Goal: Task Accomplishment & Management: Manage account settings

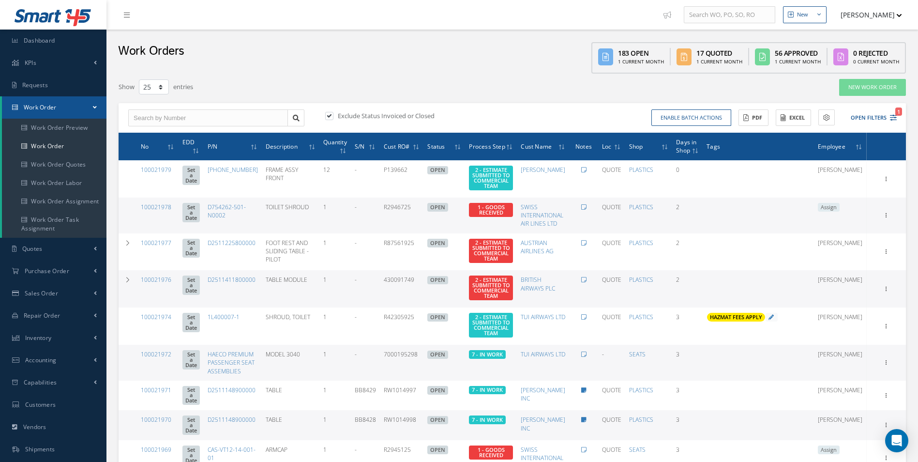
select select "25"
click at [895, 117] on icon "1" at bounding box center [893, 117] width 7 height 7
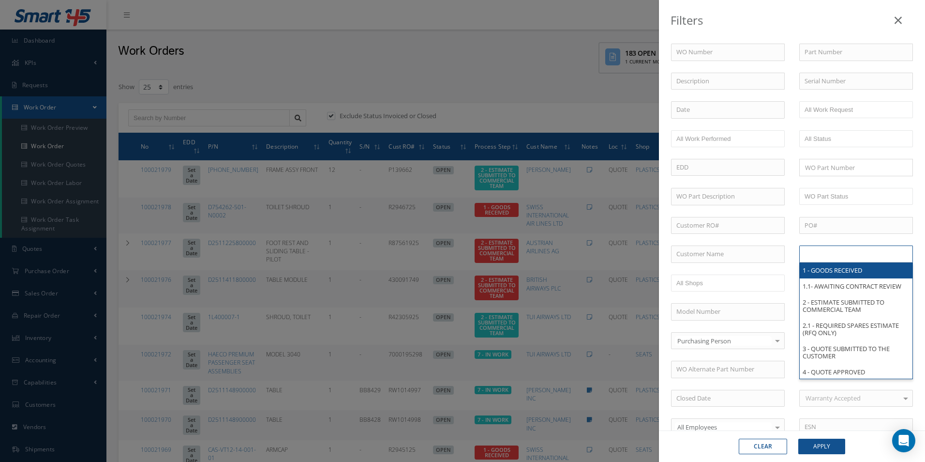
click at [836, 254] on input "text" at bounding box center [835, 254] width 61 height 12
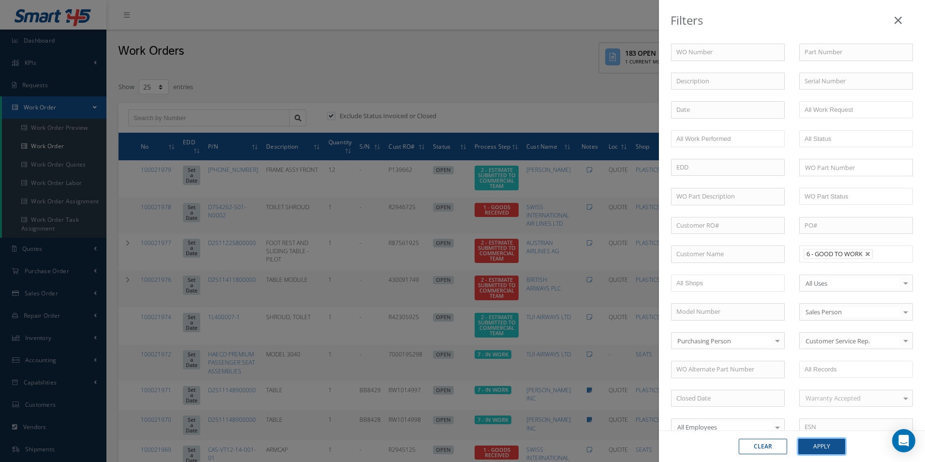
click at [826, 450] on button "Apply" at bounding box center [821, 445] width 47 height 15
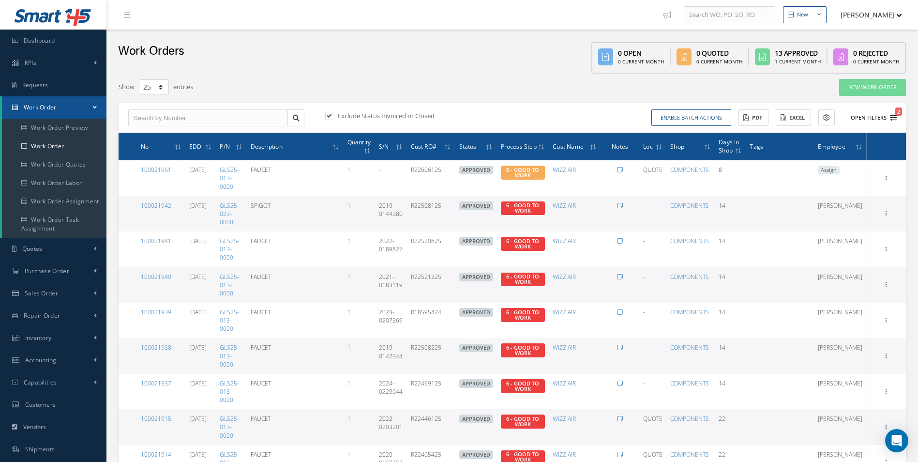
click at [893, 120] on icon "2" at bounding box center [893, 117] width 7 height 7
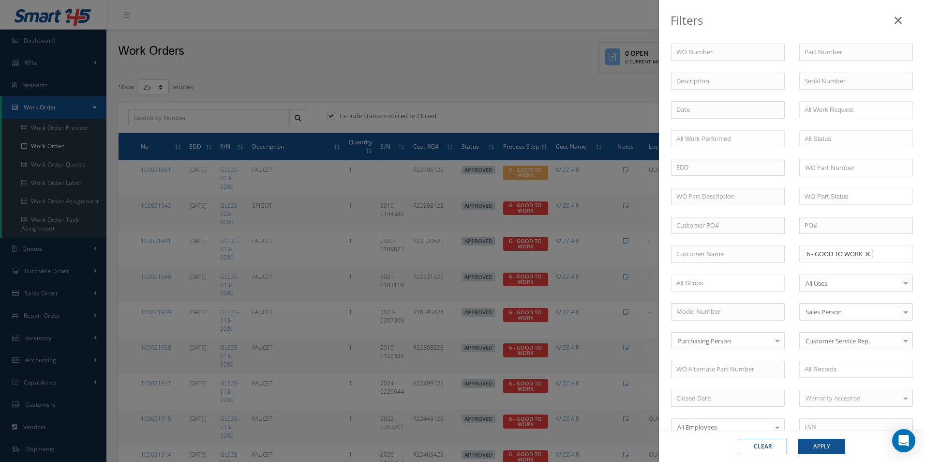
click at [868, 255] on link at bounding box center [868, 254] width 6 height 6
type input "All Proccess Step"
click at [857, 254] on input "text" at bounding box center [835, 254] width 61 height 12
click at [826, 448] on button "Apply" at bounding box center [821, 445] width 47 height 15
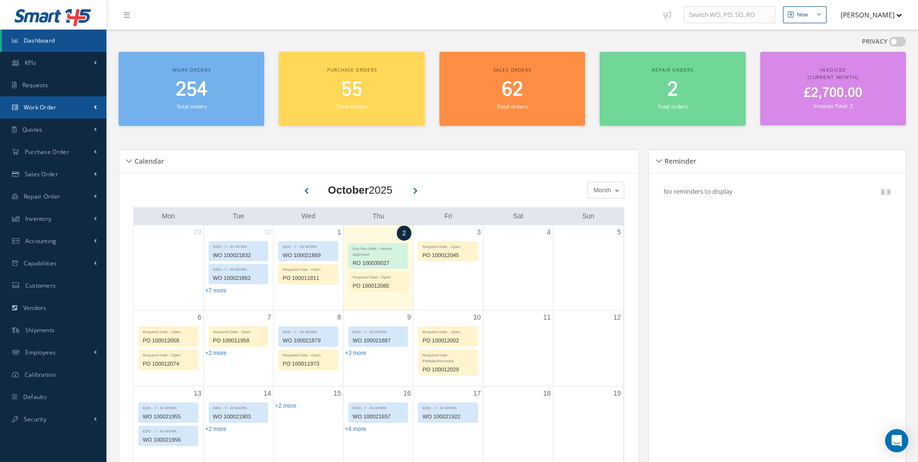
click at [39, 112] on link "Work Order" at bounding box center [53, 107] width 106 height 22
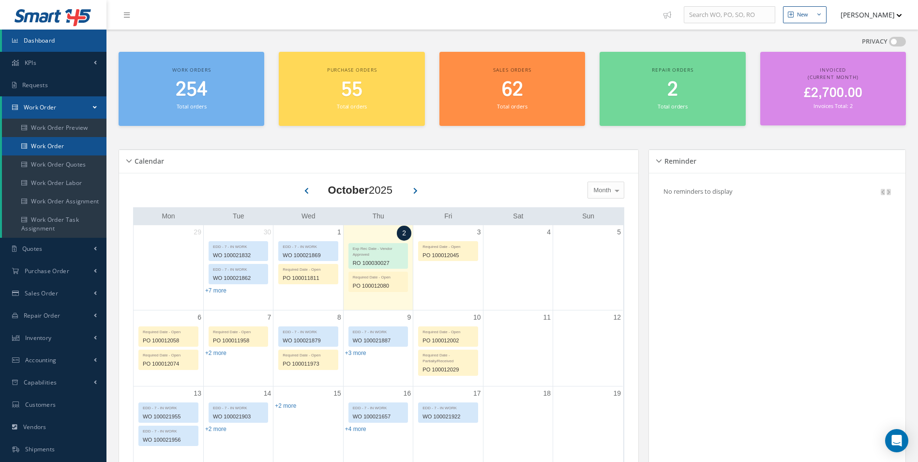
click at [48, 140] on link "Work Order" at bounding box center [54, 146] width 105 height 18
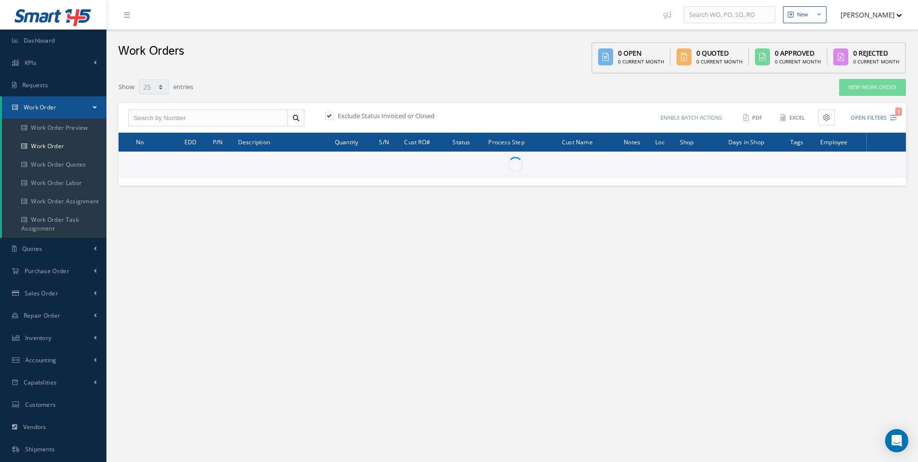
select select "25"
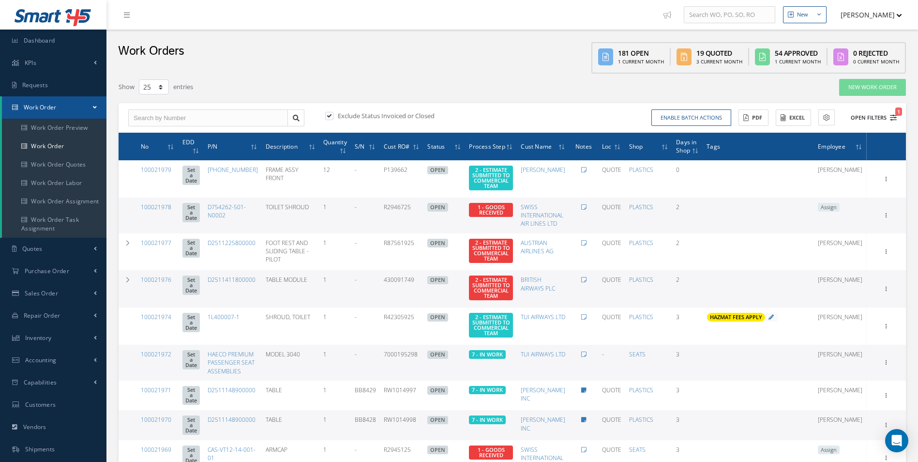
click at [893, 120] on icon "1" at bounding box center [893, 117] width 7 height 7
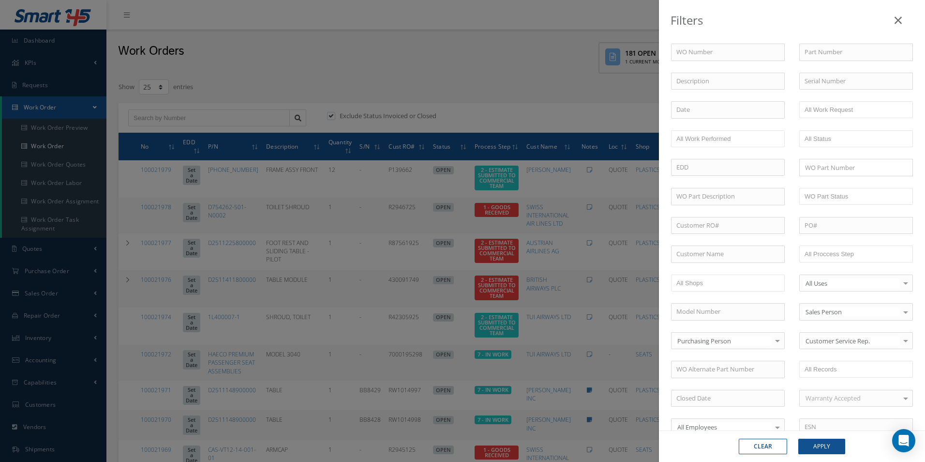
click at [855, 243] on div "WO Number Part Number Description Serial Number - BER CERTIFICATION FILE ONLY D…" at bounding box center [792, 330] width 256 height 573
click at [853, 253] on input "text" at bounding box center [835, 254] width 61 height 12
click at [826, 443] on button "Apply" at bounding box center [821, 445] width 47 height 15
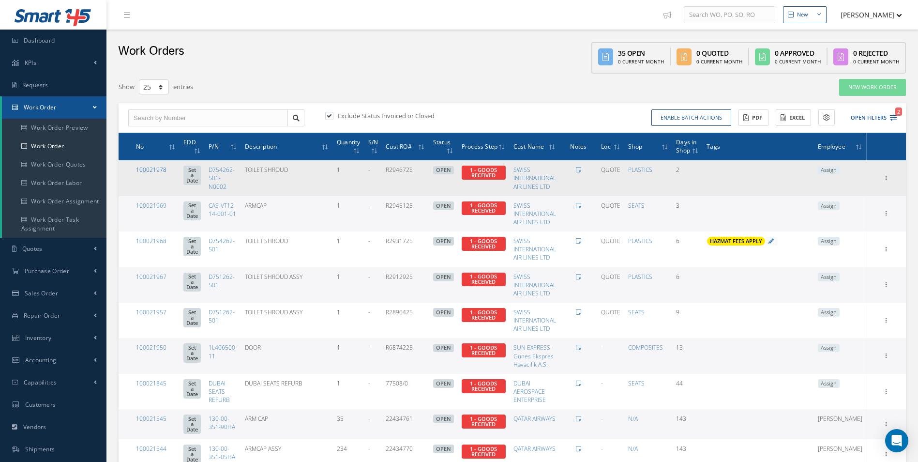
click at [161, 170] on link "100021978" at bounding box center [151, 169] width 30 height 8
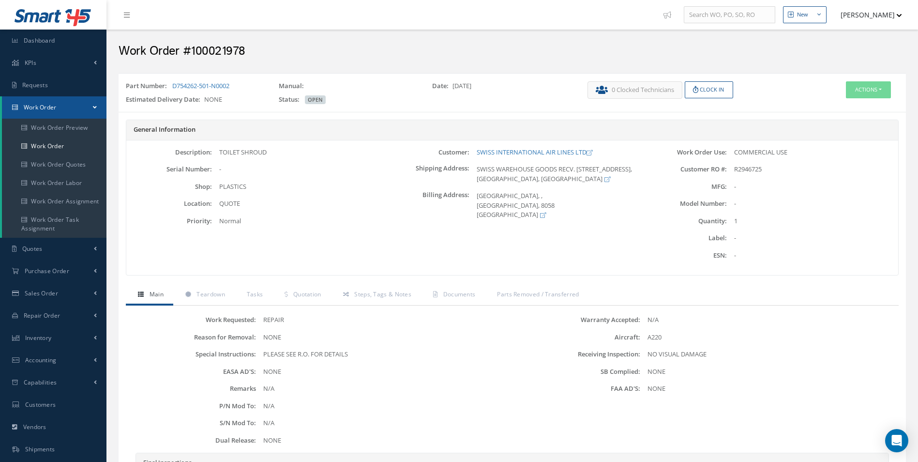
click at [875, 77] on div "Part Number: D754262-501-N0002 Manual: Date: 09/30/2025 Estimated Delivery Date…" at bounding box center [512, 92] width 787 height 39
click at [872, 99] on div "Actions Edit Invoicing Close Send By Email Print-Outs Receiving Inspection Scra…" at bounding box center [840, 94] width 131 height 27
click at [866, 90] on button "Actions" at bounding box center [868, 89] width 45 height 17
click at [849, 106] on link "Edit" at bounding box center [853, 108] width 77 height 13
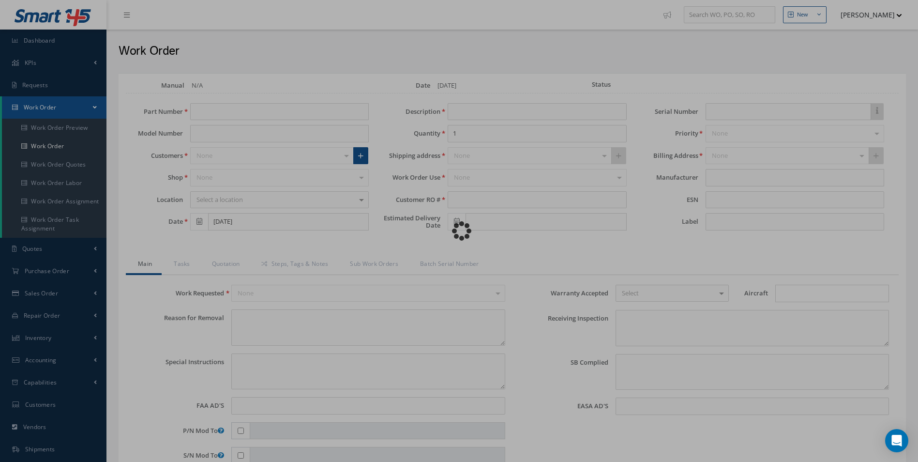
type input "D754262-501-N0002"
type input "[DATE]"
type input "TOILET SHROUD"
type input "R2946725"
type textarea "NONE"
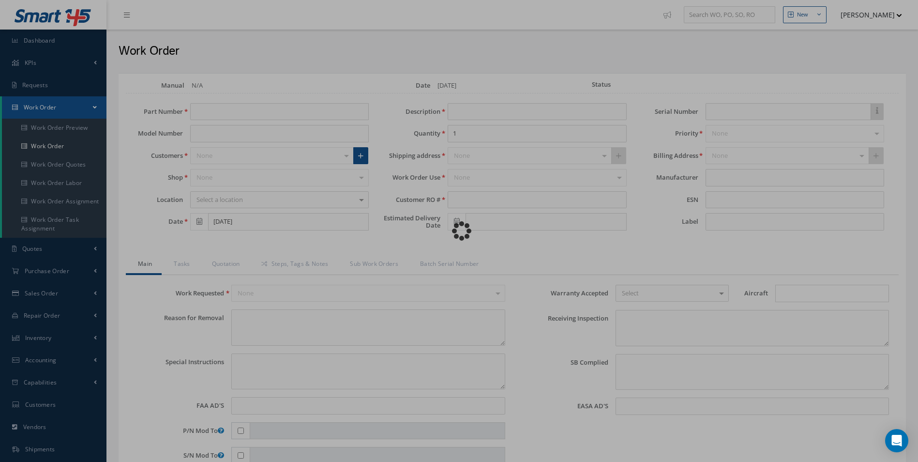
type textarea "PLEASE SEE R.O. FOR DETAILS"
type input "NONE"
type textarea "NO VISUAL DAMAGE"
type textarea "NONE"
type input "NONE"
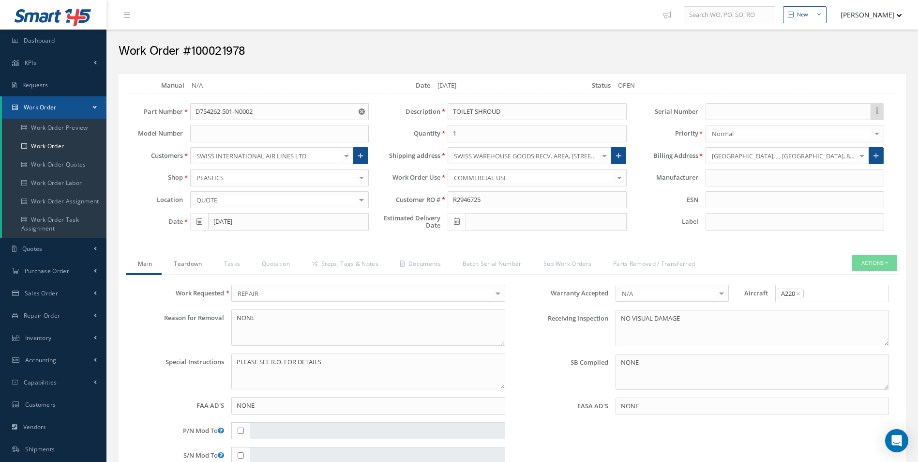
click at [195, 263] on link "Teardown" at bounding box center [187, 265] width 50 height 20
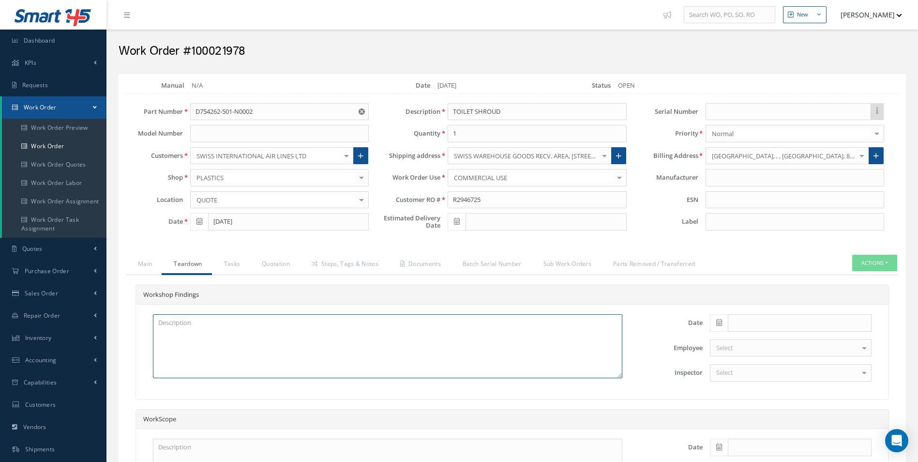
click at [401, 345] on textarea at bounding box center [387, 346] width 469 height 64
type textarea "u"
type textarea "UPPER CORNER DAMAGED PERP AND PAINT"
click at [720, 322] on icon at bounding box center [719, 322] width 6 height 7
click at [766, 305] on th "[DATE]" at bounding box center [761, 308] width 102 height 15
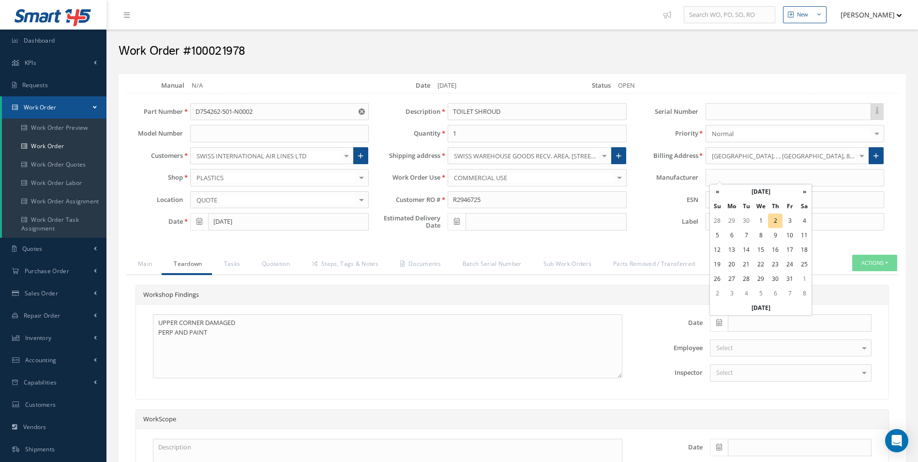
type input "10/02/2025"
click at [745, 369] on div "Select" at bounding box center [791, 372] width 162 height 17
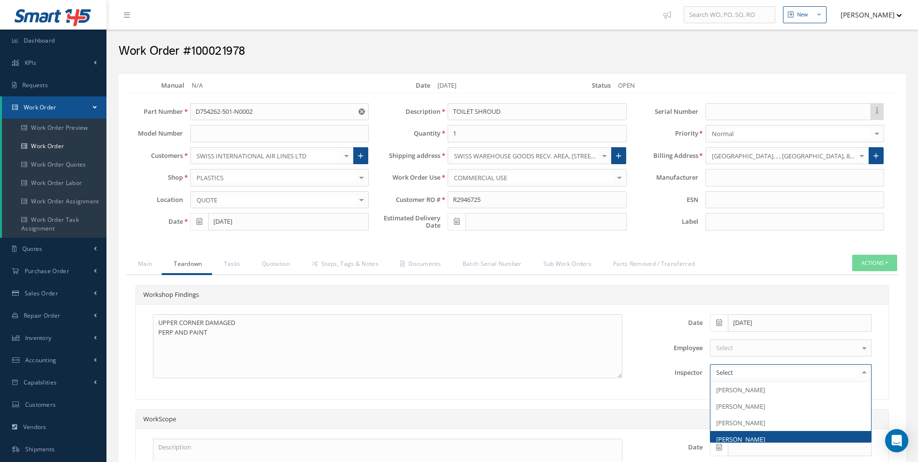
click at [757, 437] on span "[PERSON_NAME]" at bounding box center [740, 439] width 49 height 9
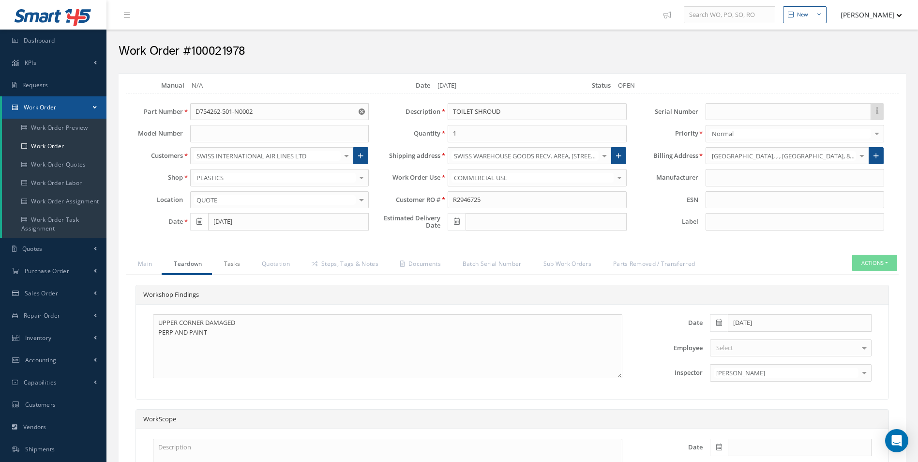
click at [227, 258] on link "Tasks" at bounding box center [231, 265] width 38 height 20
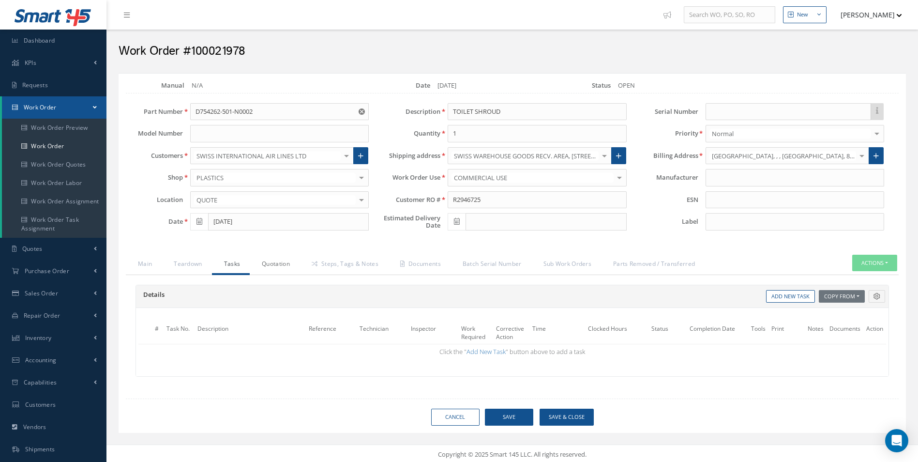
click at [292, 260] on link "Quotation" at bounding box center [275, 265] width 50 height 20
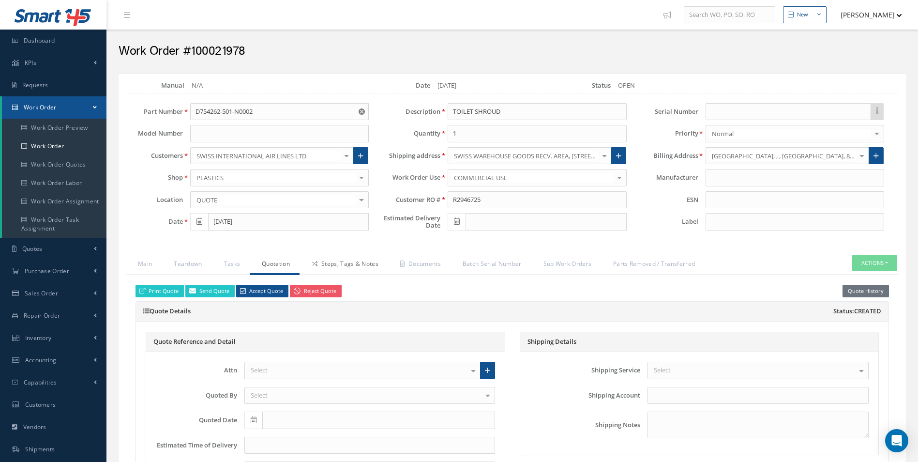
click at [343, 265] on link "Steps, Tags & Notes" at bounding box center [344, 265] width 89 height 20
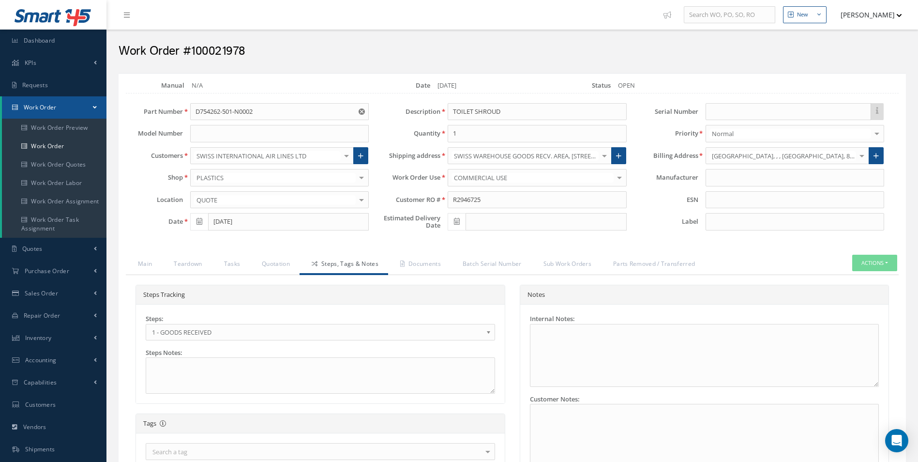
click at [186, 327] on span "1 - GOODS RECEIVED" at bounding box center [317, 332] width 331 height 12
click at [430, 259] on link "Documents" at bounding box center [419, 265] width 62 height 20
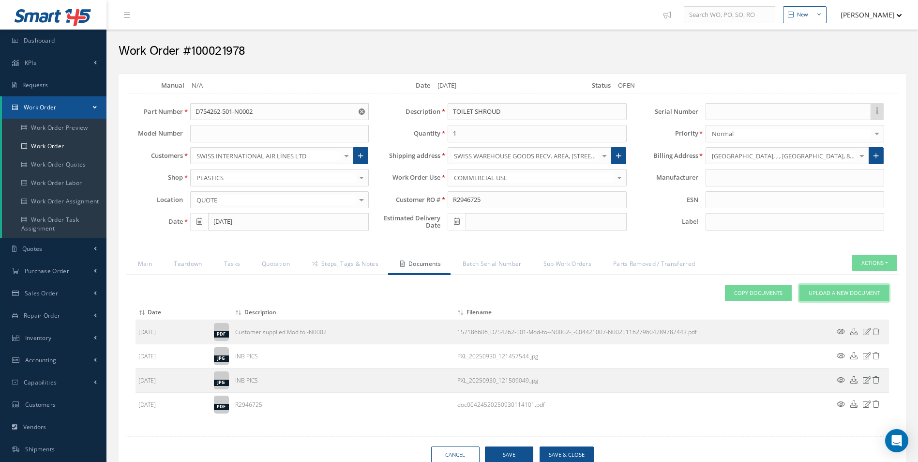
click at [879, 298] on link "Upload a New Document" at bounding box center [844, 293] width 90 height 17
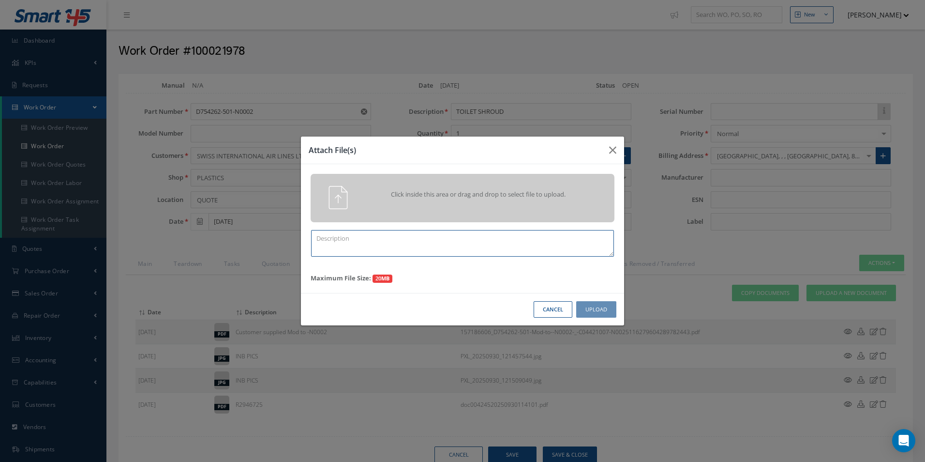
click at [389, 247] on textarea at bounding box center [462, 243] width 303 height 27
type textarea "QUOTE PICS"
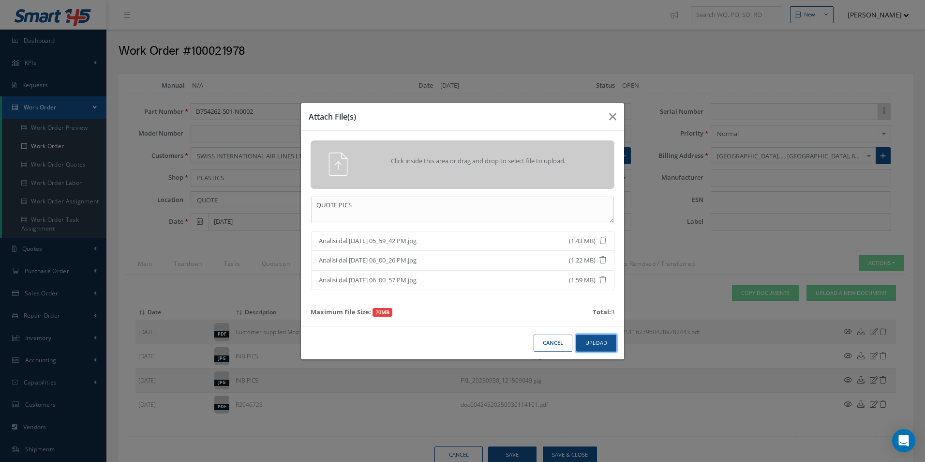
click at [589, 336] on button "Upload" at bounding box center [596, 342] width 40 height 17
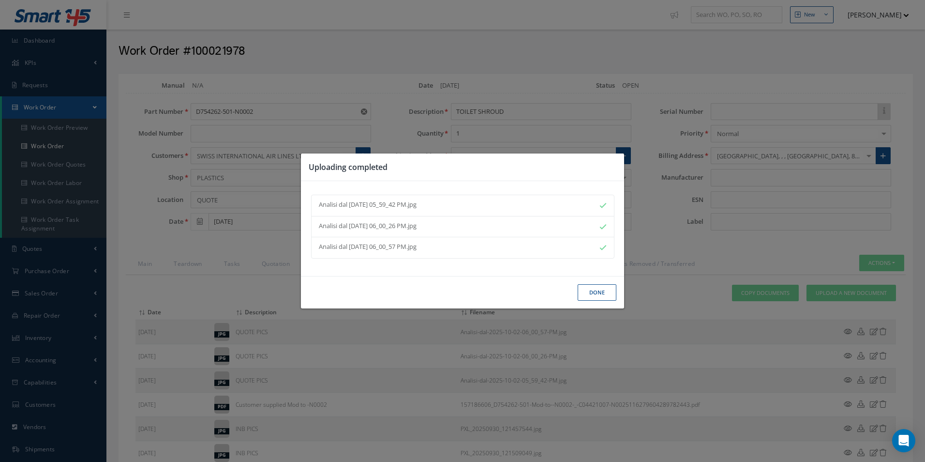
click at [602, 297] on button "Done" at bounding box center [597, 292] width 39 height 17
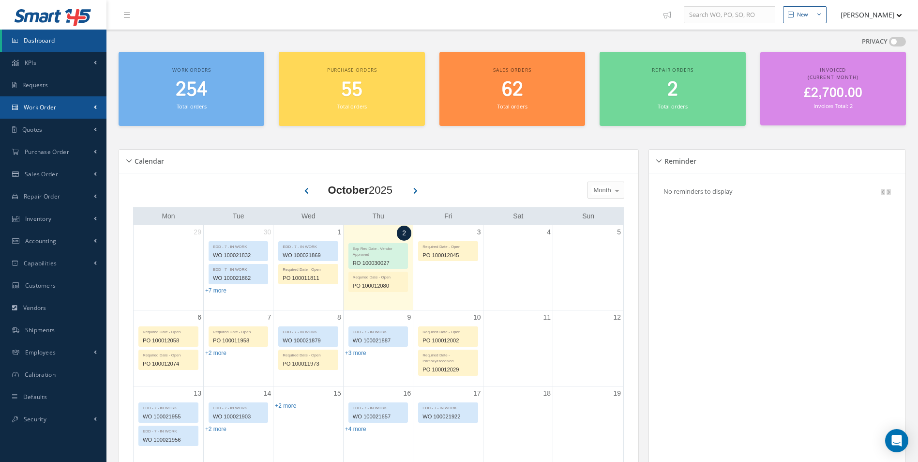
drag, startPoint x: 52, startPoint y: 105, endPoint x: 59, endPoint y: 121, distance: 17.3
click at [52, 105] on span "Work Order" at bounding box center [40, 107] width 33 height 8
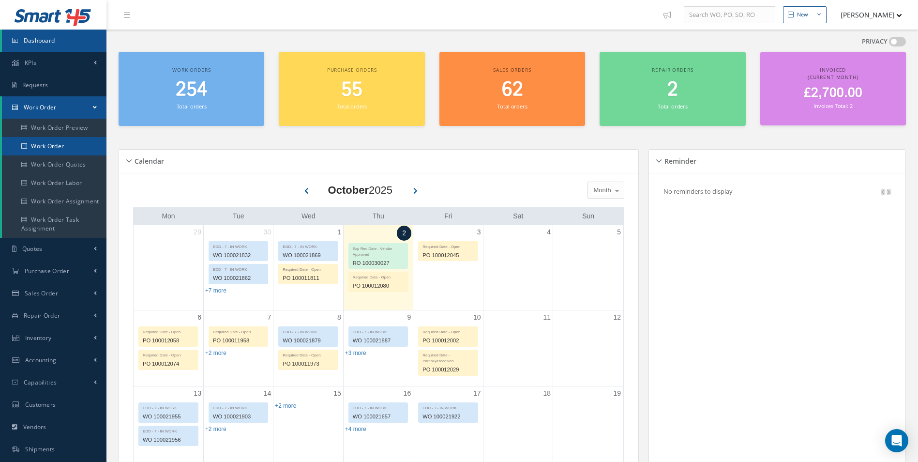
click at [45, 139] on link "Work Order" at bounding box center [54, 146] width 105 height 18
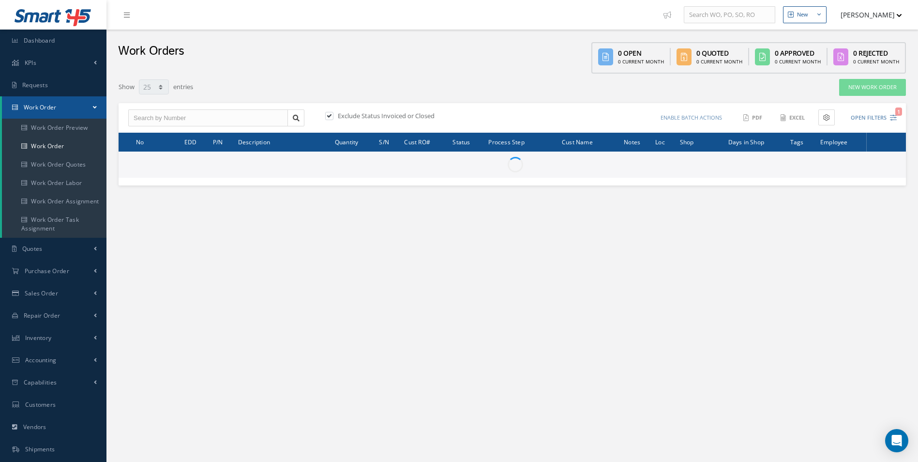
select select "25"
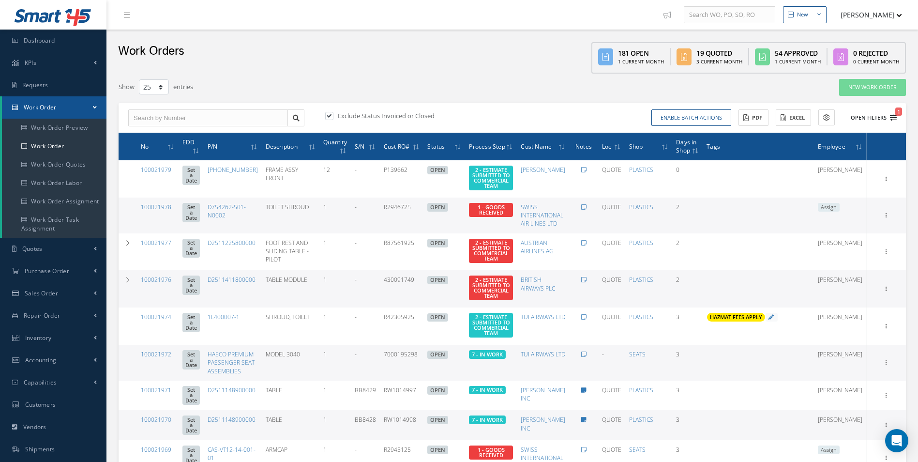
click at [895, 119] on icon "1" at bounding box center [893, 117] width 7 height 7
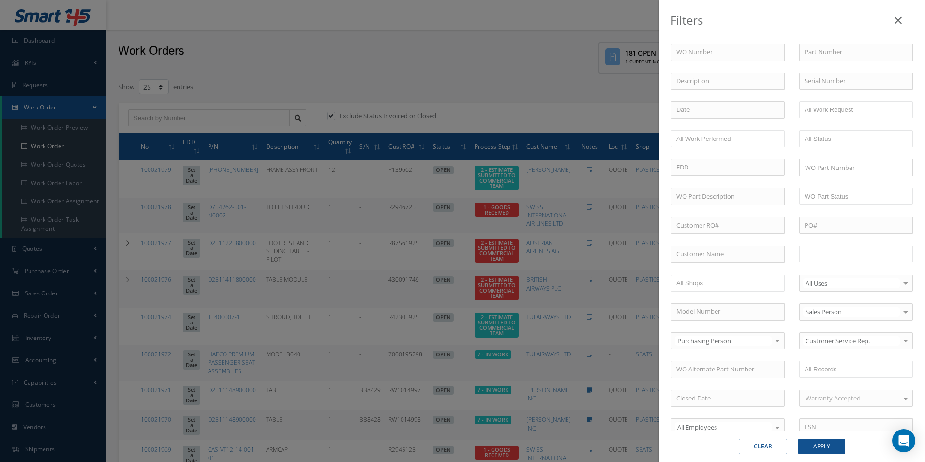
click at [851, 251] on input "text" at bounding box center [835, 254] width 61 height 12
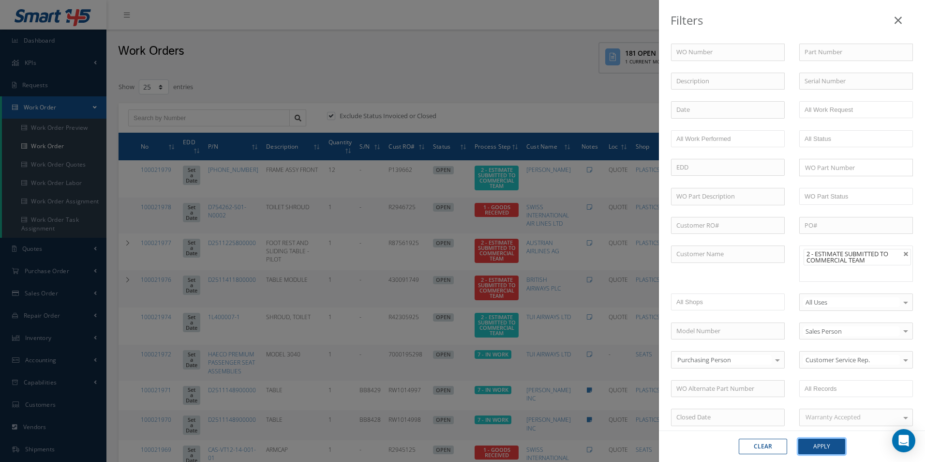
click at [830, 444] on button "Apply" at bounding box center [821, 445] width 47 height 15
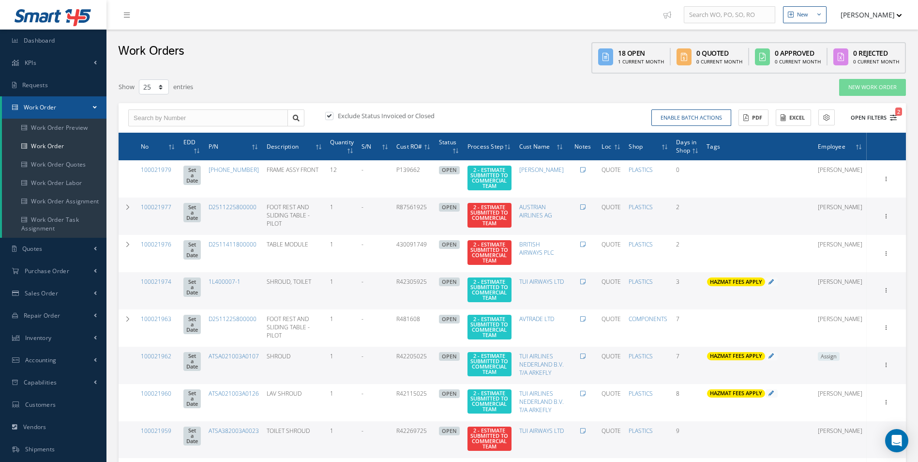
click at [891, 119] on icon "2" at bounding box center [893, 117] width 7 height 7
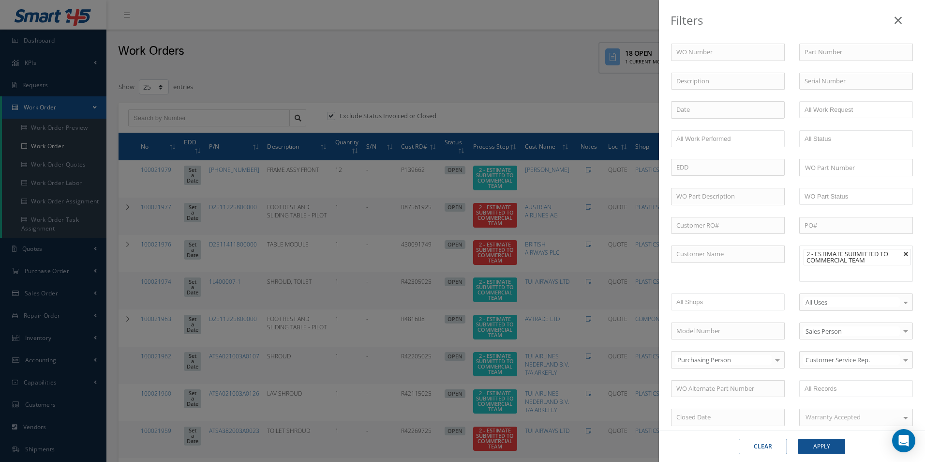
click at [903, 255] on link at bounding box center [906, 254] width 6 height 6
type input "All Proccess Step"
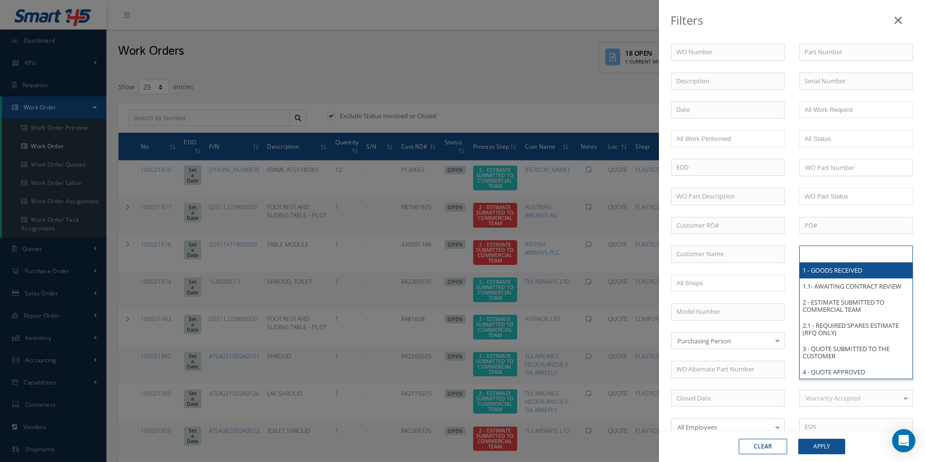
click at [868, 259] on ul at bounding box center [856, 253] width 114 height 17
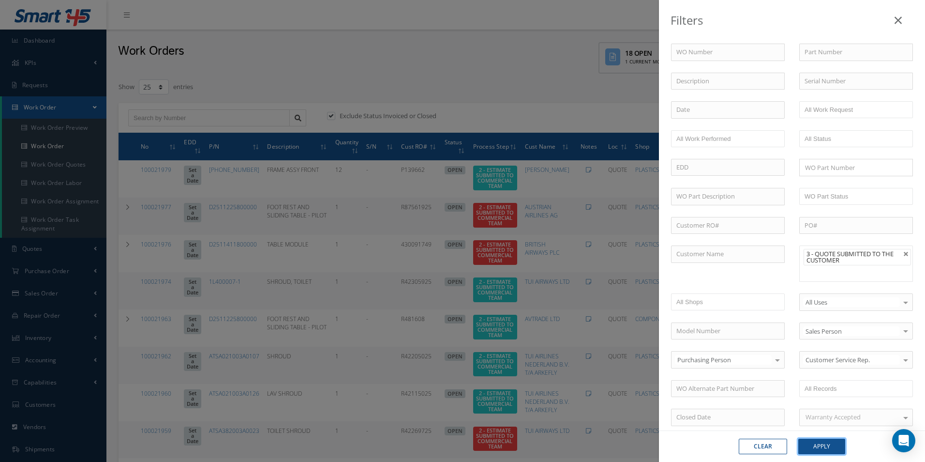
click at [836, 451] on button "Apply" at bounding box center [821, 445] width 47 height 15
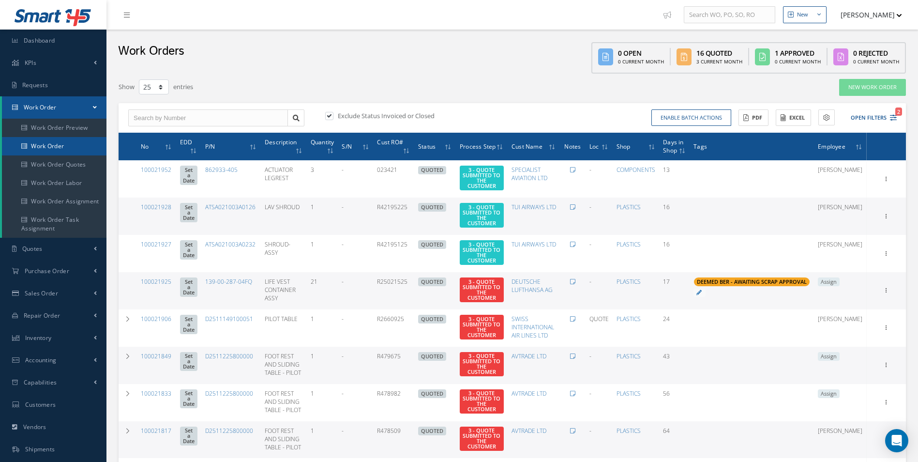
click at [59, 149] on link "Work Order" at bounding box center [54, 146] width 105 height 18
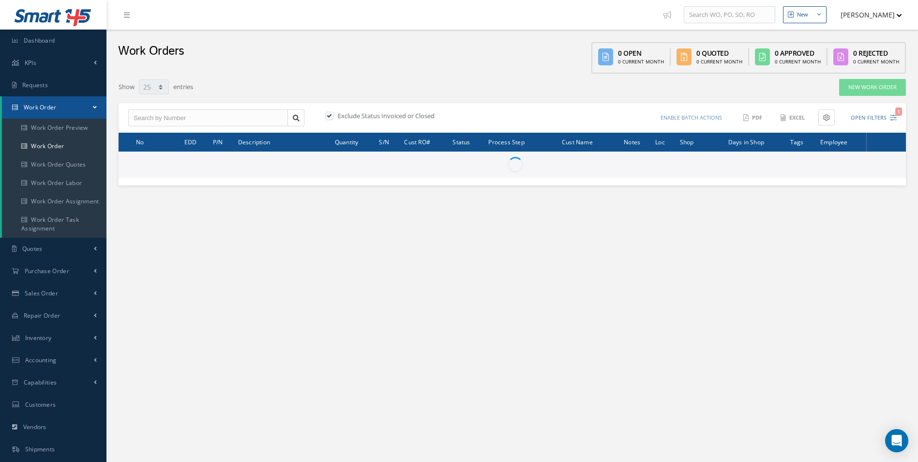
select select "25"
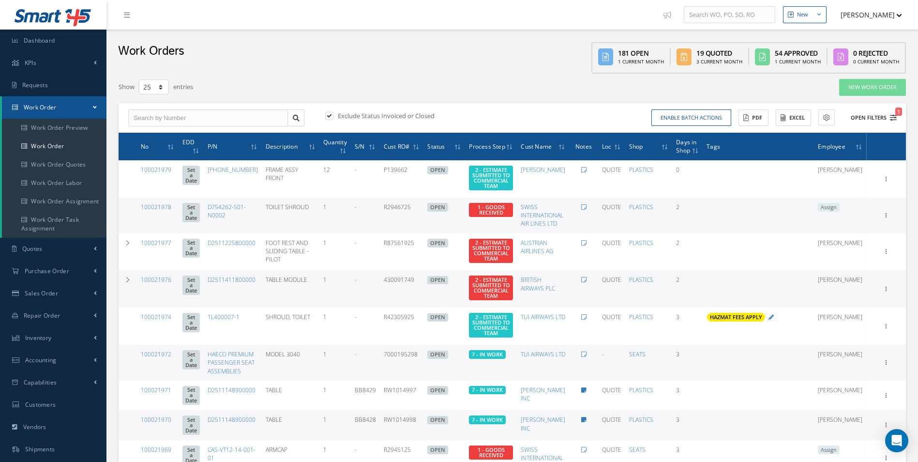
click at [895, 118] on icon "1" at bounding box center [893, 117] width 7 height 7
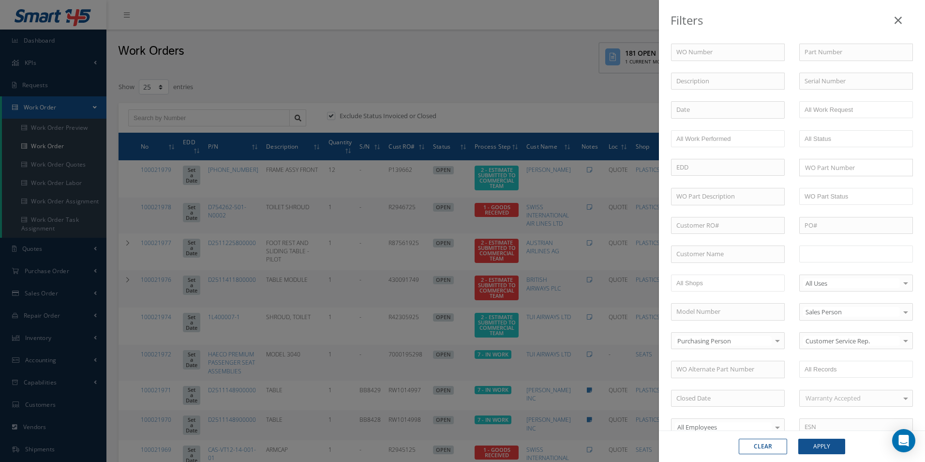
click at [860, 255] on input "text" at bounding box center [835, 254] width 61 height 12
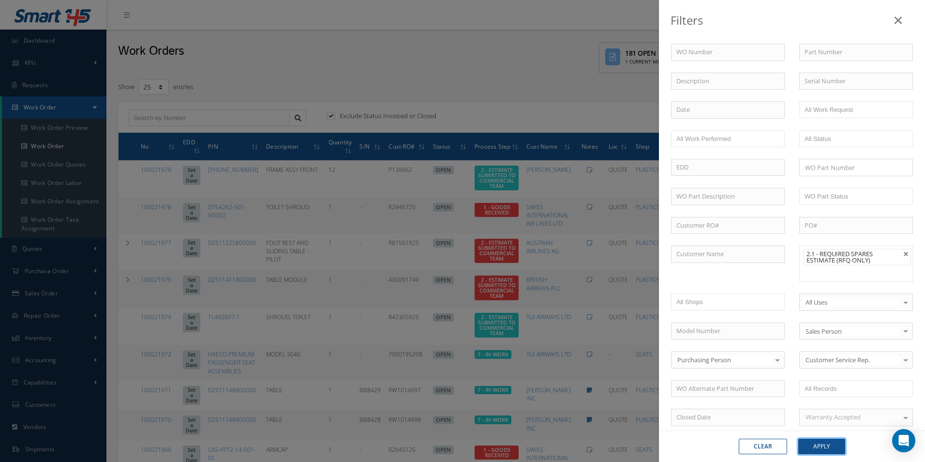
click at [825, 446] on button "Apply" at bounding box center [821, 445] width 47 height 15
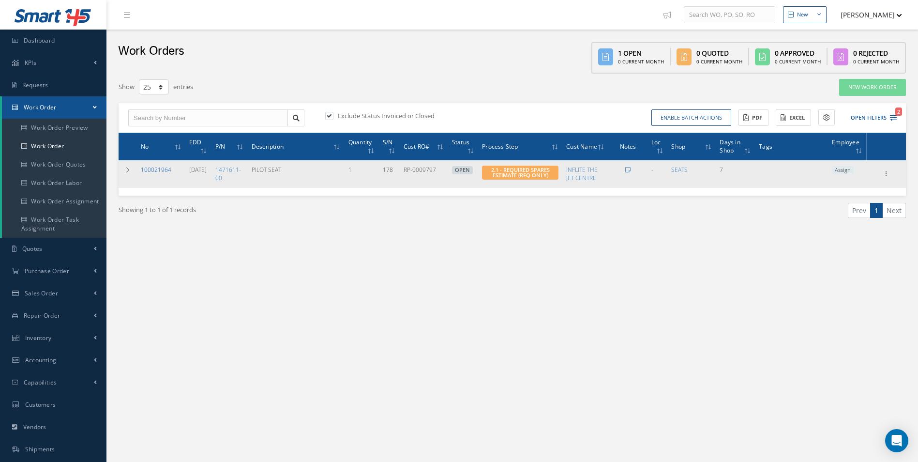
click at [167, 169] on link "100021964" at bounding box center [156, 169] width 30 height 8
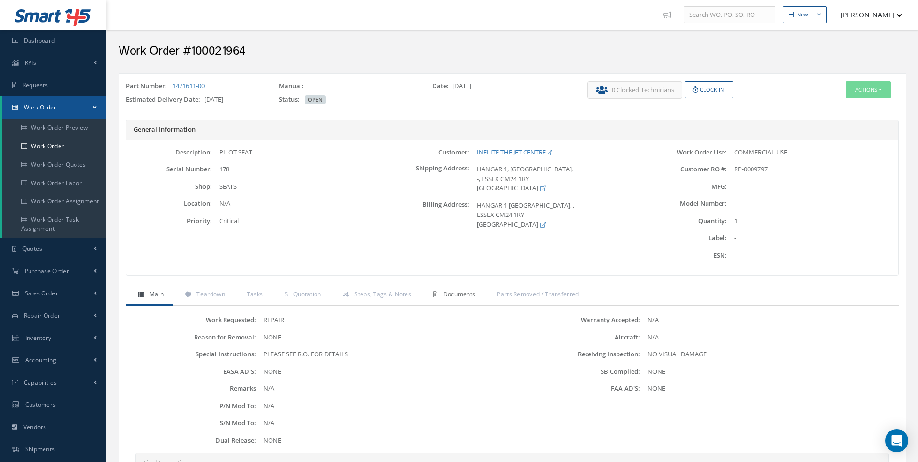
click at [453, 294] on span "Documents" at bounding box center [459, 294] width 32 height 8
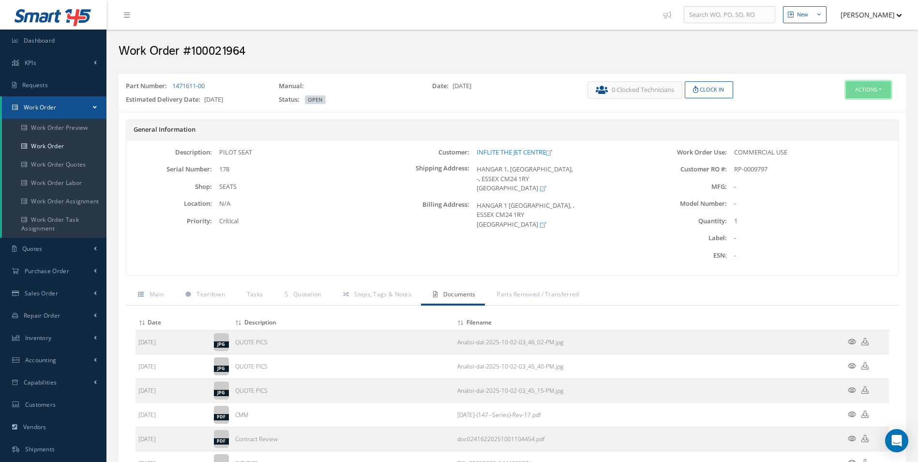
click at [867, 89] on button "Actions" at bounding box center [868, 89] width 45 height 17
click at [825, 105] on icon at bounding box center [827, 107] width 7 height 5
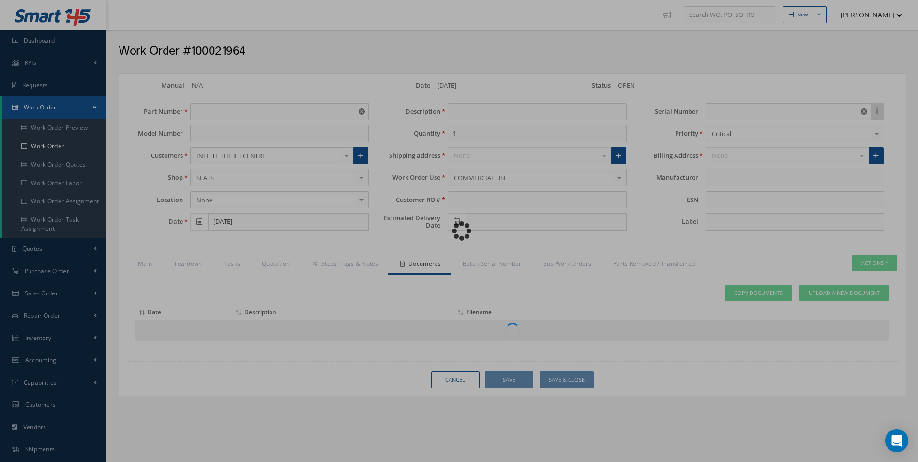
type input "1471611-00"
type input "[DATE]"
type input "PILOT SEAT"
type input "RP-0009797"
type input "[DATE]"
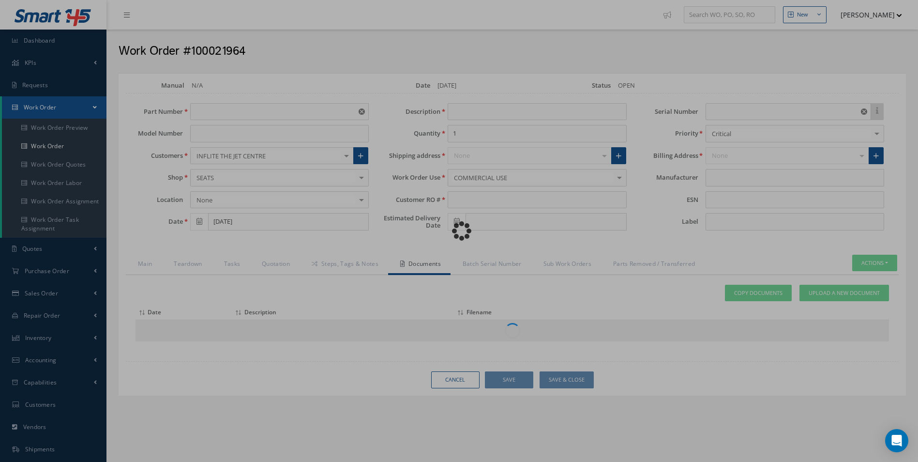
type input "178"
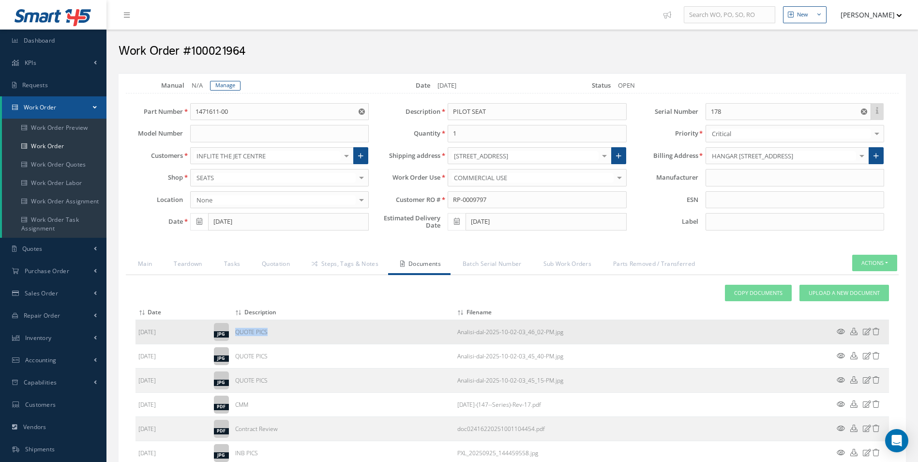
drag, startPoint x: 282, startPoint y: 330, endPoint x: 234, endPoint y: 331, distance: 47.9
click at [234, 331] on td "QUOTE PICS" at bounding box center [343, 332] width 222 height 24
copy td "QUOTE PICS"
click at [874, 295] on span "Upload a New Document" at bounding box center [844, 293] width 71 height 8
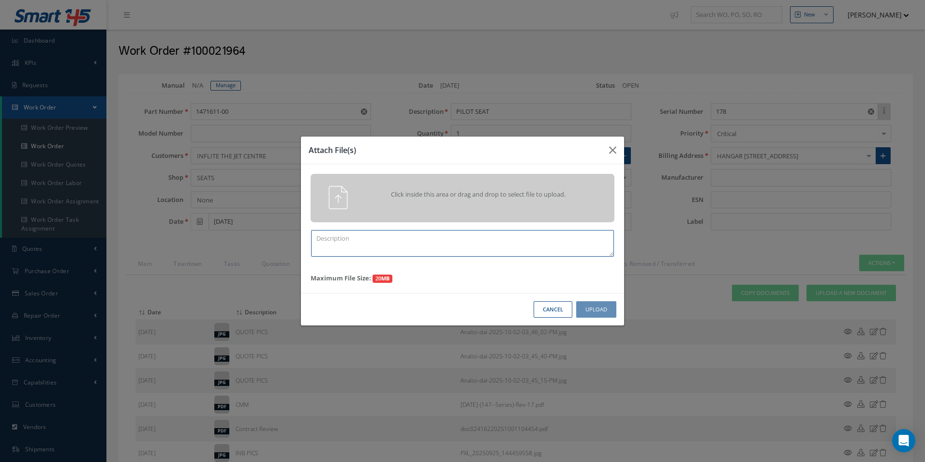
click at [349, 242] on textarea at bounding box center [462, 243] width 303 height 27
paste textarea "QUOTE PICS"
type textarea "QUOTE PICS"
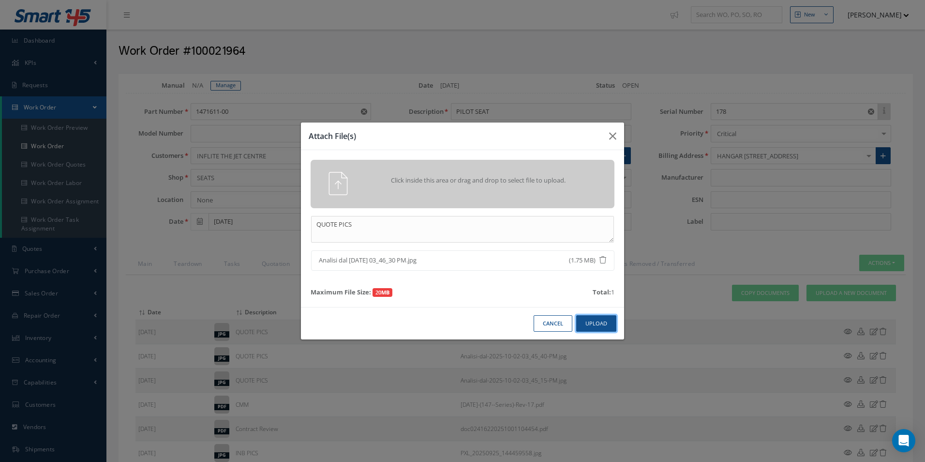
click at [595, 326] on button "Upload" at bounding box center [596, 323] width 40 height 17
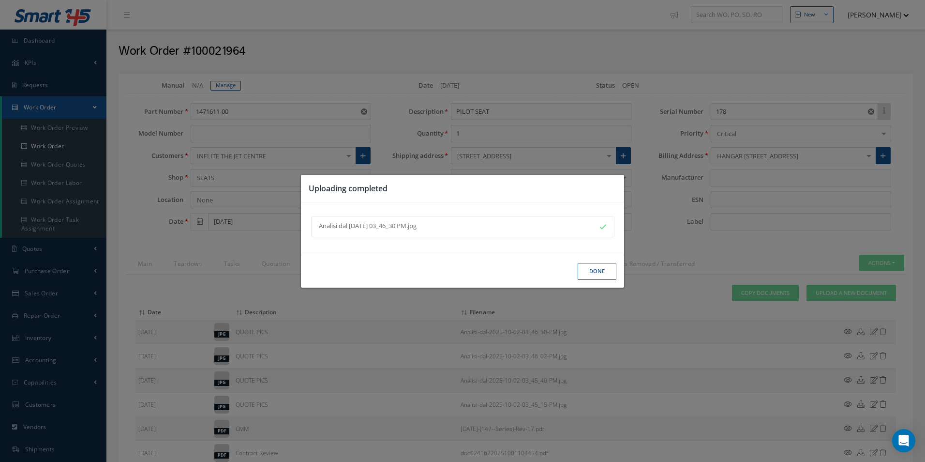
click at [605, 270] on button "Done" at bounding box center [597, 271] width 39 height 17
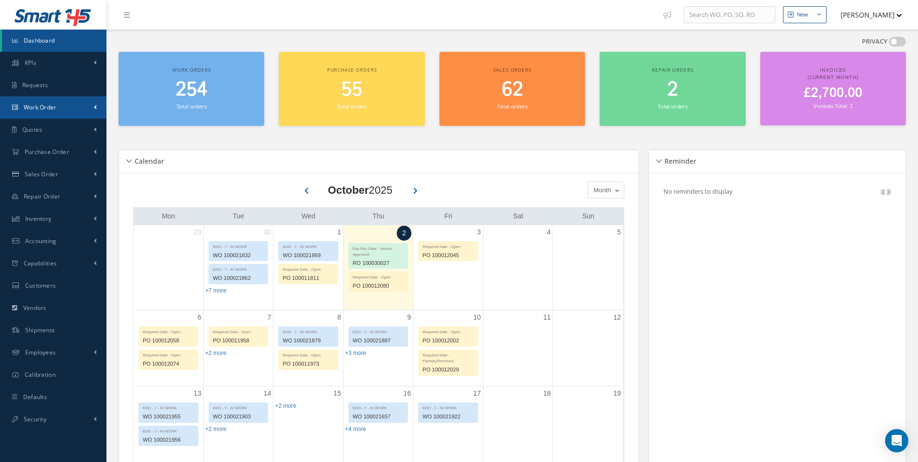
click at [42, 100] on link "Work Order" at bounding box center [53, 107] width 106 height 22
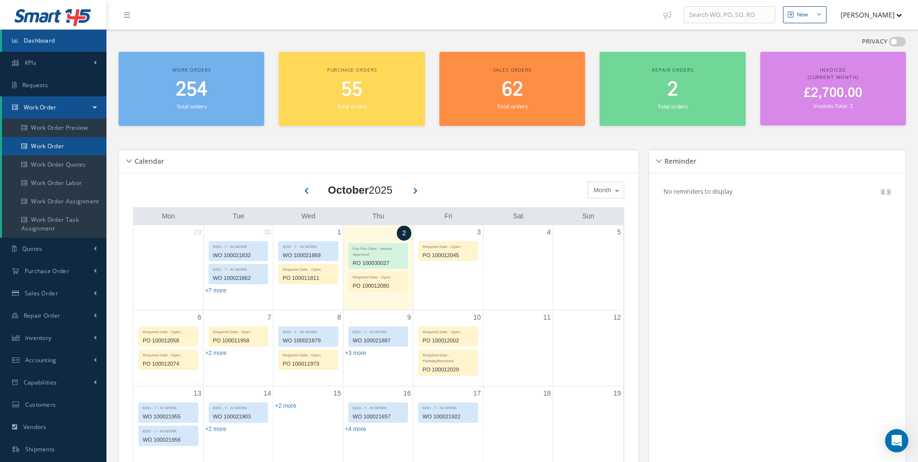
click at [50, 146] on link "Work Order" at bounding box center [54, 146] width 105 height 18
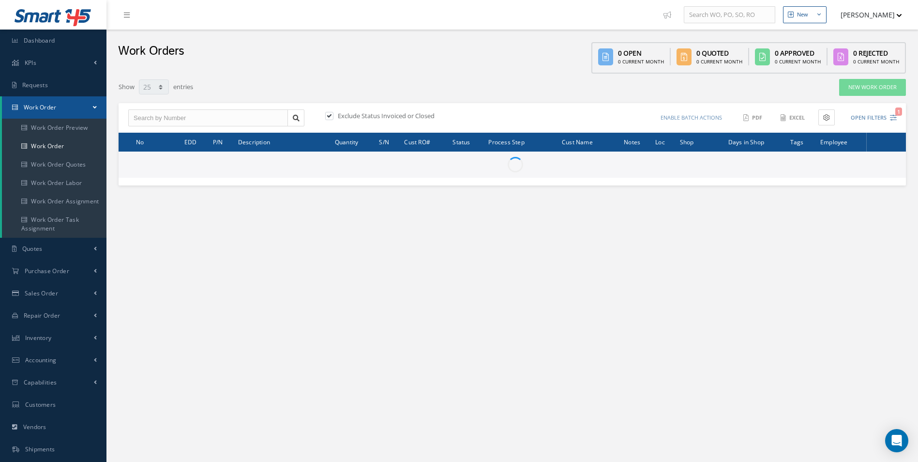
select select "25"
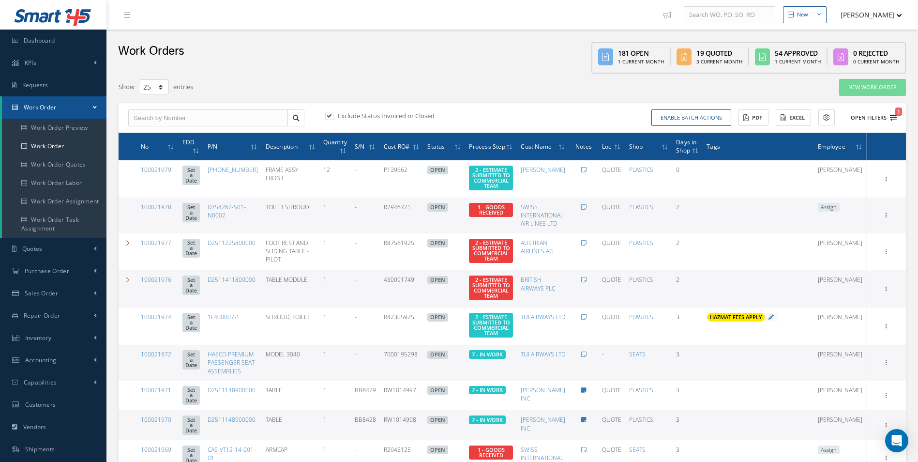
click at [894, 119] on icon "1" at bounding box center [893, 117] width 7 height 7
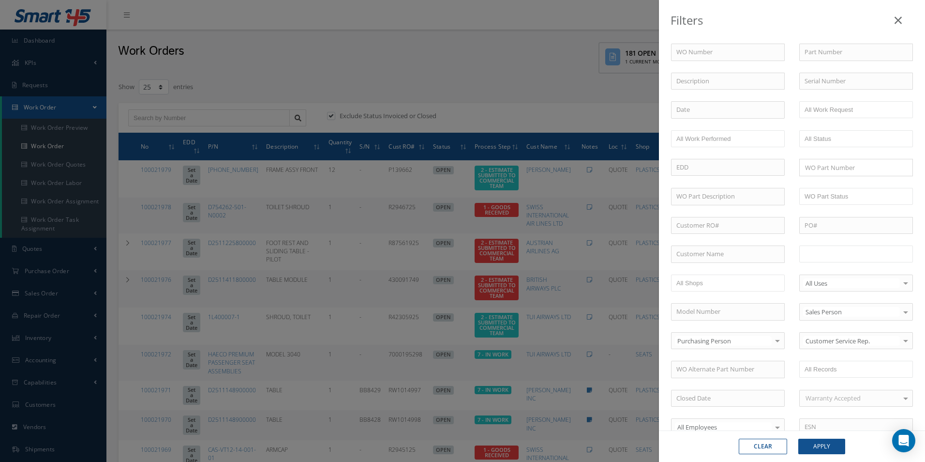
click at [824, 258] on input "text" at bounding box center [835, 254] width 61 height 12
click at [838, 451] on button "Apply" at bounding box center [821, 445] width 47 height 15
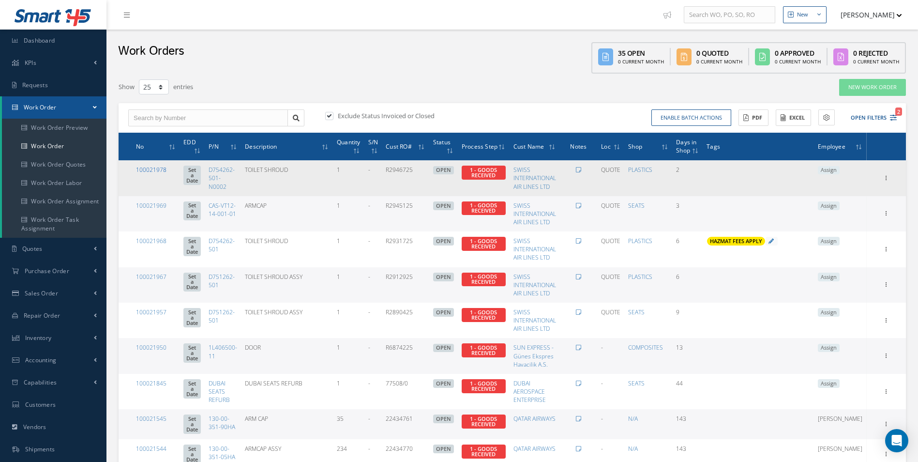
click at [152, 170] on link "100021978" at bounding box center [151, 169] width 30 height 8
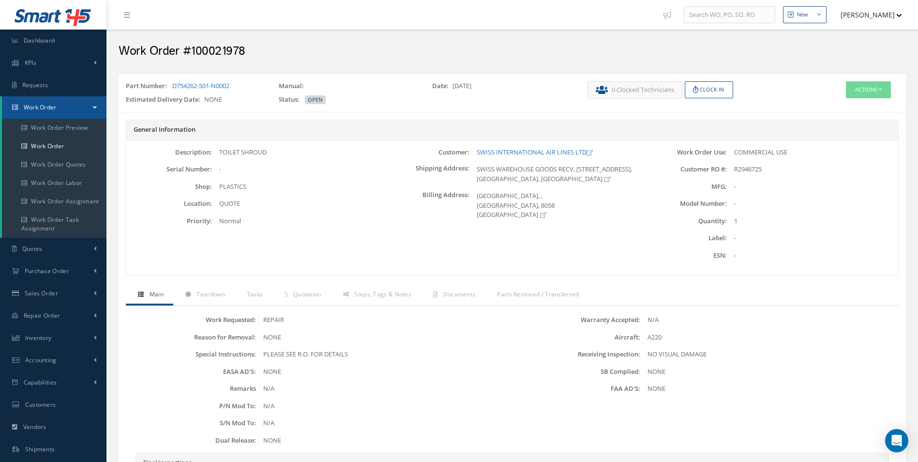
click at [207, 307] on div "Work Requested: REPAIR Reason for Removal: NONE Special Instructions: PLEASE SE…" at bounding box center [512, 413] width 773 height 216
click at [200, 278] on div "General Information Description: TOILET SHROUD Serial Number: - Shop: Location:…" at bounding box center [512, 202] width 787 height 165
click at [202, 288] on link "Teardown" at bounding box center [203, 295] width 61 height 20
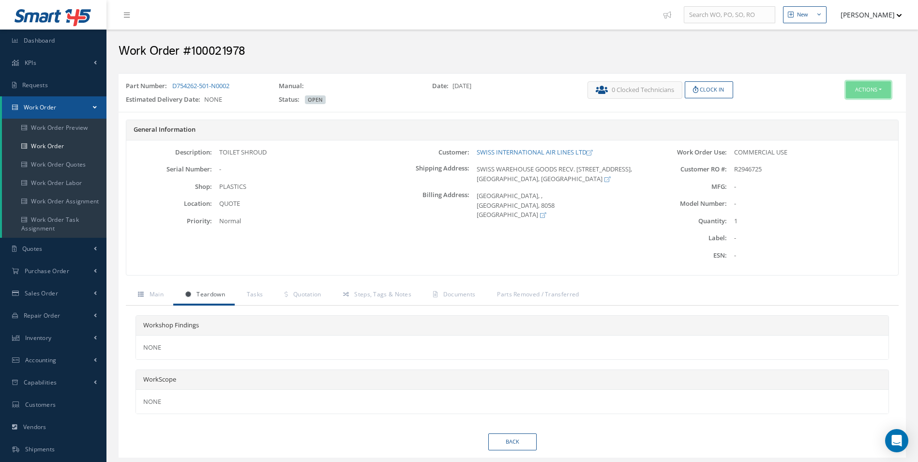
click at [860, 96] on button "Actions" at bounding box center [868, 89] width 45 height 17
click at [852, 103] on link "Edit" at bounding box center [853, 108] width 77 height 13
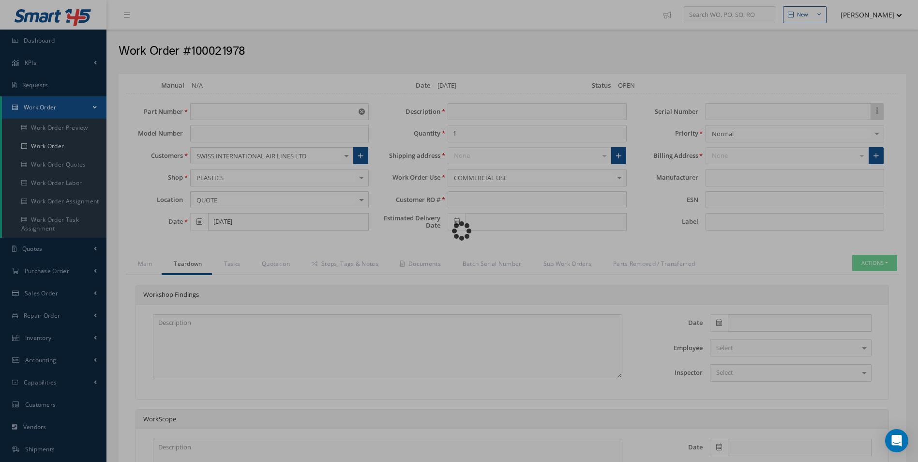
type input "D754262-501-N0002"
type input "[DATE]"
type input "TOILET SHROUD"
type input "R2946725"
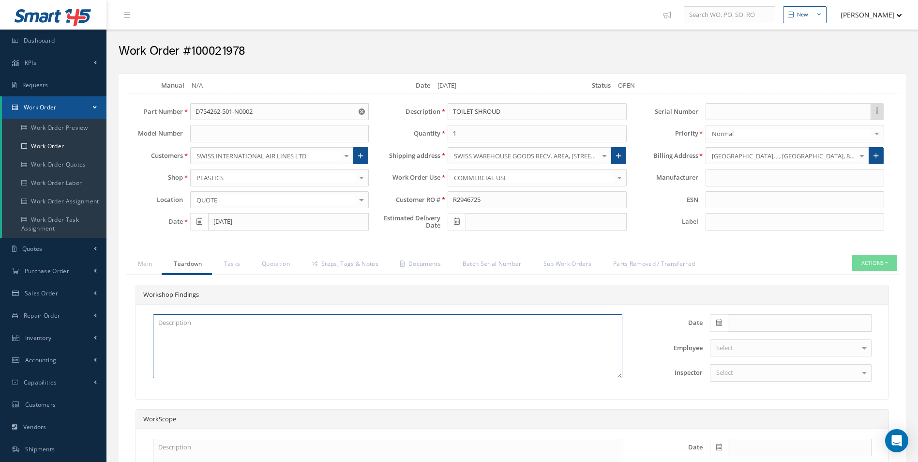
click at [182, 330] on textarea at bounding box center [387, 346] width 469 height 64
type textarea "UPPER CORNER DAMAGED PREP AND PAINT"
click at [274, 259] on link "Quotation" at bounding box center [275, 265] width 50 height 20
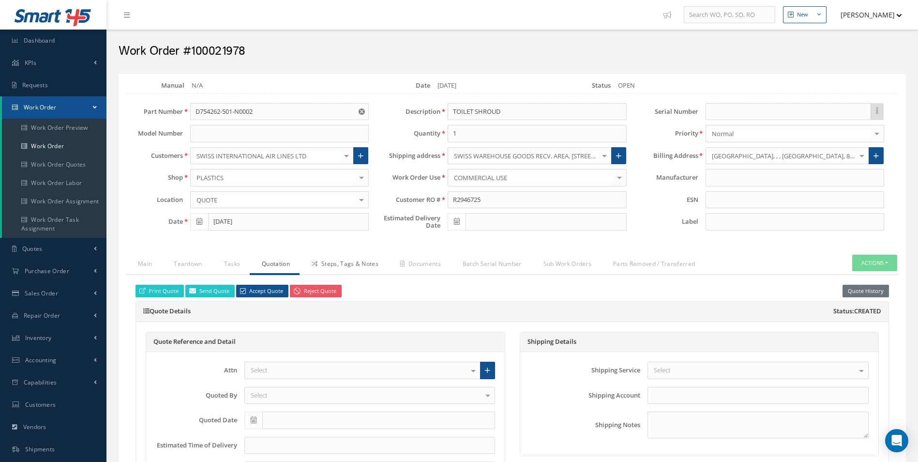
click at [358, 262] on link "Steps, Tags & Notes" at bounding box center [344, 265] width 89 height 20
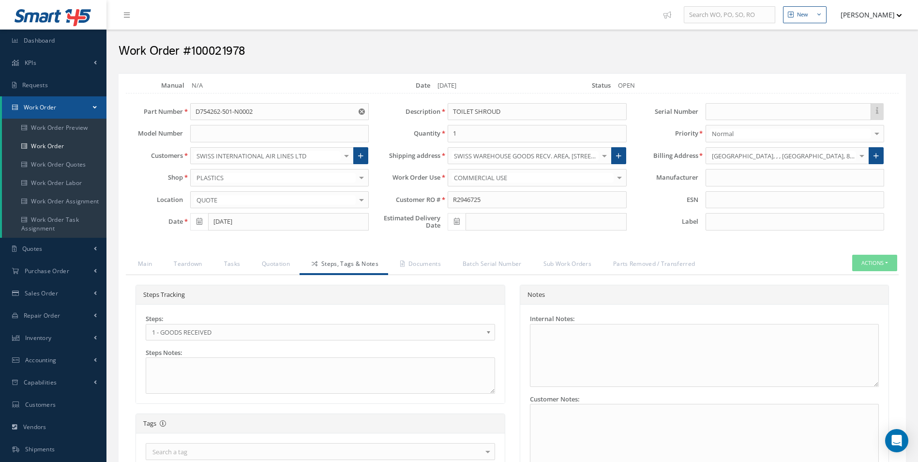
click at [202, 329] on span "1 - GOODS RECEIVED" at bounding box center [317, 332] width 331 height 12
click at [421, 265] on link "Documents" at bounding box center [419, 265] width 62 height 20
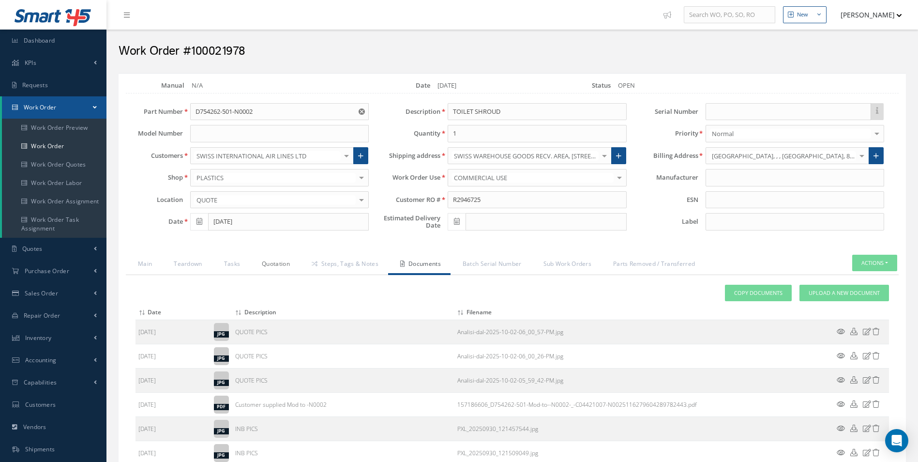
click at [274, 264] on link "Quotation" at bounding box center [275, 265] width 50 height 20
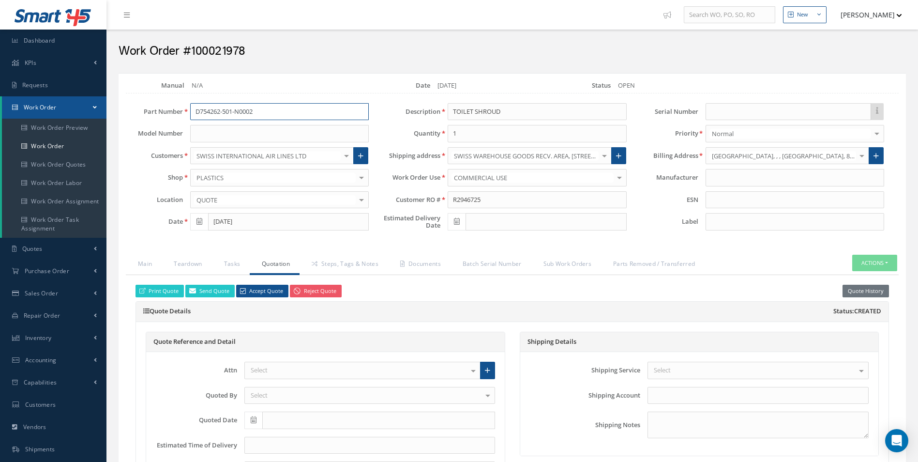
drag, startPoint x: 272, startPoint y: 110, endPoint x: 140, endPoint y: 117, distance: 132.3
click at [144, 114] on div "Part Number D754262-501-N0002" at bounding box center [247, 111] width 257 height 17
drag, startPoint x: 347, startPoint y: 257, endPoint x: 346, endPoint y: 279, distance: 21.3
click at [347, 257] on link "Steps, Tags & Notes" at bounding box center [344, 265] width 89 height 20
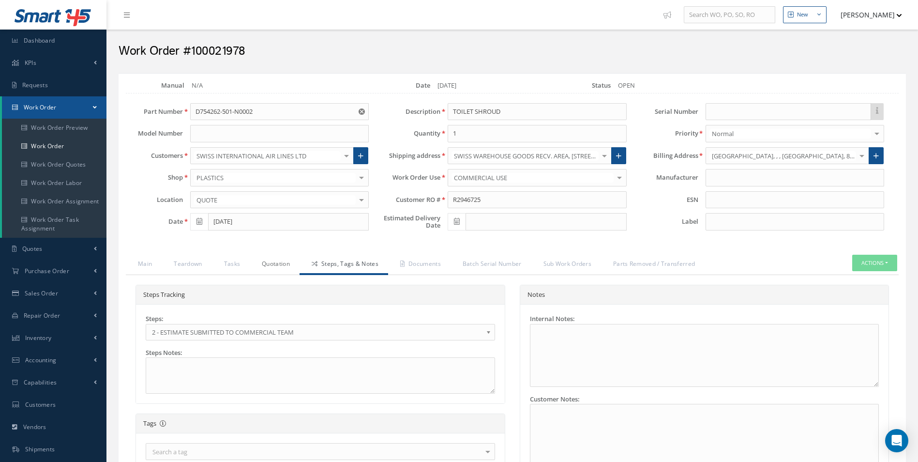
click at [289, 265] on link "Quotation" at bounding box center [275, 265] width 50 height 20
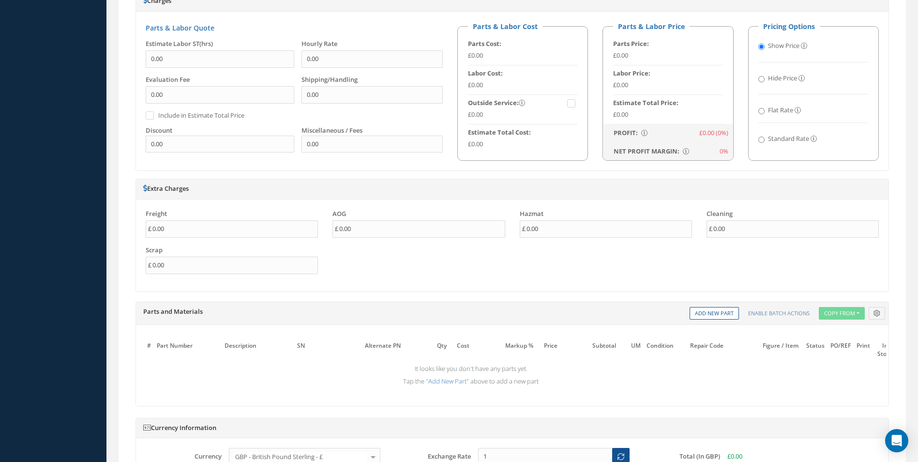
scroll to position [532, 0]
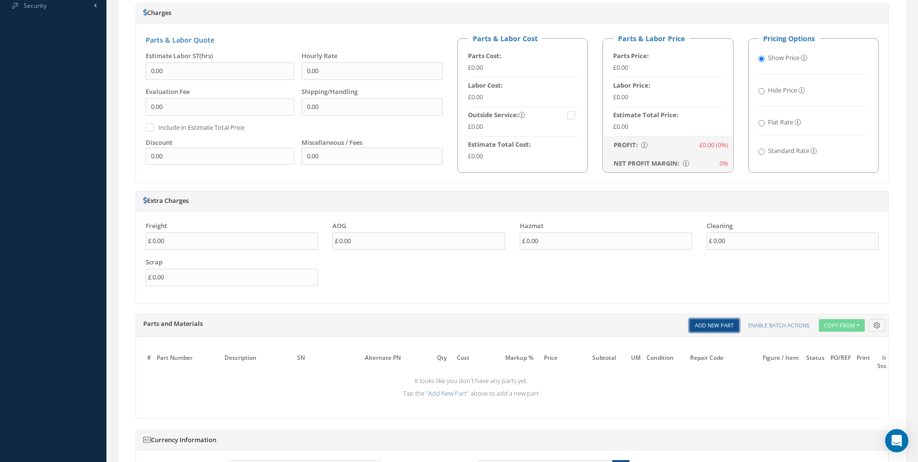
click at [727, 326] on link "Add New Part" at bounding box center [714, 325] width 49 height 13
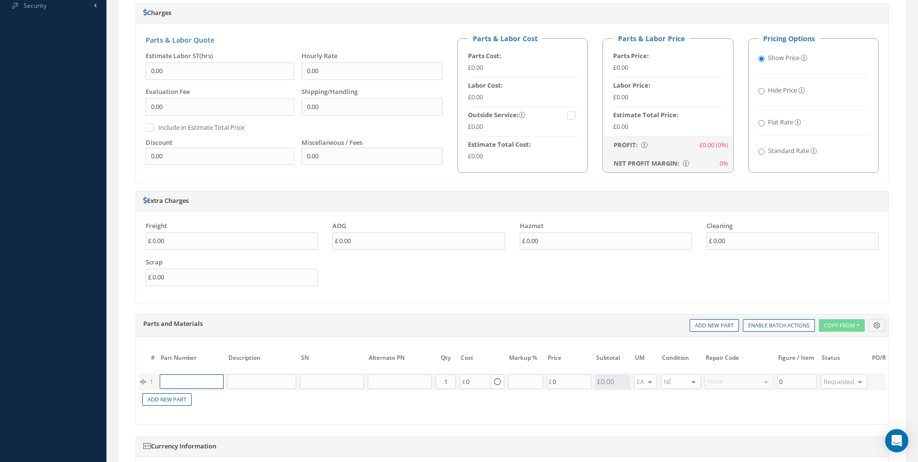
click at [186, 383] on input "text" at bounding box center [192, 381] width 64 height 15
paste input "C04421007-N0001"
type input "C04421007-N0001"
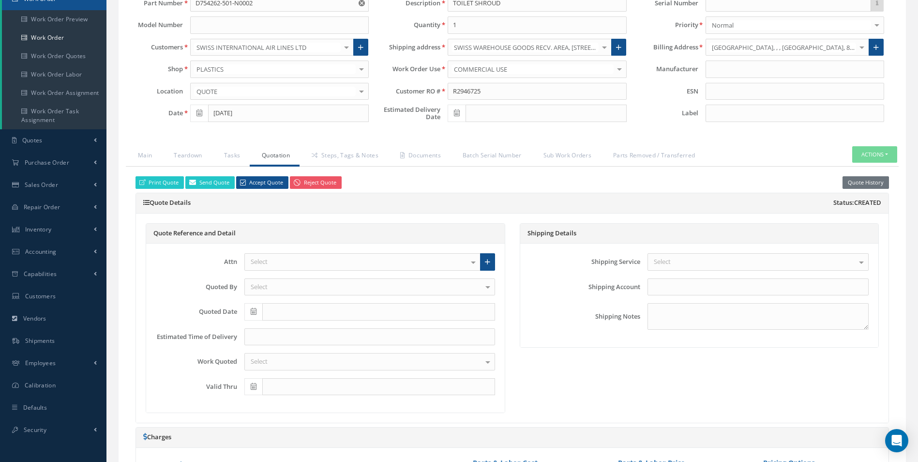
scroll to position [0, 0]
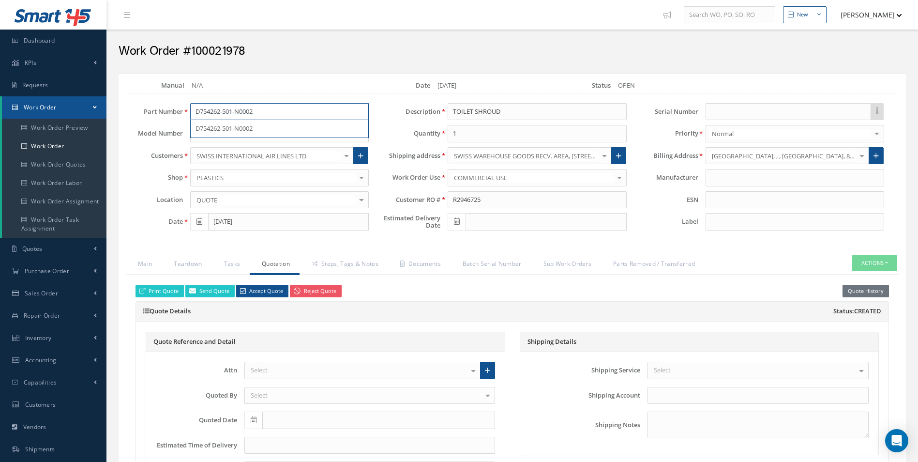
drag, startPoint x: 195, startPoint y: 110, endPoint x: 234, endPoint y: 112, distance: 38.7
click at [234, 112] on input "D754262-501-N0002" at bounding box center [279, 111] width 179 height 17
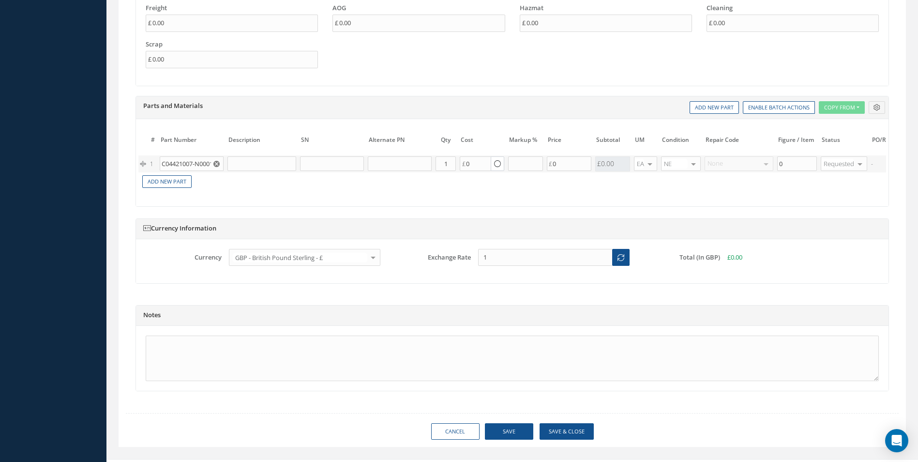
scroll to position [774, 0]
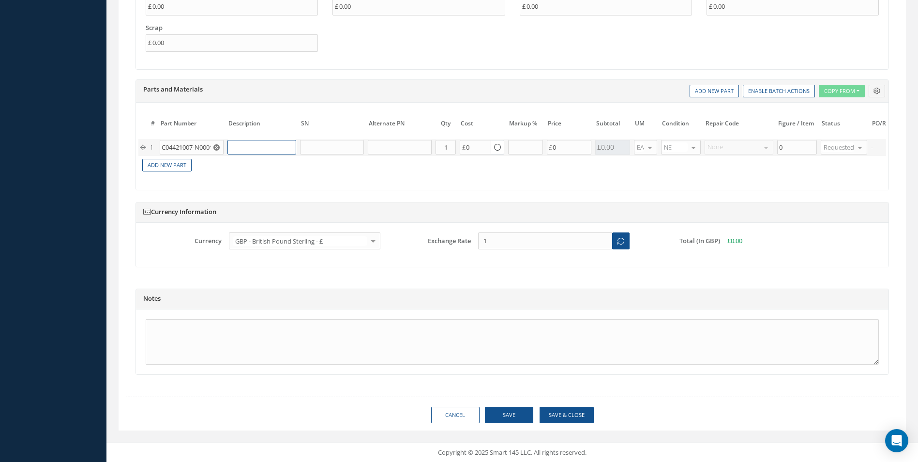
click at [246, 140] on input "text" at bounding box center [261, 147] width 69 height 15
paste input "CLIP,SPRING"
type input "CLIP,SPRING"
drag, startPoint x: 453, startPoint y: 145, endPoint x: 426, endPoint y: 144, distance: 27.6
click at [426, 144] on tr "1 C04421007-N0001 No Match Found CLIP,SPRING Part Number Description Qty in Sto…" at bounding box center [584, 147] width 893 height 17
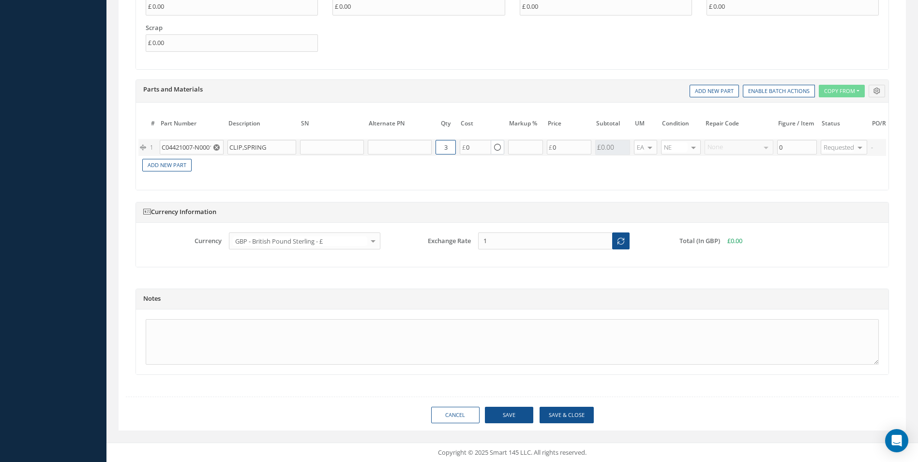
type input "3"
click at [517, 409] on button "Save" at bounding box center [509, 414] width 48 height 17
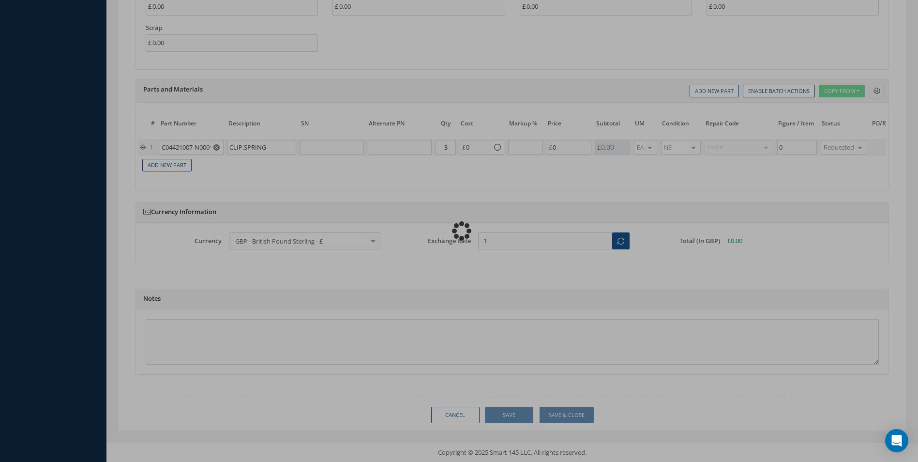
type input "C04421007-N0001"
type input "0.00"
checkbox input "true"
type input "0.00"
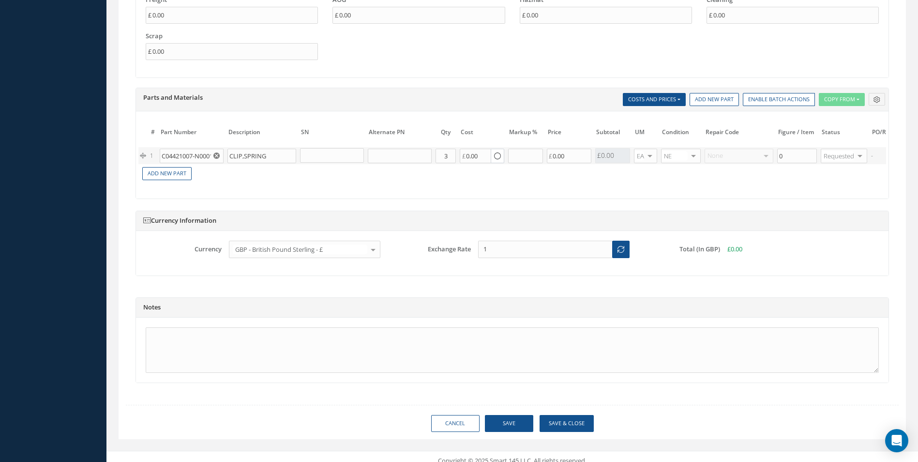
scroll to position [790, 0]
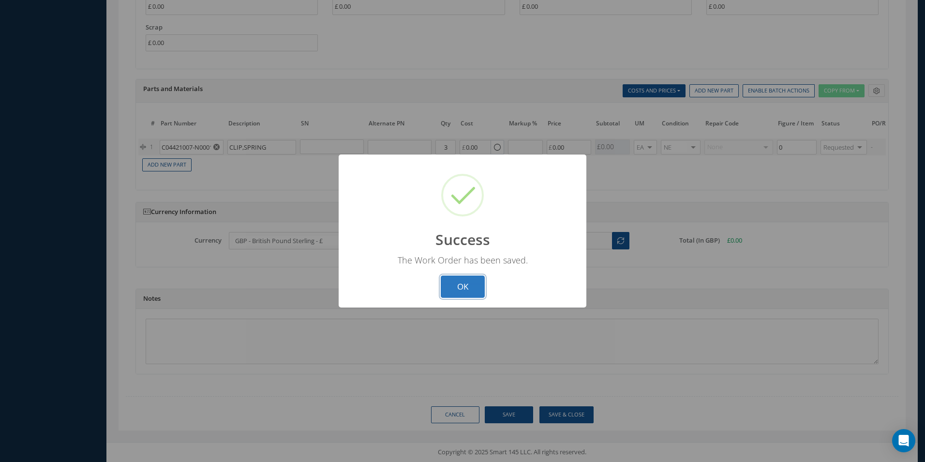
click at [455, 291] on button "OK" at bounding box center [463, 286] width 44 height 23
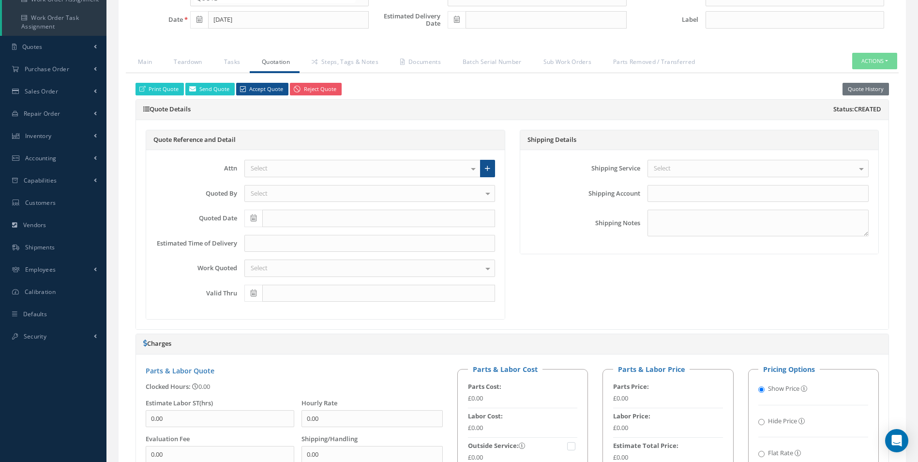
scroll to position [0, 0]
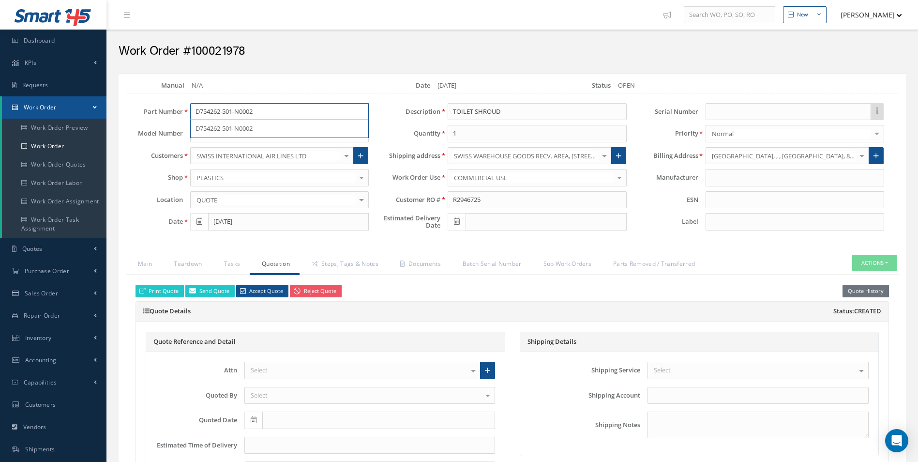
drag, startPoint x: 258, startPoint y: 109, endPoint x: 137, endPoint y: 109, distance: 120.5
click at [137, 109] on div "Part Number D754262-501-N0002 D754262-501-N0002" at bounding box center [247, 111] width 257 height 17
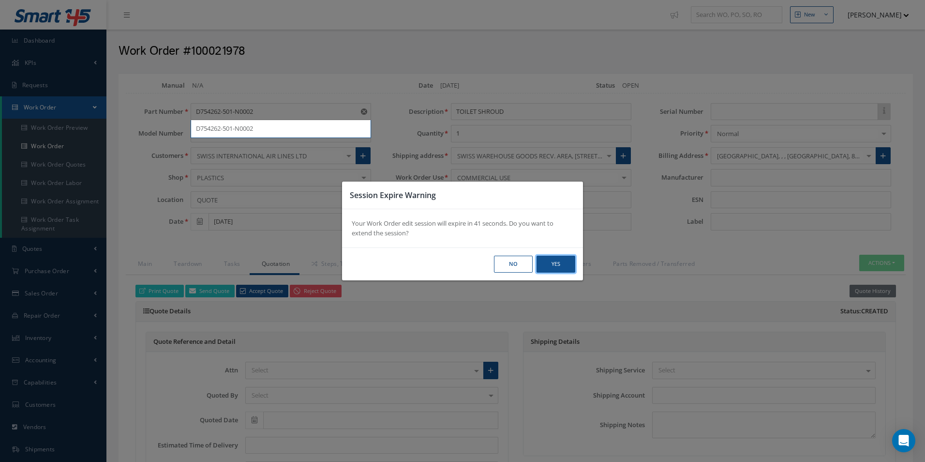
click at [557, 260] on button "Yes" at bounding box center [556, 263] width 39 height 17
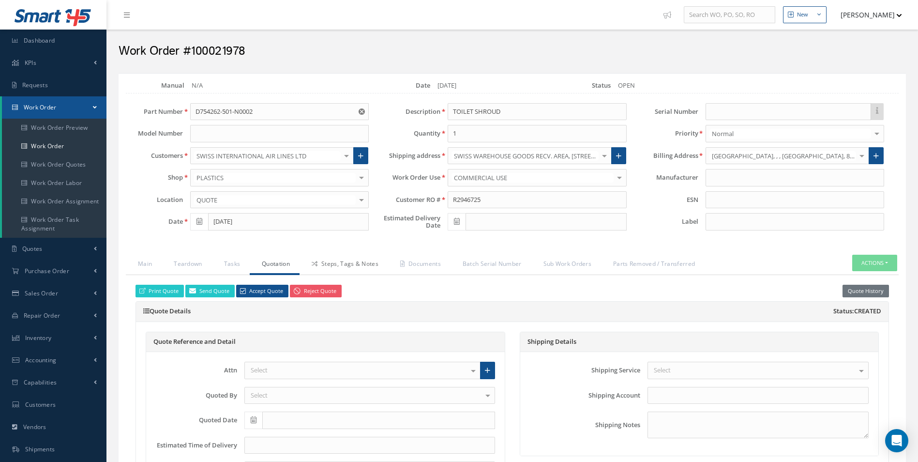
click at [359, 266] on link "Steps, Tags & Notes" at bounding box center [344, 265] width 89 height 20
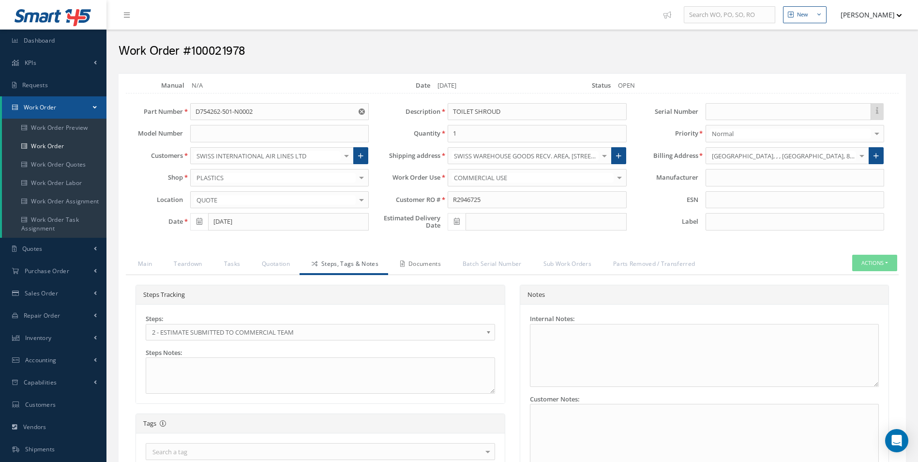
click at [418, 265] on link "Documents" at bounding box center [419, 265] width 62 height 20
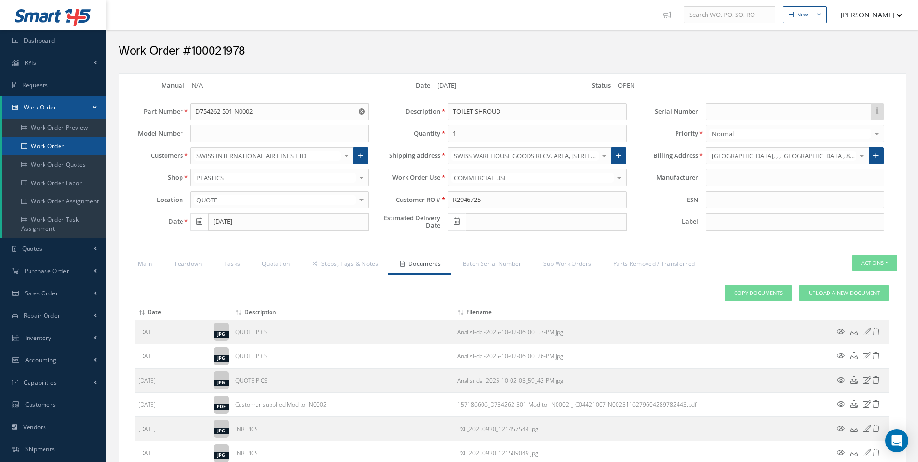
click at [75, 140] on link "Work Order" at bounding box center [54, 146] width 105 height 18
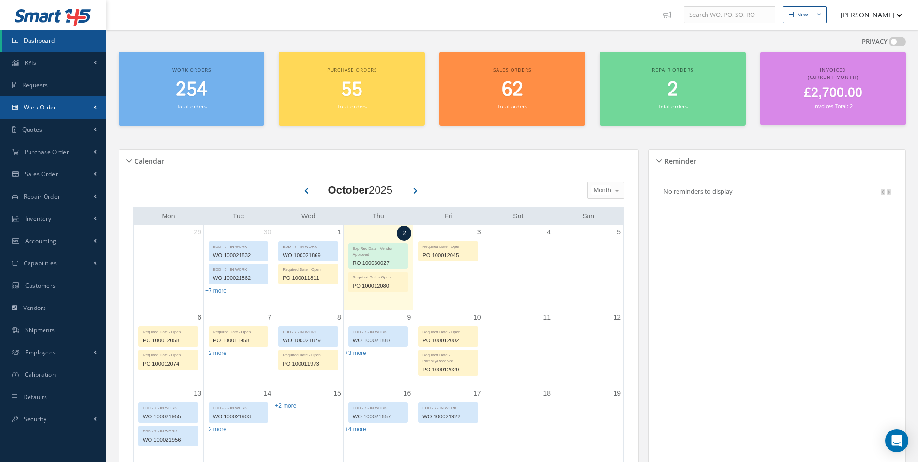
click at [36, 114] on link "Work Order" at bounding box center [53, 107] width 106 height 22
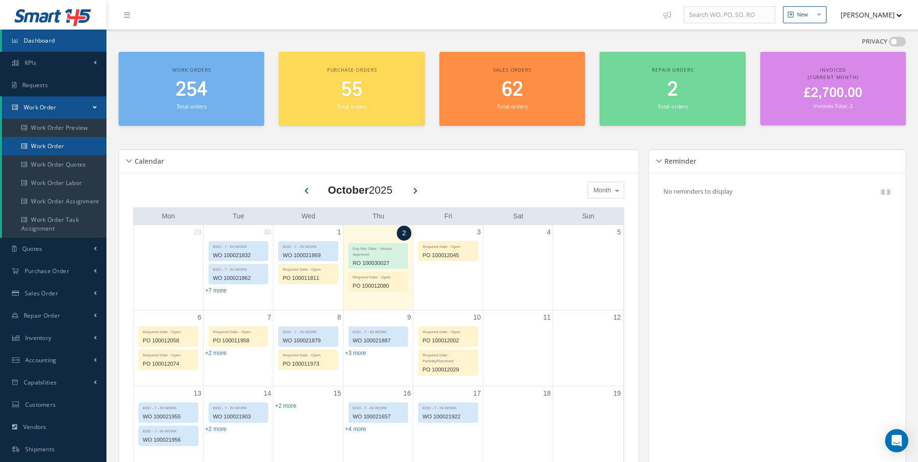
click at [48, 143] on link "Work Order" at bounding box center [55, 146] width 106 height 18
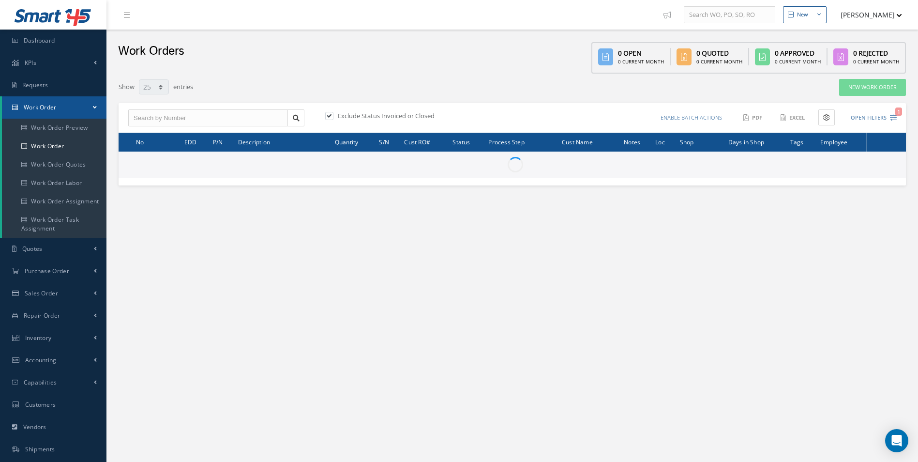
select select "25"
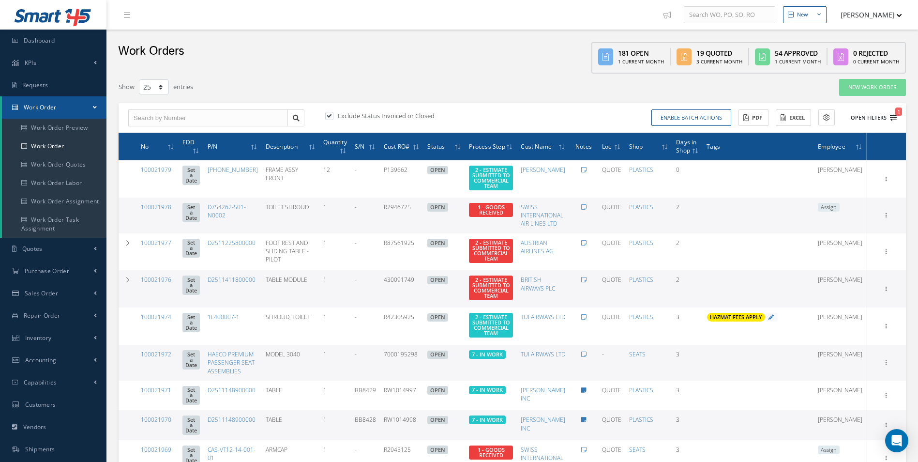
click at [895, 117] on icon "1" at bounding box center [893, 117] width 7 height 7
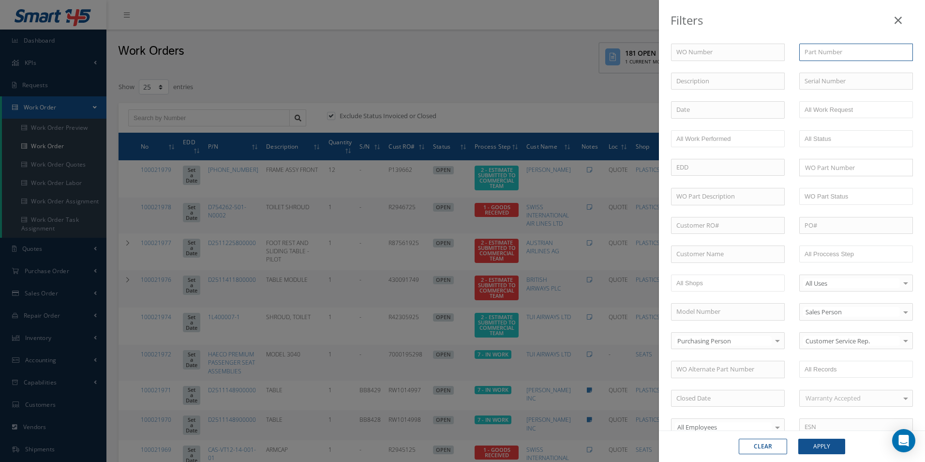
click at [836, 55] on input "text" at bounding box center [856, 52] width 114 height 17
paste input "D754262-501"
type input "D754262-501"
click at [829, 442] on button "Apply" at bounding box center [821, 445] width 47 height 15
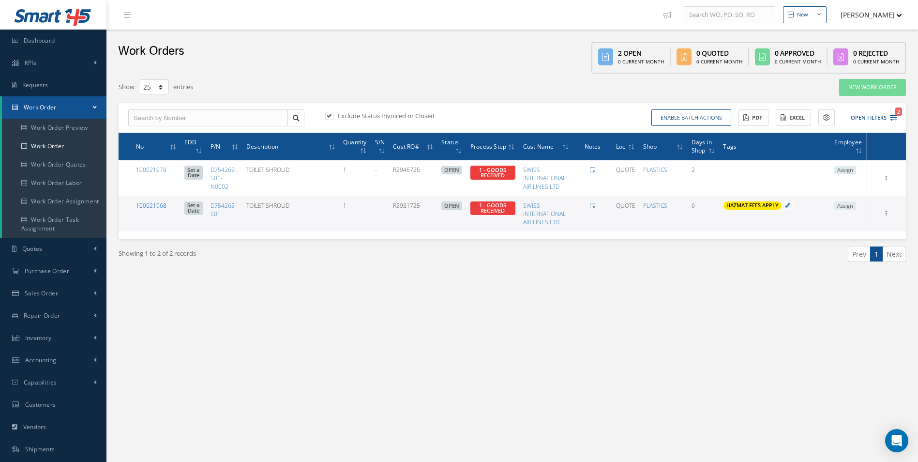
click at [161, 206] on link "100021968" at bounding box center [151, 205] width 30 height 8
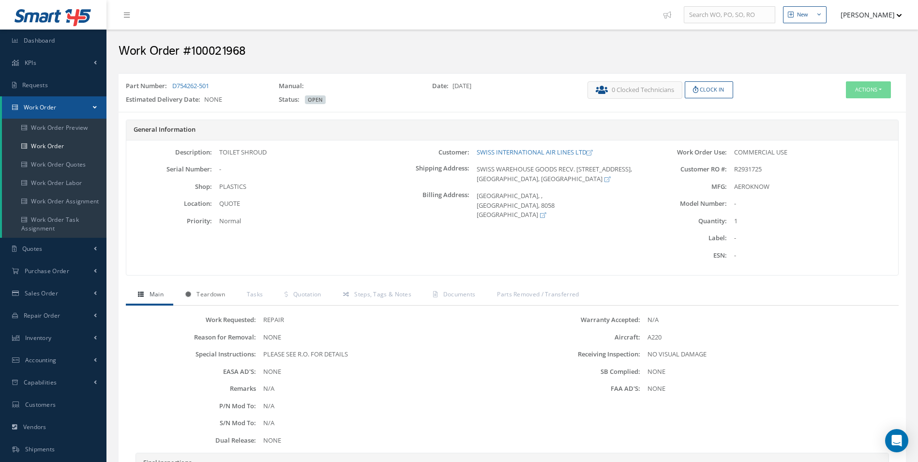
click at [221, 298] on span "Teardown" at bounding box center [210, 294] width 28 height 8
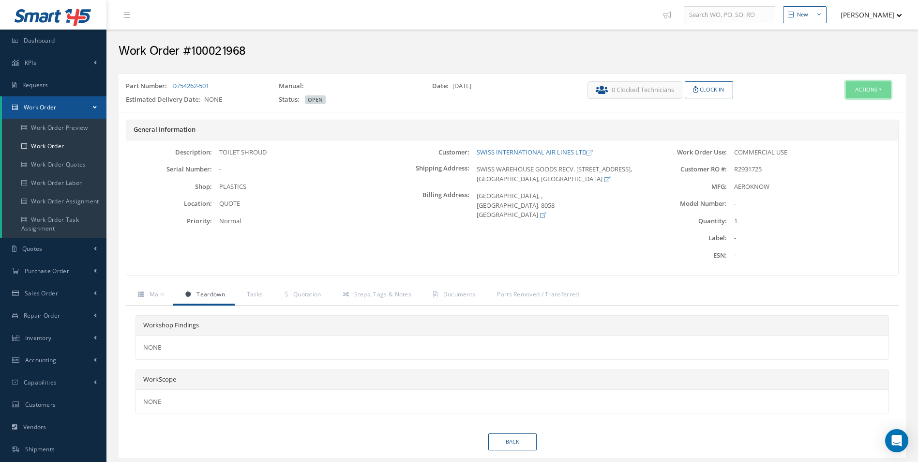
click at [850, 90] on button "Actions" at bounding box center [868, 89] width 45 height 17
click at [827, 105] on link "Edit" at bounding box center [853, 108] width 77 height 13
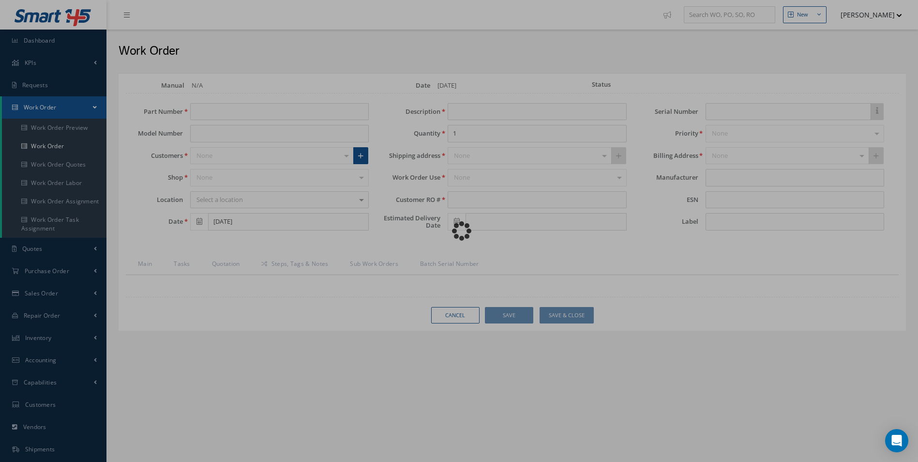
type input "D754262-501"
type input "[DATE]"
type input "TOILET SHROUD"
type input "R2931725"
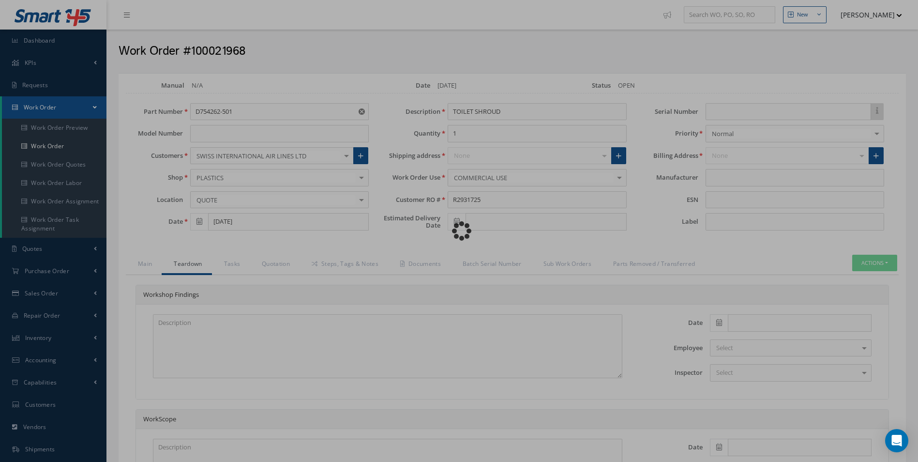
type input "AEROKNOW"
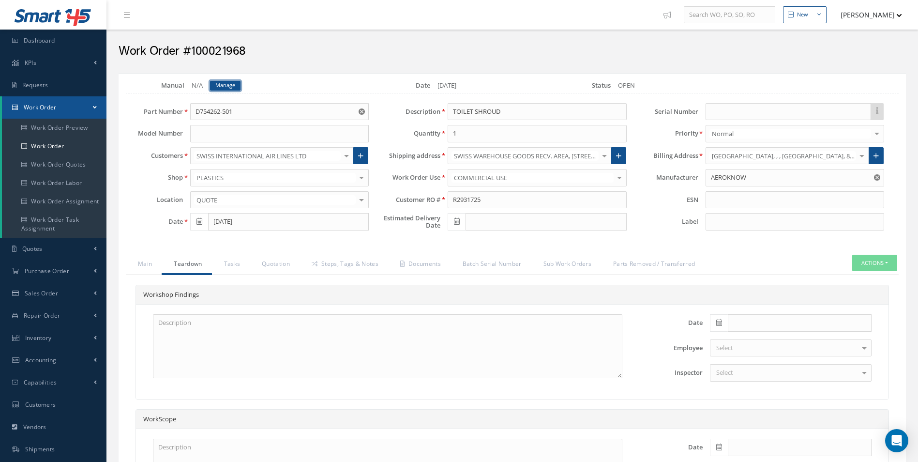
click at [227, 85] on link "Manage" at bounding box center [225, 86] width 30 height 10
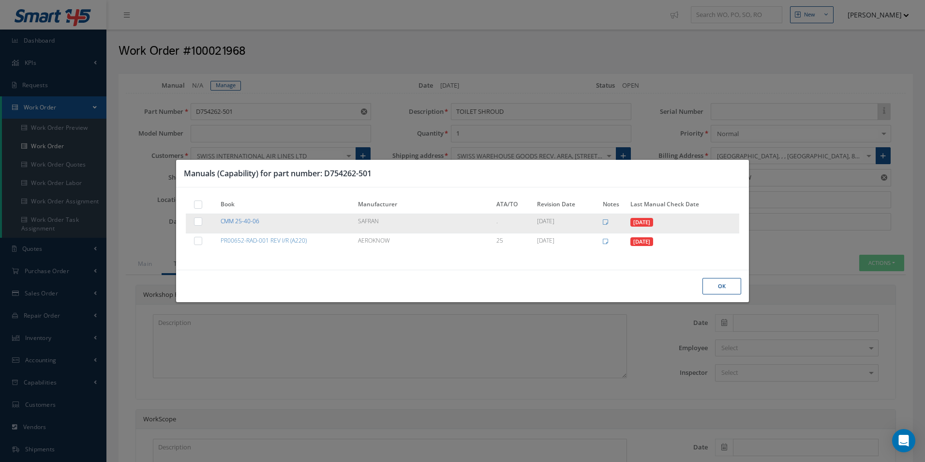
click at [224, 219] on link "CMM 25-40-06" at bounding box center [240, 221] width 39 height 8
click at [252, 221] on link "CMM 25-40-06" at bounding box center [240, 221] width 39 height 8
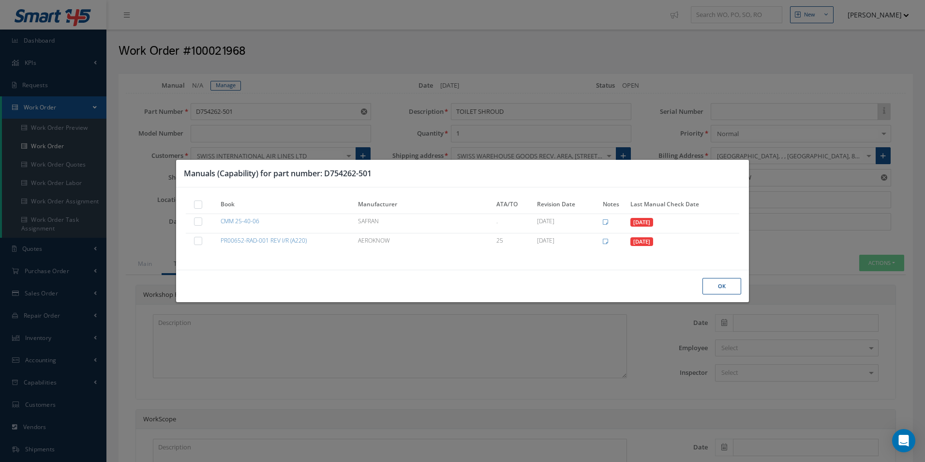
click at [763, 157] on div "Manuals (Capability) for part number: D754262-501 Book Manufacturer ATA/TO Revi…" at bounding box center [462, 231] width 925 height 462
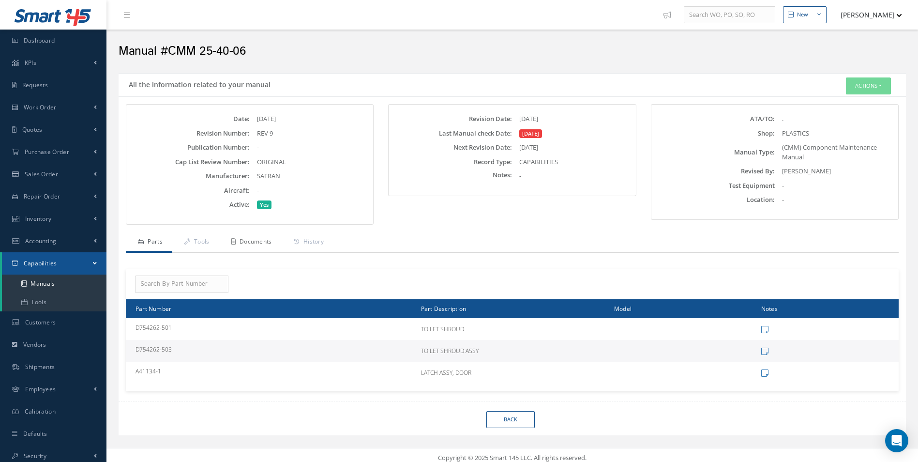
click at [242, 243] on link "Documents" at bounding box center [250, 242] width 62 height 20
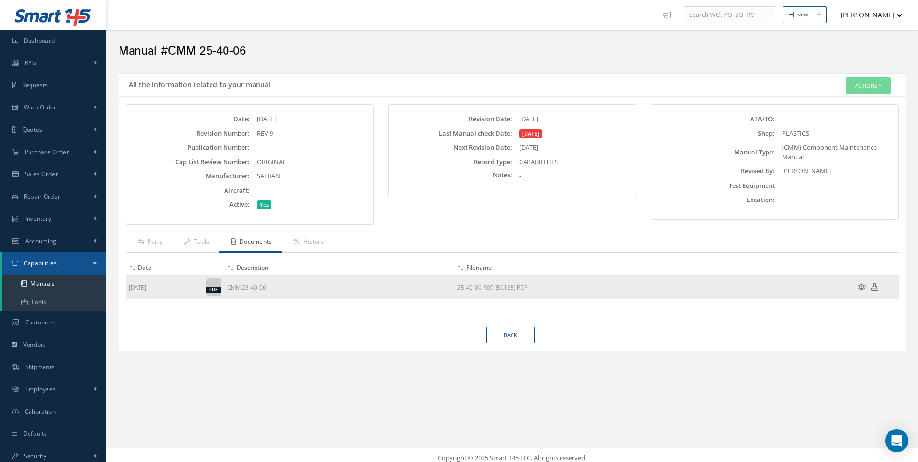
click at [860, 287] on icon at bounding box center [861, 286] width 8 height 7
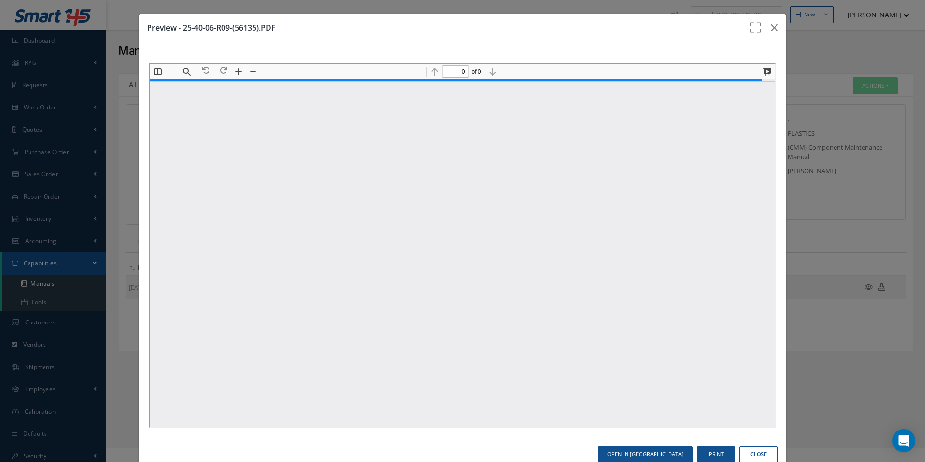
type input "1"
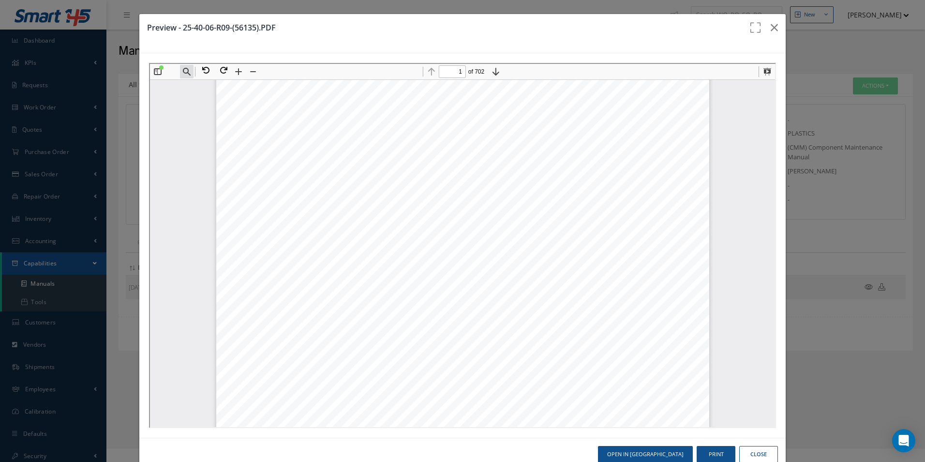
click at [187, 68] on button "Find" at bounding box center [186, 71] width 14 height 14
click at [230, 91] on input at bounding box center [234, 88] width 105 height 13
paste input "D754262-501"
type input "D754262-501"
type input "366"
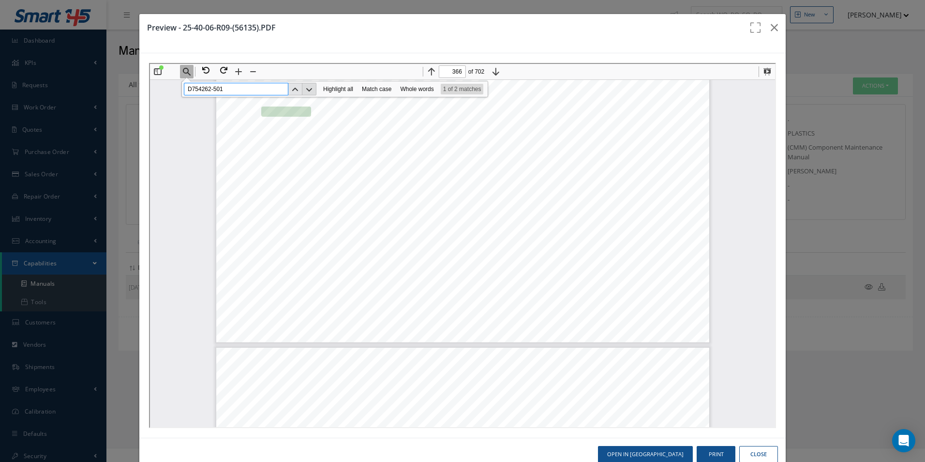
type input "D754262-501"
click at [305, 89] on button "Next" at bounding box center [308, 88] width 14 height 13
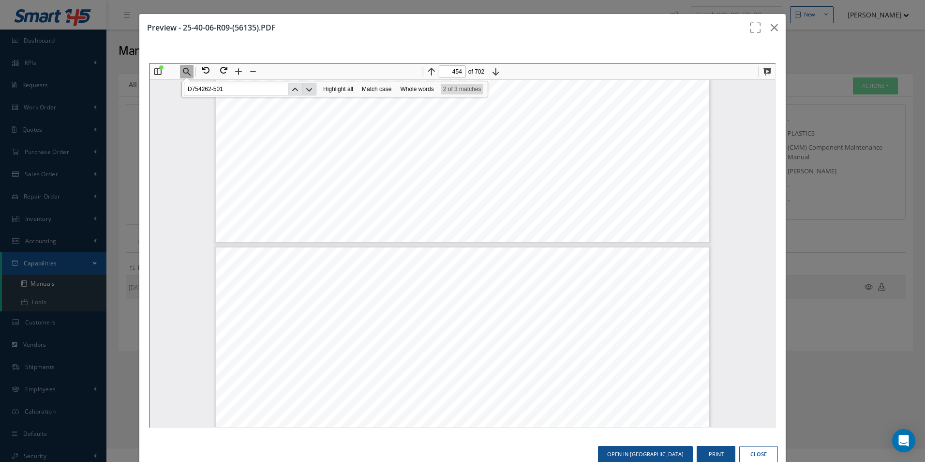
scroll to position [291396, 0]
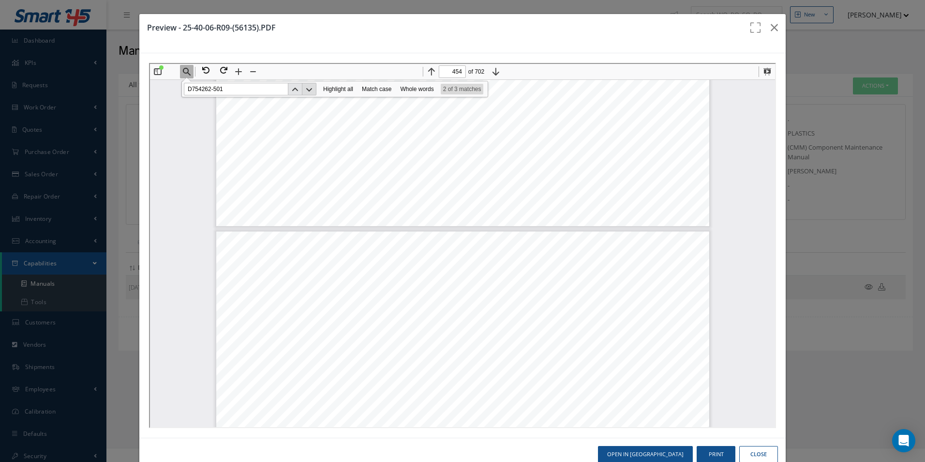
type input "453"
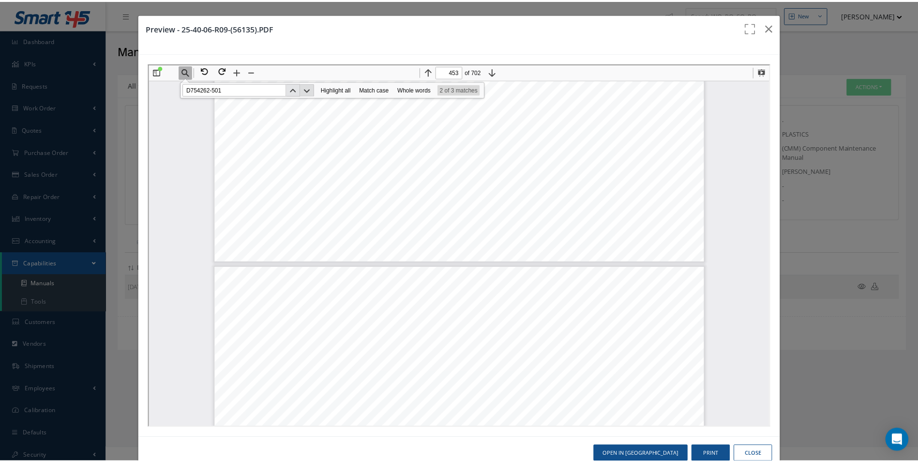
scroll to position [291348, 0]
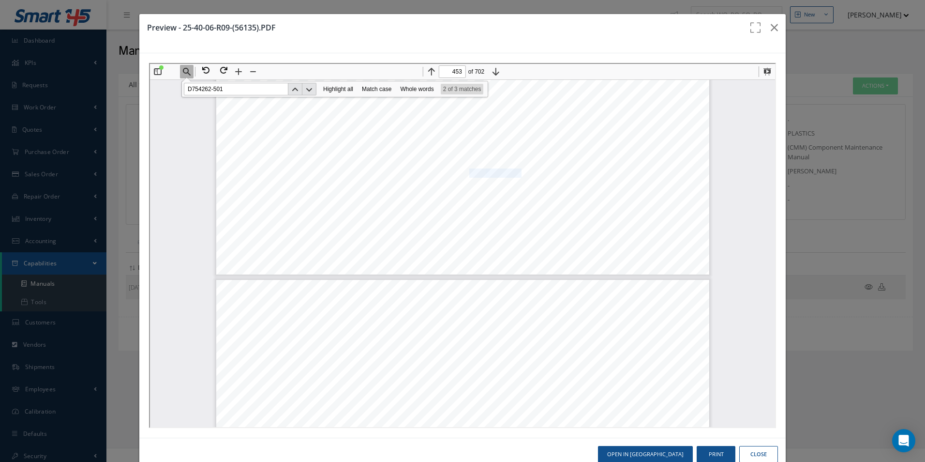
drag, startPoint x: 463, startPoint y: 170, endPoint x: 512, endPoint y: 172, distance: 48.9
copy div "CLIP , SPRING"
click at [771, 24] on icon "button" at bounding box center [774, 28] width 7 height 12
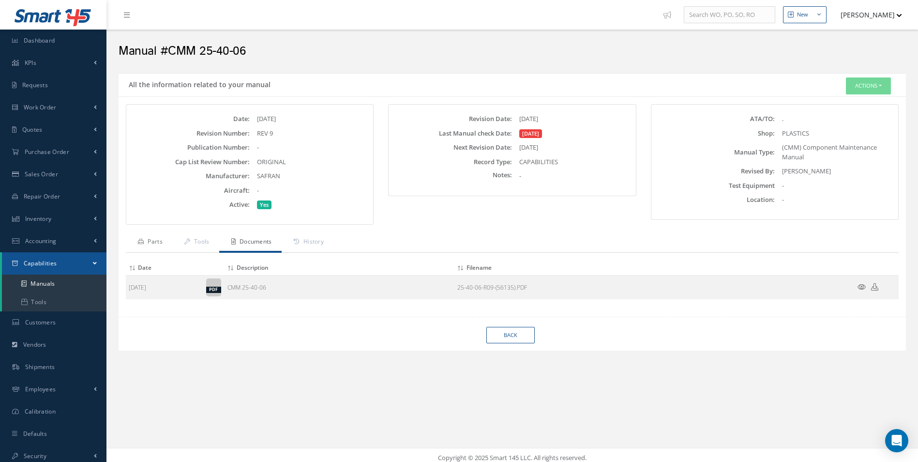
click at [161, 239] on link "Parts" at bounding box center [149, 242] width 46 height 20
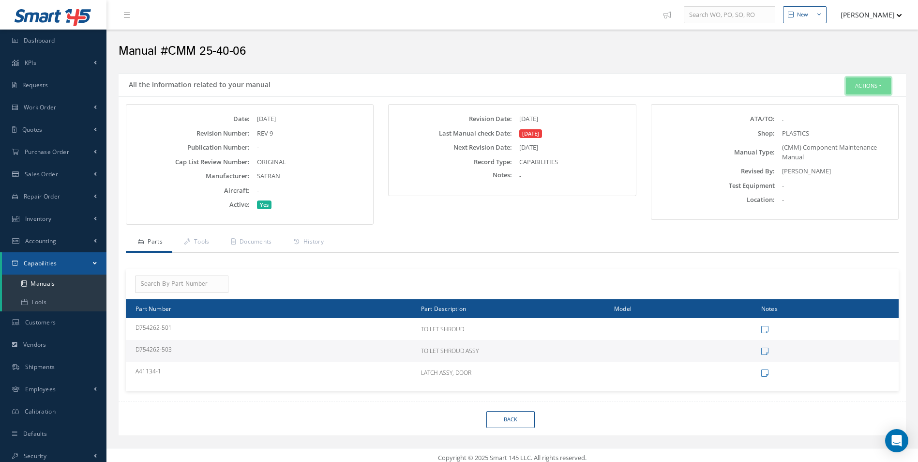
click at [871, 86] on button "Actions" at bounding box center [868, 85] width 45 height 17
click at [837, 104] on link "Edit" at bounding box center [853, 104] width 77 height 13
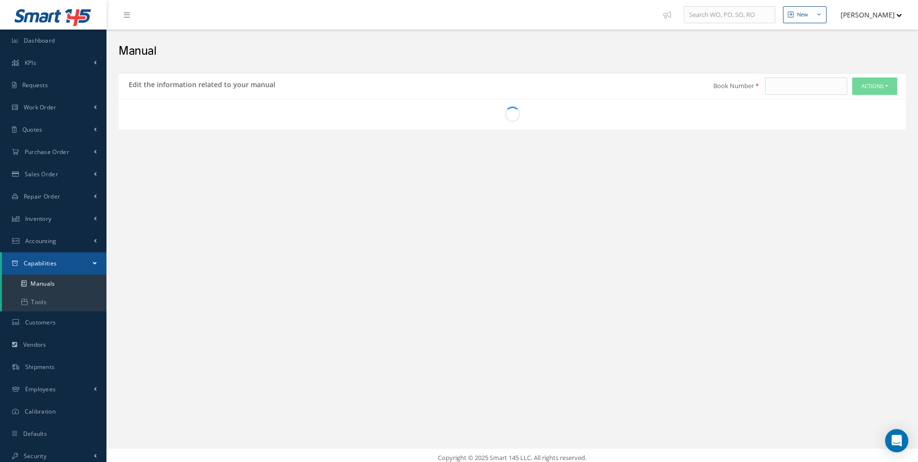
type input "CMM 25-40-06"
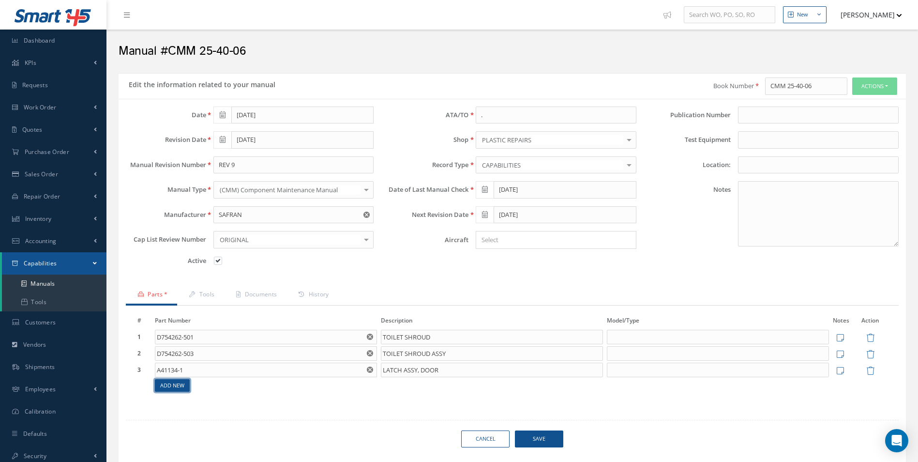
click at [187, 387] on link "Add New" at bounding box center [172, 385] width 35 height 13
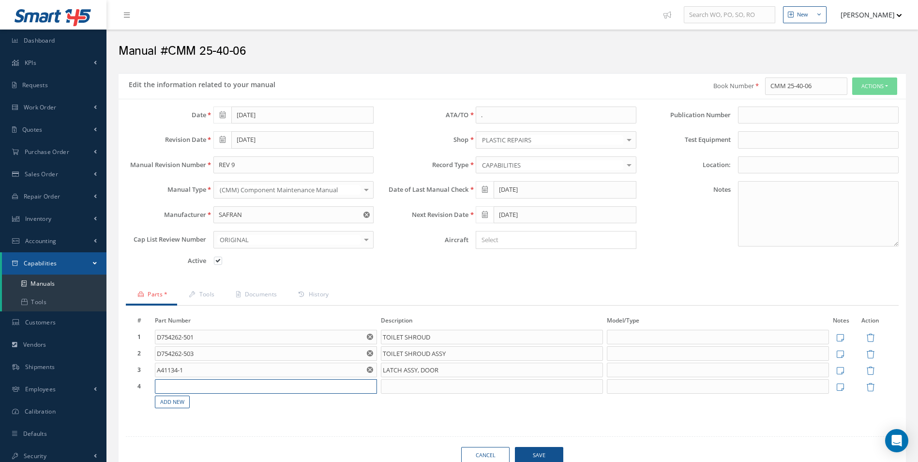
click at [191, 383] on input "text" at bounding box center [266, 386] width 222 height 15
paste input "D754262-501-N0002"
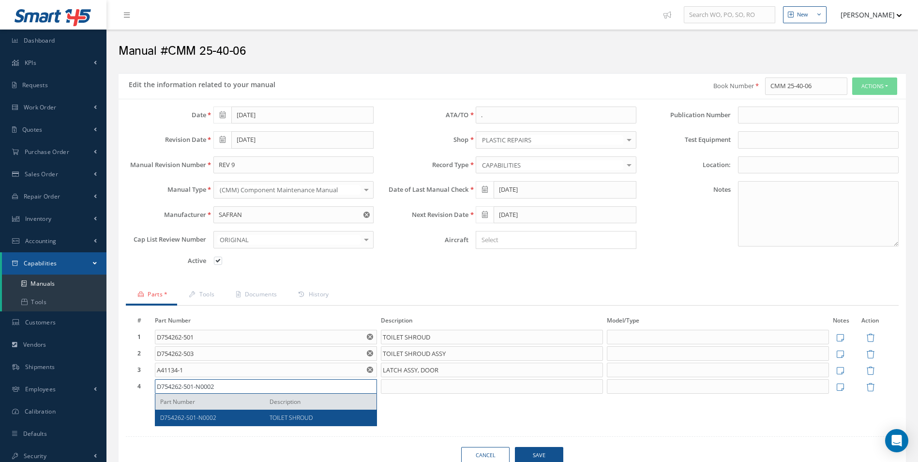
type input "D754262-501-N0002"
click at [282, 419] on span "TOILET SHROUD" at bounding box center [291, 417] width 43 height 8
type input "TOILET SHROUD"
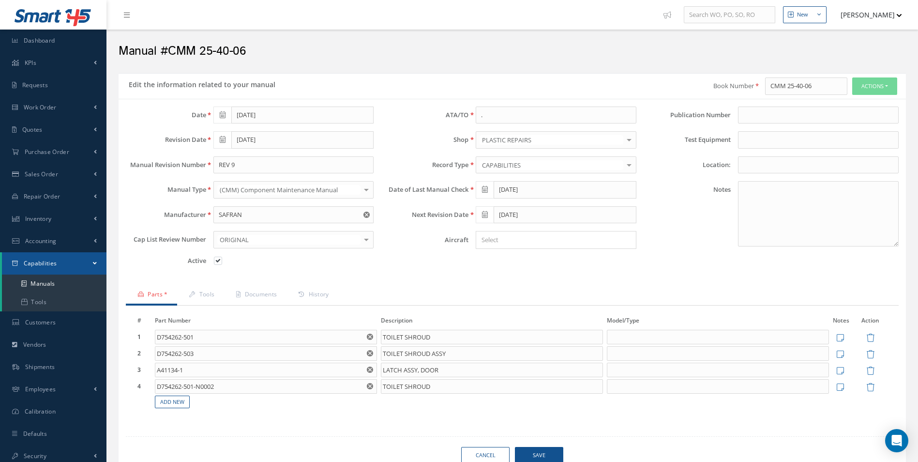
click at [542, 452] on span "Save" at bounding box center [539, 455] width 48 height 17
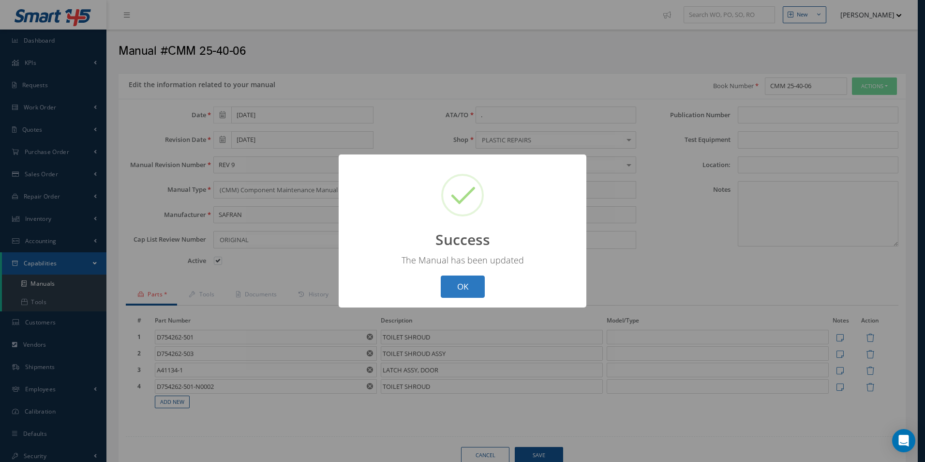
click at [466, 289] on button "OK" at bounding box center [463, 286] width 44 height 23
select select "25"
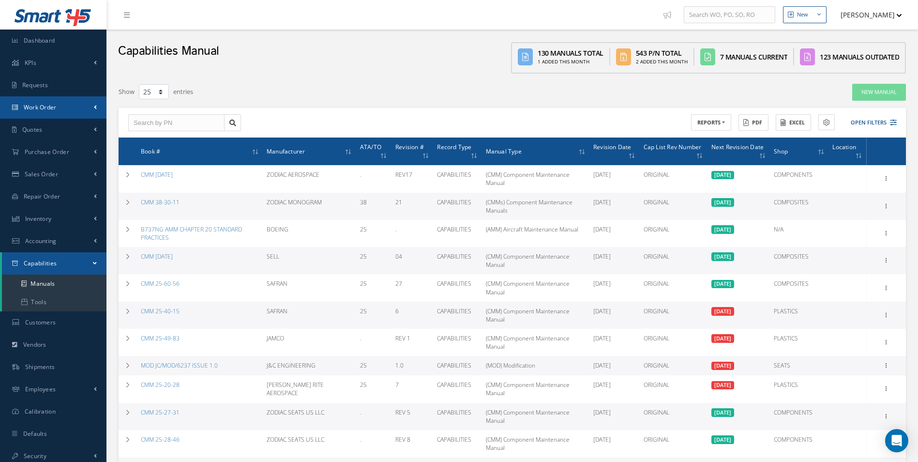
click at [51, 102] on link "Work Order" at bounding box center [53, 107] width 106 height 22
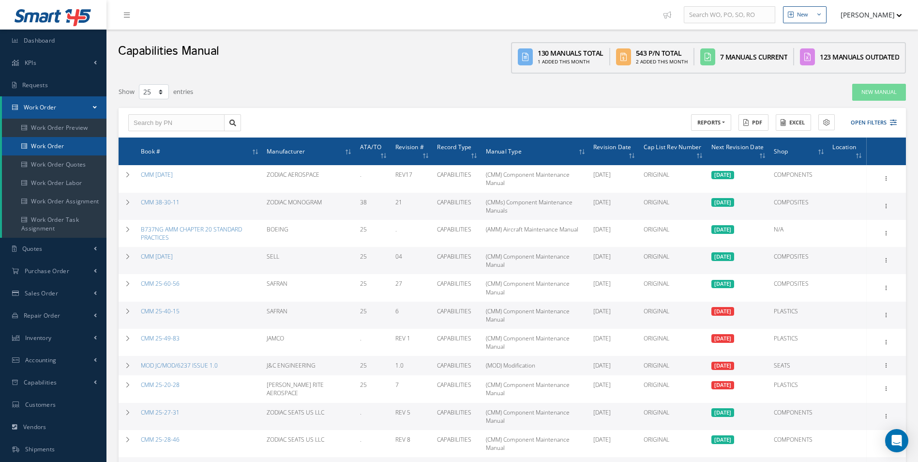
click at [52, 141] on link "Work Order" at bounding box center [54, 146] width 105 height 18
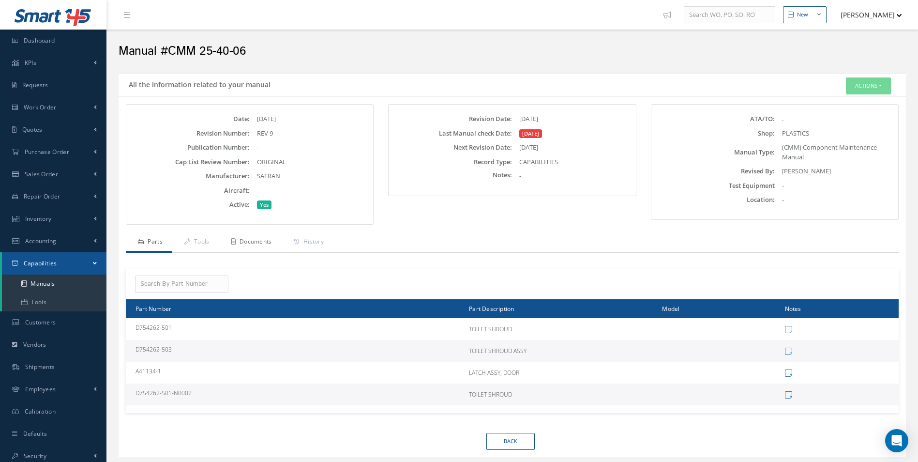
click at [277, 245] on link "Documents" at bounding box center [250, 242] width 62 height 20
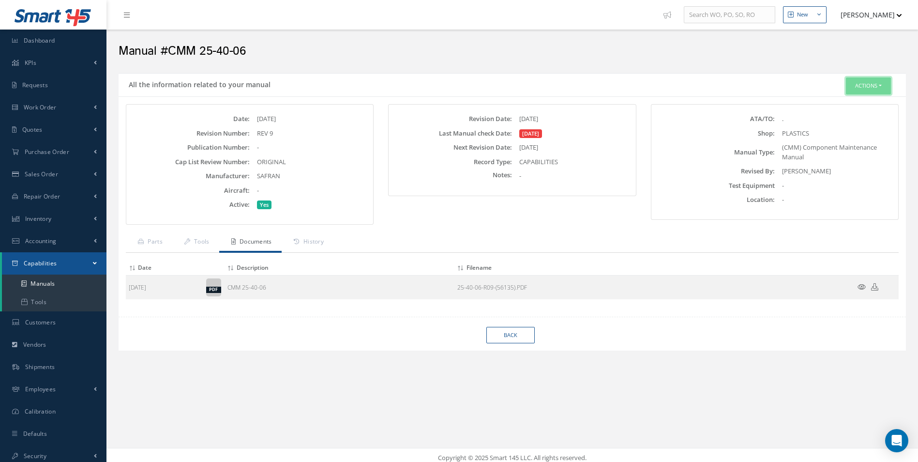
click at [868, 89] on button "Actions" at bounding box center [868, 85] width 45 height 17
click at [843, 102] on link "Edit" at bounding box center [853, 104] width 77 height 13
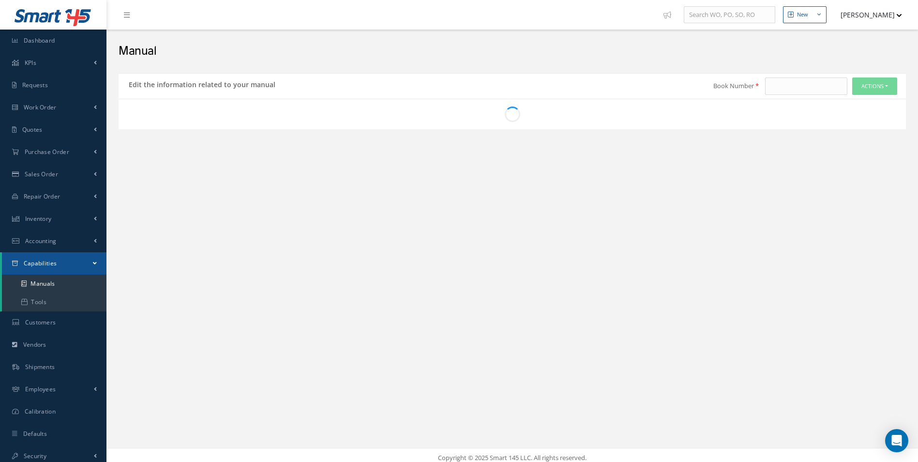
type input "CMM 25-40-06"
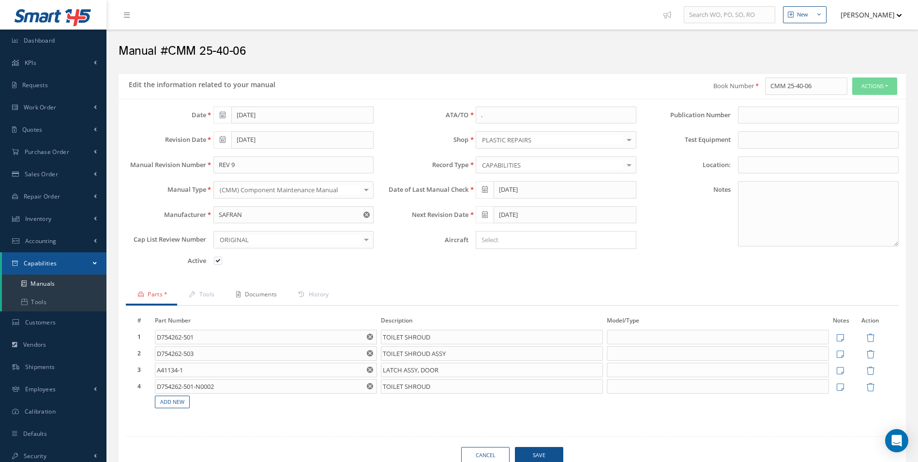
click at [256, 293] on link "Documents" at bounding box center [255, 295] width 62 height 20
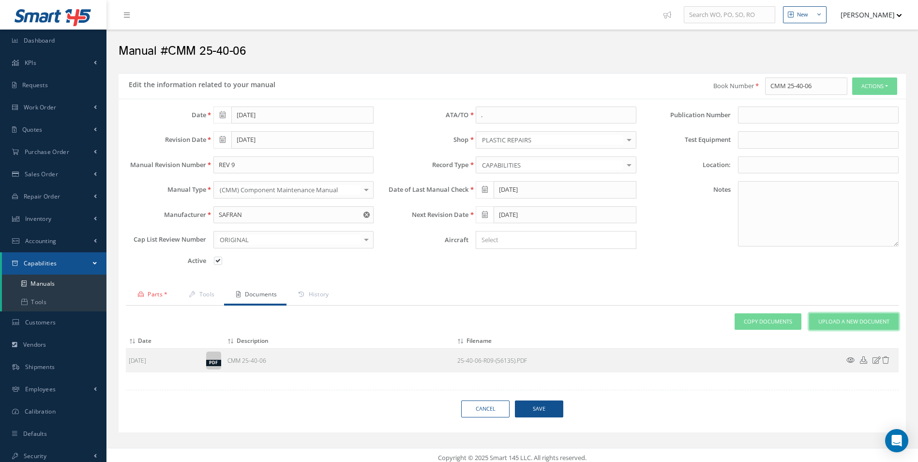
click at [828, 319] on span "Upload a New Document" at bounding box center [853, 321] width 71 height 8
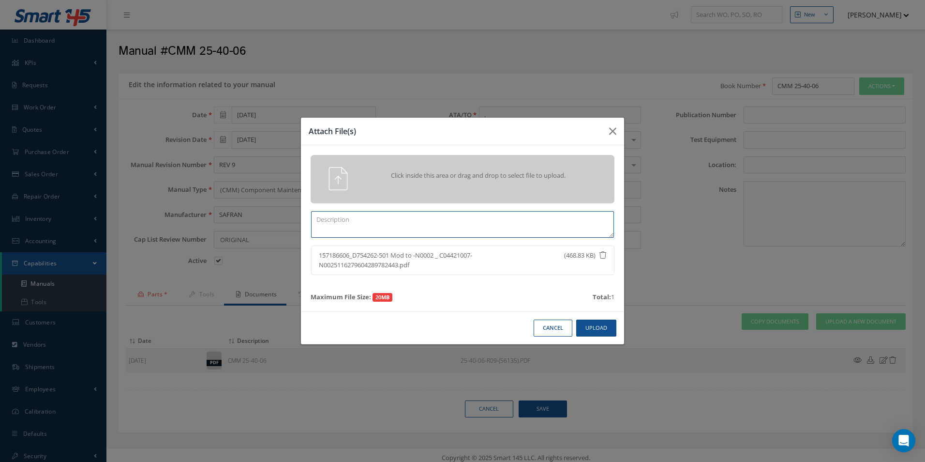
click at [387, 228] on textarea at bounding box center [462, 224] width 303 height 27
paste textarea "157186606_D754262-501 Mod to -N0002 _ C04421007-N0025116279604289782443"
drag, startPoint x: 352, startPoint y: 219, endPoint x: 300, endPoint y: 219, distance: 52.3
click at [300, 219] on div "Attach File(s) Click inside this area or drag and drop to select file to upload…" at bounding box center [462, 231] width 925 height 462
drag, startPoint x: 531, startPoint y: 222, endPoint x: 402, endPoint y: 224, distance: 129.2
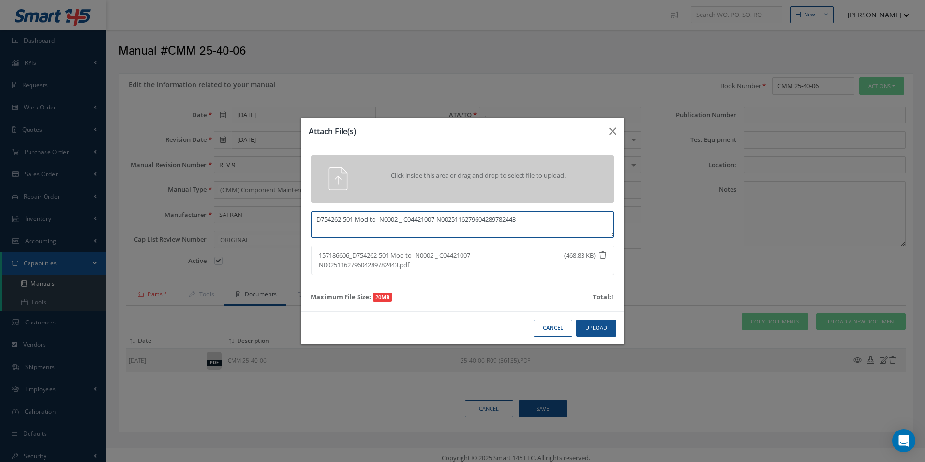
click at [402, 224] on textarea "D754262-501 Mod to -N0002 _ C04421007-N0025116279604289782443" at bounding box center [462, 224] width 303 height 27
click at [370, 219] on textarea "D754262-501 Mod to -N0002" at bounding box center [462, 224] width 303 height 27
type textarea "D754262-501 Mod to -N0002"
drag, startPoint x: 347, startPoint y: 217, endPoint x: 359, endPoint y: 217, distance: 11.1
click at [359, 217] on textarea "D754262-501 Mod to -N0002" at bounding box center [462, 224] width 303 height 27
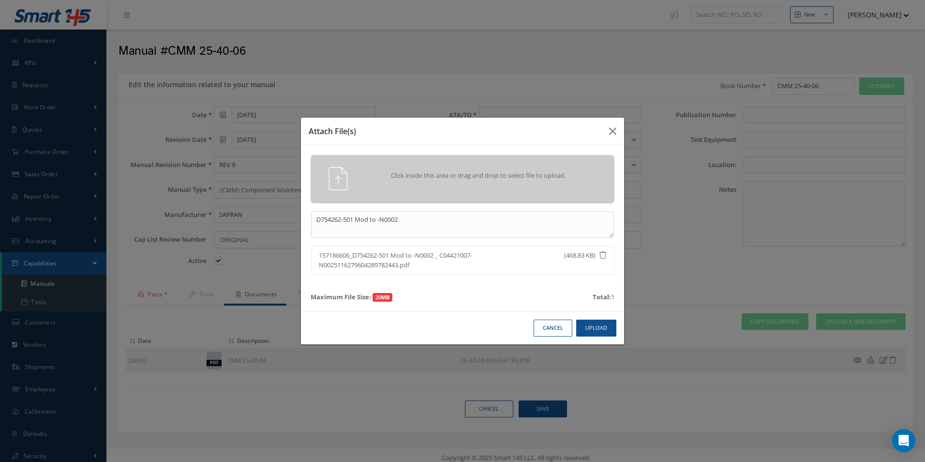
click at [429, 254] on span "157186606_D754262-501 Mod to -N0002 _ C04421007-N0025116279604289782443.pdf" at bounding box center [426, 260] width 215 height 19
click at [594, 322] on button "Upload" at bounding box center [596, 327] width 40 height 17
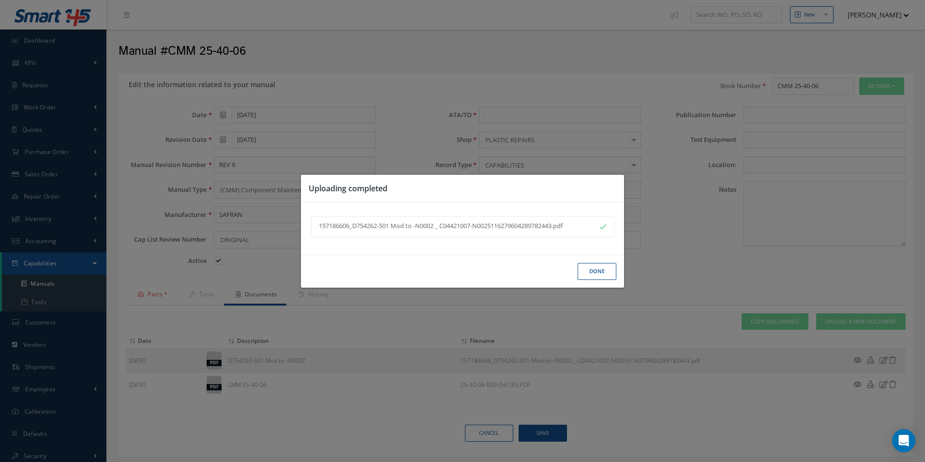
click at [600, 267] on button "Done" at bounding box center [597, 271] width 39 height 17
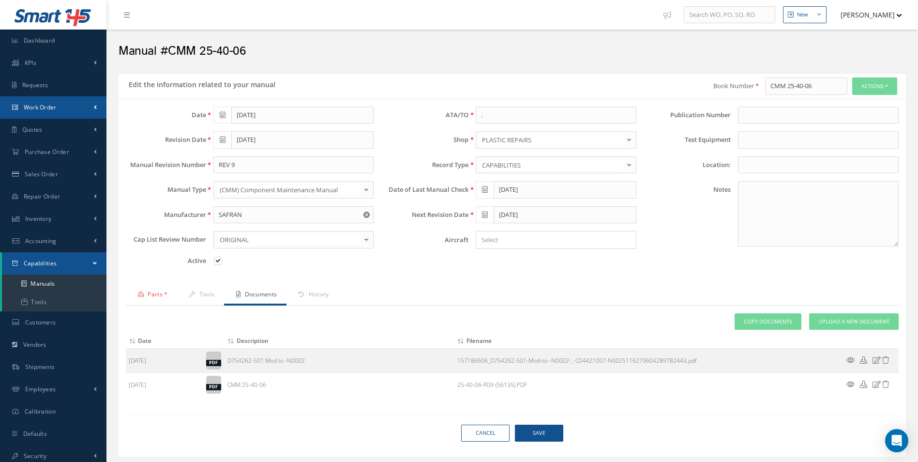
click at [56, 110] on span "Work Order" at bounding box center [40, 107] width 33 height 8
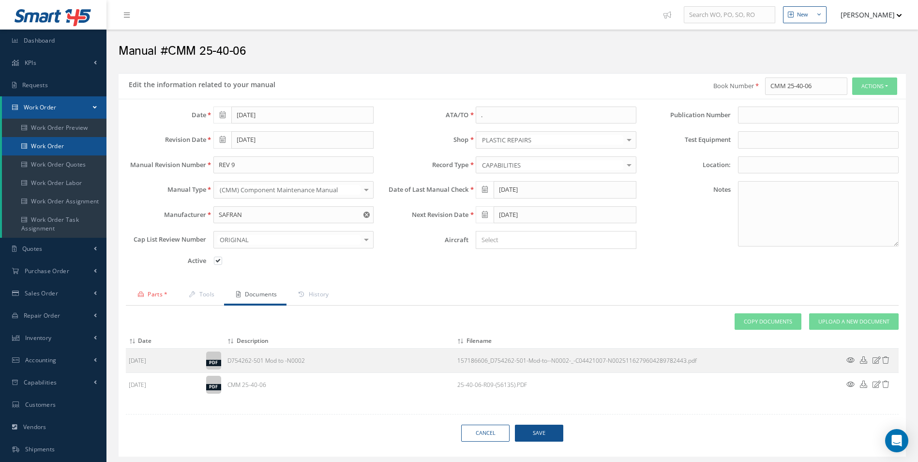
click at [51, 147] on link "Work Order" at bounding box center [54, 146] width 105 height 18
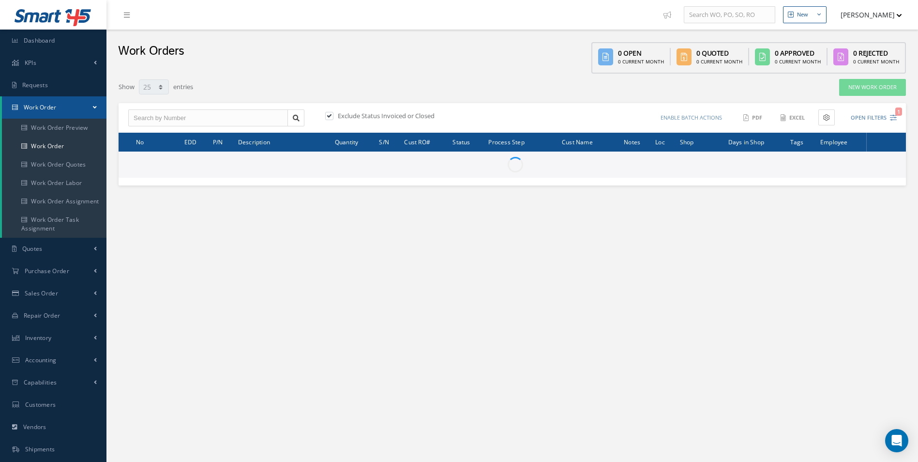
select select "25"
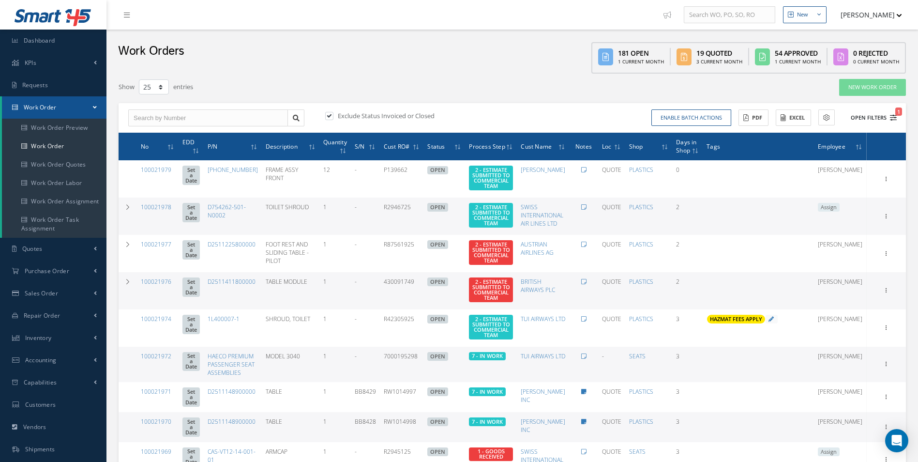
click at [896, 119] on icon "1" at bounding box center [893, 117] width 7 height 7
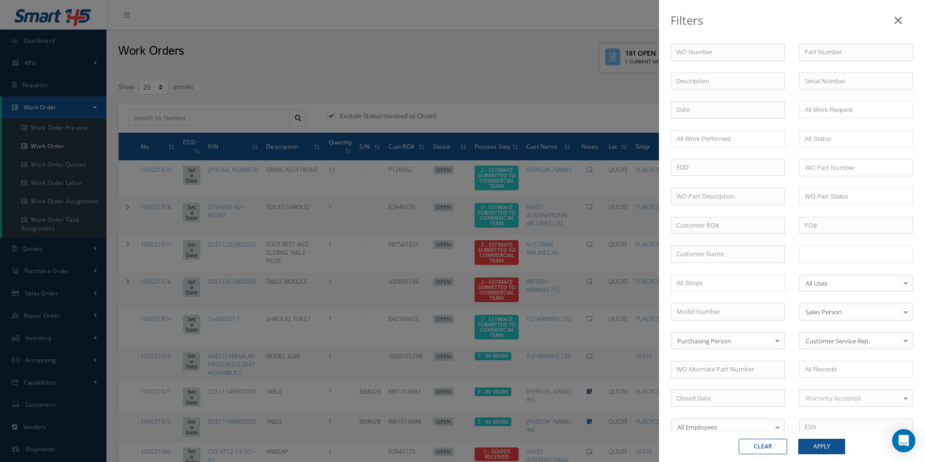
click at [820, 250] on input "text" at bounding box center [835, 254] width 61 height 12
click at [822, 448] on button "Apply" at bounding box center [821, 445] width 47 height 15
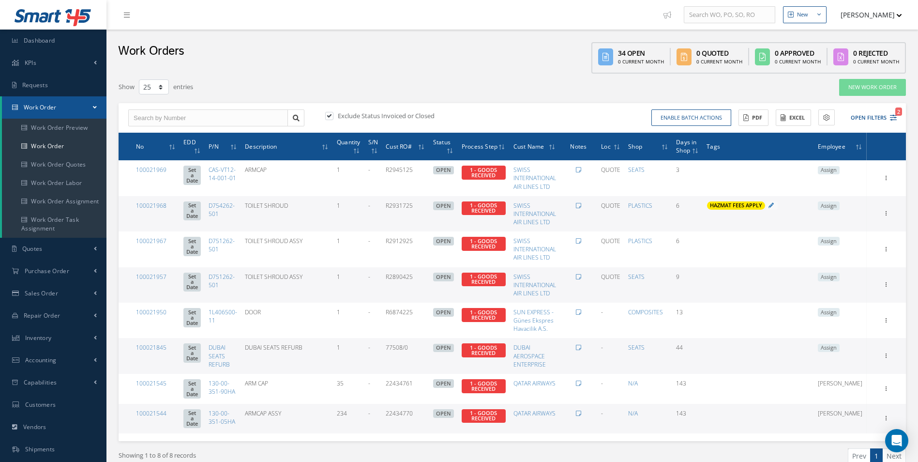
click at [840, 208] on span "Assign" at bounding box center [829, 205] width 22 height 9
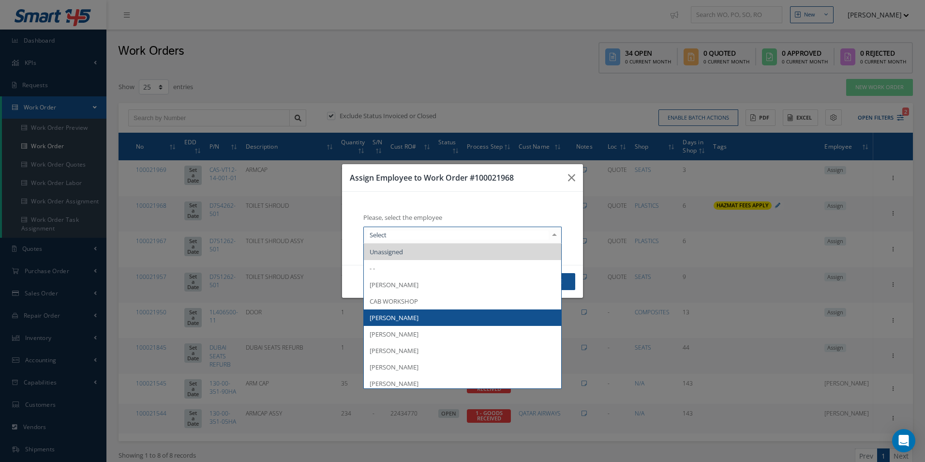
click at [398, 325] on span "[PERSON_NAME]" at bounding box center [462, 317] width 197 height 16
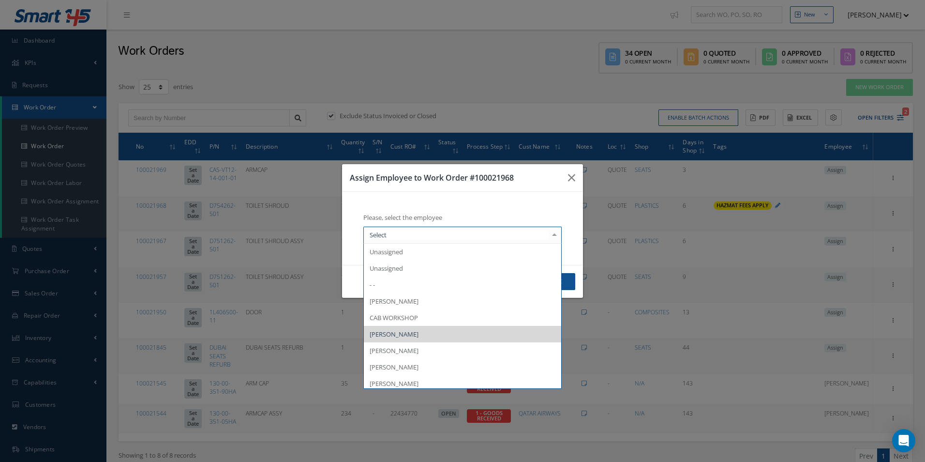
click at [401, 349] on span "[PERSON_NAME]" at bounding box center [394, 350] width 49 height 9
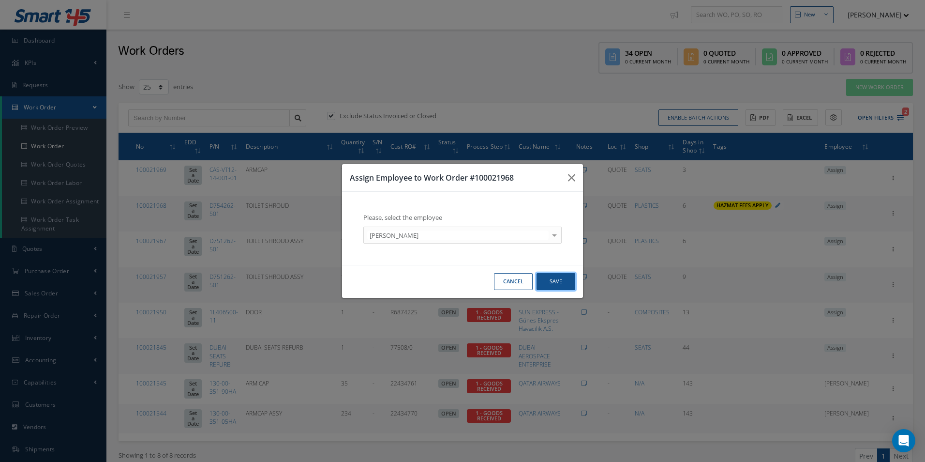
click at [554, 279] on button "Save" at bounding box center [556, 281] width 39 height 17
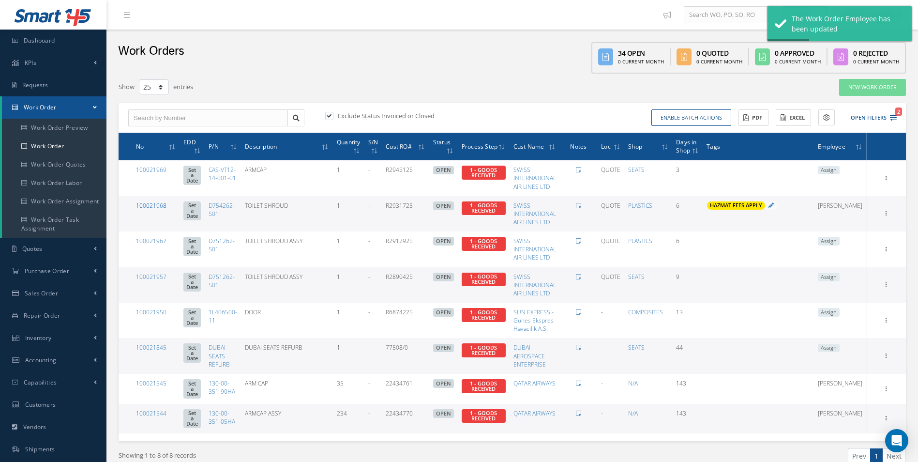
click at [155, 206] on link "100021968" at bounding box center [151, 205] width 30 height 8
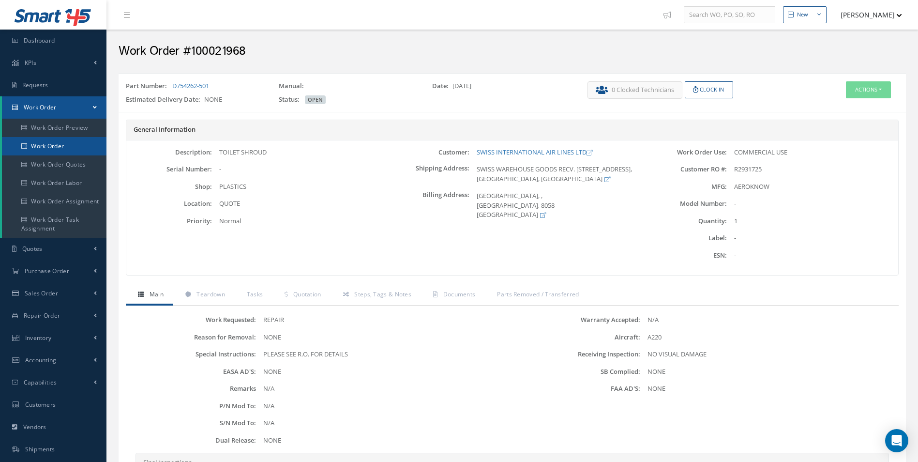
click at [50, 146] on link "Work Order" at bounding box center [54, 146] width 105 height 18
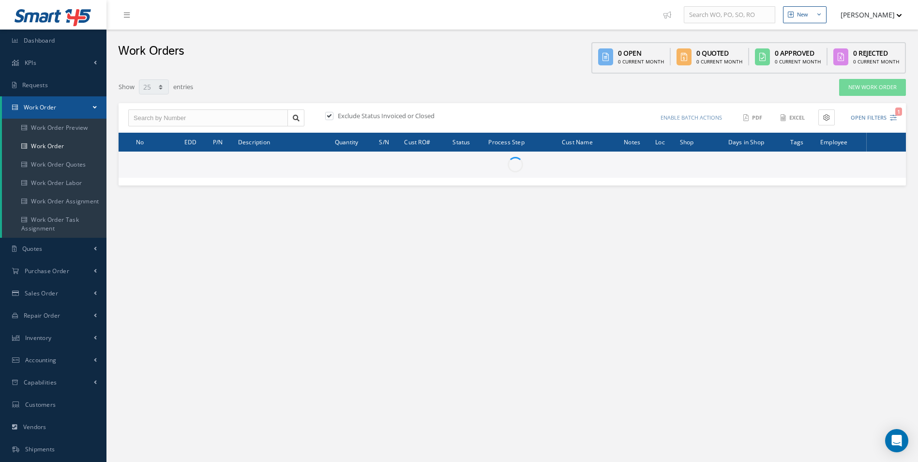
select select "25"
type input "All Work Request"
type input "All Work Performed"
type input "All Status"
type input "WO Part Status"
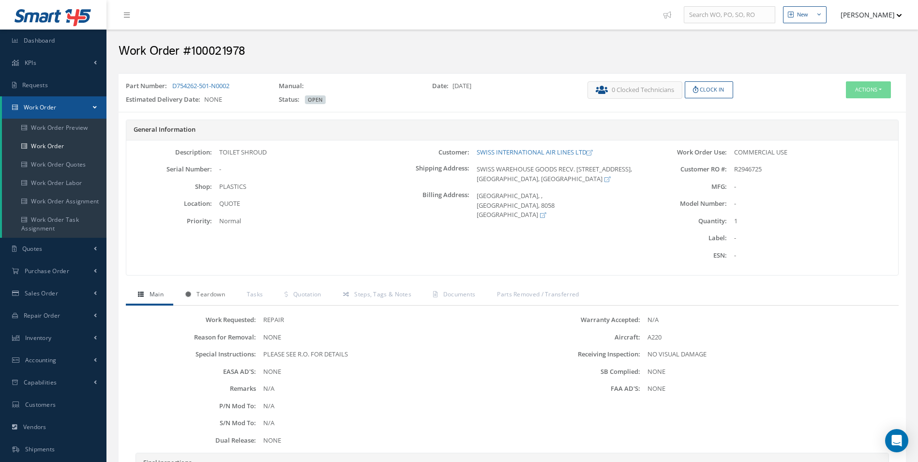
click at [230, 302] on link "Teardown" at bounding box center [203, 295] width 61 height 20
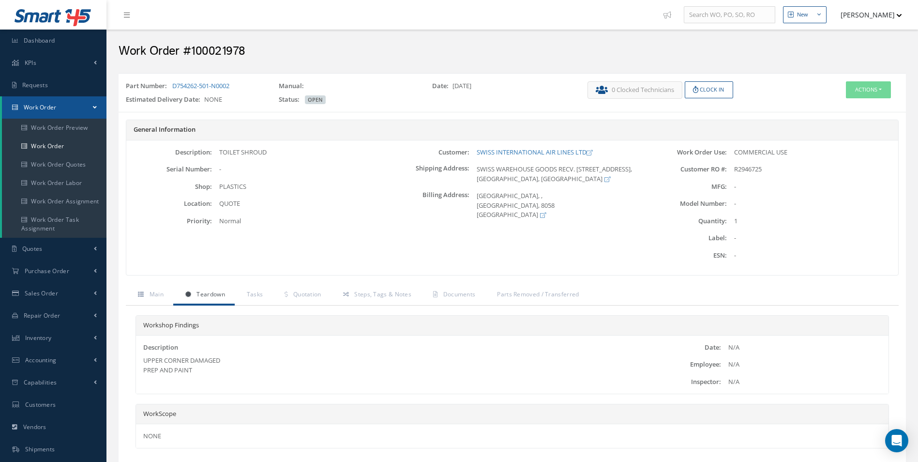
click at [201, 298] on span "Teardown" at bounding box center [210, 294] width 28 height 8
click at [337, 304] on link "Steps, Tags & Notes" at bounding box center [376, 295] width 90 height 20
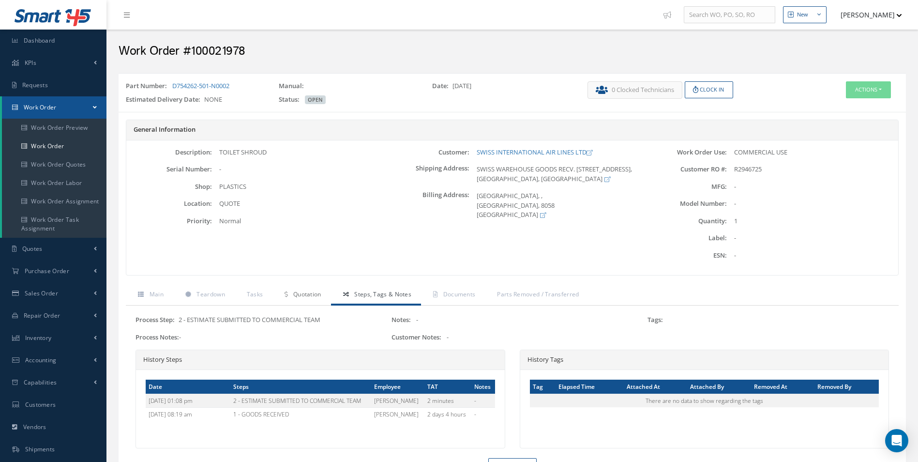
click at [307, 297] on span "Quotation" at bounding box center [307, 294] width 28 height 8
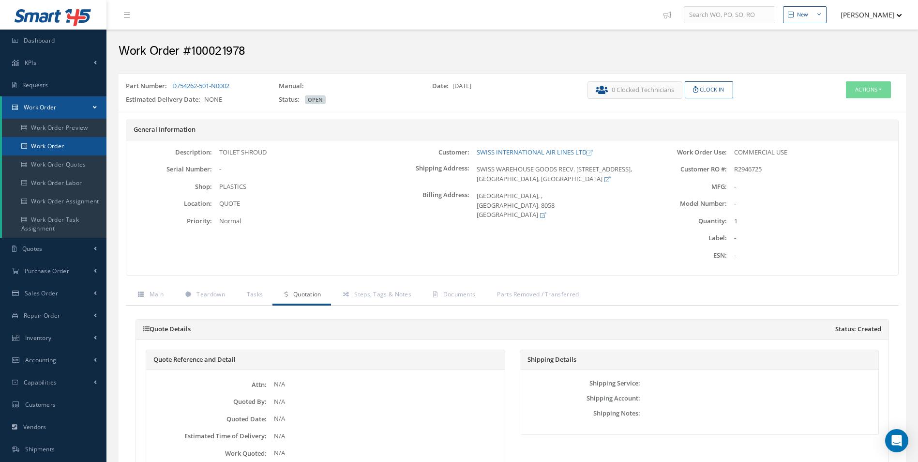
click at [31, 138] on link "Work Order" at bounding box center [54, 146] width 105 height 18
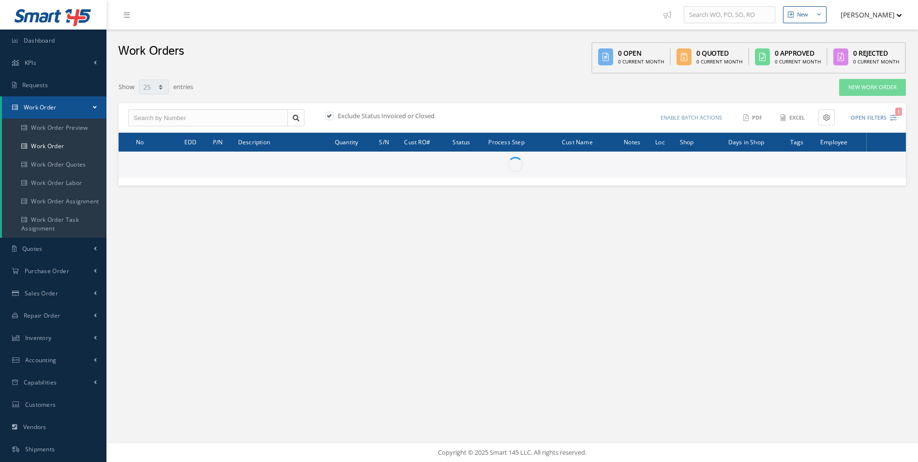
select select "25"
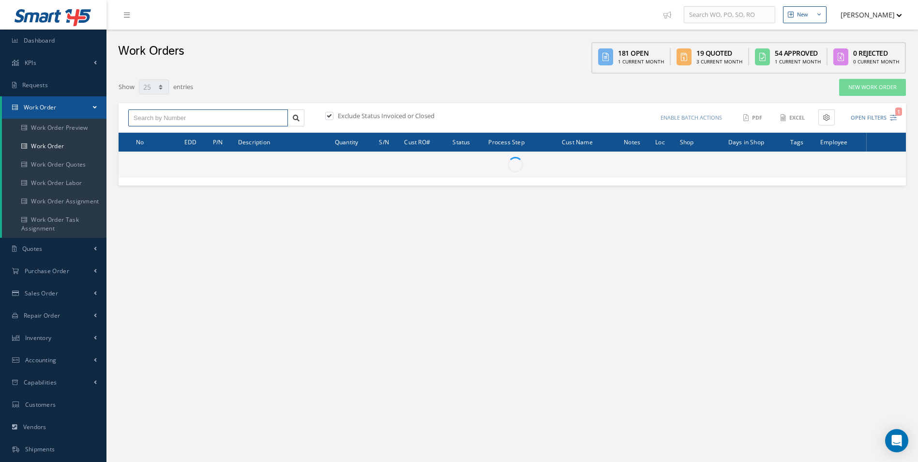
click at [171, 117] on input "text" at bounding box center [208, 117] width 160 height 17
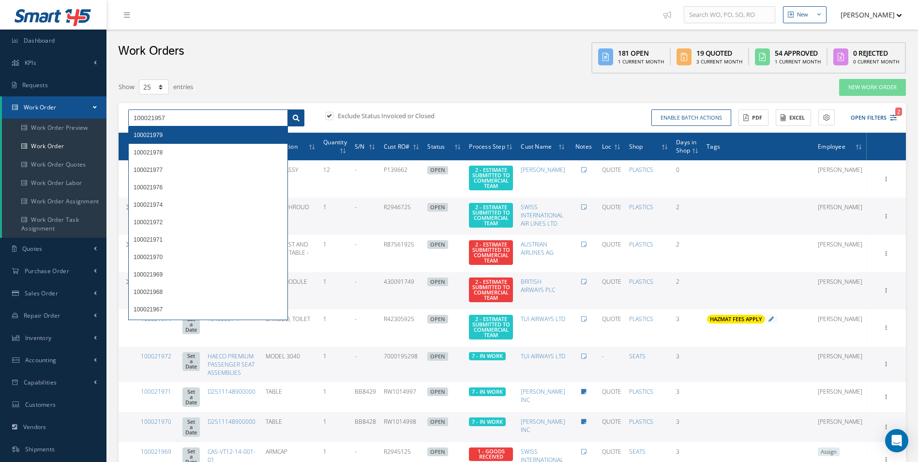
type input "100021957"
click at [297, 118] on icon at bounding box center [296, 118] width 7 height 7
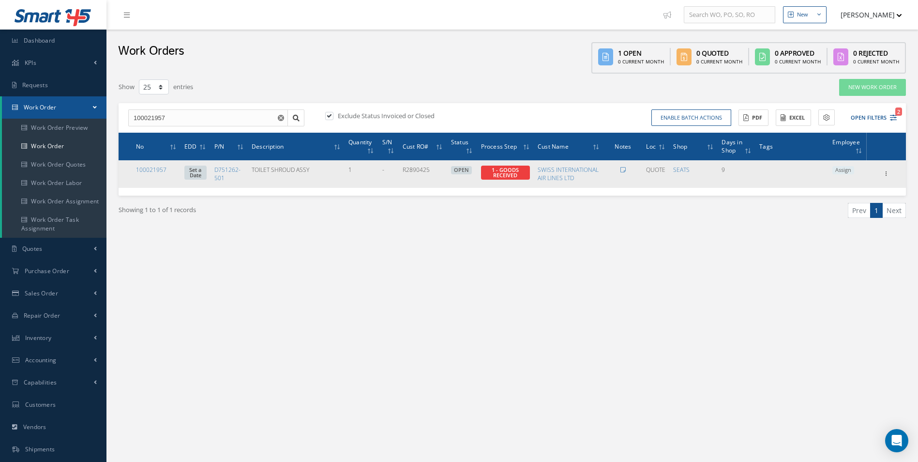
click at [847, 170] on span "Assign" at bounding box center [843, 170] width 22 height 9
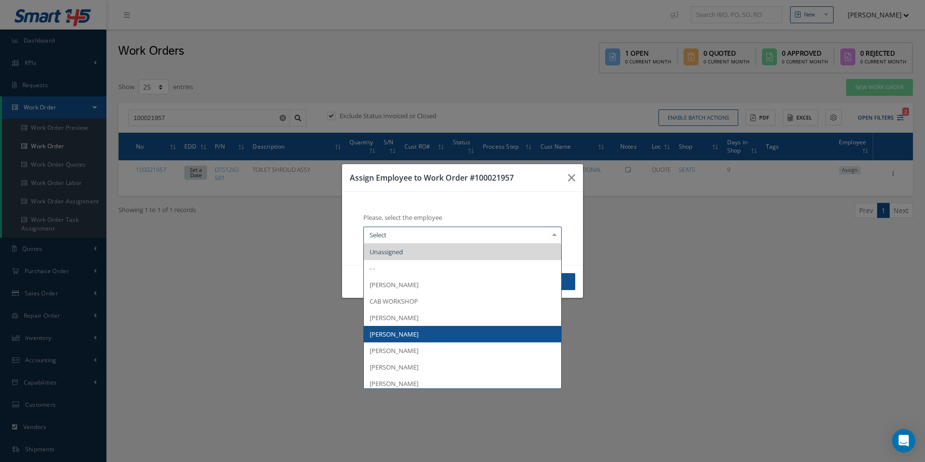
click at [398, 334] on span "[PERSON_NAME]" at bounding box center [394, 334] width 49 height 9
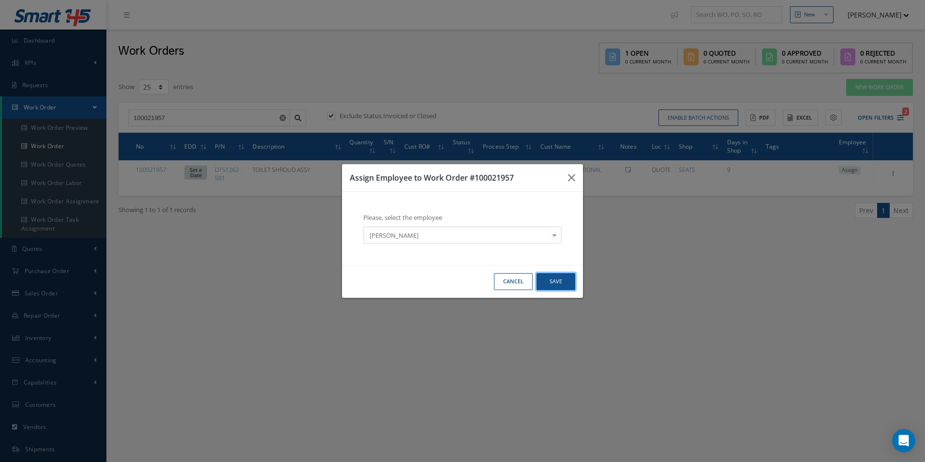
click at [556, 288] on button "Save" at bounding box center [556, 281] width 39 height 17
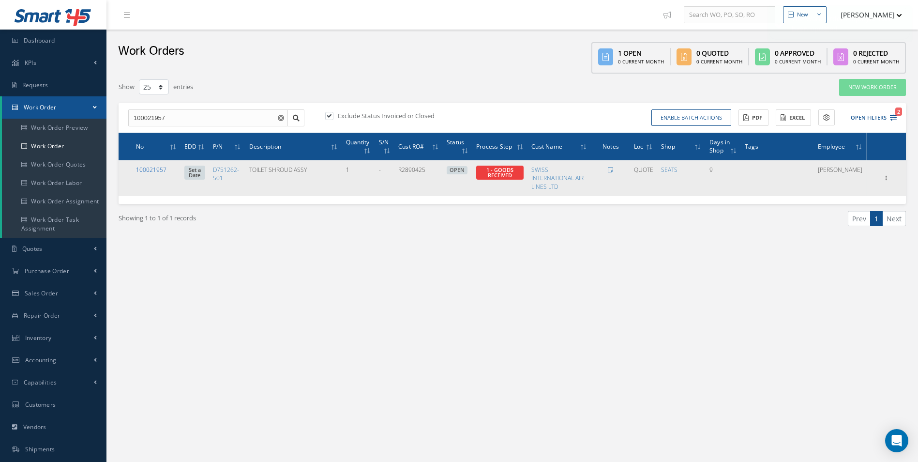
click at [159, 172] on link "100021957" at bounding box center [151, 169] width 30 height 8
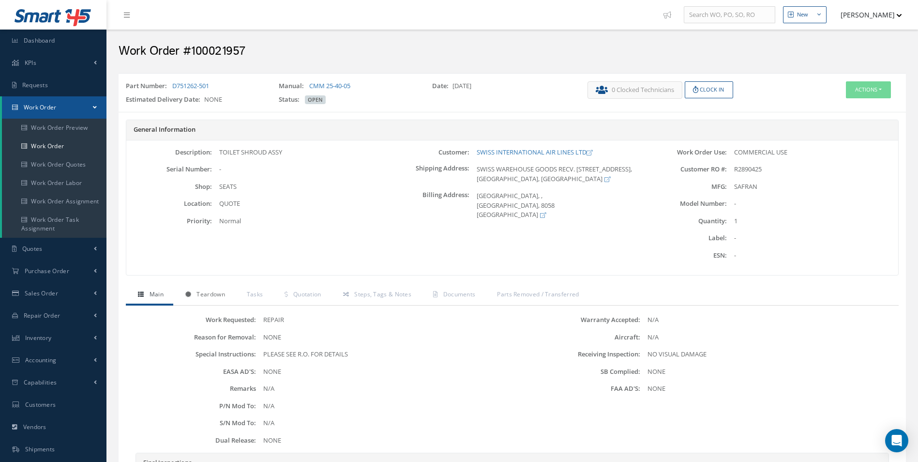
click at [210, 298] on span "Teardown" at bounding box center [210, 294] width 28 height 8
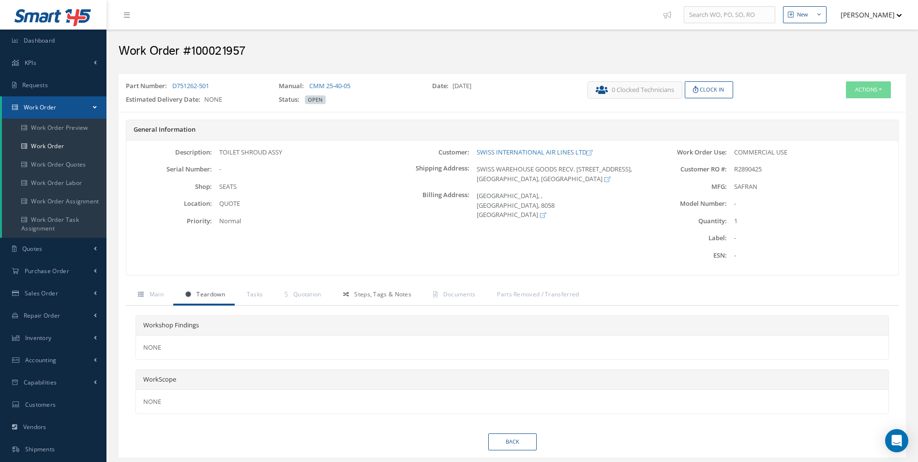
click at [377, 297] on span "Steps, Tags & Notes" at bounding box center [382, 294] width 57 height 8
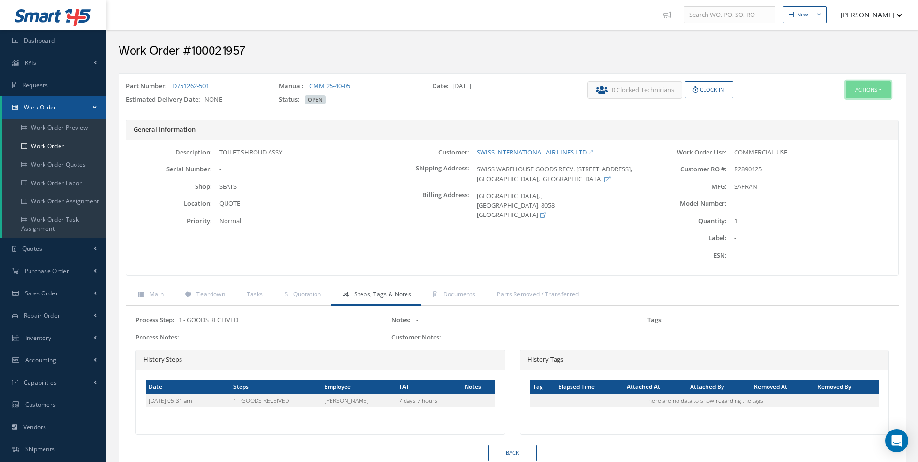
click at [863, 89] on button "Actions" at bounding box center [868, 89] width 45 height 17
click at [849, 111] on link "Edit" at bounding box center [853, 108] width 77 height 13
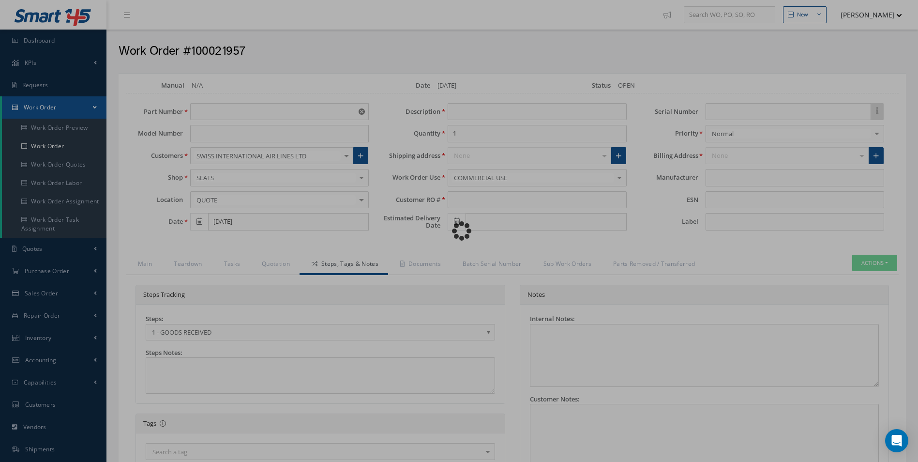
type input "D751262-501"
type input "[DATE]"
type input "TOILET SHROUD ASSY"
type input "R2890425"
type input "SAFRAN"
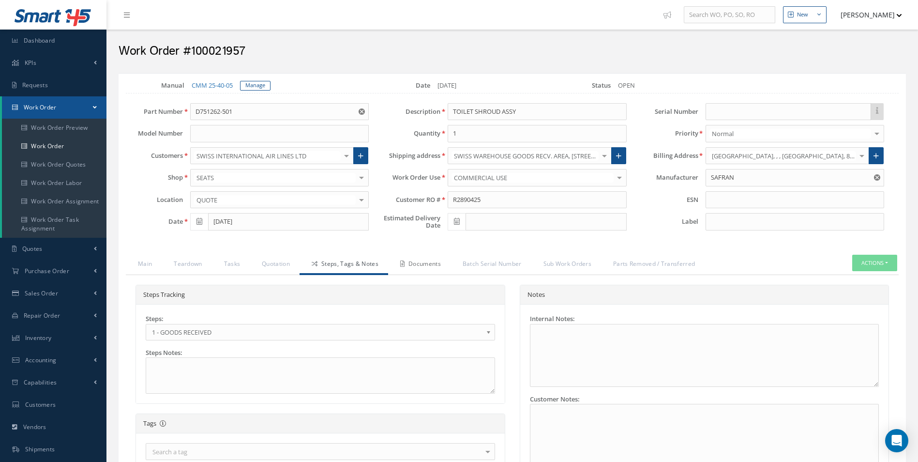
click at [423, 268] on link "Documents" at bounding box center [419, 265] width 62 height 20
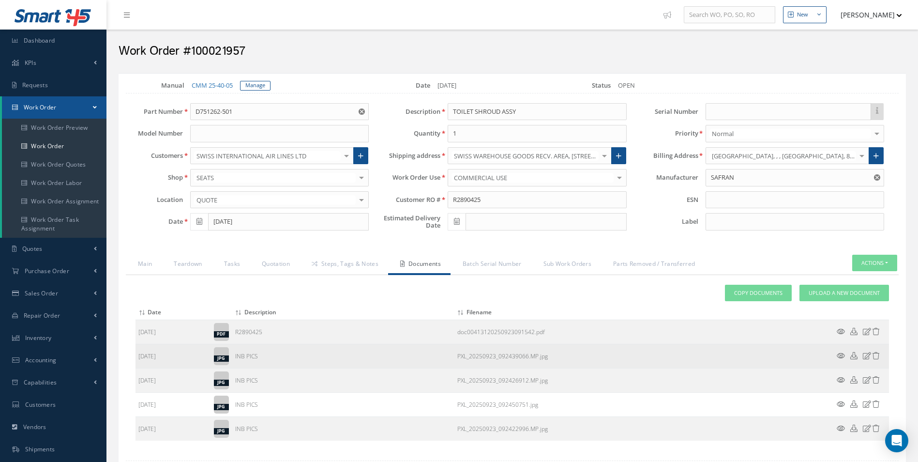
click at [841, 355] on icon at bounding box center [841, 355] width 8 height 7
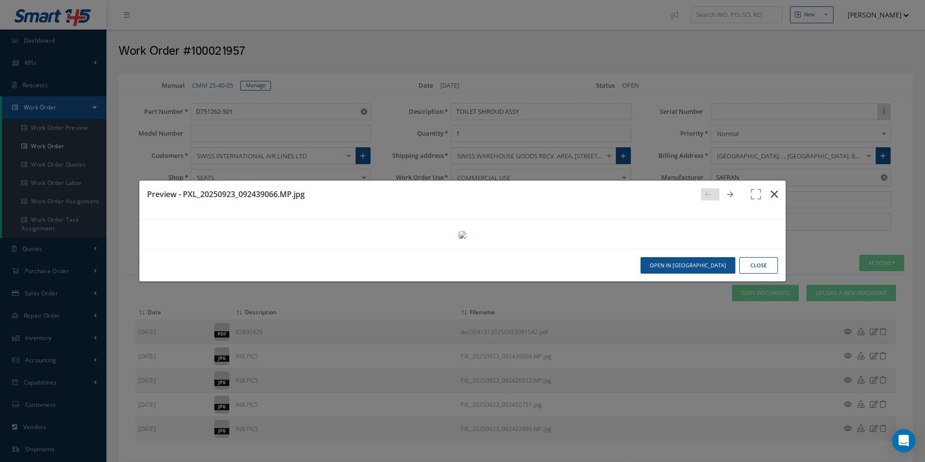
click at [771, 188] on icon "button" at bounding box center [774, 194] width 7 height 12
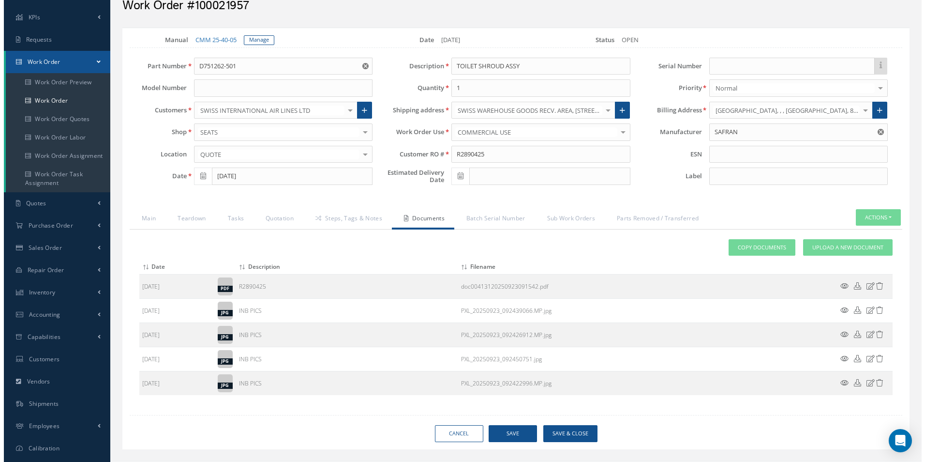
scroll to position [88, 0]
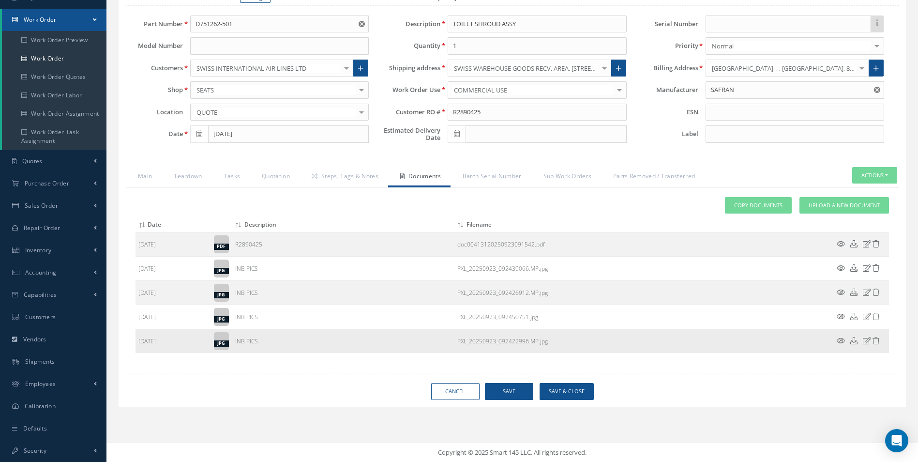
click at [842, 340] on icon at bounding box center [841, 340] width 8 height 7
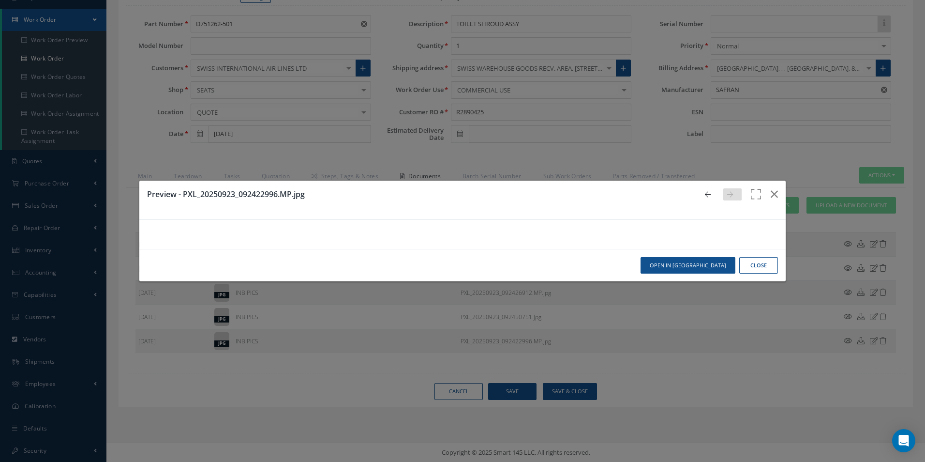
scroll to position [0, 0]
click at [771, 188] on icon "button" at bounding box center [774, 194] width 7 height 12
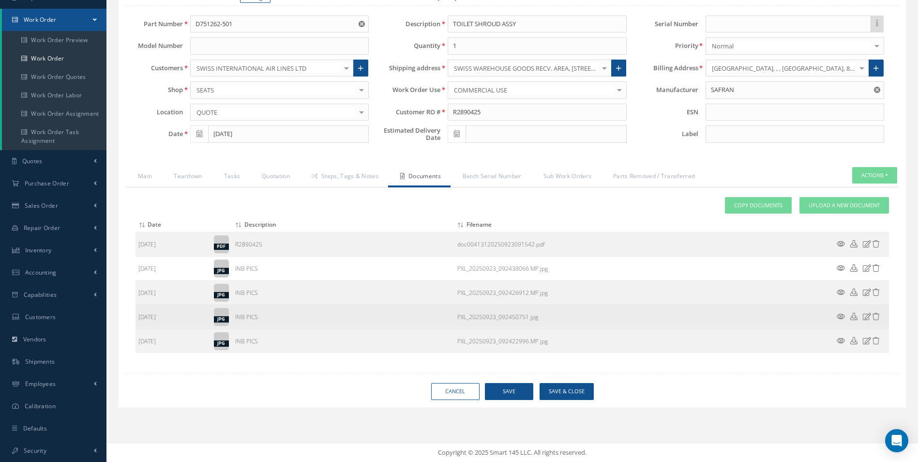
click at [839, 315] on icon at bounding box center [841, 316] width 8 height 7
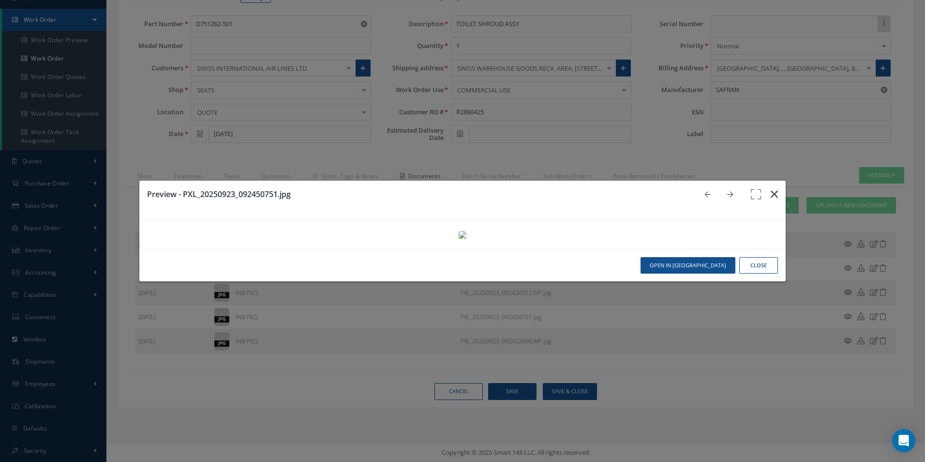
click at [771, 188] on icon "button" at bounding box center [774, 194] width 7 height 12
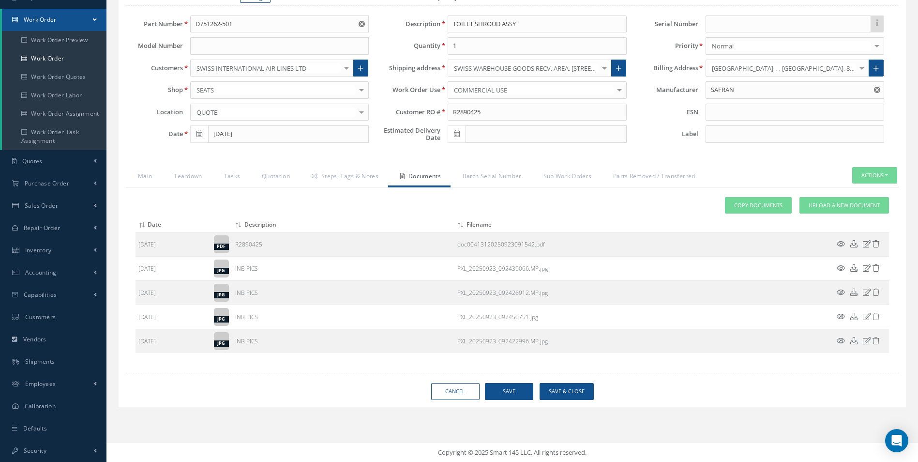
click at [841, 291] on icon at bounding box center [841, 291] width 8 height 7
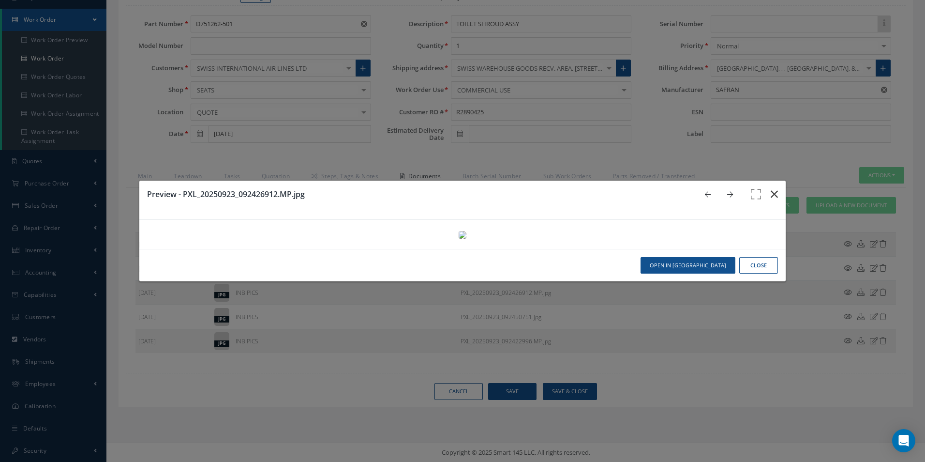
click at [771, 188] on icon "button" at bounding box center [774, 194] width 7 height 12
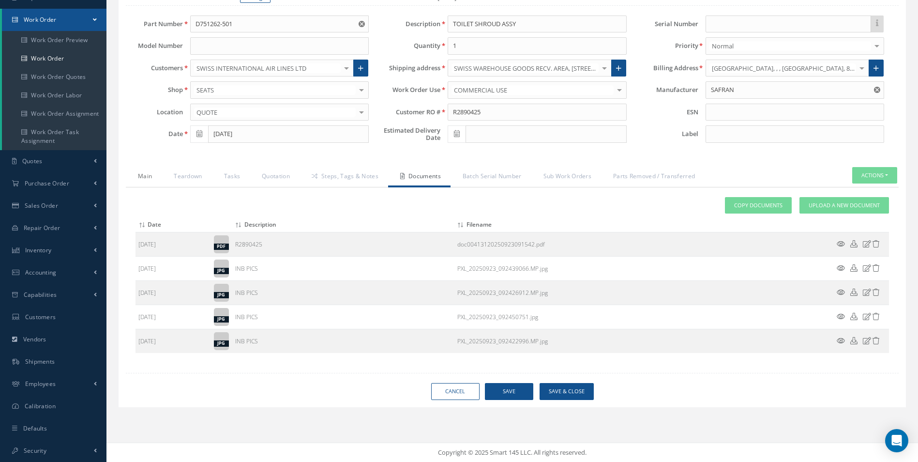
click at [147, 180] on link "Main" at bounding box center [144, 177] width 36 height 20
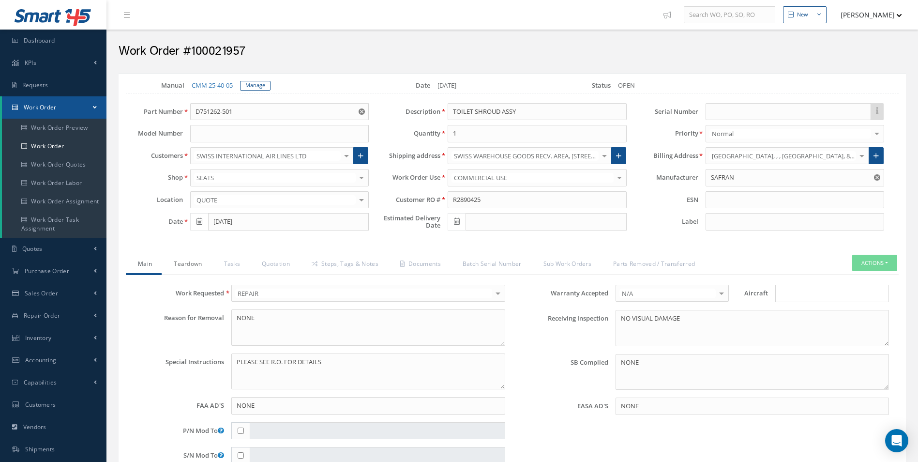
click at [191, 271] on link "Teardown" at bounding box center [187, 265] width 50 height 20
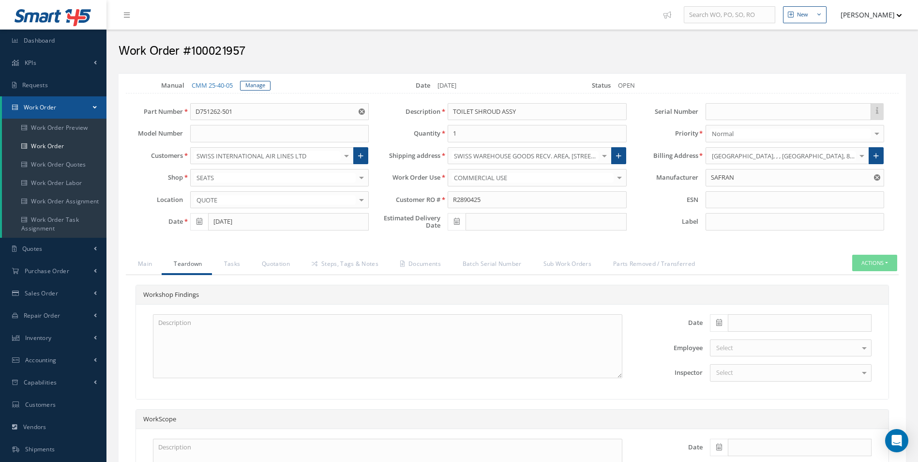
click at [716, 319] on span at bounding box center [719, 322] width 18 height 17
click at [771, 307] on th "[DATE]" at bounding box center [761, 308] width 102 height 15
type input "[DATE]"
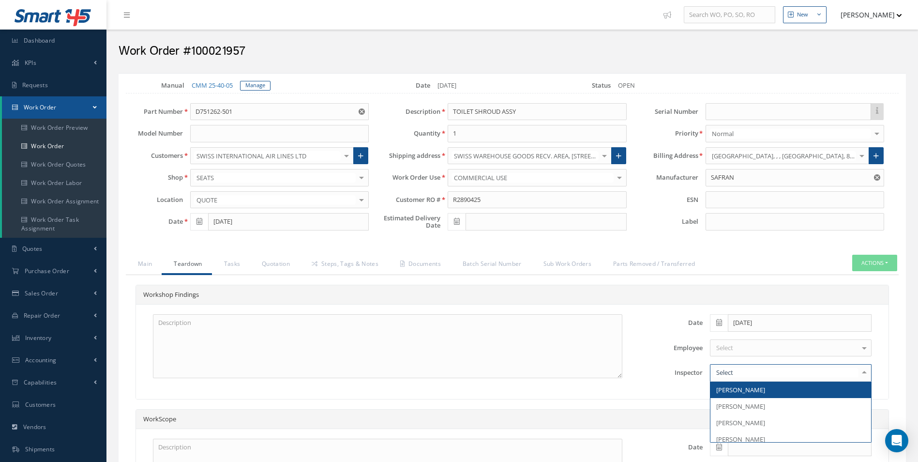
click at [760, 374] on div at bounding box center [791, 372] width 162 height 17
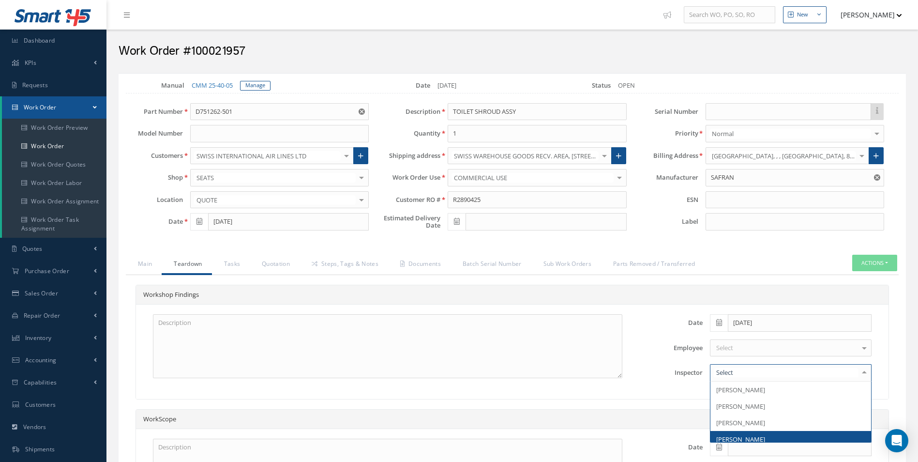
click at [758, 434] on span "[PERSON_NAME]" at bounding box center [790, 439] width 161 height 16
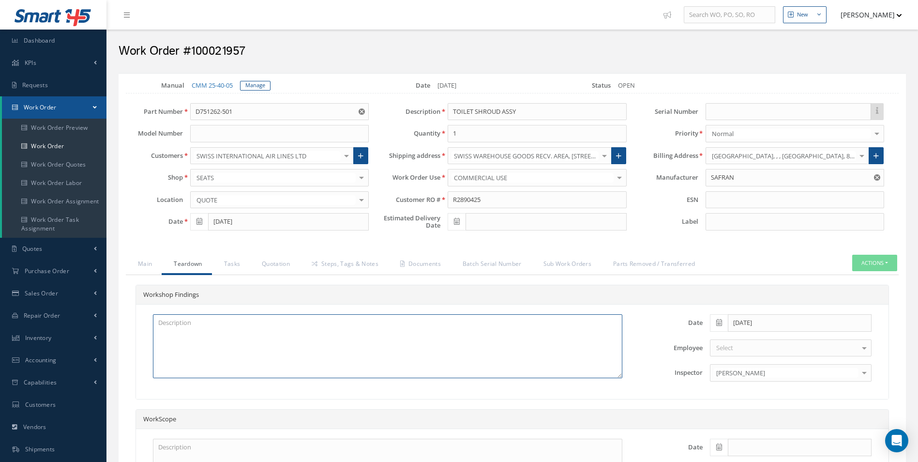
click at [395, 331] on textarea at bounding box center [387, 346] width 469 height 64
drag, startPoint x: 502, startPoint y: 110, endPoint x: 445, endPoint y: 111, distance: 57.1
click at [445, 111] on div "TOILET SHROUD ASSY" at bounding box center [536, 111] width 193 height 17
click at [186, 342] on textarea at bounding box center [387, 346] width 469 height 64
paste textarea "TOILET SHROUD"
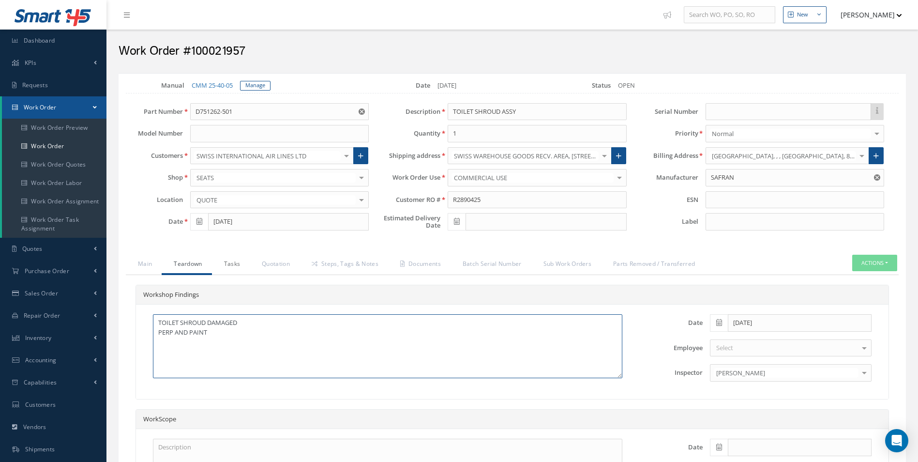
type textarea "TOILET SHROUD DAMAGED PERP AND PAINT"
click at [231, 265] on link "Tasks" at bounding box center [231, 265] width 38 height 20
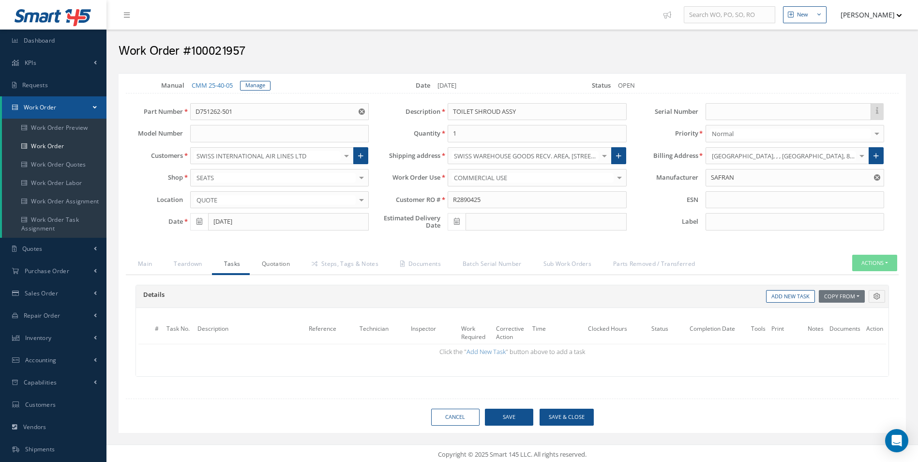
click at [269, 265] on link "Quotation" at bounding box center [275, 265] width 50 height 20
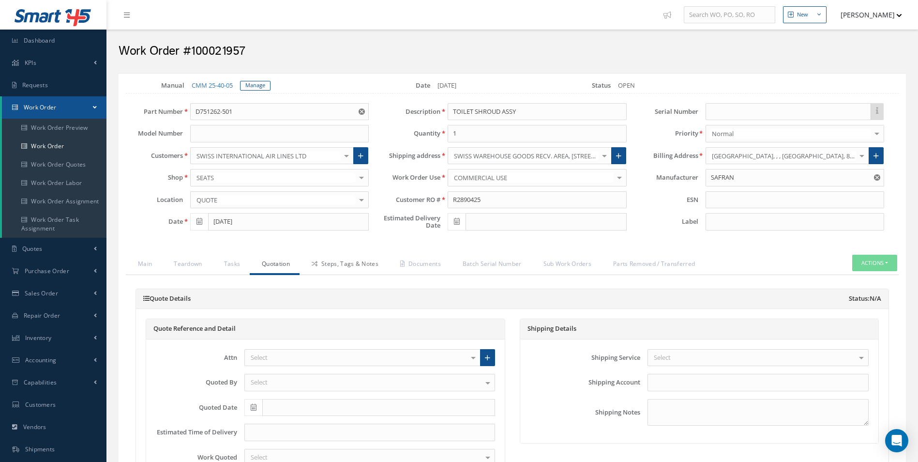
click at [328, 270] on link "Steps, Tags & Notes" at bounding box center [344, 265] width 89 height 20
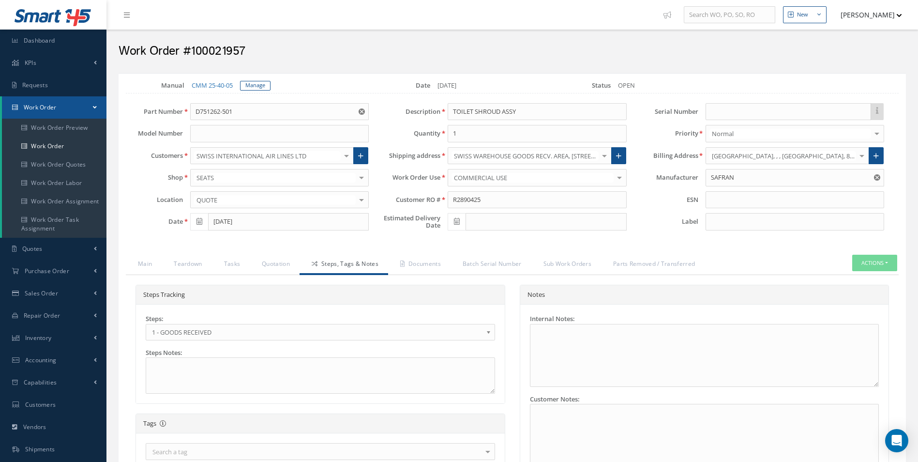
click at [177, 322] on div "Steps: 1 - GOODS RECEIVED 1.1- AWAITING CONTRACT REVIEW 2 - ESTIMATE SUBMITTED …" at bounding box center [320, 327] width 349 height 26
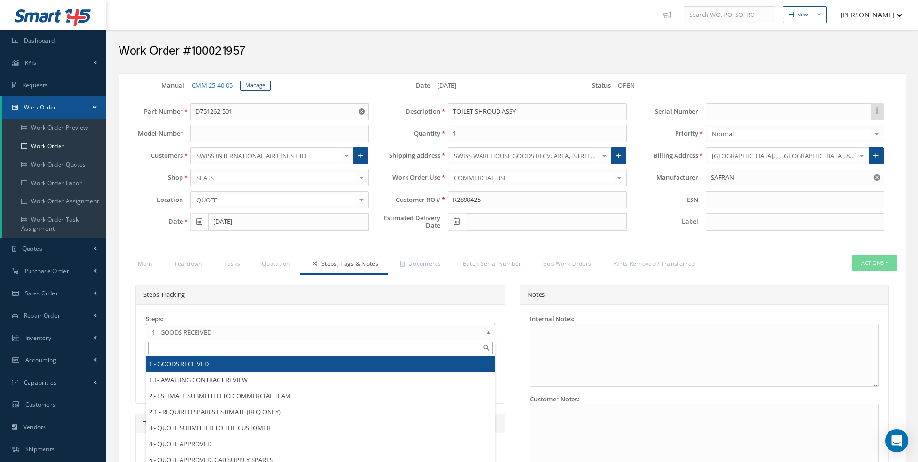
click at [180, 338] on link "1 - GOODS RECEIVED" at bounding box center [320, 332] width 349 height 16
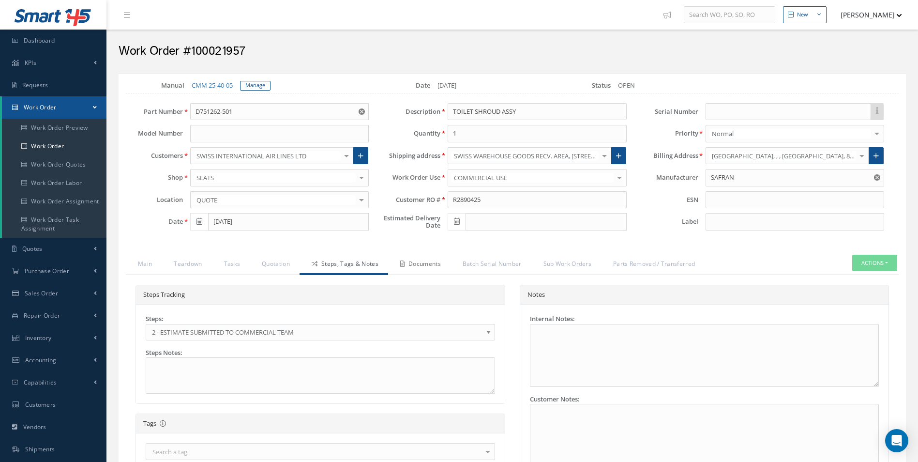
click at [423, 269] on link "Documents" at bounding box center [419, 265] width 62 height 20
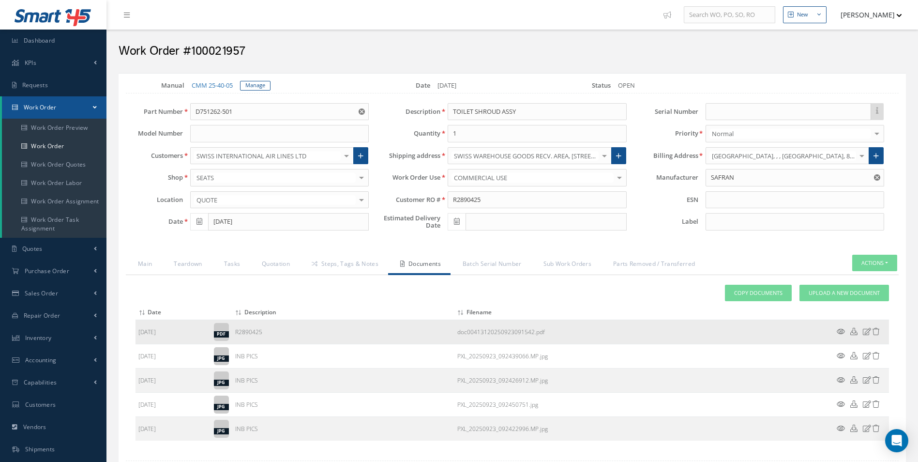
click at [840, 330] on icon at bounding box center [841, 331] width 8 height 7
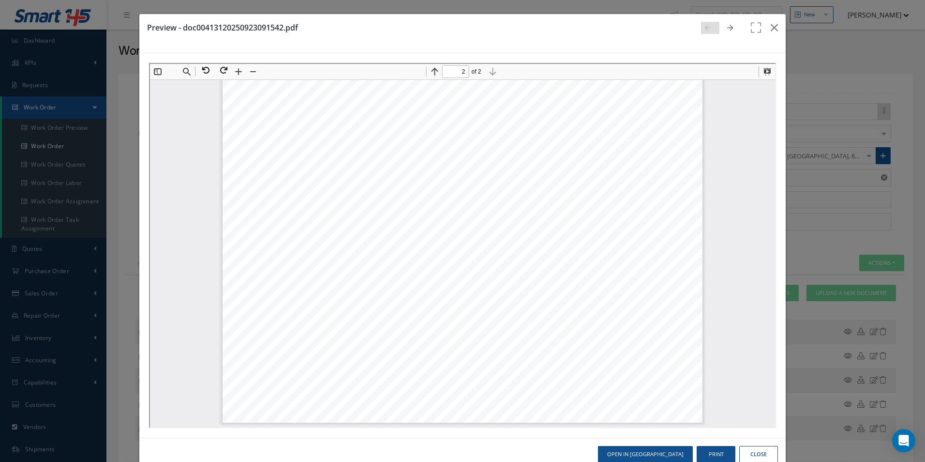
scroll to position [22, 0]
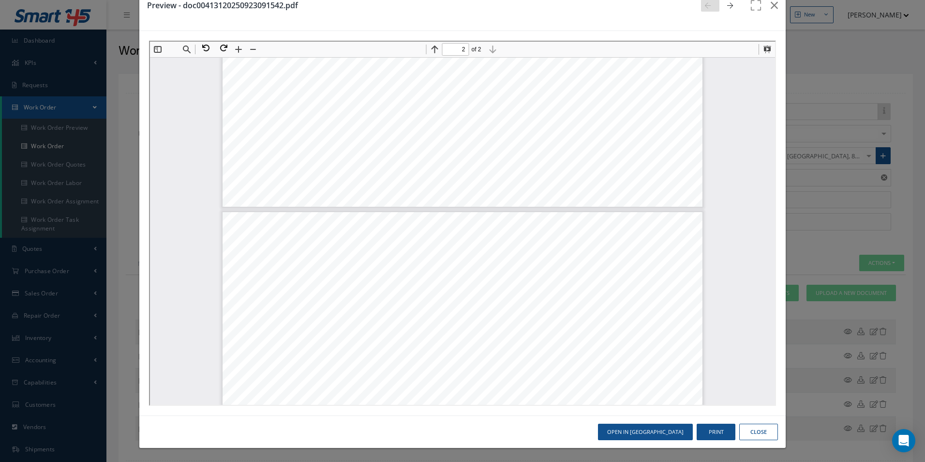
type input "1"
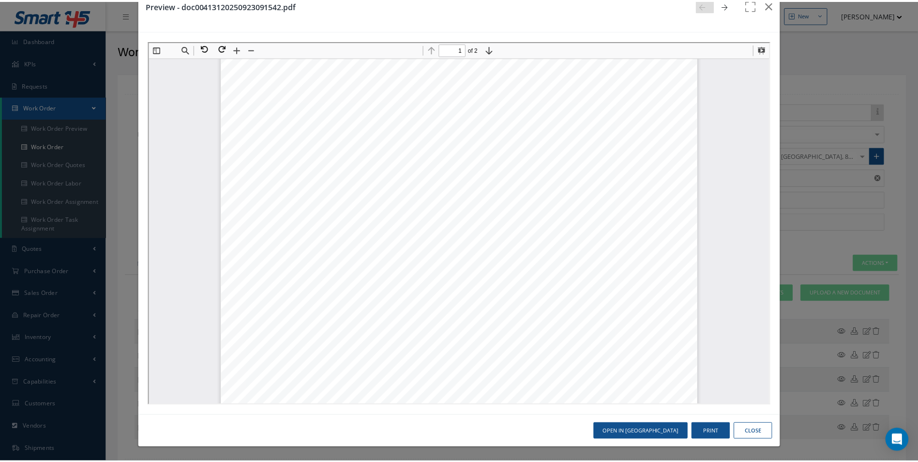
scroll to position [0, 0]
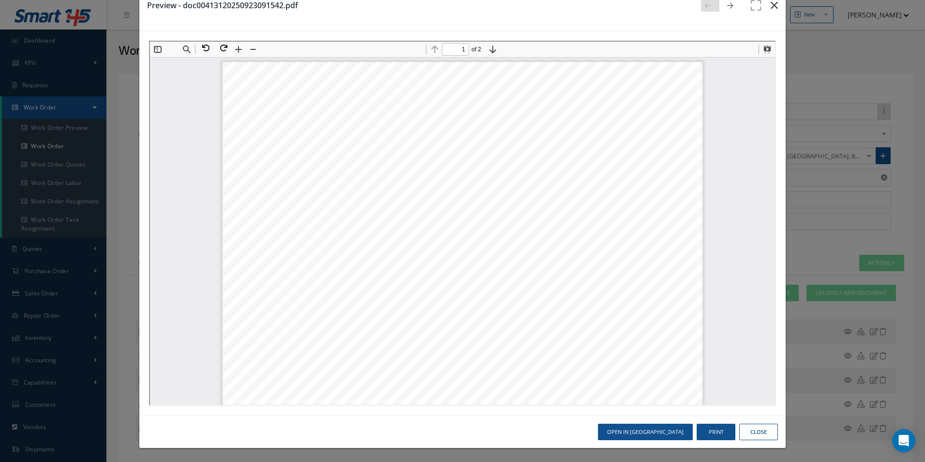
click at [771, 5] on icon "button" at bounding box center [774, 6] width 7 height 12
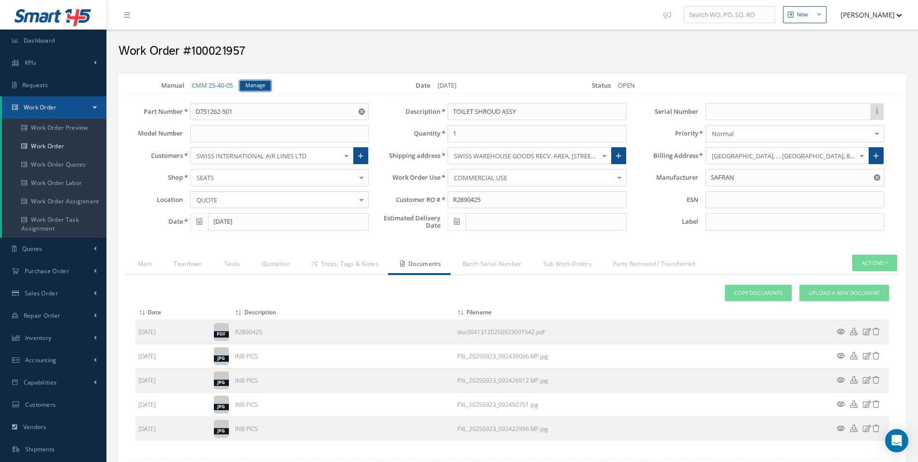
click at [251, 81] on link "Manage" at bounding box center [255, 86] width 30 height 10
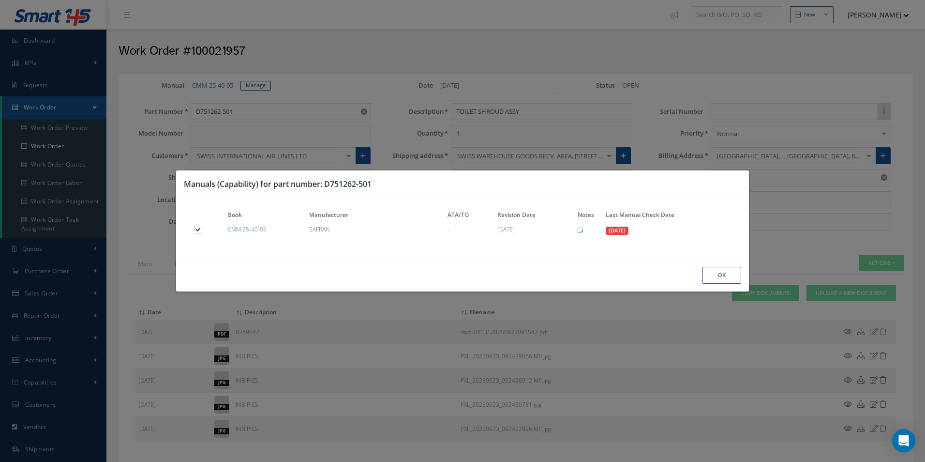
click at [710, 280] on button "Ok" at bounding box center [722, 275] width 39 height 17
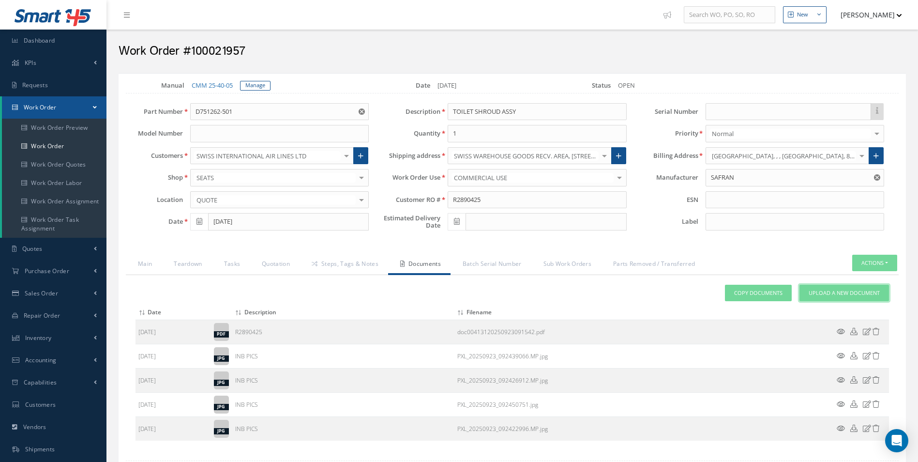
click at [860, 289] on span "Upload a New Document" at bounding box center [844, 293] width 71 height 8
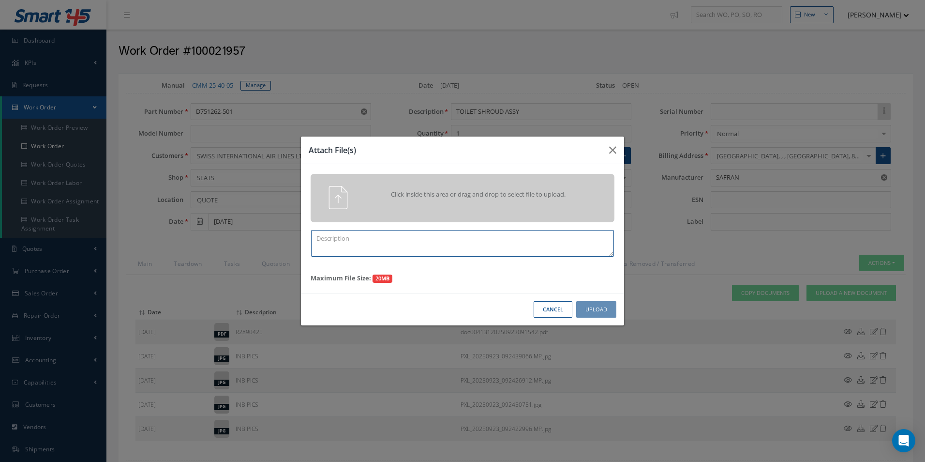
click at [343, 247] on textarea at bounding box center [462, 243] width 303 height 27
type textarea "QUOTE PICS"
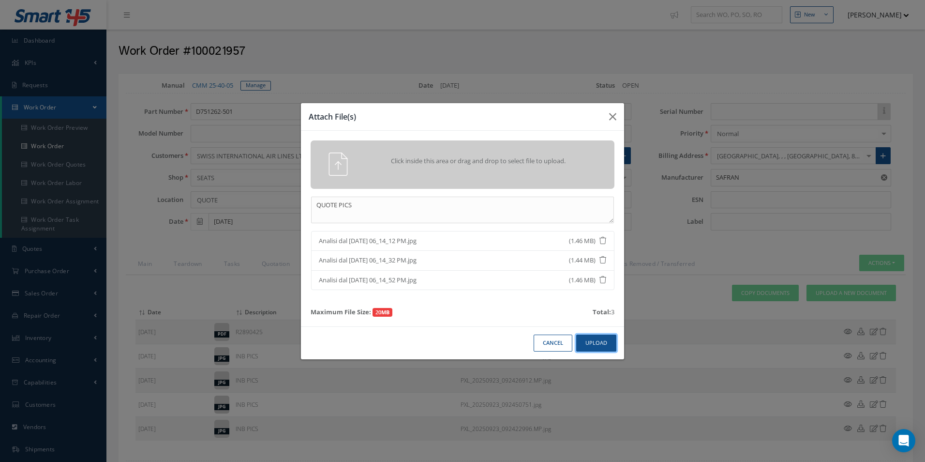
click at [598, 346] on button "Upload" at bounding box center [596, 342] width 40 height 17
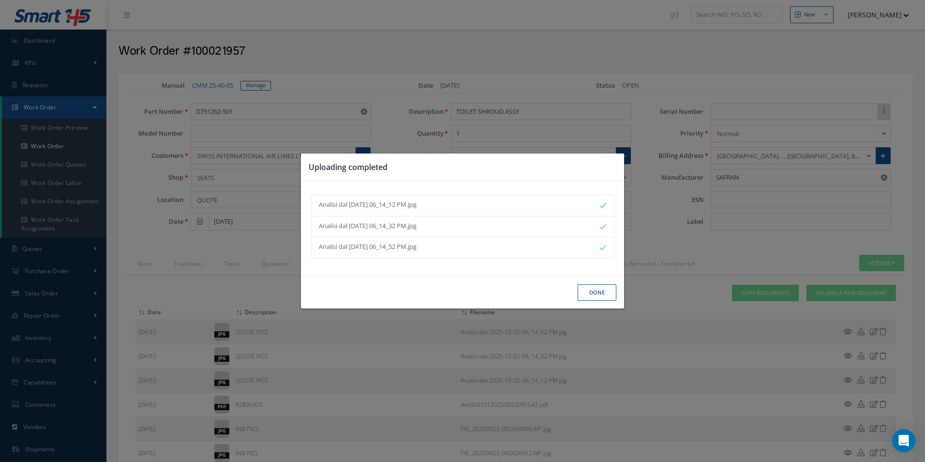
click at [601, 295] on button "Done" at bounding box center [597, 292] width 39 height 17
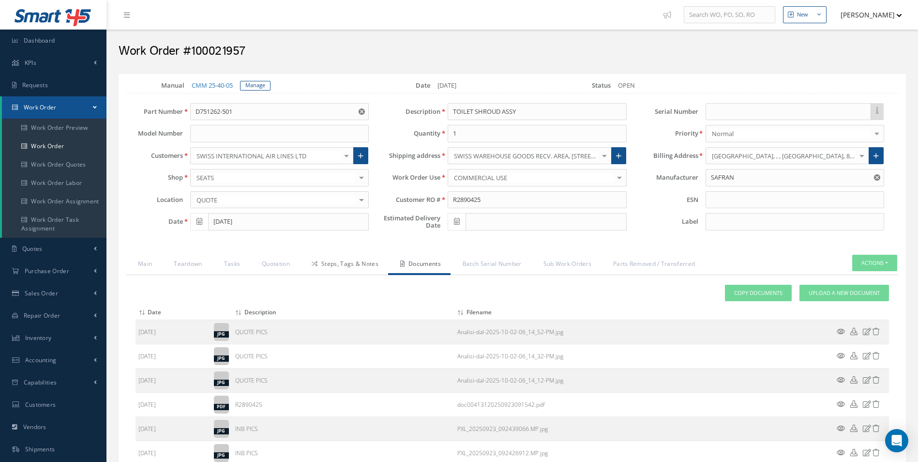
click at [329, 265] on link "Steps, Tags & Notes" at bounding box center [344, 265] width 89 height 20
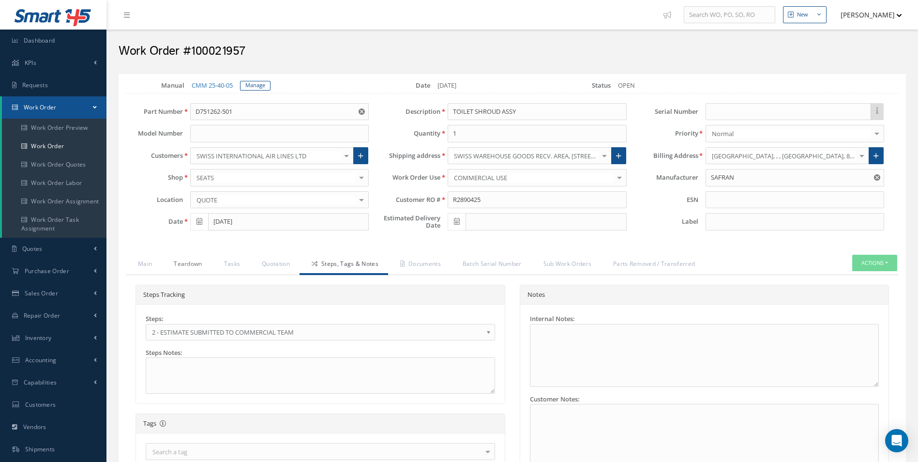
click at [169, 267] on link "Teardown" at bounding box center [187, 265] width 50 height 20
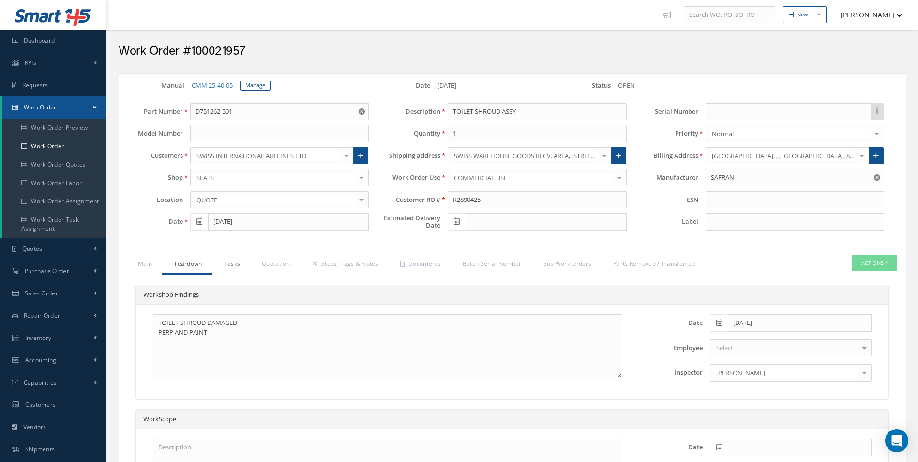
click at [243, 267] on link "Tasks" at bounding box center [231, 265] width 38 height 20
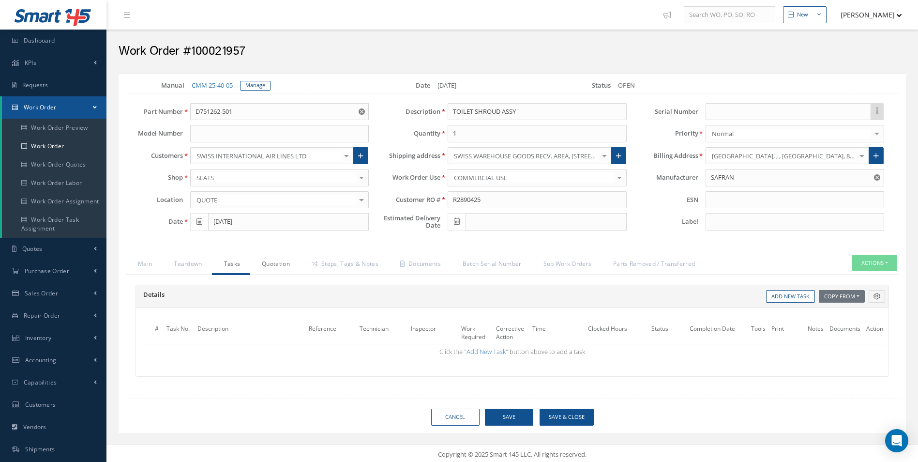
click at [266, 270] on link "Quotation" at bounding box center [275, 265] width 50 height 20
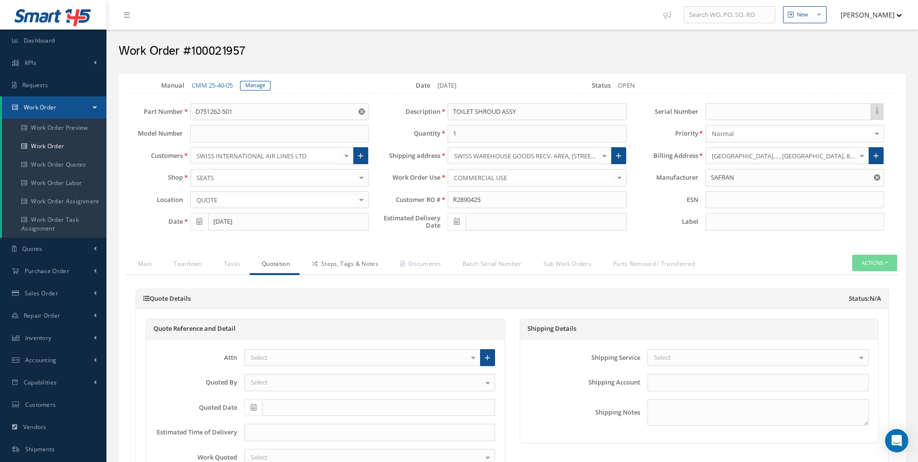
click at [338, 270] on link "Steps, Tags & Notes" at bounding box center [344, 265] width 89 height 20
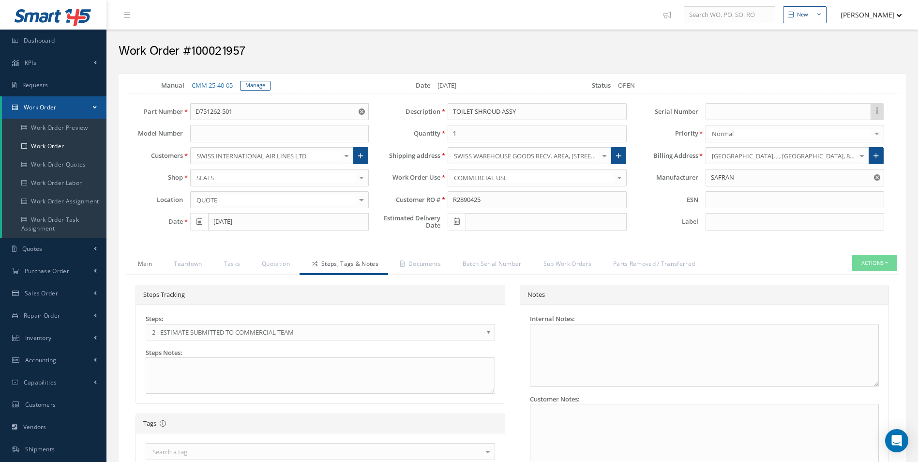
click at [150, 266] on link "Main" at bounding box center [144, 265] width 36 height 20
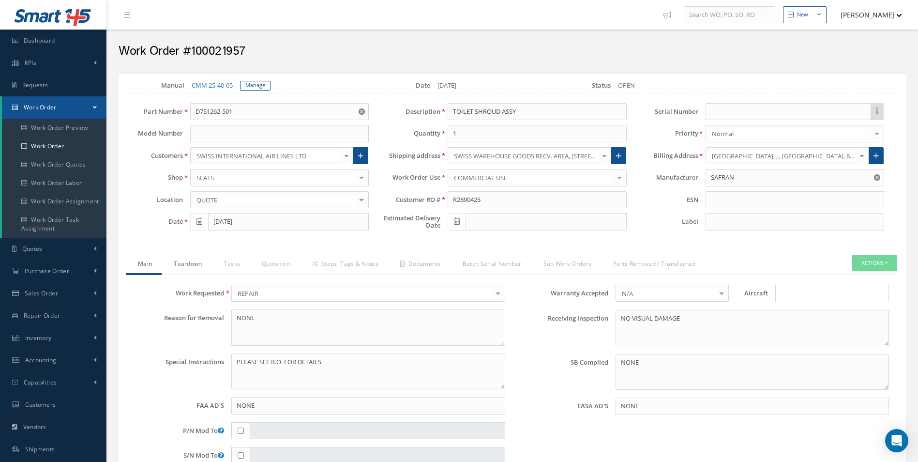
click at [195, 268] on link "Teardown" at bounding box center [187, 265] width 50 height 20
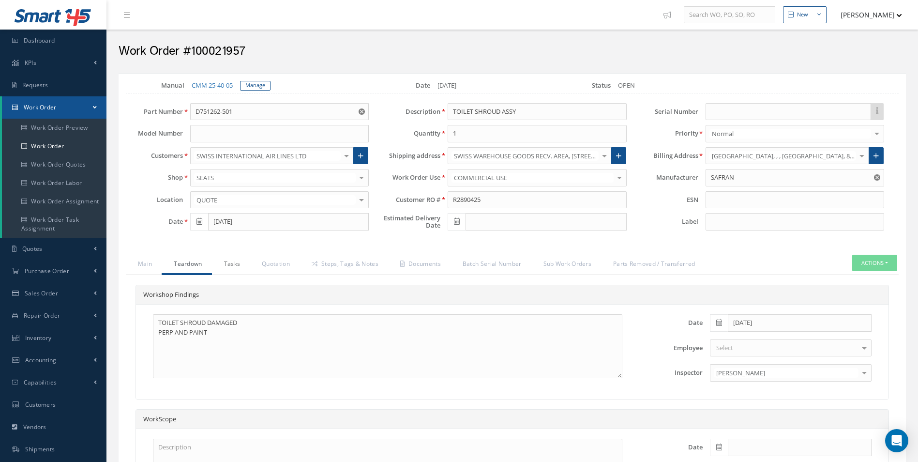
click at [226, 269] on link "Tasks" at bounding box center [231, 265] width 38 height 20
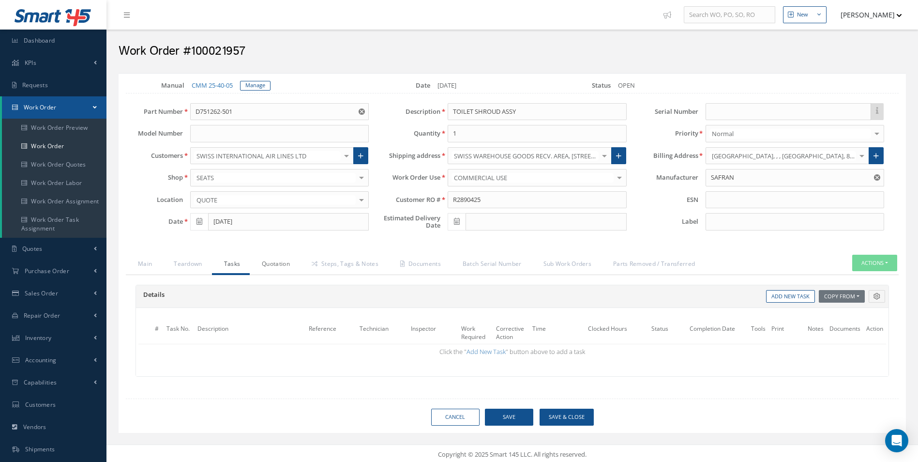
click at [275, 269] on link "Quotation" at bounding box center [275, 265] width 50 height 20
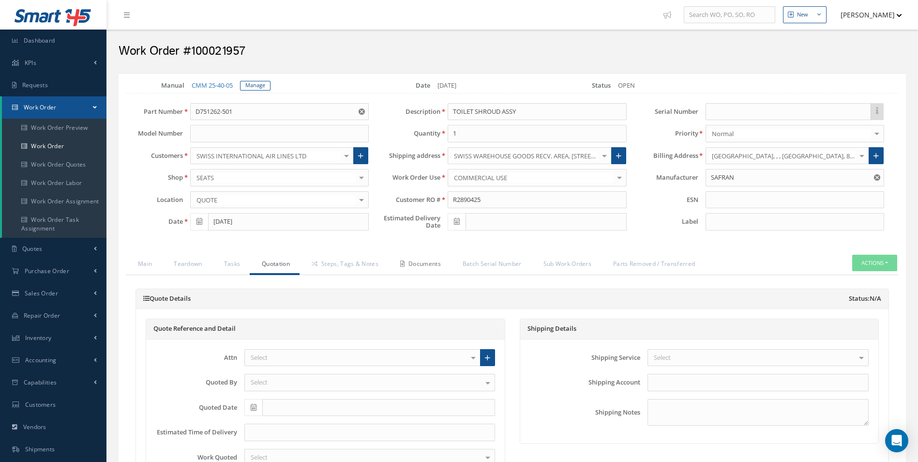
click at [393, 266] on link "Documents" at bounding box center [419, 265] width 62 height 20
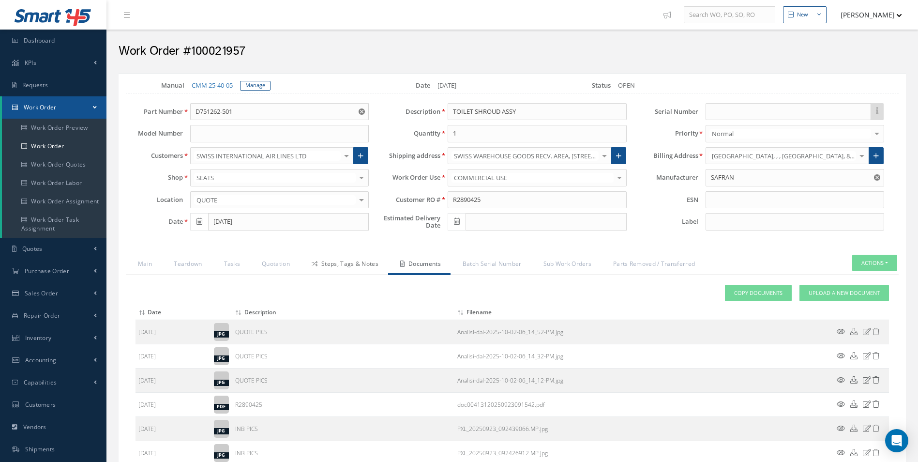
click at [353, 267] on link "Steps, Tags & Notes" at bounding box center [344, 265] width 89 height 20
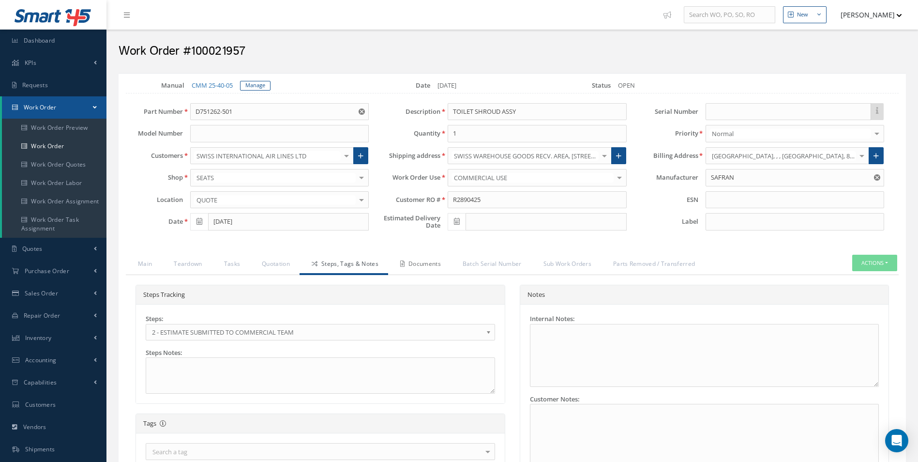
click at [425, 264] on link "Documents" at bounding box center [419, 265] width 62 height 20
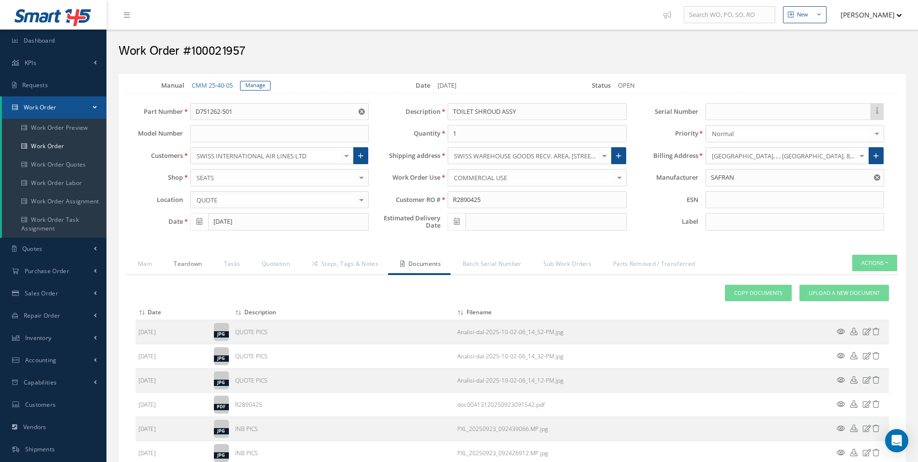
click at [178, 269] on link "Teardown" at bounding box center [187, 265] width 50 height 20
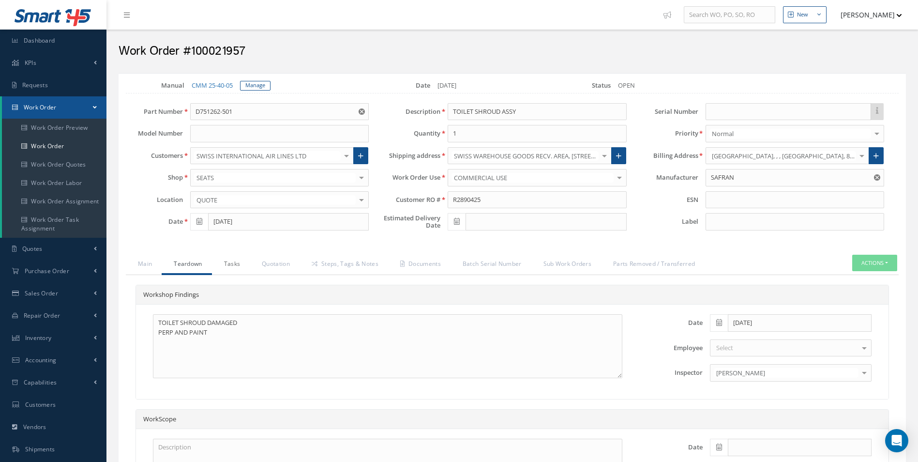
click at [230, 263] on link "Tasks" at bounding box center [231, 265] width 38 height 20
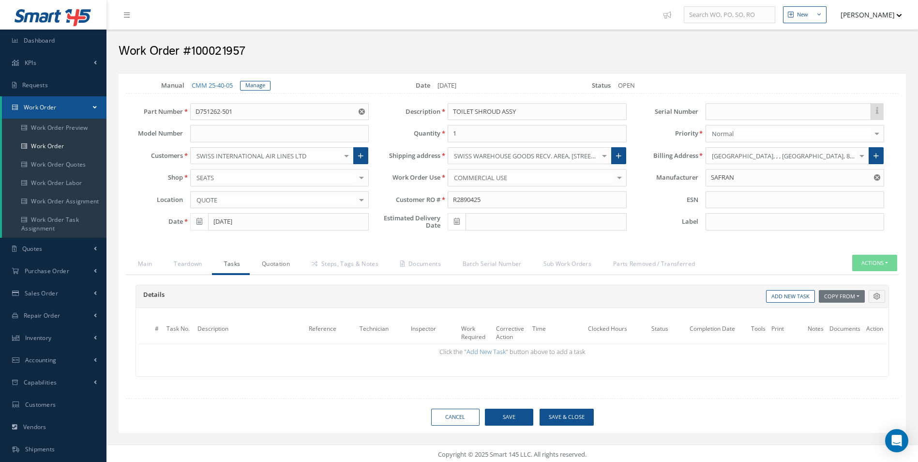
click at [288, 263] on link "Quotation" at bounding box center [275, 265] width 50 height 20
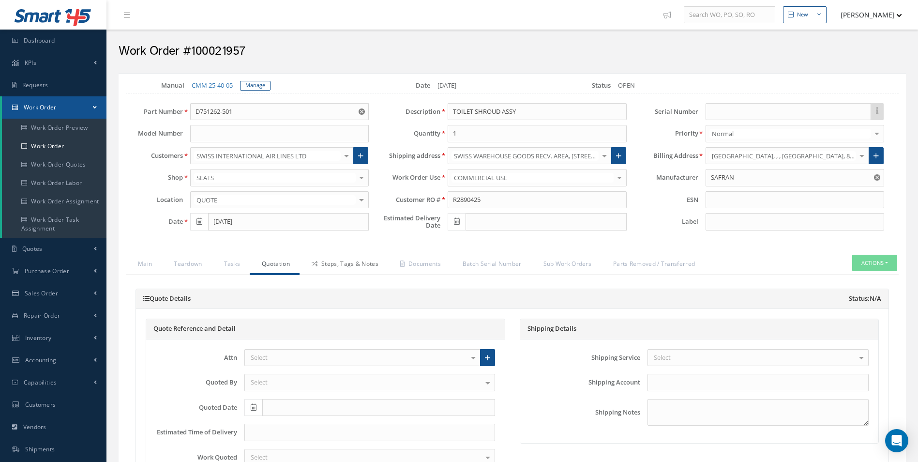
click at [364, 265] on link "Steps, Tags & Notes" at bounding box center [344, 265] width 89 height 20
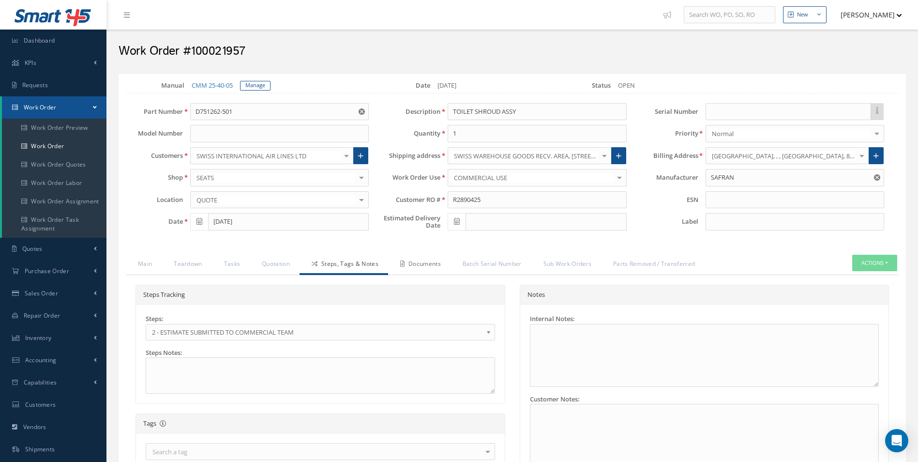
drag, startPoint x: 412, startPoint y: 265, endPoint x: 428, endPoint y: 266, distance: 16.0
click at [413, 265] on link "Documents" at bounding box center [419, 265] width 62 height 20
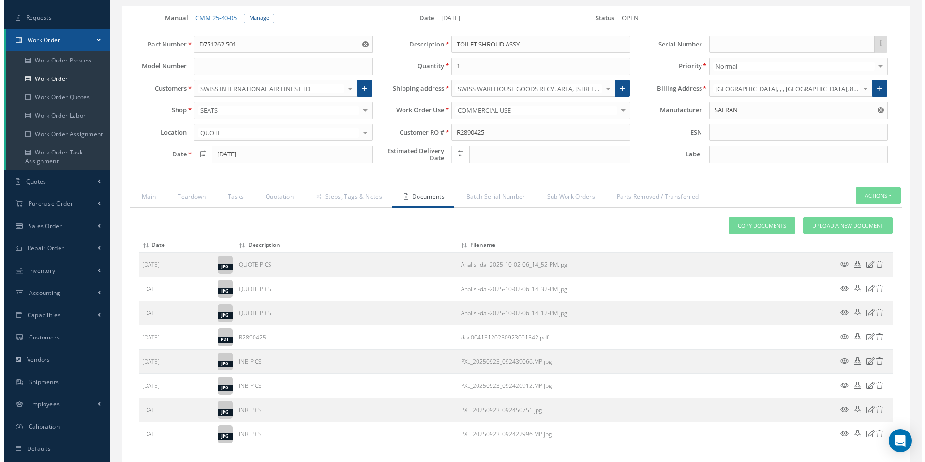
scroll to position [137, 0]
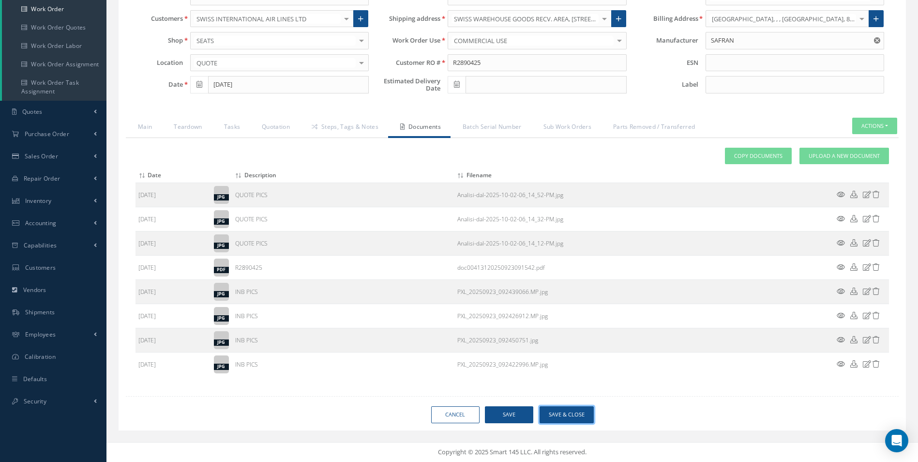
click at [570, 410] on button "Save & Close" at bounding box center [567, 414] width 54 height 17
type input "SAFRAN"
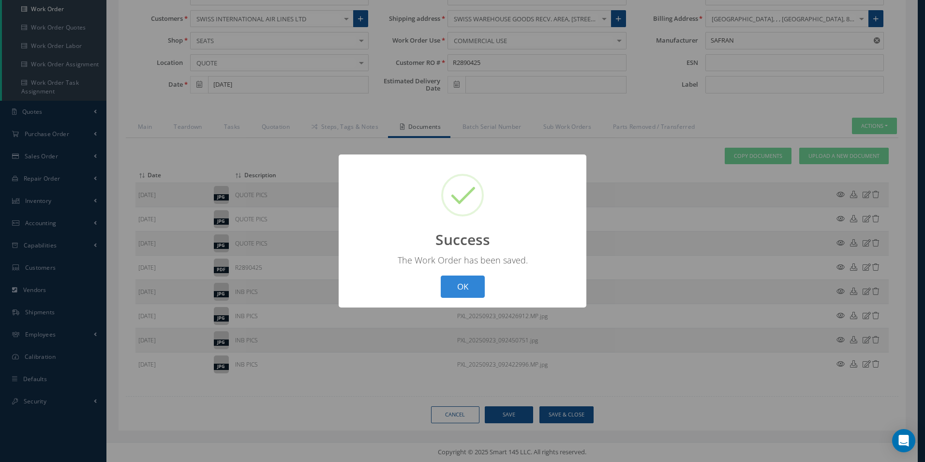
drag, startPoint x: 570, startPoint y: 410, endPoint x: 575, endPoint y: 367, distance: 43.3
click at [567, 407] on div "? ! i Success × The Work Order has been saved. OK Cancel" at bounding box center [462, 231] width 925 height 462
select select "25"
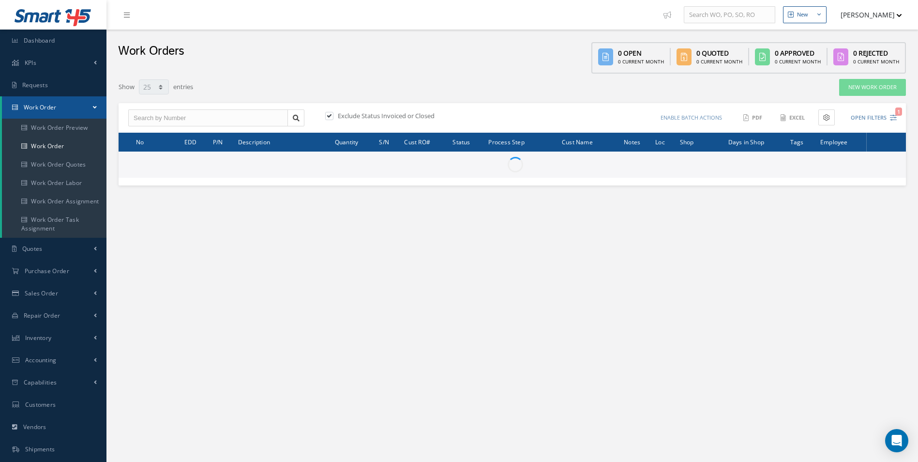
drag, startPoint x: 587, startPoint y: 413, endPoint x: 603, endPoint y: 466, distance: 55.6
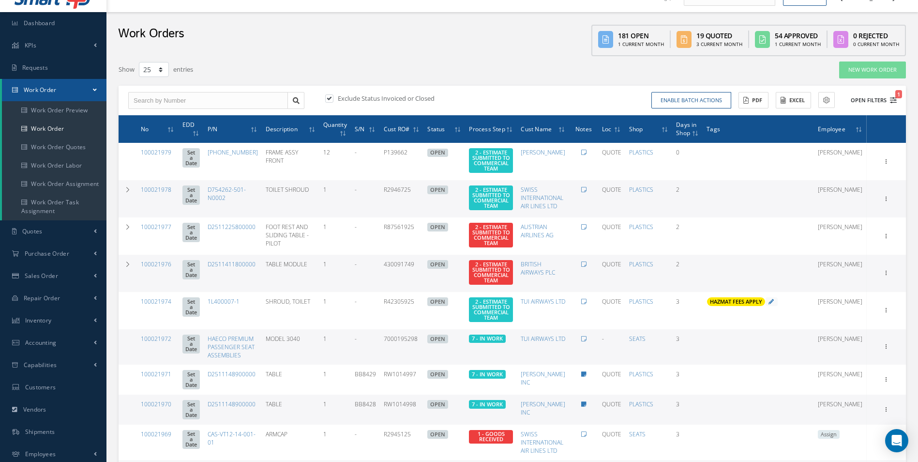
click at [889, 97] on button "Open Filters 1" at bounding box center [869, 100] width 55 height 16
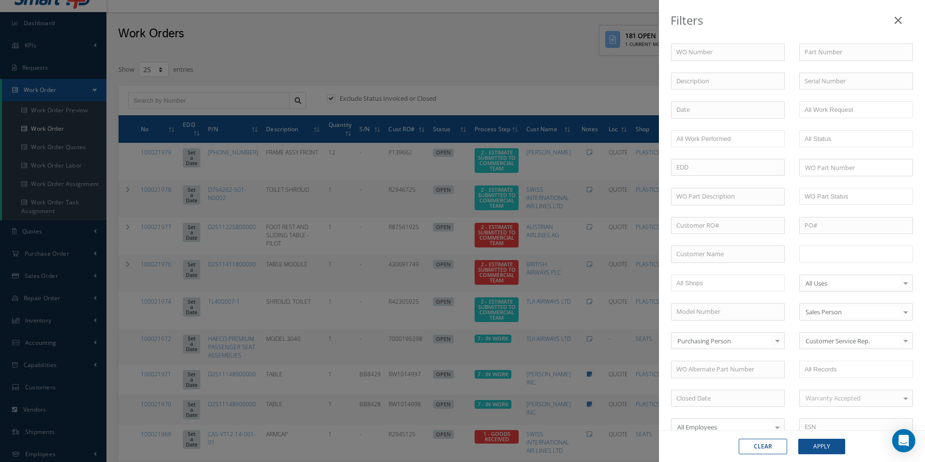
click at [838, 254] on input "text" at bounding box center [835, 254] width 61 height 12
click at [832, 444] on button "Apply" at bounding box center [821, 445] width 47 height 15
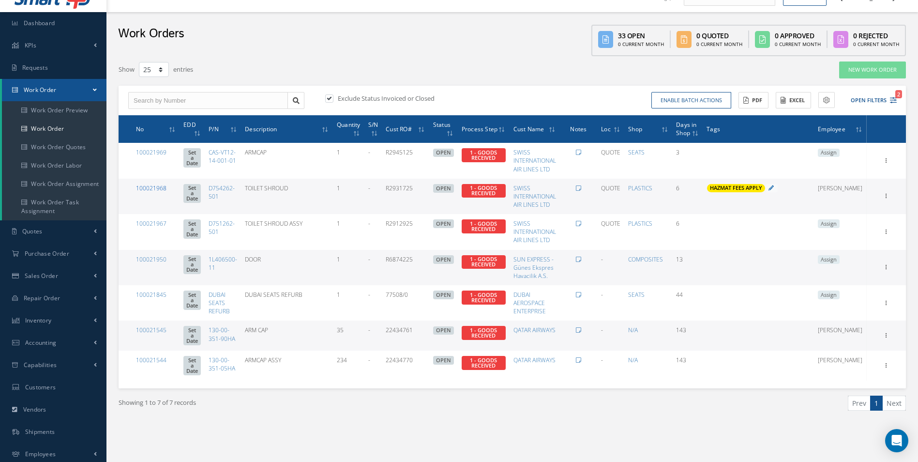
click at [160, 185] on link "100021968" at bounding box center [151, 188] width 30 height 8
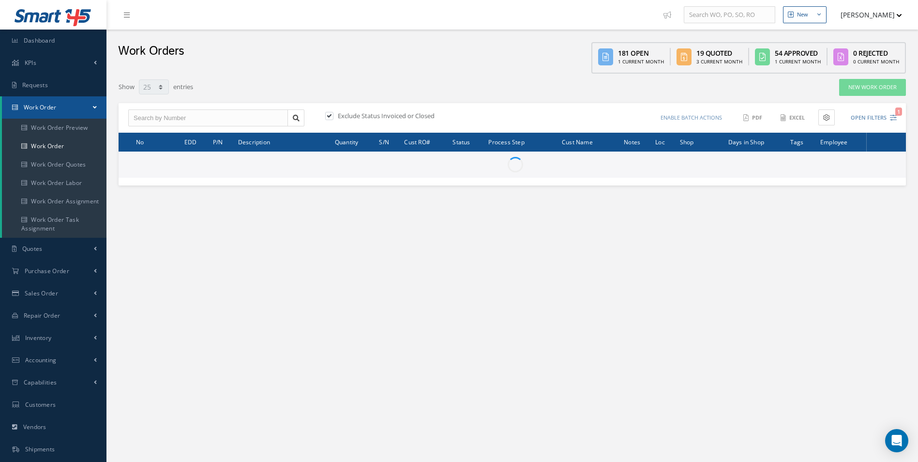
select select "25"
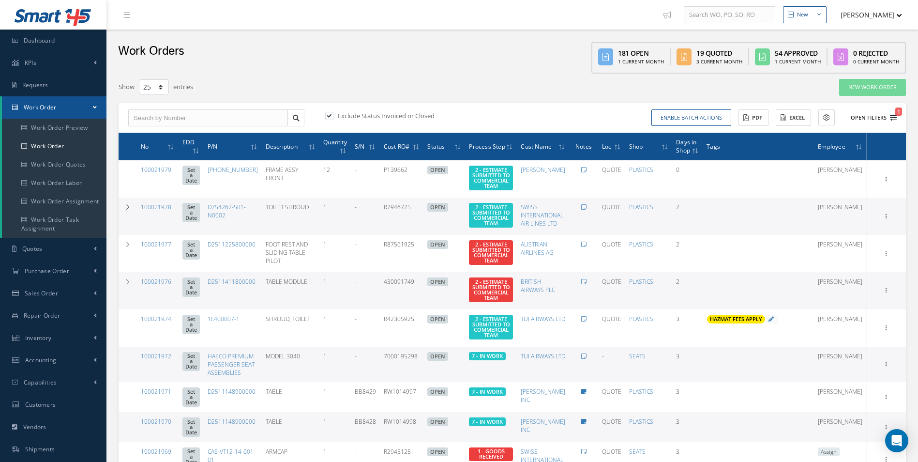
click at [893, 119] on icon "1" at bounding box center [893, 117] width 7 height 7
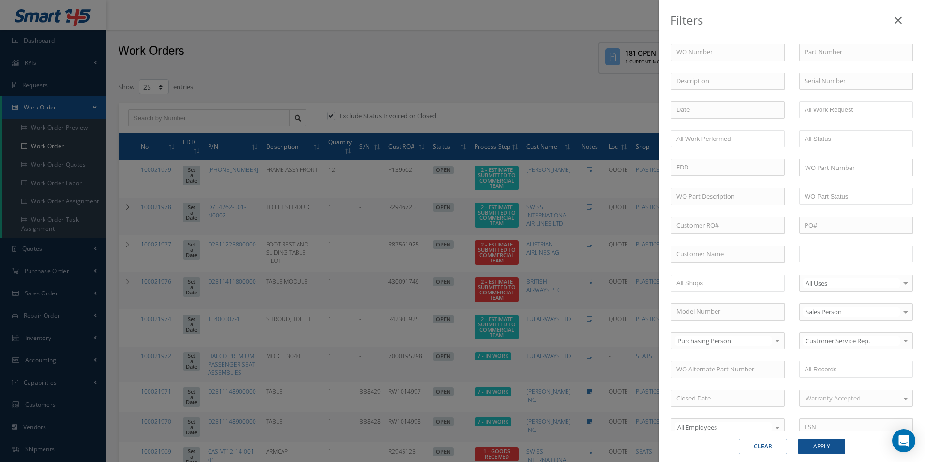
click at [825, 255] on input "text" at bounding box center [835, 254] width 61 height 12
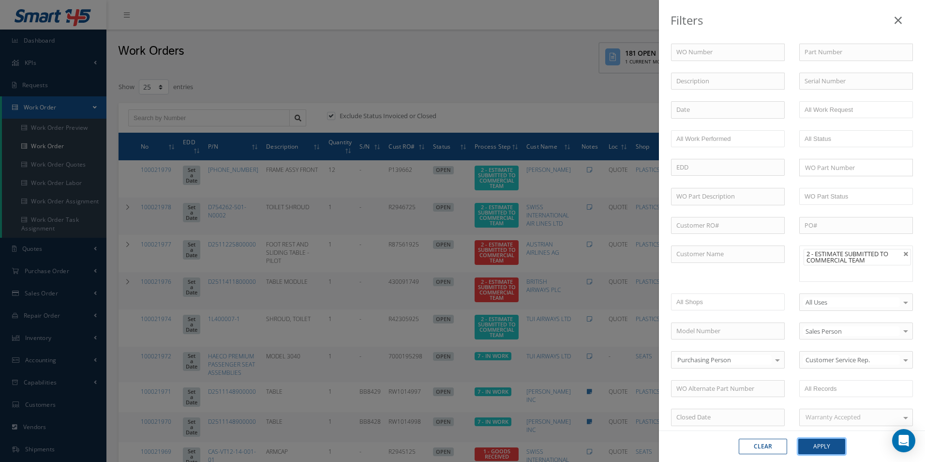
click at [825, 444] on button "Apply" at bounding box center [821, 445] width 47 height 15
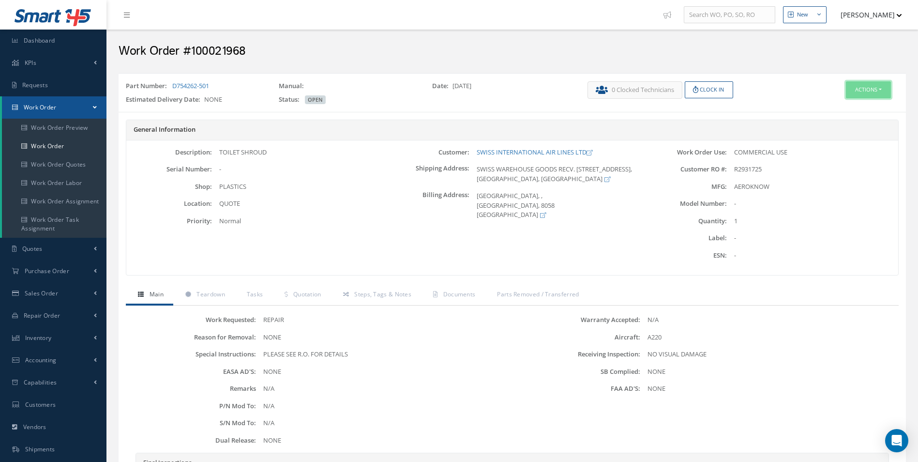
click at [874, 92] on button "Actions" at bounding box center [868, 89] width 45 height 17
click at [848, 103] on link "Edit" at bounding box center [853, 108] width 77 height 13
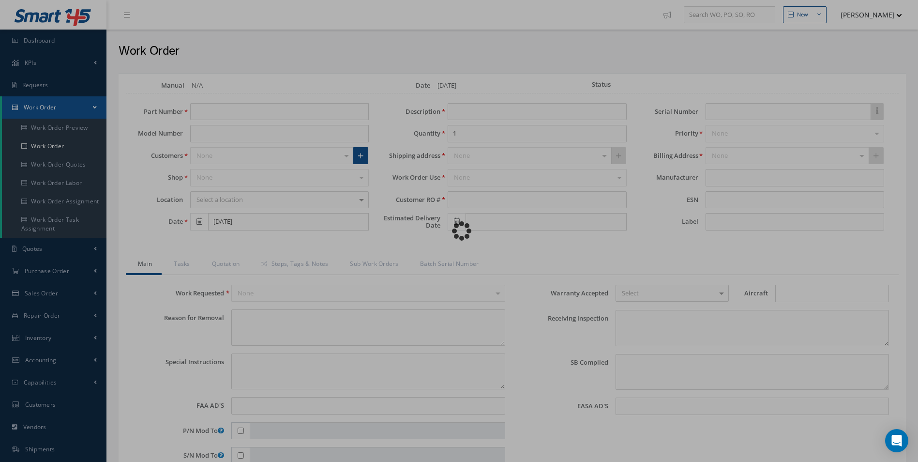
type input "D754262-501"
type input "[DATE]"
type input "TOILET SHROUD"
type input "R2931725"
type textarea "NONE"
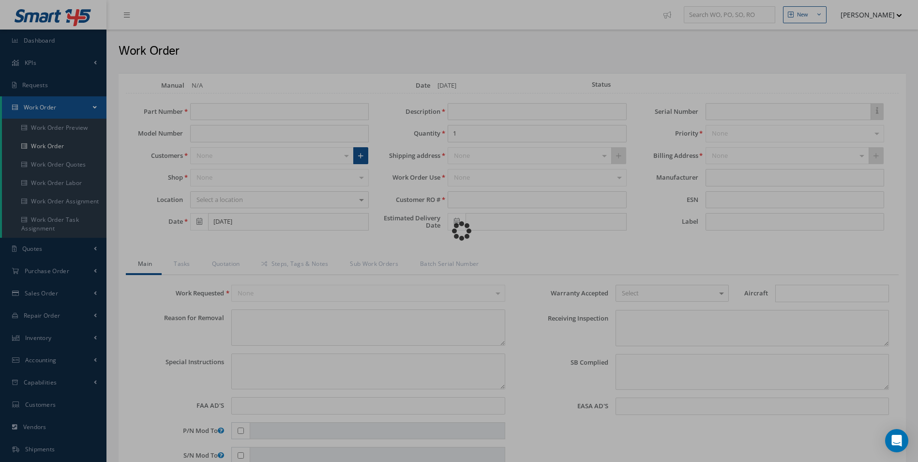
type textarea "PLEASE SEE R.O. FOR DETAILS"
type input "NONE"
type textarea "NO VISUAL DAMAGE"
type textarea "NONE"
type input "NONE"
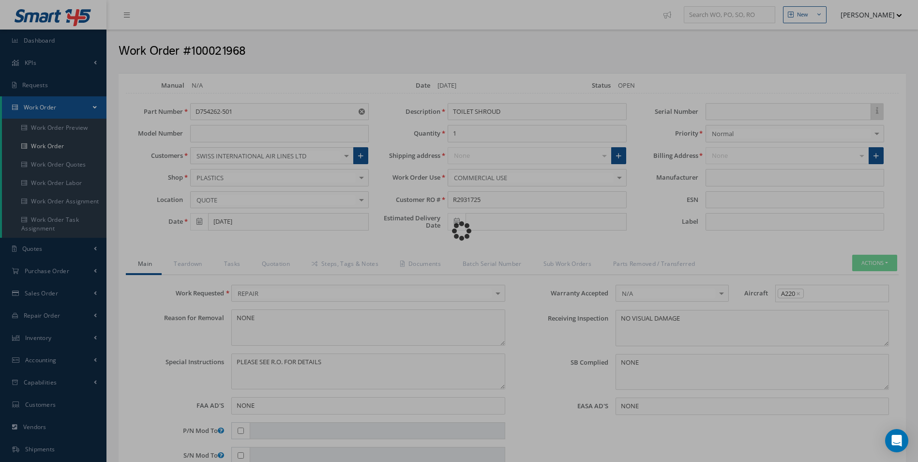
type input "AEROKNOW"
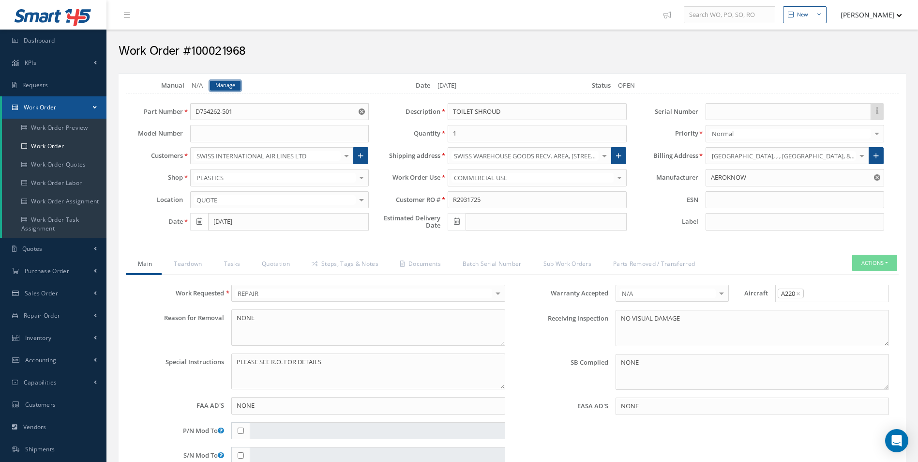
click at [220, 82] on link "Manage" at bounding box center [225, 86] width 30 height 10
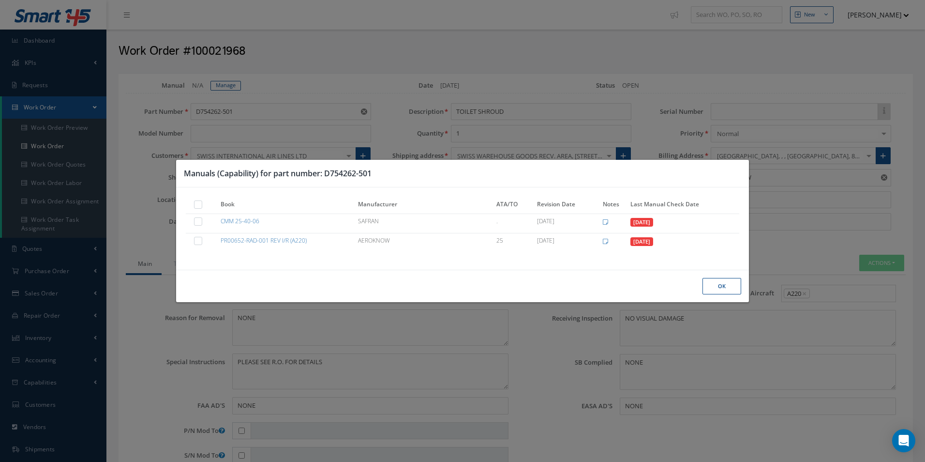
click at [202, 202] on label at bounding box center [203, 204] width 2 height 8
click at [198, 202] on input "checkbox" at bounding box center [198, 205] width 6 height 6
checkbox input "true"
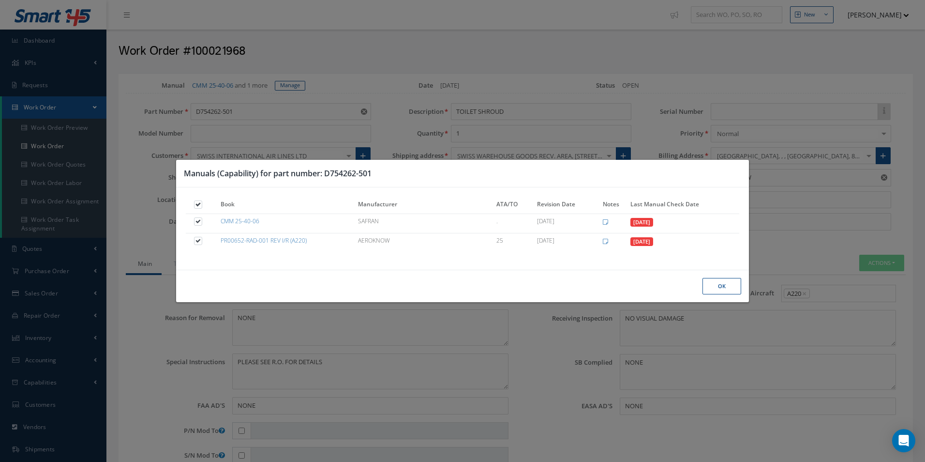
click at [726, 292] on button "Ok" at bounding box center [722, 286] width 39 height 17
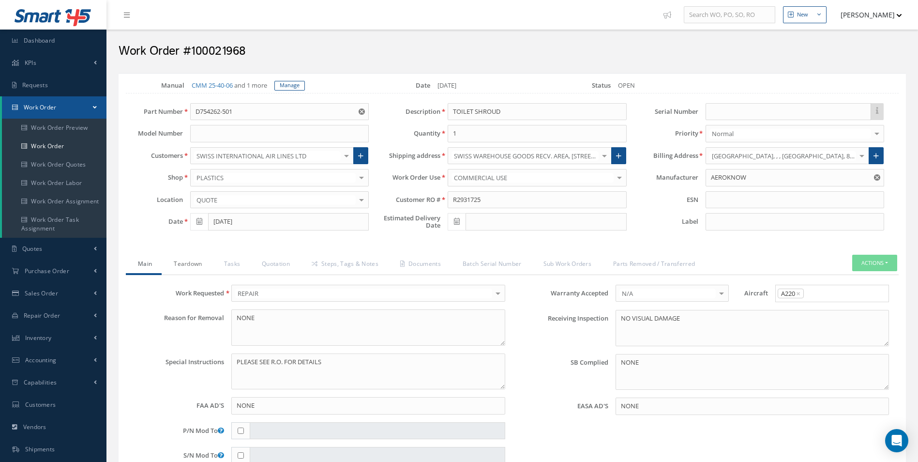
click at [176, 262] on link "Teardown" at bounding box center [187, 265] width 50 height 20
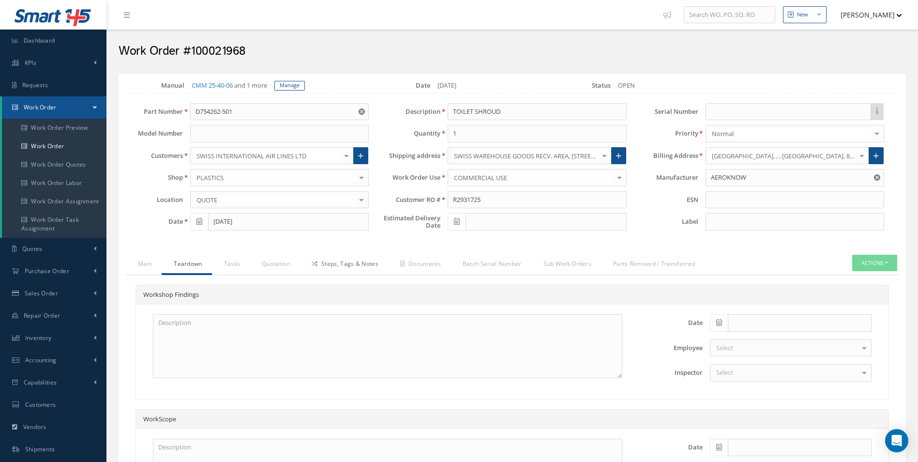
click at [365, 264] on link "Steps, Tags & Notes" at bounding box center [344, 265] width 89 height 20
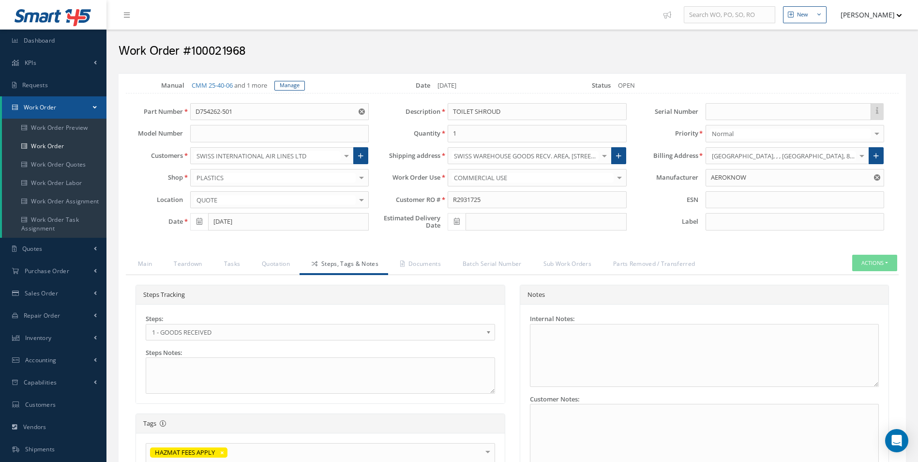
click at [201, 334] on span "1 - GOODS RECEIVED" at bounding box center [317, 332] width 331 height 12
click at [419, 259] on link "Documents" at bounding box center [419, 265] width 62 height 20
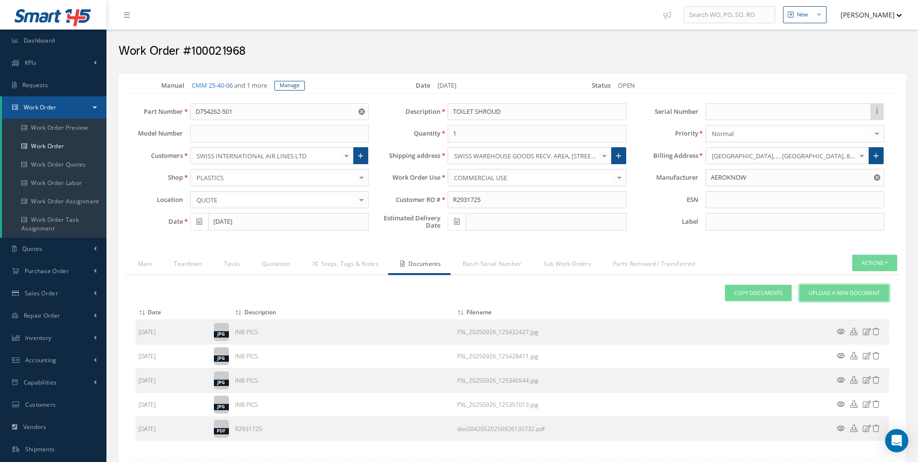
drag, startPoint x: 839, startPoint y: 294, endPoint x: 790, endPoint y: 308, distance: 50.7
click at [839, 294] on span "Upload a New Document" at bounding box center [844, 293] width 71 height 8
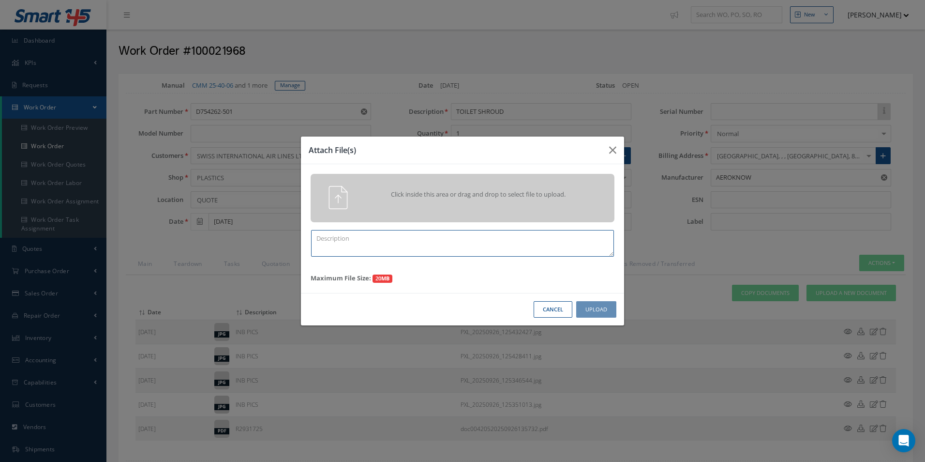
click at [400, 248] on textarea at bounding box center [462, 243] width 303 height 27
type textarea "Q"
type textarea "QUOTE PICS"
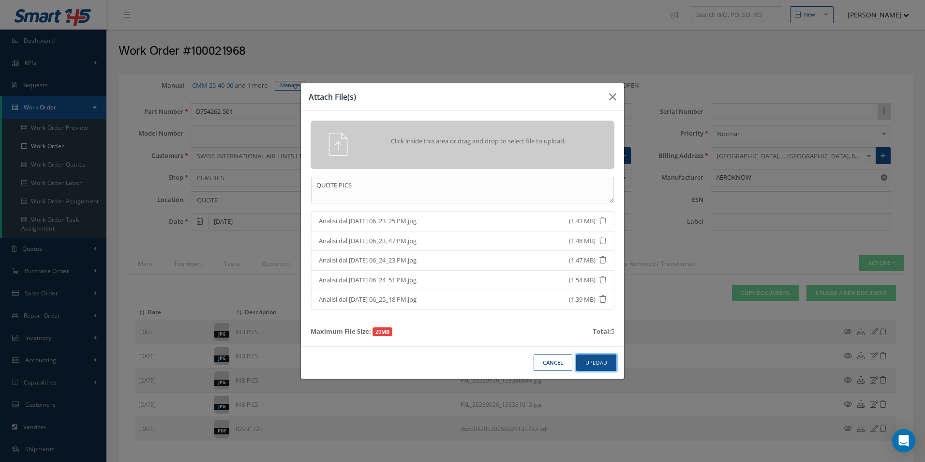
click at [590, 356] on button "Upload" at bounding box center [596, 362] width 40 height 17
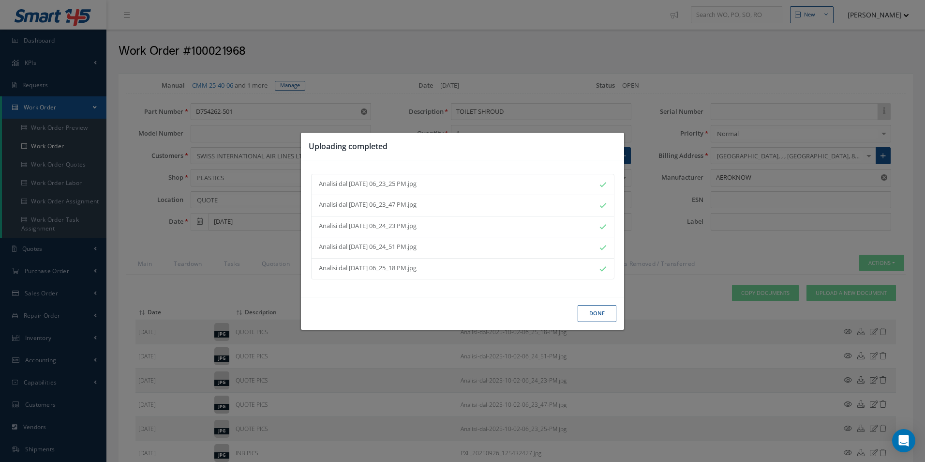
click at [593, 323] on div "Done" at bounding box center [462, 313] width 323 height 33
click at [593, 316] on button "Done" at bounding box center [597, 313] width 39 height 17
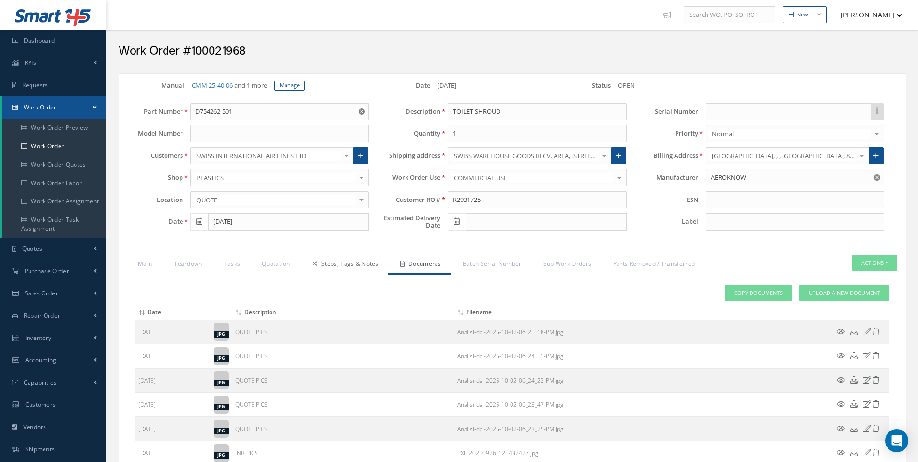
click at [330, 268] on link "Steps, Tags & Notes" at bounding box center [344, 265] width 89 height 20
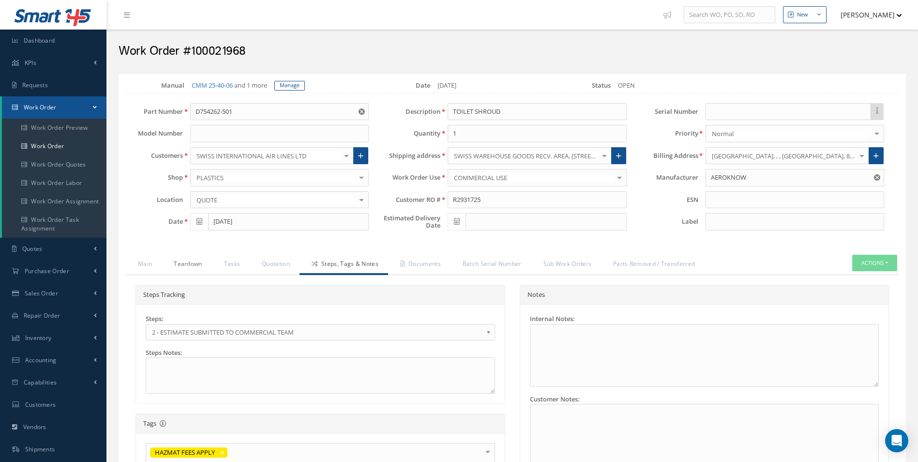
click at [171, 267] on link "Teardown" at bounding box center [187, 265] width 50 height 20
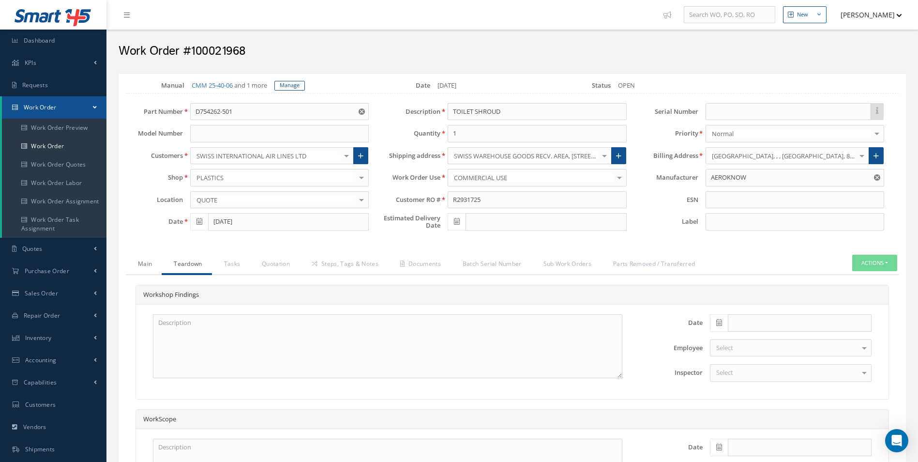
click at [147, 268] on link "Main" at bounding box center [144, 265] width 36 height 20
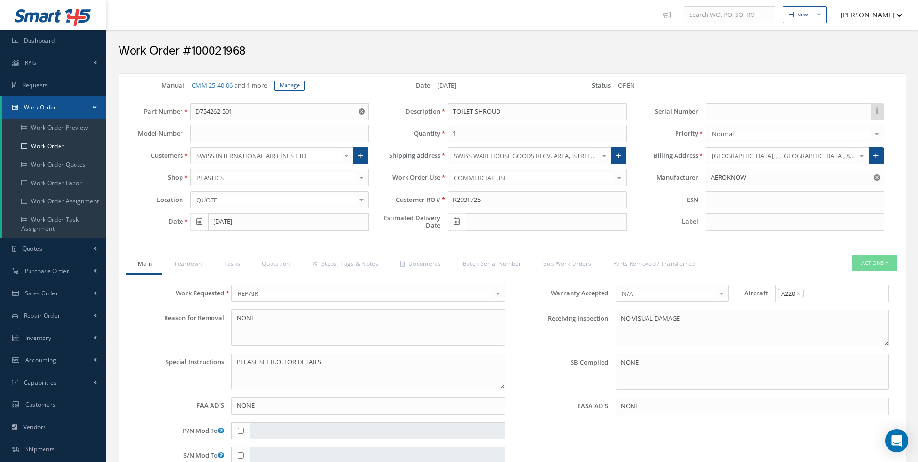
click at [193, 271] on link "Teardown" at bounding box center [187, 265] width 50 height 20
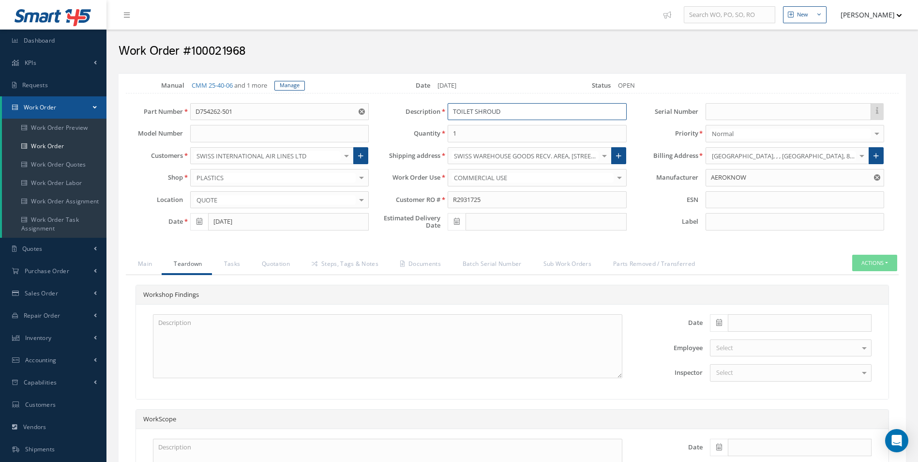
drag, startPoint x: 519, startPoint y: 111, endPoint x: 387, endPoint y: 119, distance: 132.3
click at [387, 119] on div "Description TOILET SHROUD" at bounding box center [504, 111] width 257 height 17
click at [237, 352] on textarea at bounding box center [387, 346] width 469 height 64
paste textarea "TOILET SHROUD"
type textarea "TOILET SHROUD DAMAGED MISING"
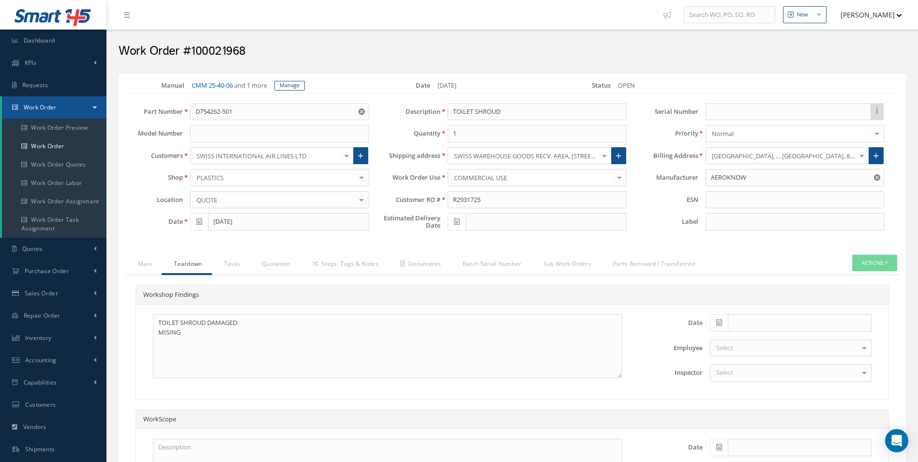
click at [218, 82] on link "CMM 25-40-06" at bounding box center [212, 85] width 41 height 9
drag, startPoint x: 245, startPoint y: 113, endPoint x: 105, endPoint y: 114, distance: 140.3
click at [114, 115] on div "Part Number D754262-501 Model Number Customers SWISS INTERNATIONAL AIR LINES LT…" at bounding box center [504, 169] width 787 height 132
drag, startPoint x: 272, startPoint y: 260, endPoint x: 275, endPoint y: 265, distance: 6.3
click at [272, 260] on link "Quotation" at bounding box center [275, 265] width 50 height 20
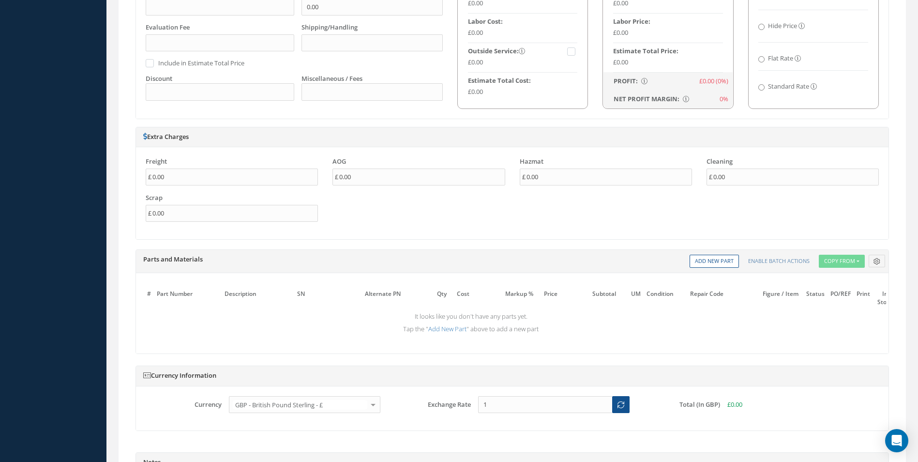
scroll to position [677, 0]
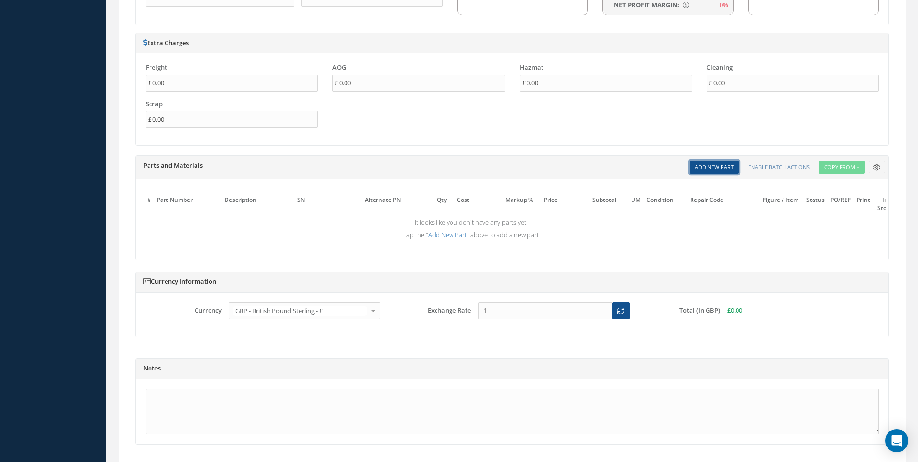
click at [703, 168] on link "Add New Part" at bounding box center [714, 167] width 49 height 13
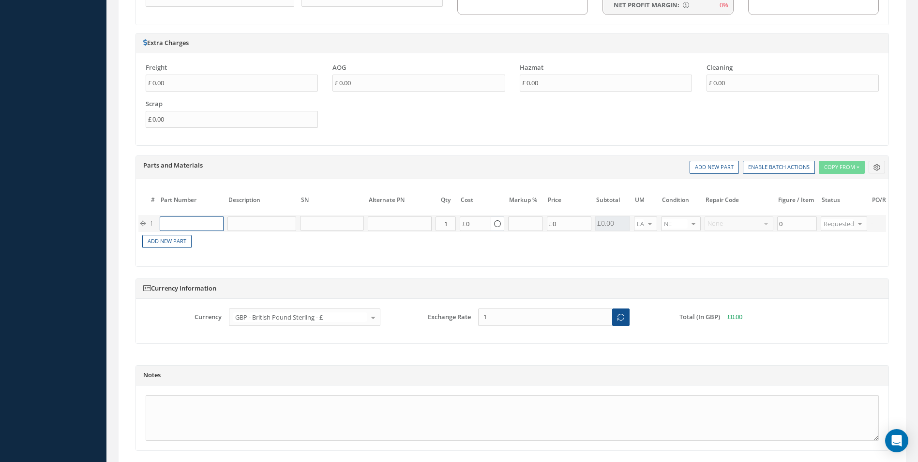
click at [218, 226] on input "text" at bounding box center [192, 223] width 64 height 15
paste input "D751"
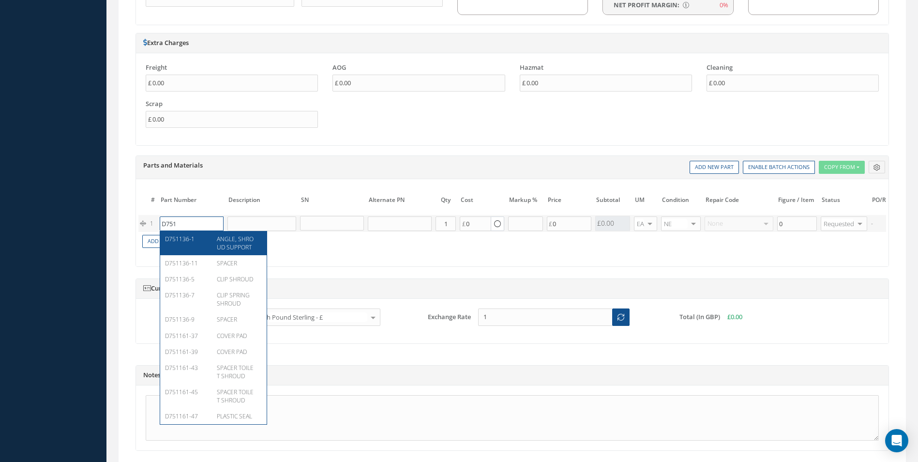
click at [203, 222] on input "D751" at bounding box center [192, 223] width 64 height 15
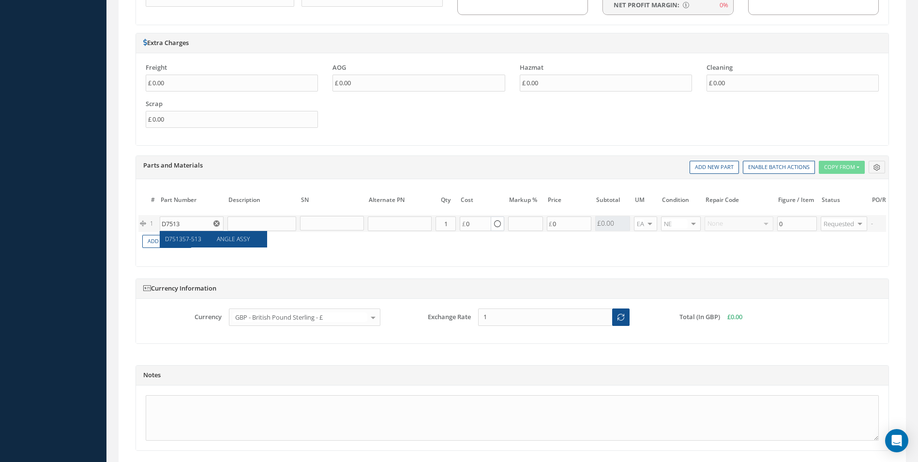
click at [210, 239] on div "ANGLE ASSY" at bounding box center [236, 239] width 52 height 8
type input "D751357-513"
type input "ANGLE ASSY"
type input "390.35"
drag, startPoint x: 192, startPoint y: 225, endPoint x: 122, endPoint y: 225, distance: 69.7
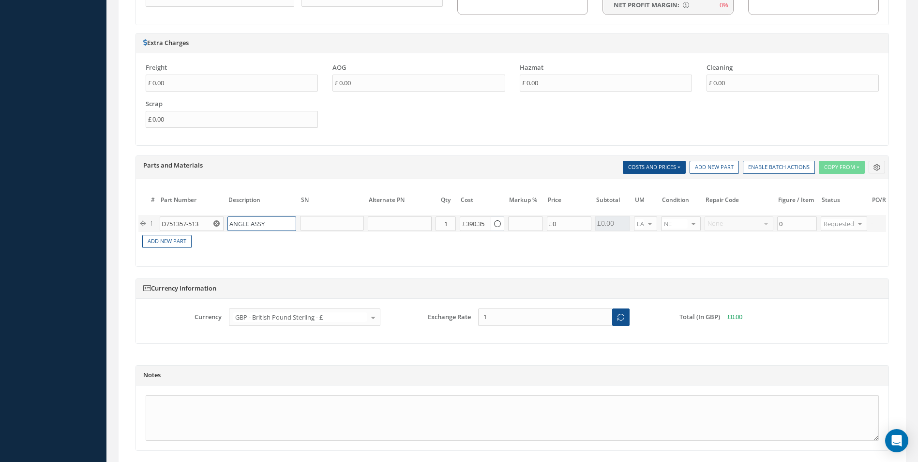
click at [136, 225] on div "The prices highlighted in Red are not current, please update the information on…" at bounding box center [512, 222] width 752 height 87
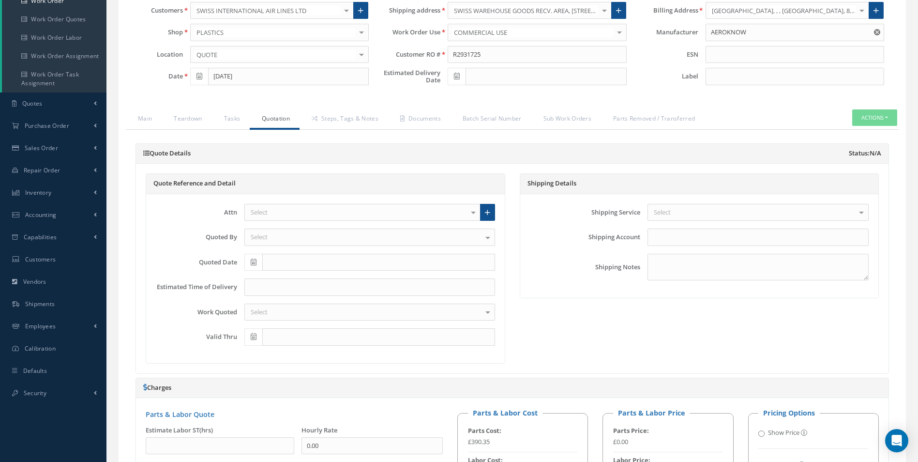
scroll to position [0, 0]
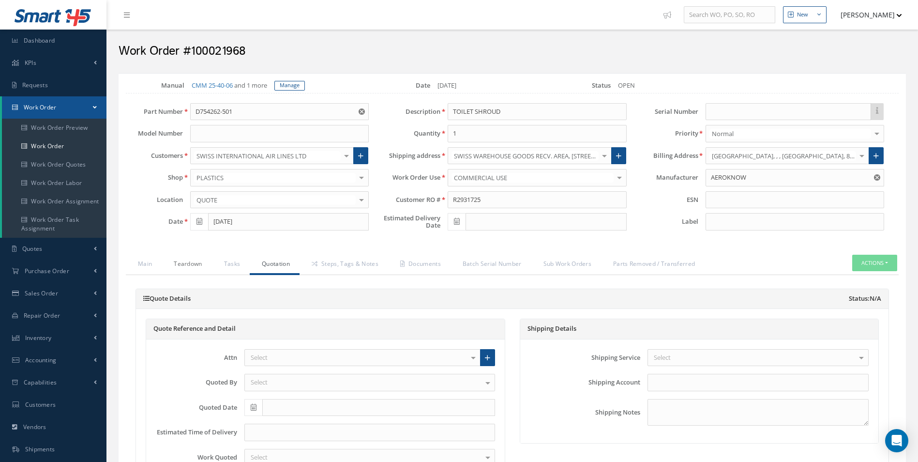
click at [206, 261] on link "Teardown" at bounding box center [187, 265] width 50 height 20
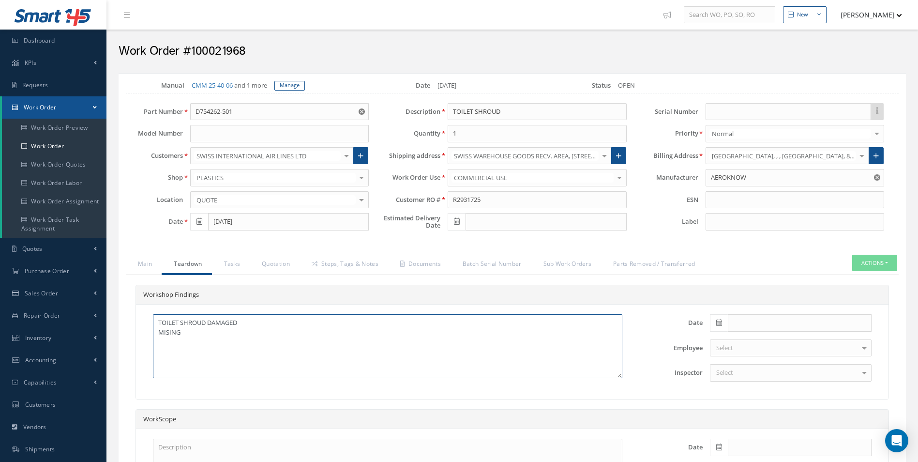
click at [196, 337] on textarea "TOILET SHROUD DAMAGED MISING" at bounding box center [387, 346] width 469 height 64
paste textarea "ANGLE ASSY"
click at [227, 333] on textarea "TOILET SHROUD DAMAGED MISING ANGLE ASSY" at bounding box center [387, 346] width 469 height 64
type textarea "TOILET SHROUD DAMAGED MISING ANGLE ASSY MISSING"
click at [712, 321] on span at bounding box center [719, 322] width 18 height 17
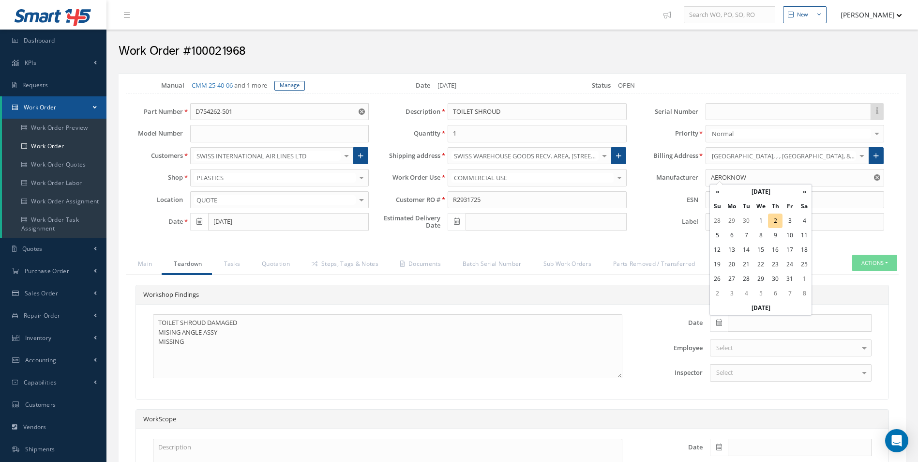
click at [758, 313] on th "Today" at bounding box center [761, 308] width 102 height 15
type input "[DATE]"
click at [770, 375] on div "Select" at bounding box center [791, 372] width 162 height 17
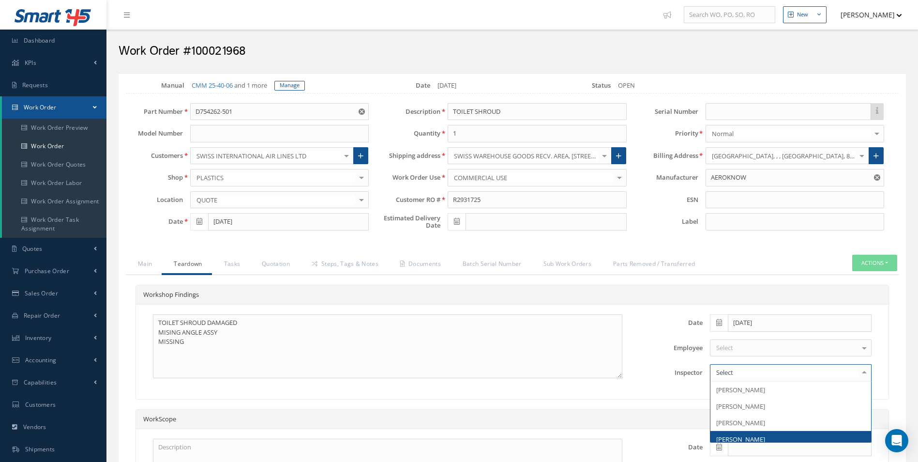
click at [759, 432] on span "[PERSON_NAME]" at bounding box center [790, 439] width 161 height 16
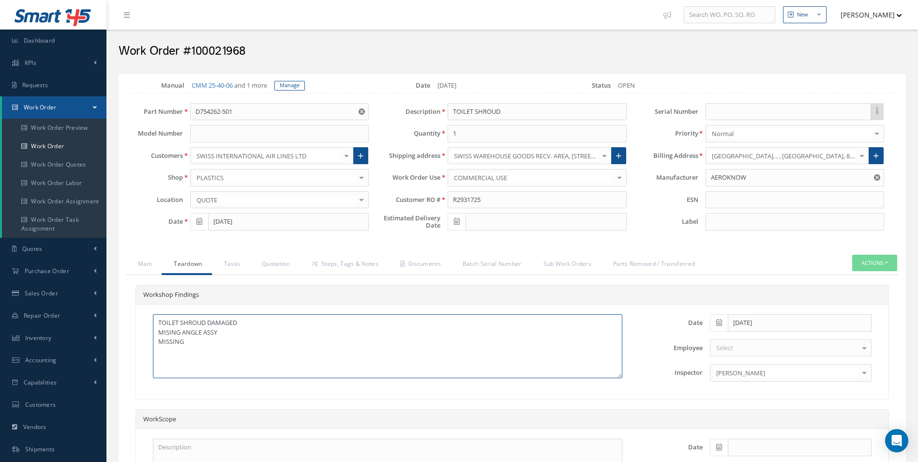
click at [274, 355] on textarea "TOILET SHROUD DAMAGED MISING ANGLE ASSY MISSING" at bounding box center [387, 346] width 469 height 64
click at [268, 257] on link "Quotation" at bounding box center [275, 265] width 50 height 20
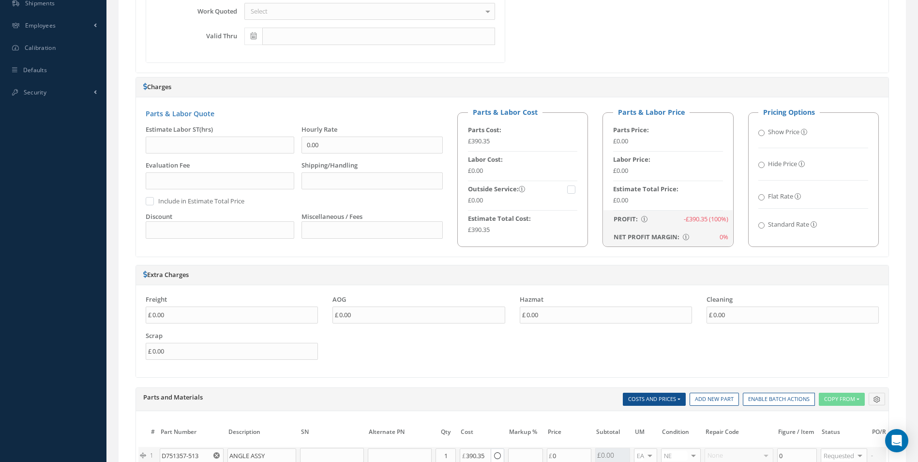
scroll to position [581, 0]
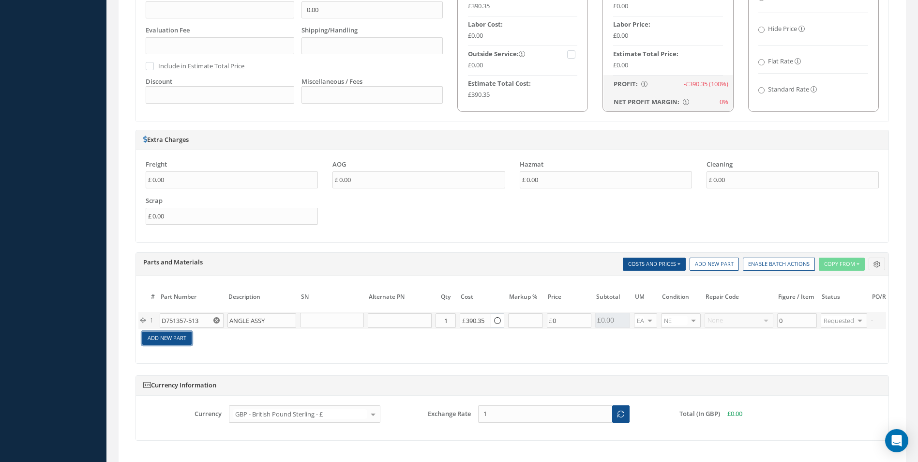
click at [168, 340] on link "Add New Part" at bounding box center [166, 337] width 49 height 13
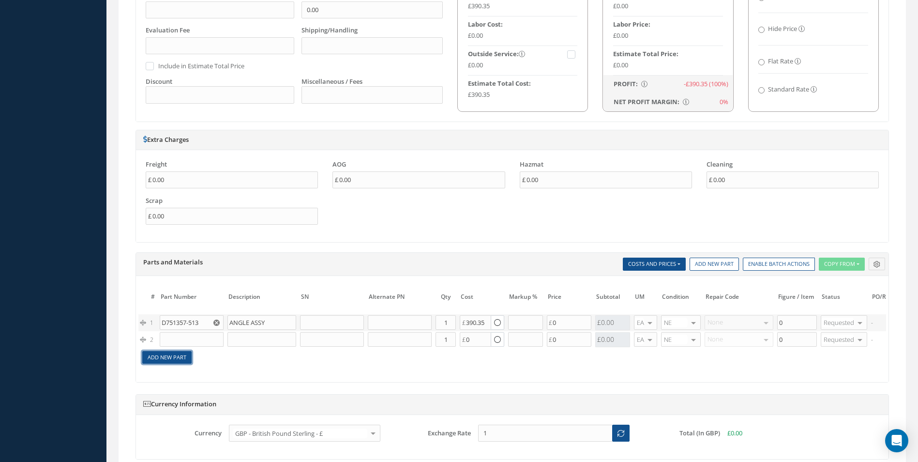
click at [171, 358] on link "Add New Part" at bounding box center [166, 357] width 49 height 13
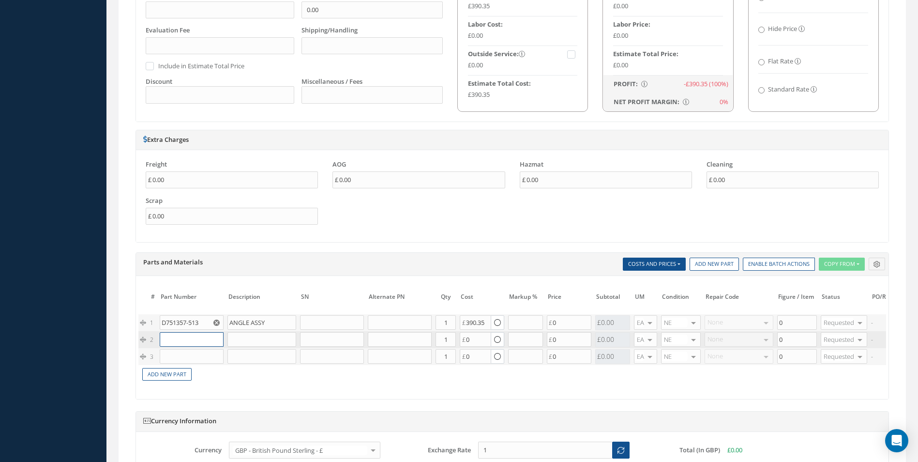
click at [180, 339] on input "text" at bounding box center [192, 339] width 64 height 15
paste input "D7511"
click at [196, 341] on input "D7511" at bounding box center [192, 339] width 64 height 15
type input "D751136-5"
click at [195, 352] on div "D751136-5" at bounding box center [187, 354] width 45 height 8
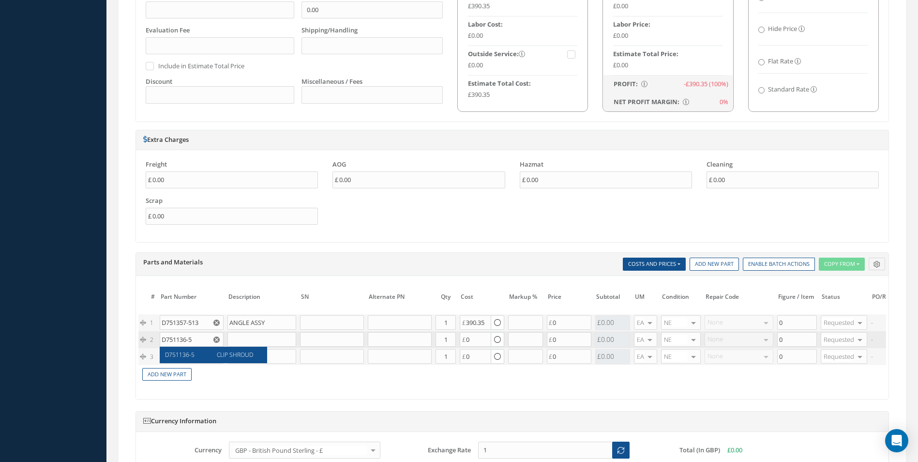
type input "CLIP SHROUD"
type input "256.00"
click at [452, 339] on input "1" at bounding box center [446, 339] width 20 height 15
type input "2"
click at [178, 360] on input "text" at bounding box center [192, 356] width 64 height 15
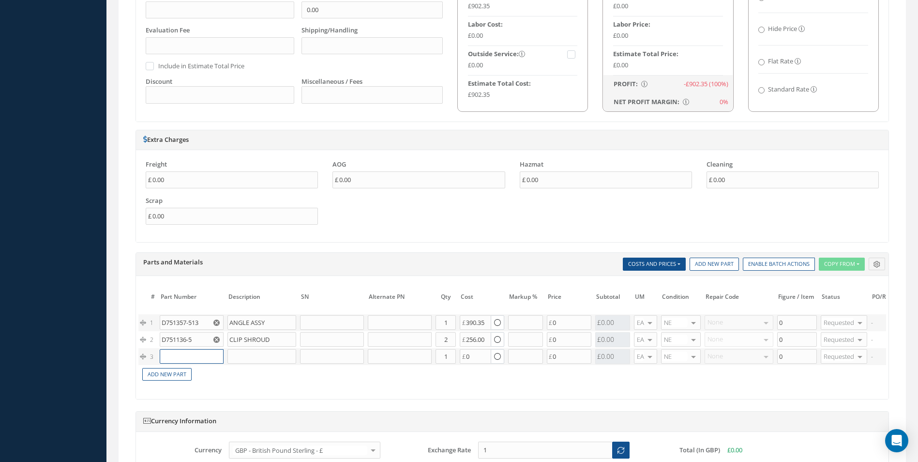
paste input "D7511"
click at [190, 355] on input "D7511" at bounding box center [192, 356] width 64 height 15
type input "D751136-7"
click at [200, 372] on div "D751136-7" at bounding box center [187, 375] width 45 height 16
type input "CLIP SPRING SHROUD"
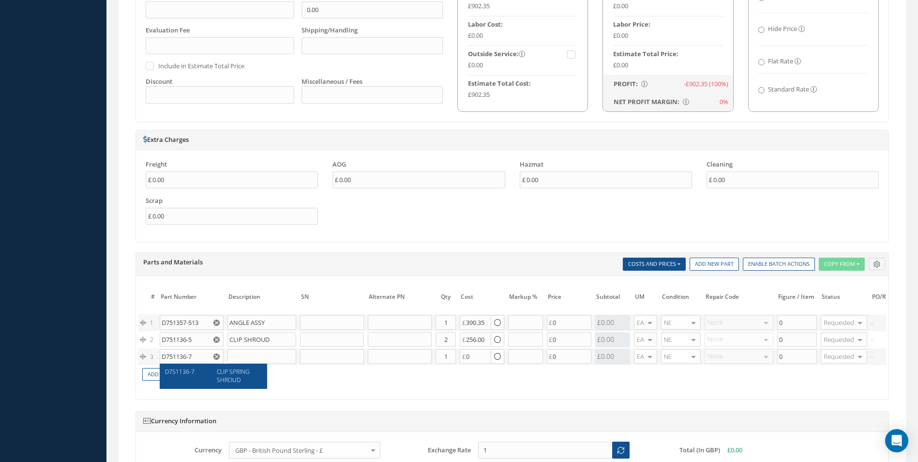
type input "375.00"
drag, startPoint x: 275, startPoint y: 339, endPoint x: 183, endPoint y: 338, distance: 92.0
click at [183, 338] on tr "2 D751136-5 CLIP SHROUD Part Number Description Qty in Stock Master Cost Master…" at bounding box center [584, 339] width 893 height 17
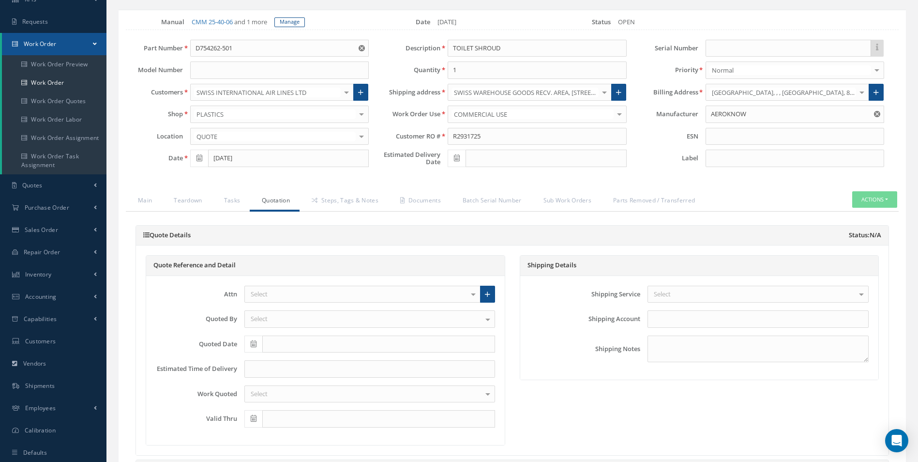
scroll to position [0, 0]
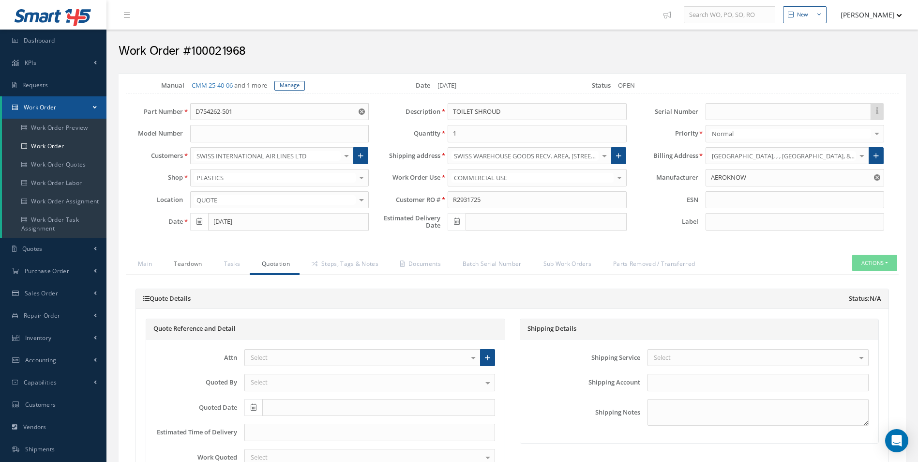
click at [191, 262] on link "Teardown" at bounding box center [187, 265] width 50 height 20
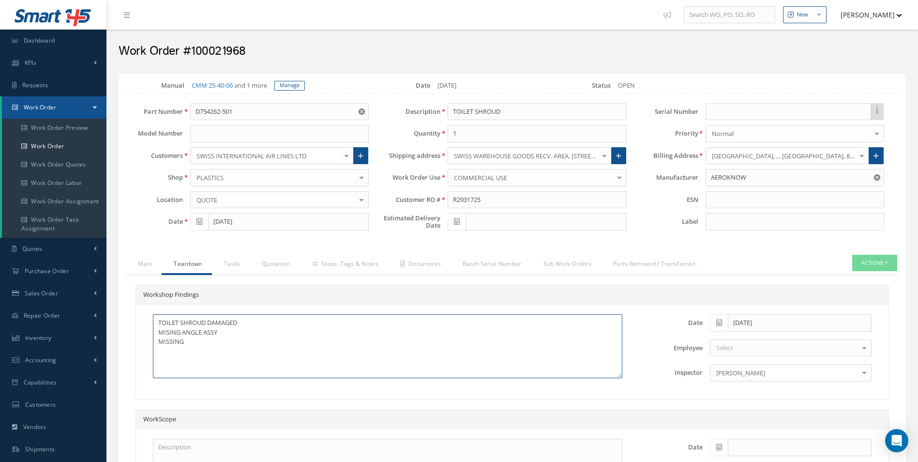
click at [186, 343] on textarea "TOILET SHROUD DAMAGED MISING ANGLE ASSY MISSING" at bounding box center [387, 346] width 469 height 64
paste textarea "CLIP SHROUD"
type textarea "TOILET SHROUD DAMAGED MISING ANGLE ASSY MISSING CLIP SHROUD x3"
click at [271, 263] on link "Quotation" at bounding box center [275, 265] width 50 height 20
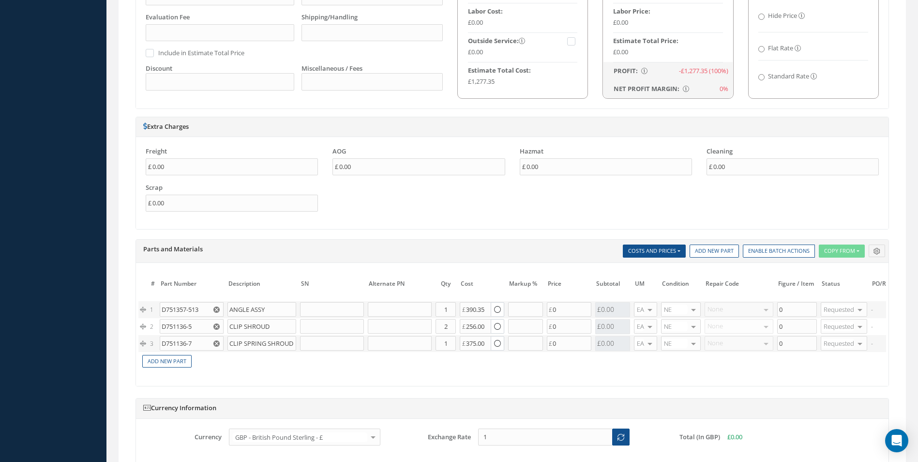
scroll to position [677, 0]
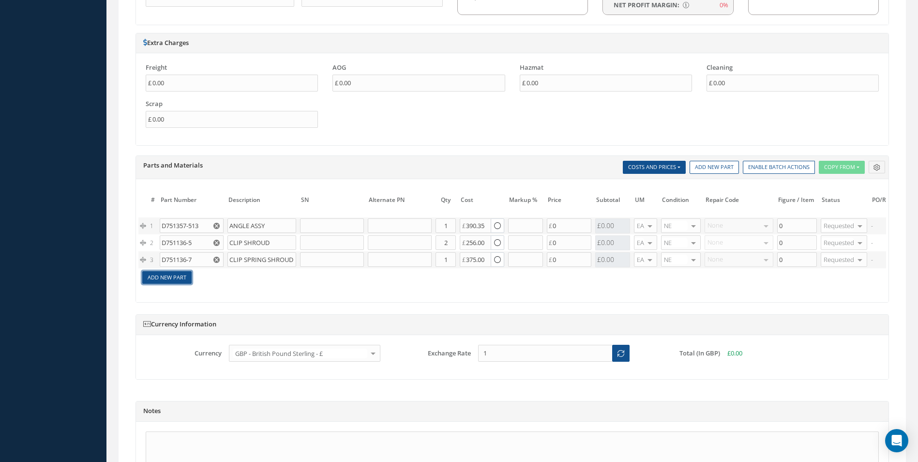
click at [175, 275] on link "Add New Part" at bounding box center [166, 277] width 49 height 13
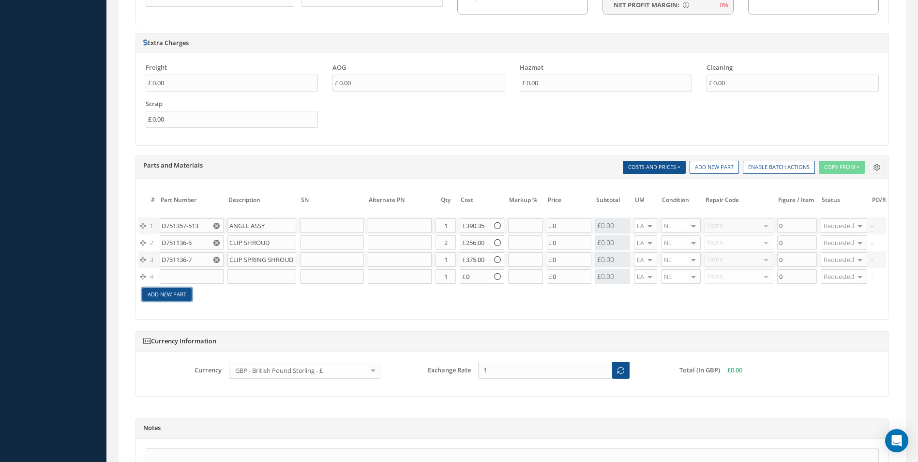
click at [180, 296] on link "Add New Part" at bounding box center [166, 294] width 49 height 13
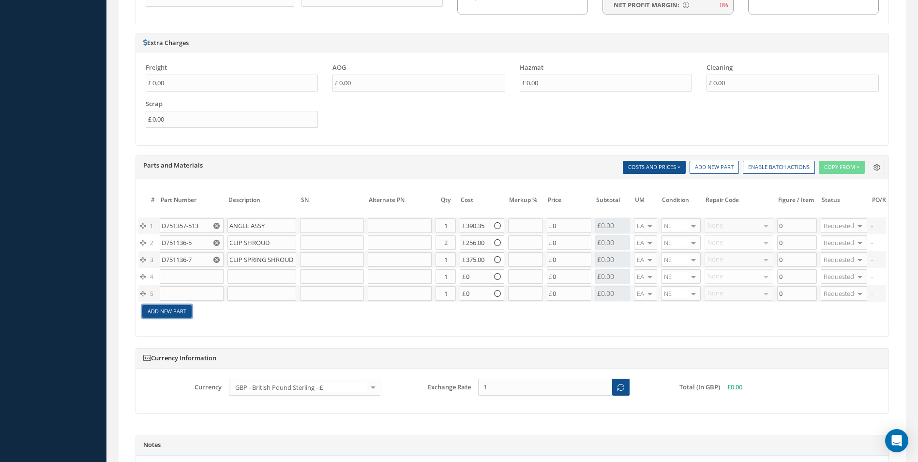
click at [180, 311] on link "Add New Part" at bounding box center [166, 311] width 49 height 13
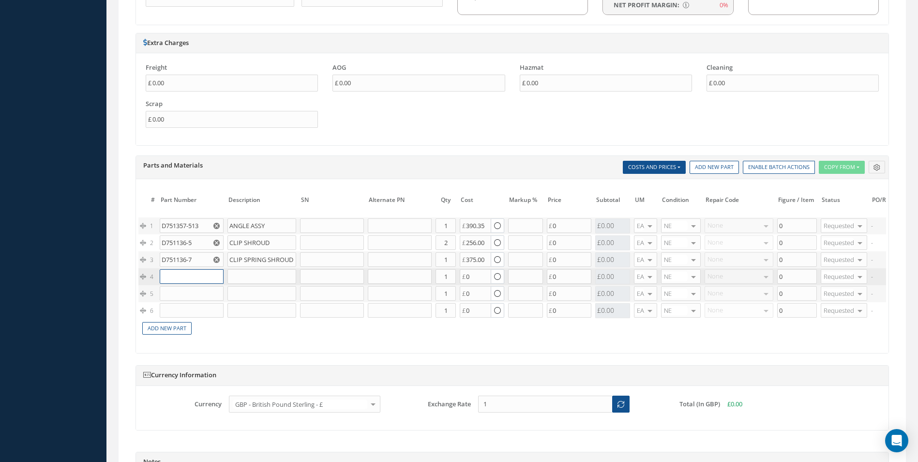
click at [183, 275] on input "text" at bounding box center [192, 276] width 64 height 15
paste input "D754161-19"
type input "D754161-19"
click at [212, 289] on div "SEAL SILICON" at bounding box center [236, 291] width 52 height 8
type input "SEAL SILICON"
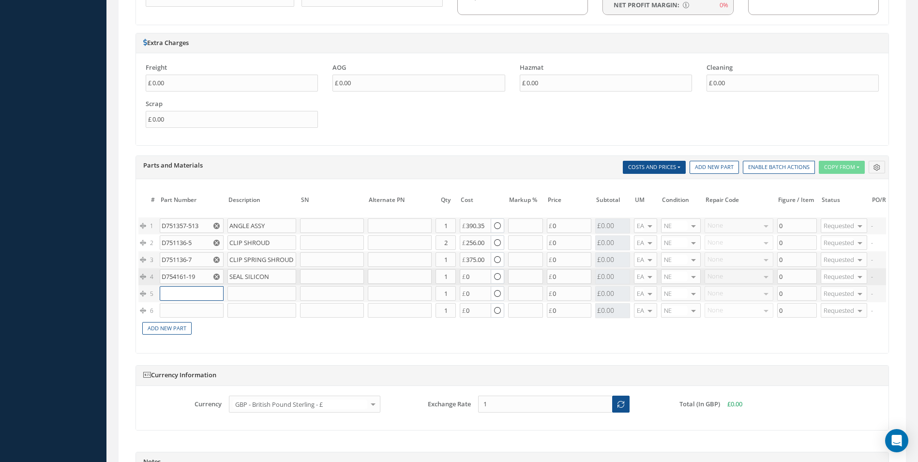
click at [186, 291] on input "text" at bounding box center [192, 293] width 64 height 15
paste input "D754161-23"
type input "D754161-23"
click at [201, 311] on div "D754161-23" at bounding box center [187, 312] width 45 height 16
type input "SEAL SILICONE"
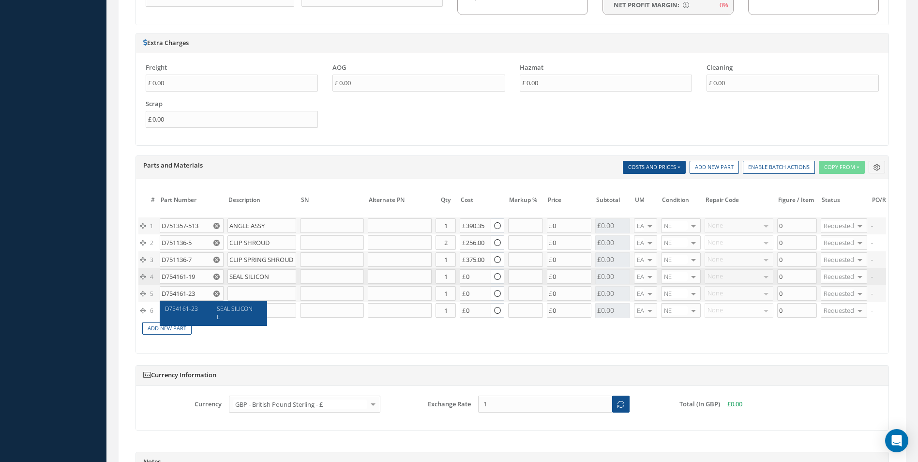
type input "88.47"
click at [214, 312] on input "text" at bounding box center [192, 310] width 64 height 15
paste input "D754161-25"
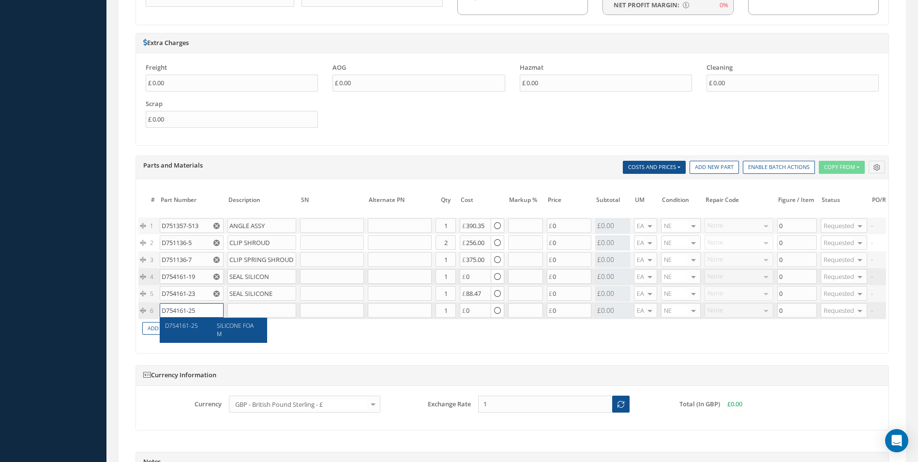
type input "D754161-25"
click at [210, 326] on div "SILICONE FOAM" at bounding box center [236, 329] width 52 height 16
type input "SILICONE FOAM"
type input "88.63"
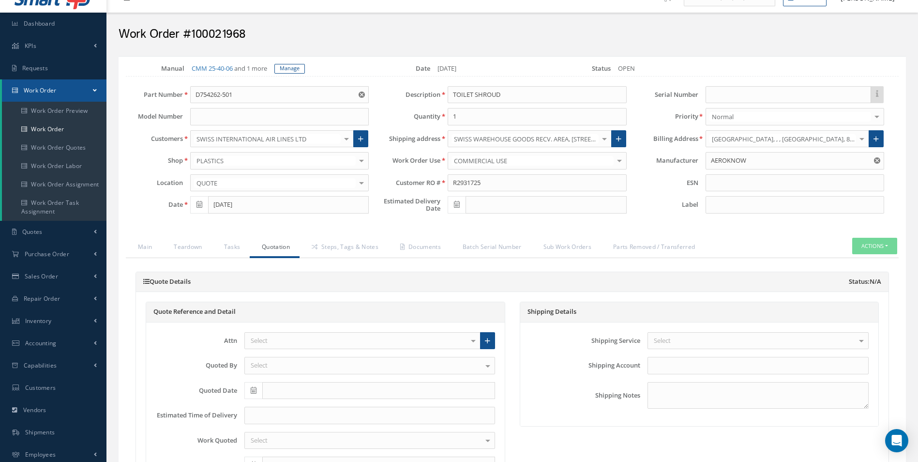
scroll to position [0, 0]
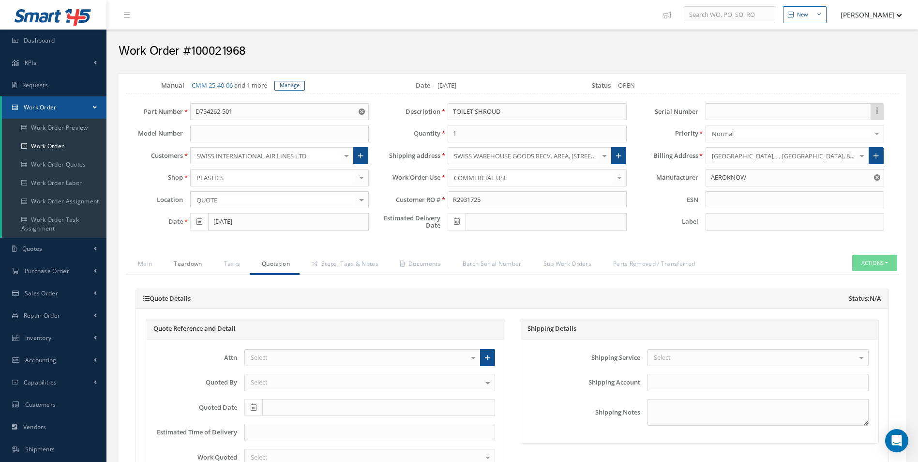
click at [180, 271] on link "Teardown" at bounding box center [187, 265] width 50 height 20
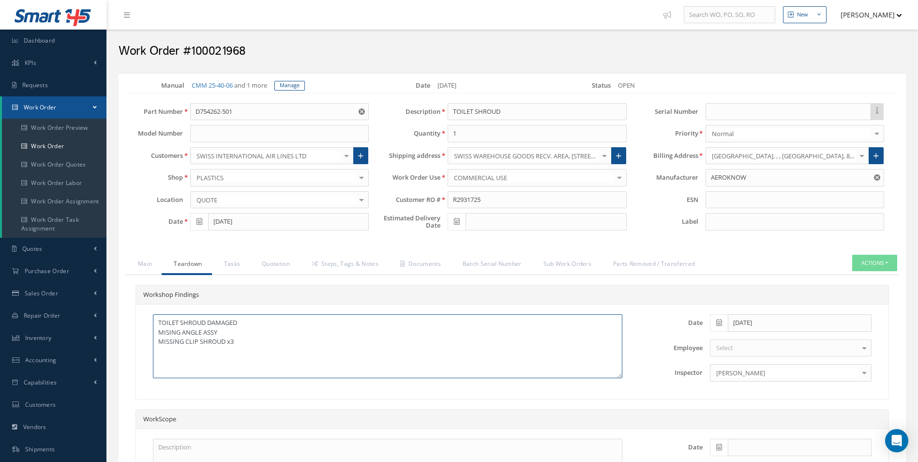
click at [251, 349] on textarea "TOILET SHROUD DAMAGED MISING ANGLE ASSY MISSING CLIP SHROUD x3" at bounding box center [387, 346] width 469 height 64
click at [270, 276] on div "Workshop Findings TOILET SHROUD DAMAGED MISING ANGLE ASSY MISSING CLIP SHROUD x…" at bounding box center [512, 409] width 773 height 268
click at [272, 268] on link "Quotation" at bounding box center [275, 265] width 50 height 20
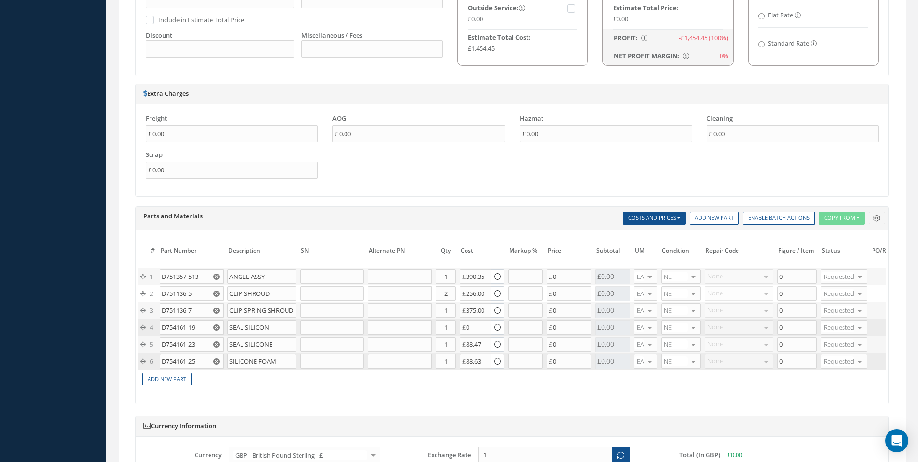
scroll to position [629, 0]
drag, startPoint x: 227, startPoint y: 342, endPoint x: 274, endPoint y: 342, distance: 46.9
click at [274, 342] on input "SEAL SILICONE" at bounding box center [261, 341] width 69 height 15
drag, startPoint x: 275, startPoint y: 342, endPoint x: 226, endPoint y: 345, distance: 48.9
click at [226, 345] on td "SEAL SILICONE" at bounding box center [261, 341] width 73 height 17
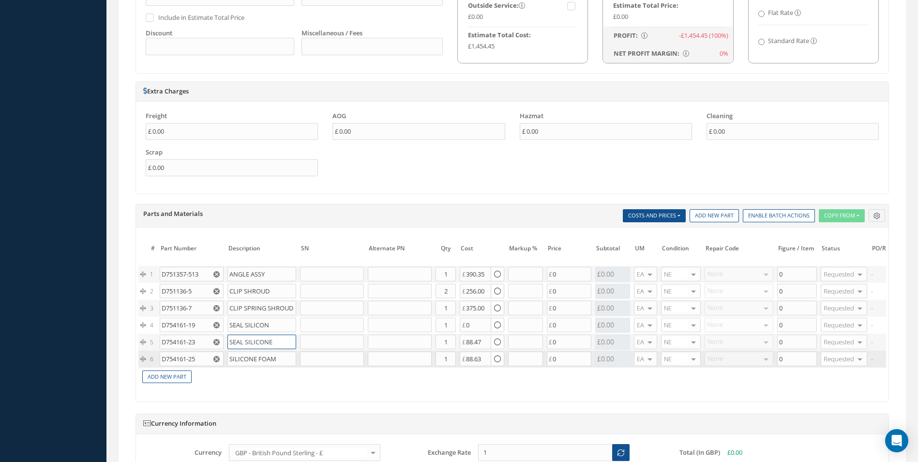
drag, startPoint x: 229, startPoint y: 340, endPoint x: 275, endPoint y: 341, distance: 45.5
click at [275, 341] on input "SEAL SILICONE" at bounding box center [261, 341] width 69 height 15
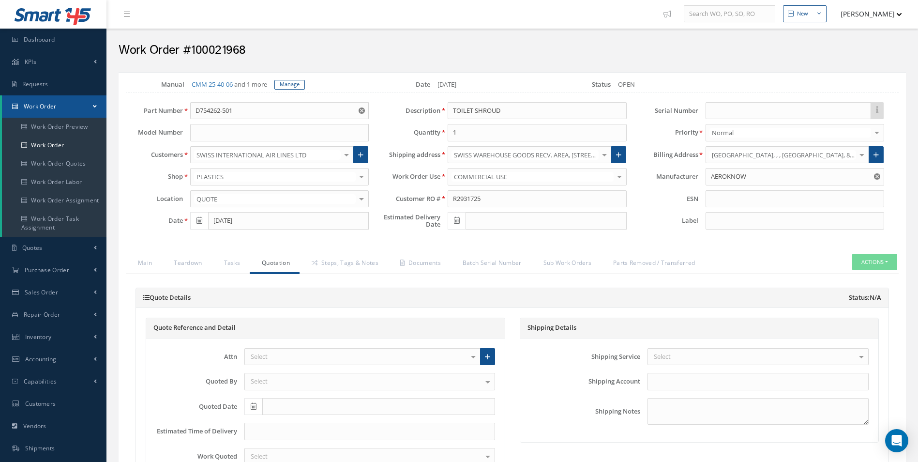
scroll to position [0, 0]
click at [191, 268] on link "Teardown" at bounding box center [187, 265] width 50 height 20
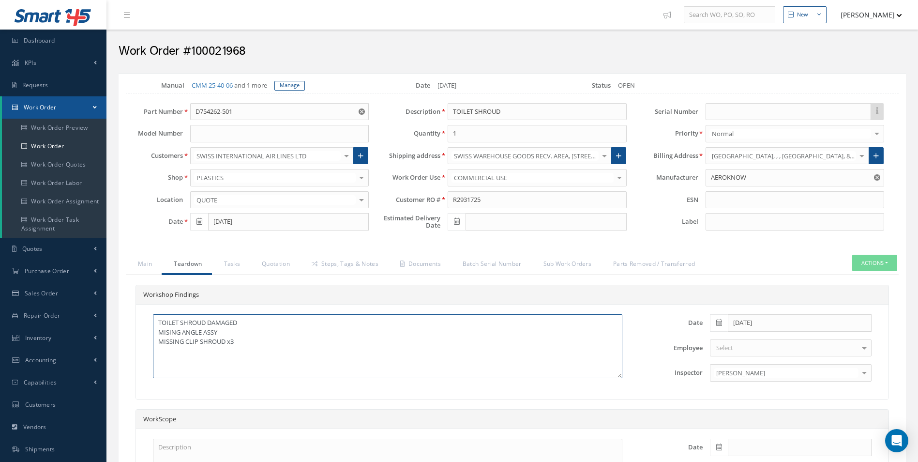
click at [240, 346] on textarea "TOILET SHROUD DAMAGED MISING ANGLE ASSY MISSING CLIP SHROUD x3" at bounding box center [387, 346] width 469 height 64
paste textarea "SEAL SILICONE"
type textarea "TOILET SHROUD DAMAGED MISING ANGLE ASSY MISSING CLIP SHROUD x3 SEAL SILICONE PE…"
click at [157, 259] on link "Main" at bounding box center [144, 265] width 36 height 20
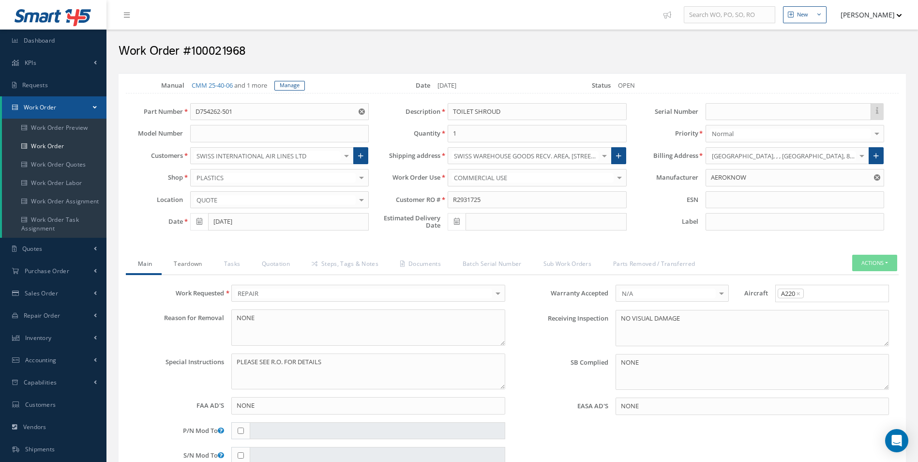
click at [190, 263] on link "Teardown" at bounding box center [187, 265] width 50 height 20
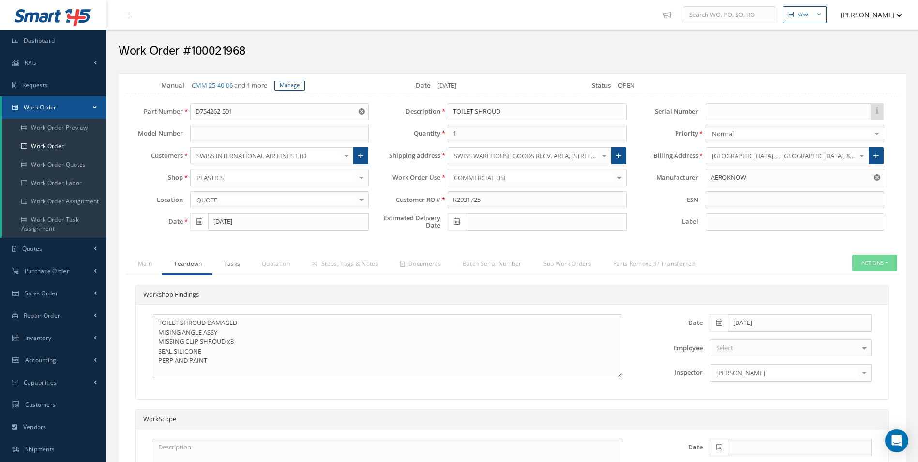
click at [229, 269] on link "Tasks" at bounding box center [231, 265] width 38 height 20
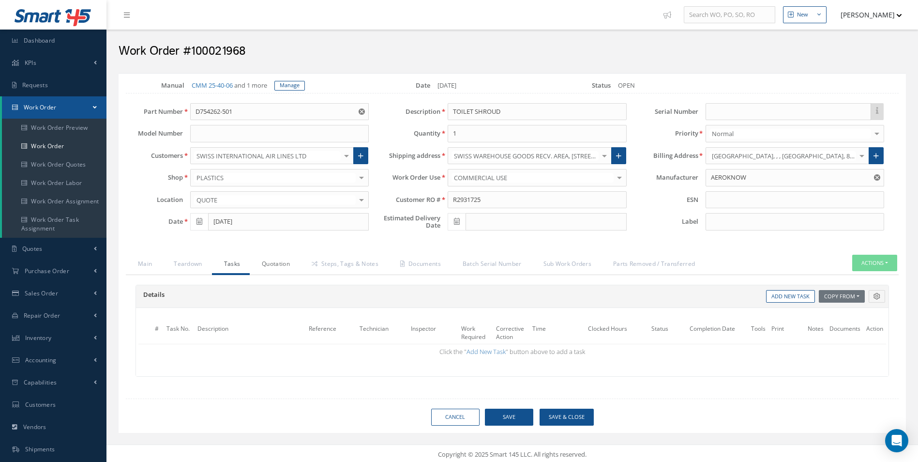
click at [258, 269] on link "Quotation" at bounding box center [275, 265] width 50 height 20
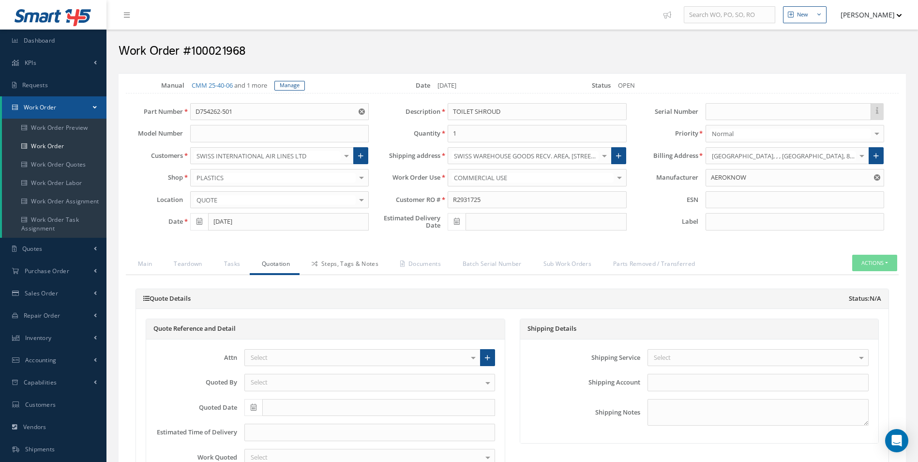
click at [317, 268] on link "Steps, Tags & Notes" at bounding box center [344, 265] width 89 height 20
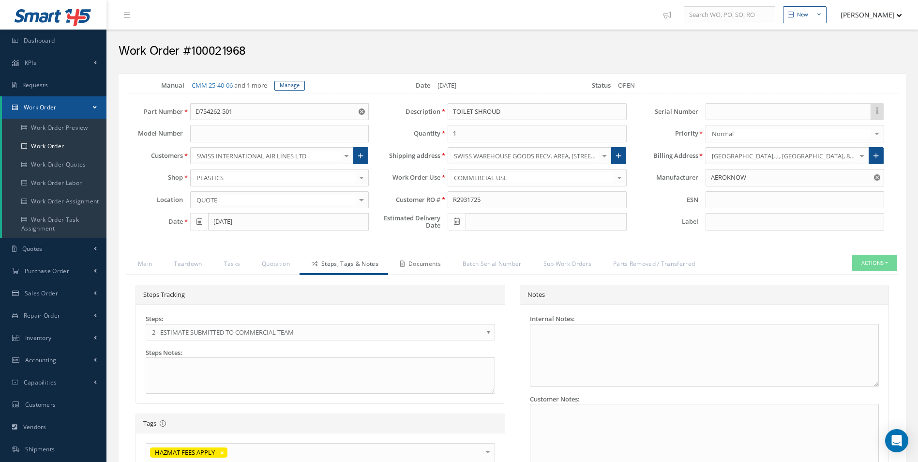
click at [440, 259] on link "Documents" at bounding box center [419, 265] width 62 height 20
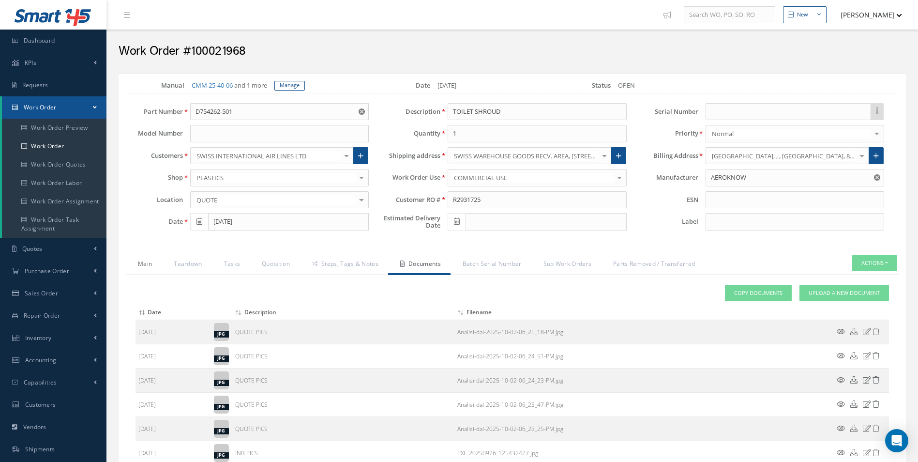
click at [146, 268] on link "Main" at bounding box center [144, 265] width 36 height 20
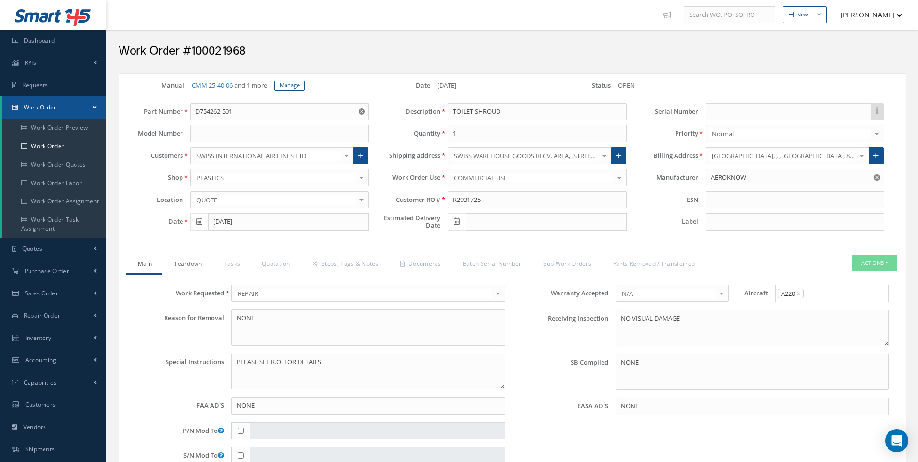
click at [181, 260] on link "Teardown" at bounding box center [187, 265] width 50 height 20
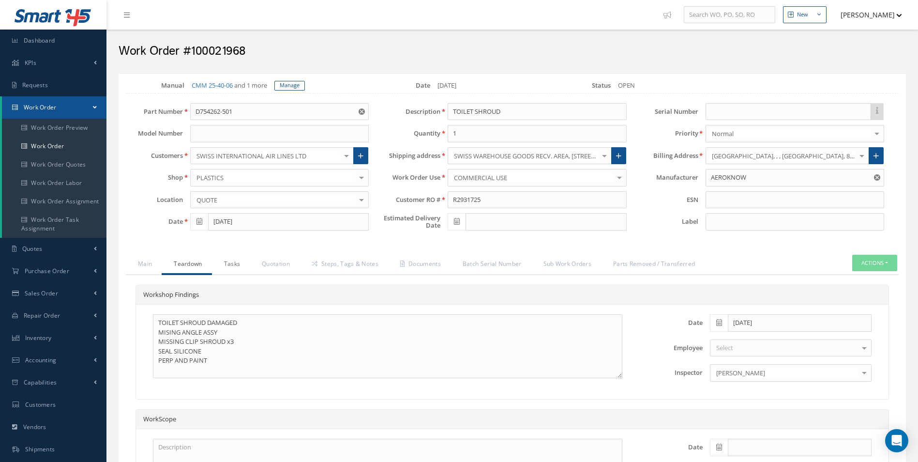
click at [231, 263] on link "Tasks" at bounding box center [231, 265] width 38 height 20
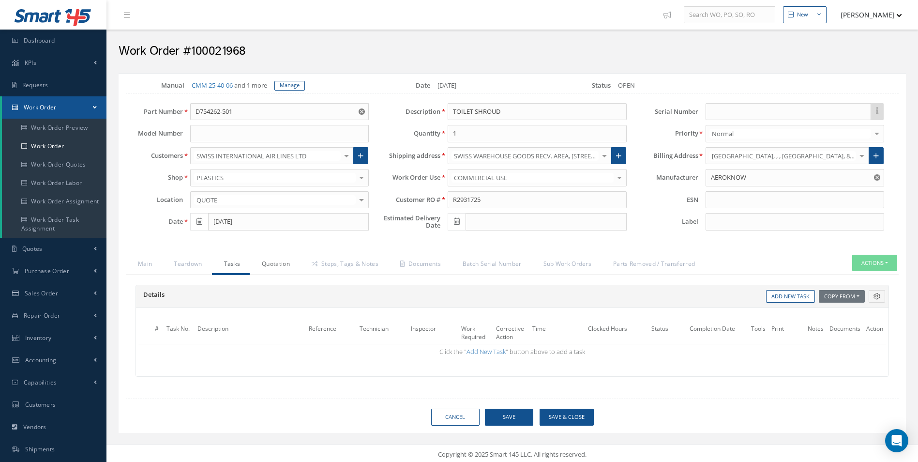
click at [280, 268] on link "Quotation" at bounding box center [275, 265] width 50 height 20
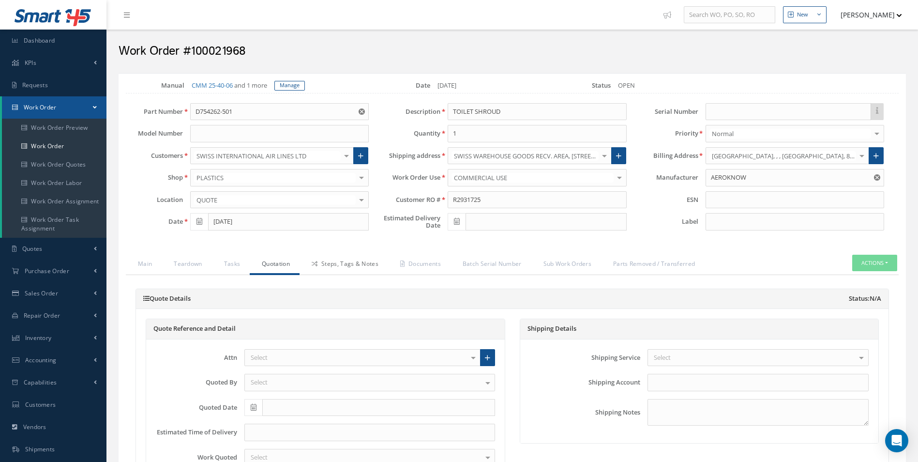
click at [358, 270] on link "Steps, Tags & Notes" at bounding box center [344, 265] width 89 height 20
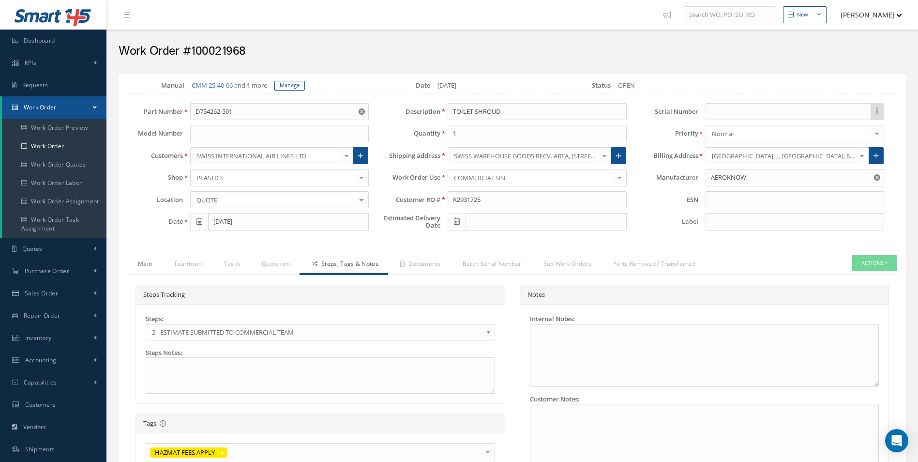
click at [135, 263] on link "Main" at bounding box center [144, 265] width 36 height 20
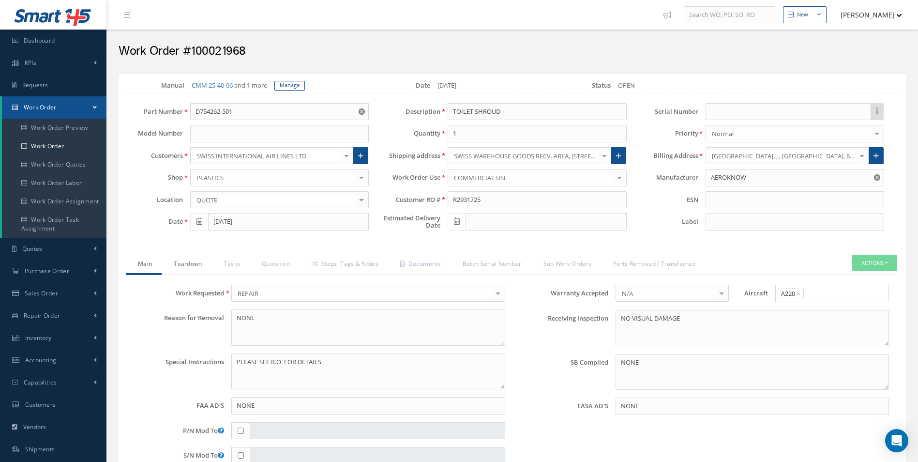
click at [176, 260] on link "Teardown" at bounding box center [187, 265] width 50 height 20
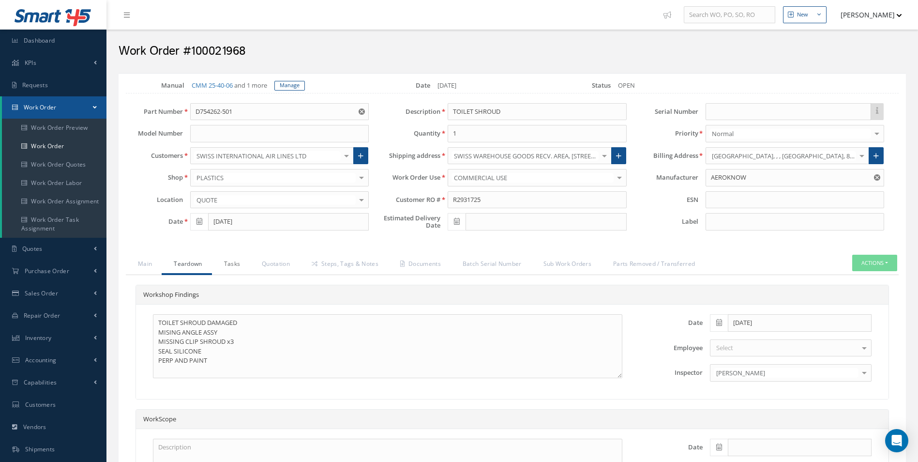
click at [223, 267] on link "Tasks" at bounding box center [231, 265] width 38 height 20
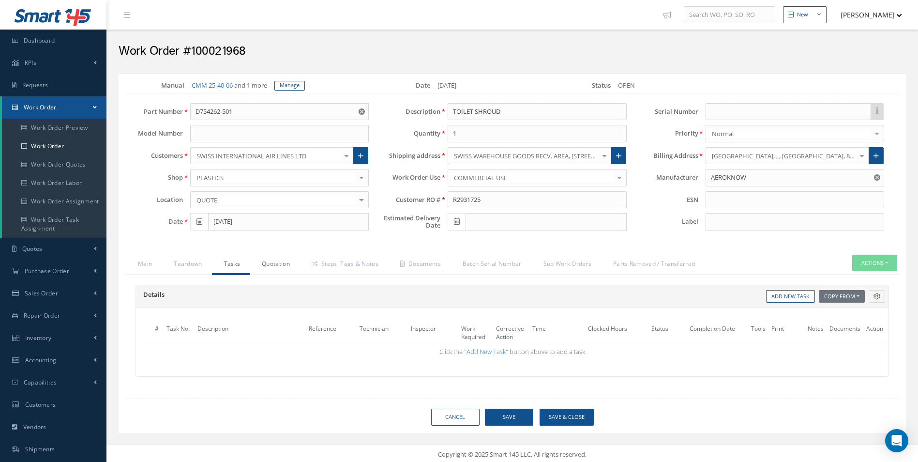
click at [268, 271] on link "Quotation" at bounding box center [275, 265] width 50 height 20
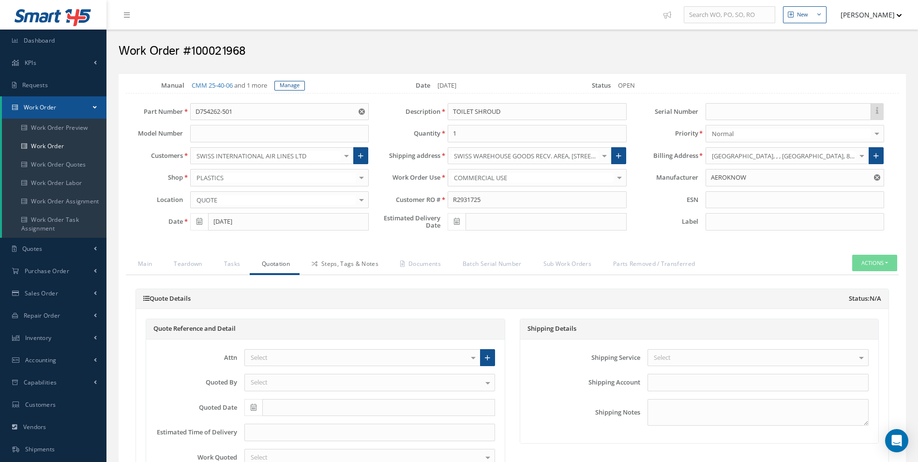
click at [351, 270] on link "Steps, Tags & Notes" at bounding box center [344, 265] width 89 height 20
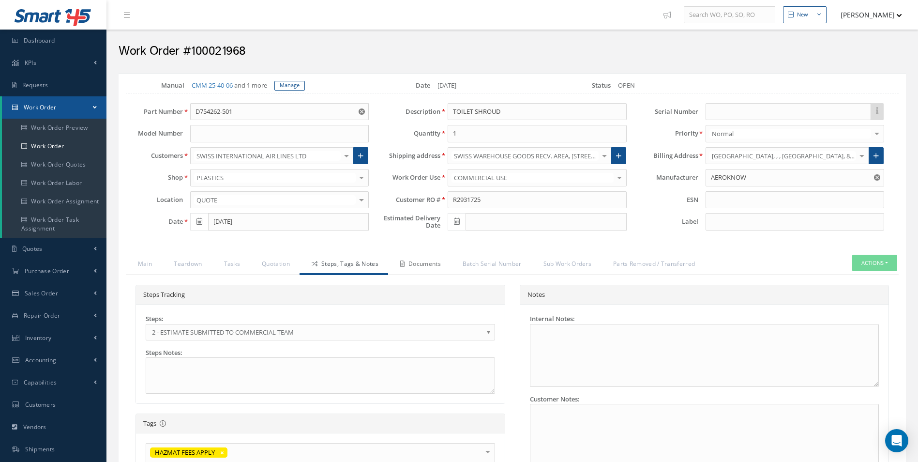
click at [435, 273] on link "Documents" at bounding box center [419, 265] width 62 height 20
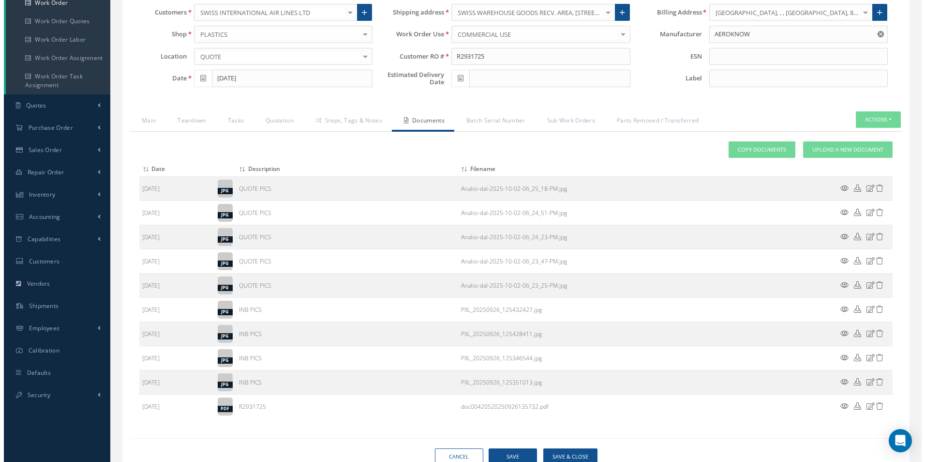
scroll to position [185, 0]
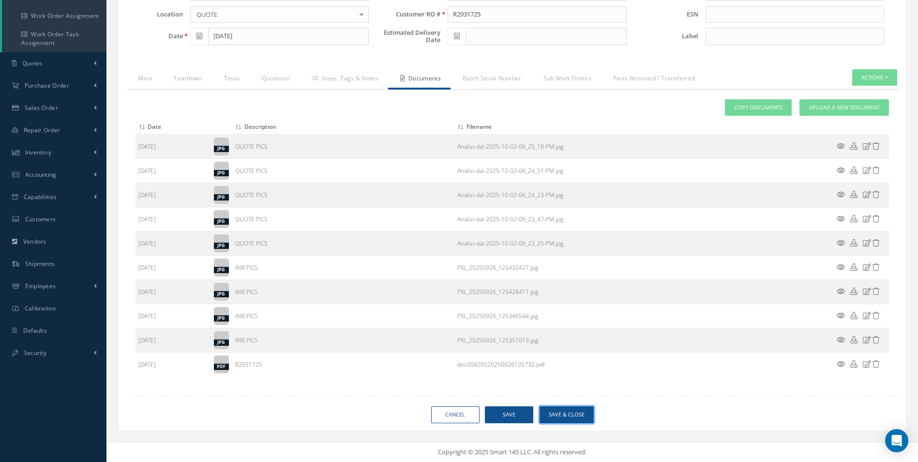
click at [575, 415] on button "Save & Close" at bounding box center [567, 414] width 54 height 17
type input "AEROKNOW"
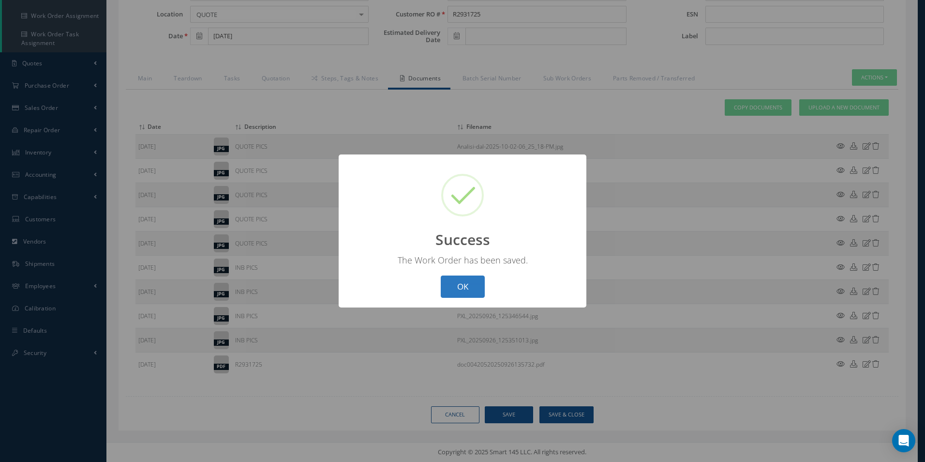
click at [463, 285] on button "OK" at bounding box center [463, 286] width 44 height 23
select select "25"
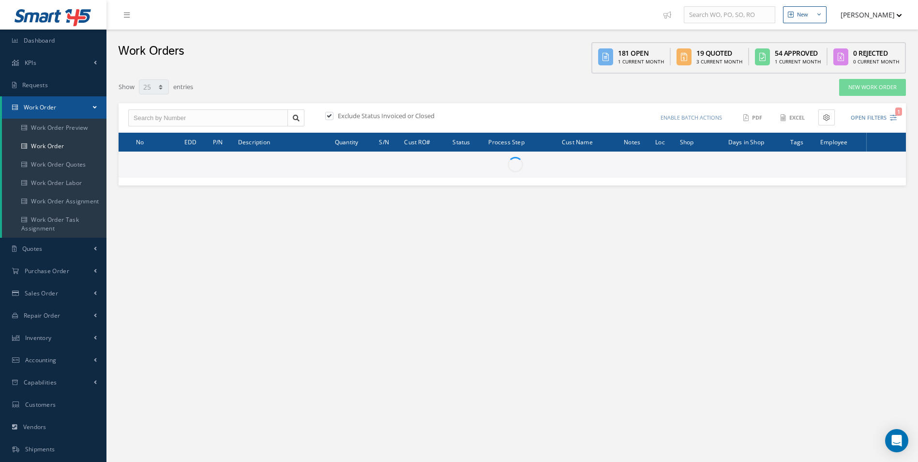
type input "All Work Request"
type input "All Work Performed"
type input "All Status"
type input "WO Part Status"
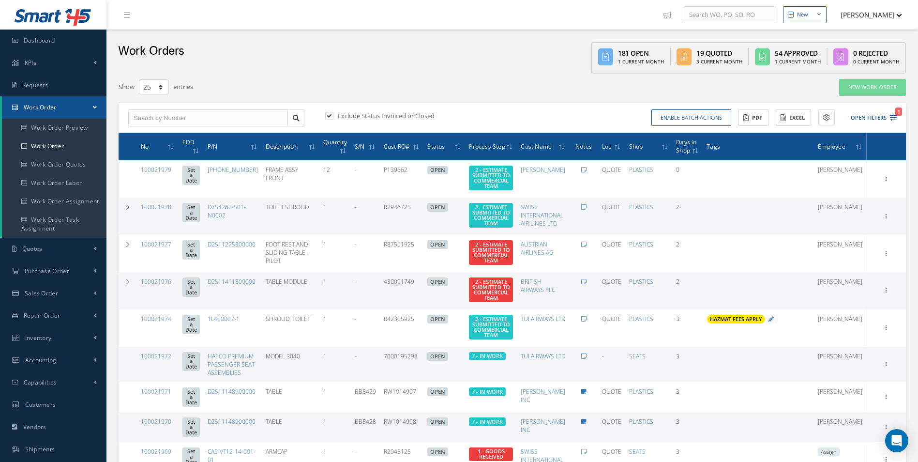
click at [898, 119] on div "Enable batch actions Update Work Orders Close Work Orders ACTIONS Receive Payme…" at bounding box center [706, 117] width 388 height 17
click at [890, 121] on button "Open Filters 1" at bounding box center [869, 118] width 55 height 16
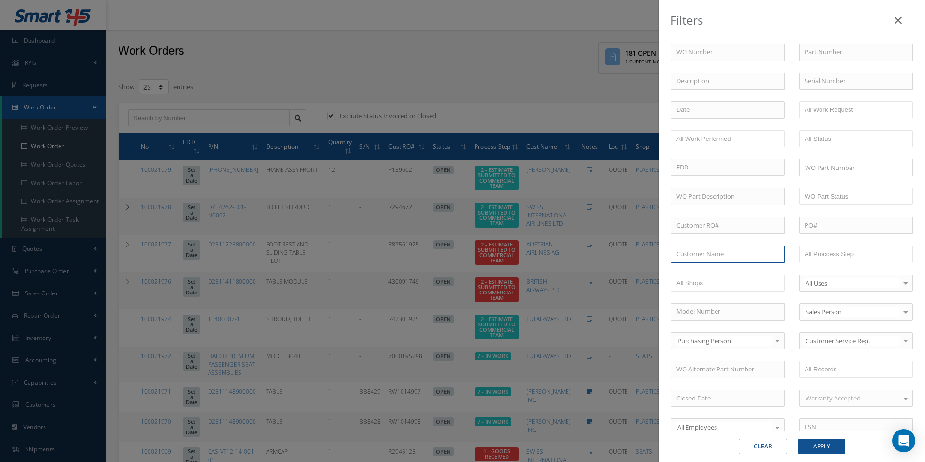
click at [750, 256] on input "text" at bounding box center [728, 253] width 114 height 17
click at [872, 251] on ul at bounding box center [856, 253] width 114 height 17
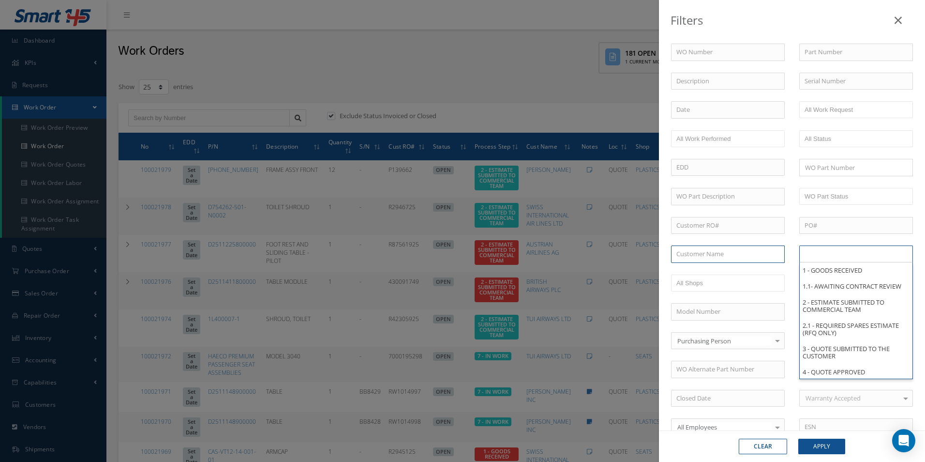
click at [718, 250] on input "text" at bounding box center [728, 253] width 114 height 17
type input "All Proccess Step"
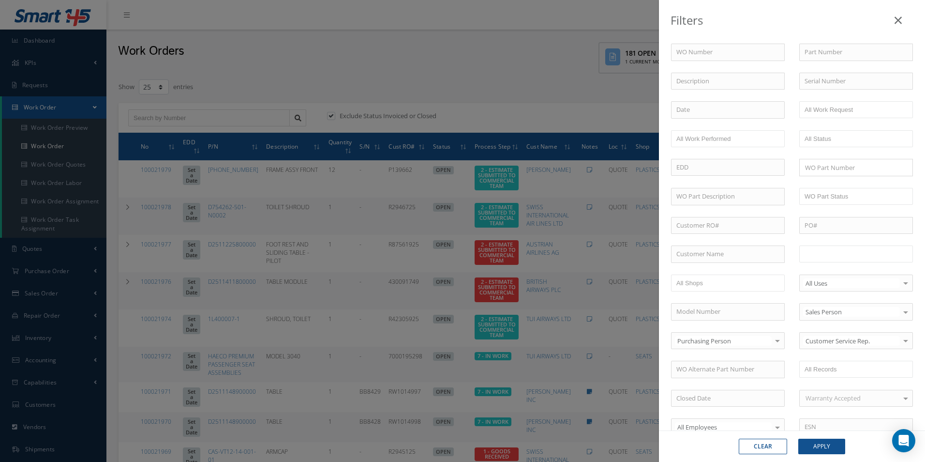
click at [850, 257] on input "text" at bounding box center [835, 254] width 61 height 12
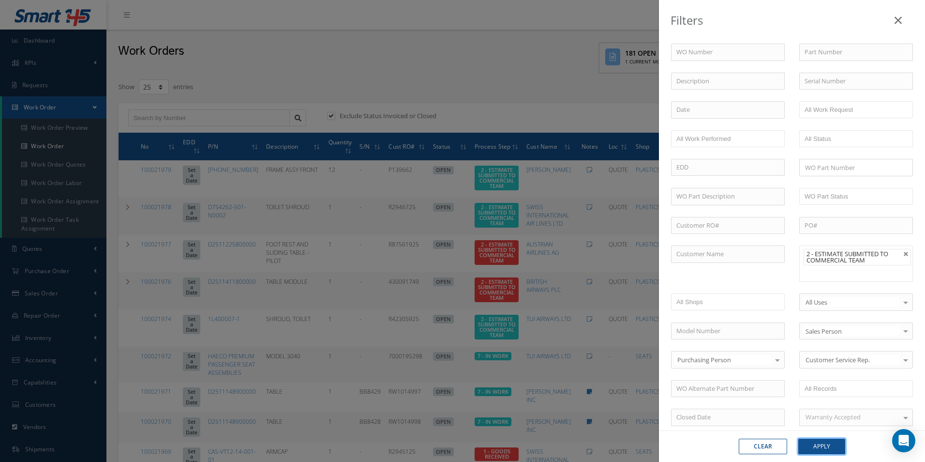
click at [831, 449] on button "Apply" at bounding box center [821, 445] width 47 height 15
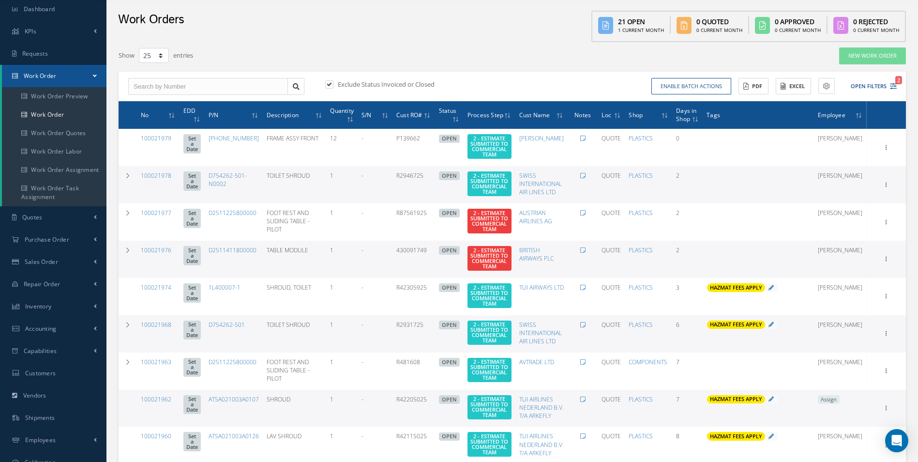
scroll to position [48, 0]
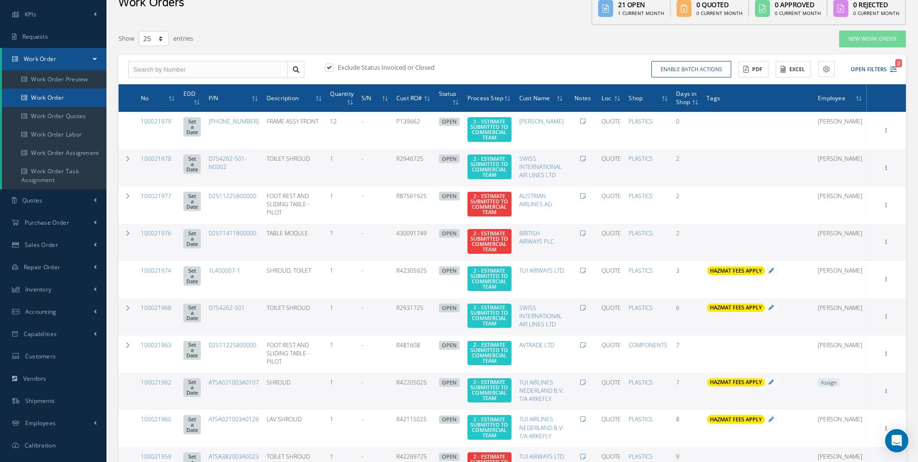
click at [49, 97] on link "Work Order" at bounding box center [54, 98] width 105 height 18
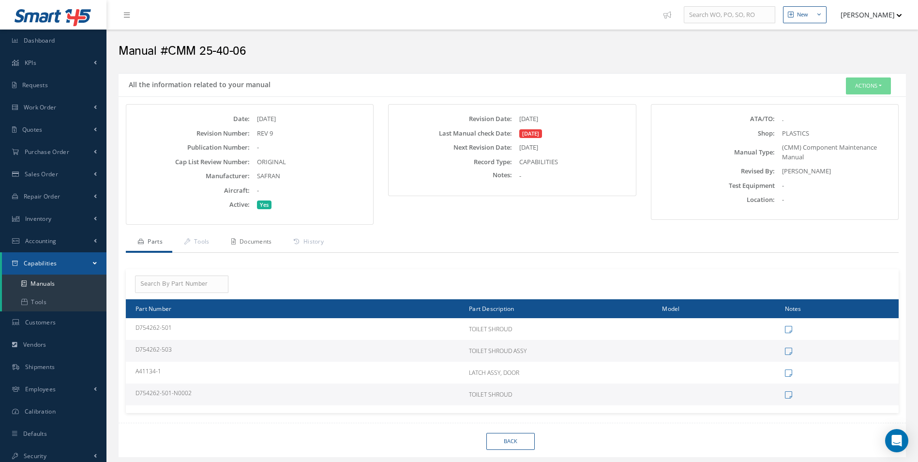
click at [265, 248] on link "Documents" at bounding box center [250, 242] width 62 height 20
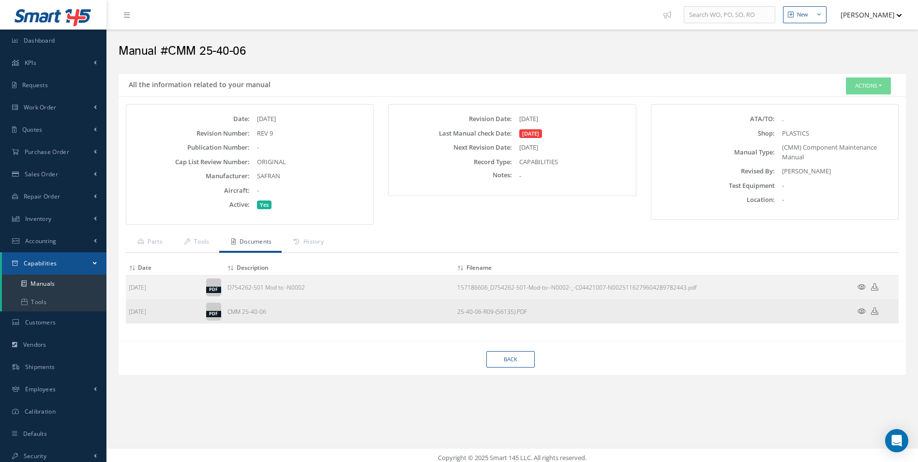
click at [862, 312] on icon at bounding box center [861, 310] width 8 height 7
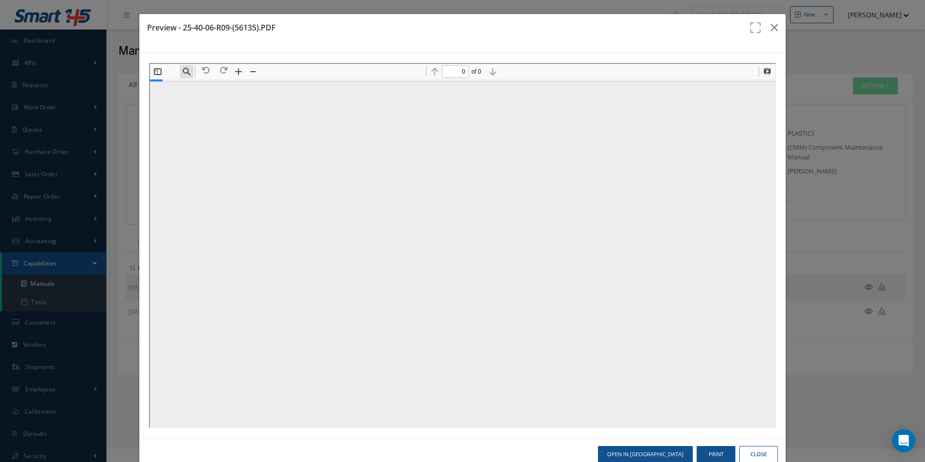
click at [190, 75] on button "Find" at bounding box center [186, 71] width 14 height 14
click at [204, 88] on input at bounding box center [234, 88] width 105 height 13
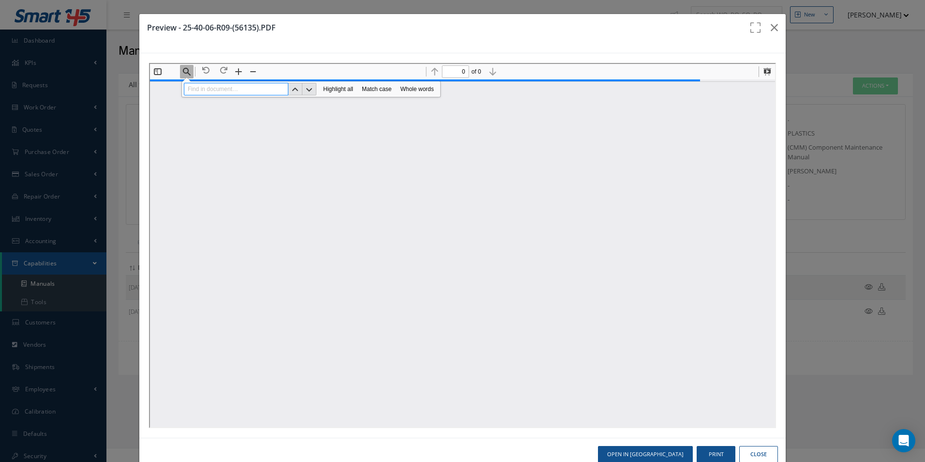
paste input "D754262-501"
type input "D754262-501"
type input "453"
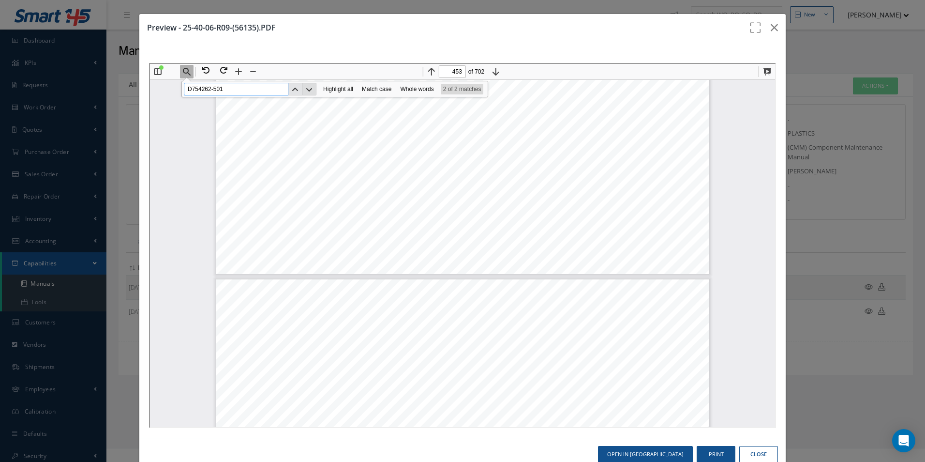
scroll to position [291009, 0]
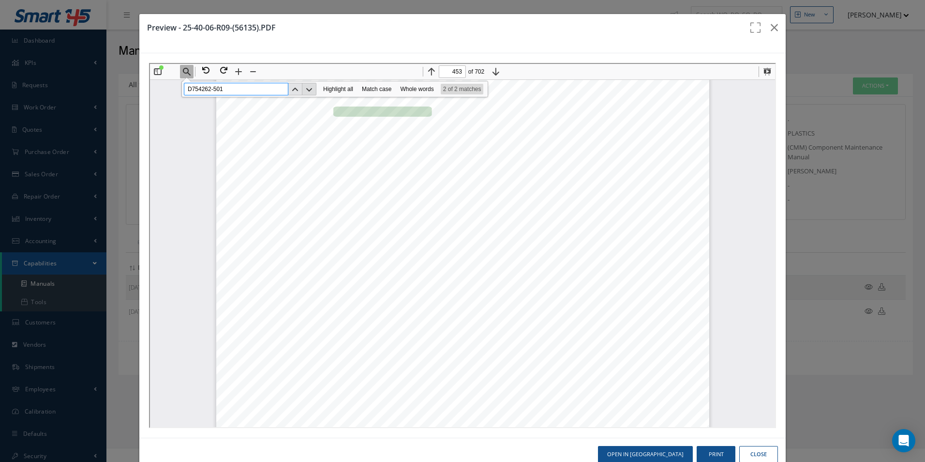
type input "D754262-501"
click at [309, 90] on button "Next" at bounding box center [308, 88] width 14 height 13
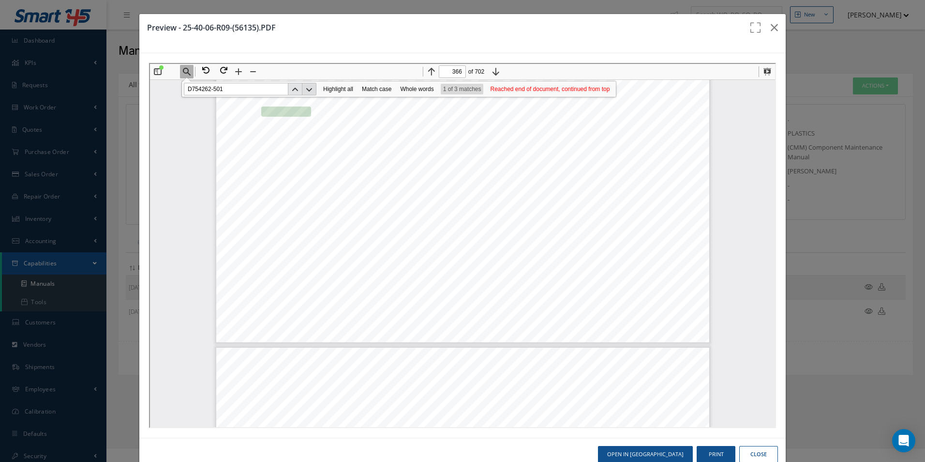
click at [305, 93] on button "Next" at bounding box center [308, 88] width 14 height 13
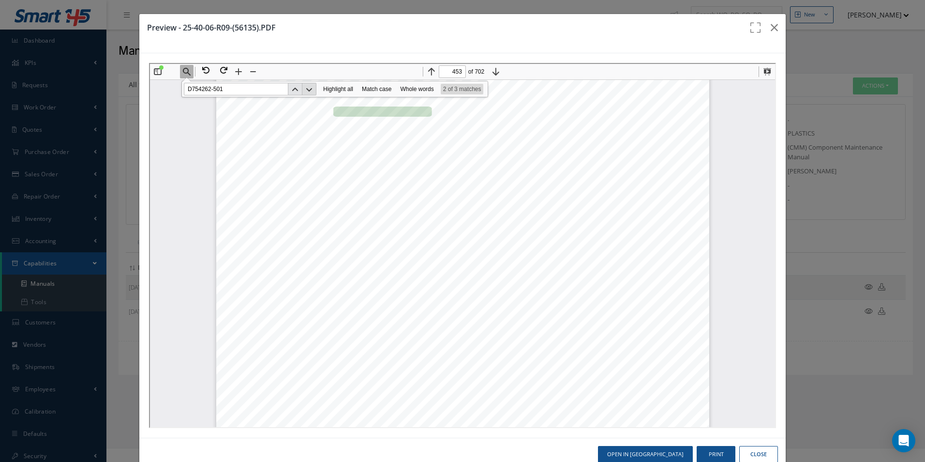
scroll to position [290961, 0]
drag, startPoint x: 328, startPoint y: 241, endPoint x: 376, endPoint y: 241, distance: 47.9
click at [376, 241] on span "D751357-513." at bounding box center [399, 241] width 133 height 8
copy span "D751"
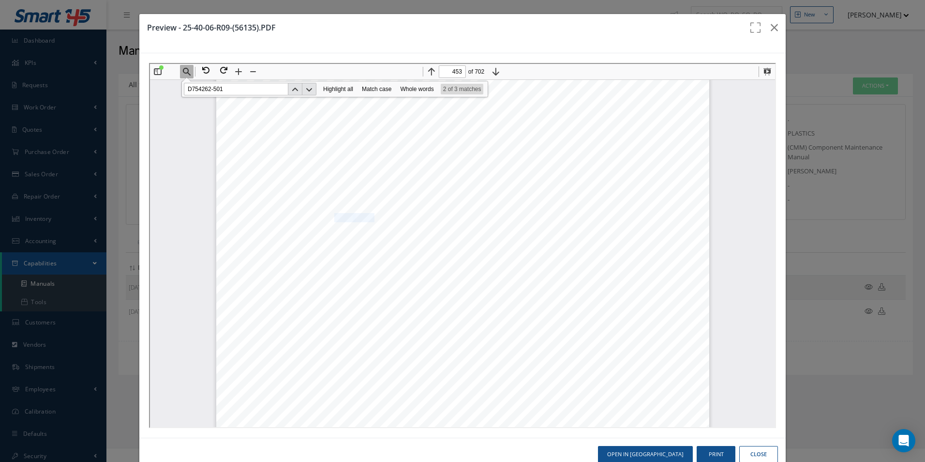
drag, startPoint x: 328, startPoint y: 215, endPoint x: 368, endPoint y: 215, distance: 40.6
click at [368, 215] on div "COMPONENT MAINTENANCE MANUAL D754001 FIG. ITEM P AR T NUMBER AIRLINE NOMENCLA T…" at bounding box center [461, 244] width 493 height 638
copy div "D751 1"
drag, startPoint x: 328, startPoint y: 268, endPoint x: 364, endPoint y: 270, distance: 36.3
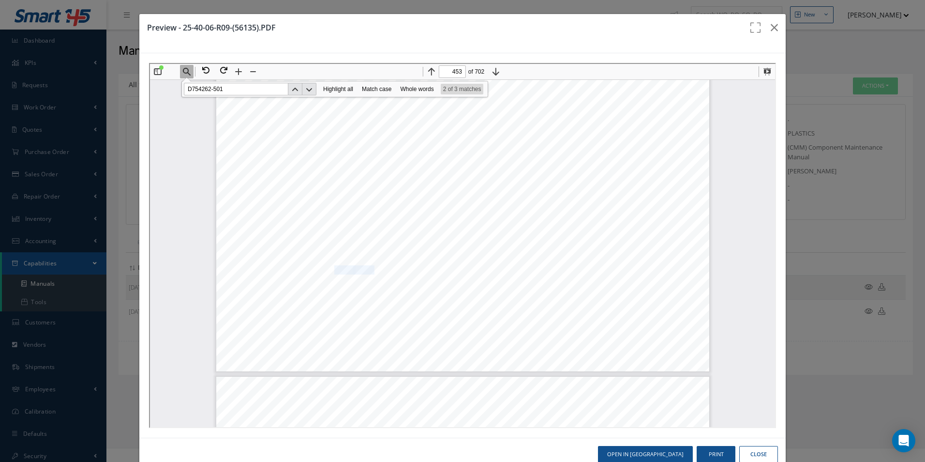
click at [364, 270] on div "COMPONENT MAINTENANCE MANUAL D754001 FIG. ITEM P AR T NUMBER AIRLINE NOMENCLA T…" at bounding box center [461, 51] width 493 height 638
copy div "D751 1"
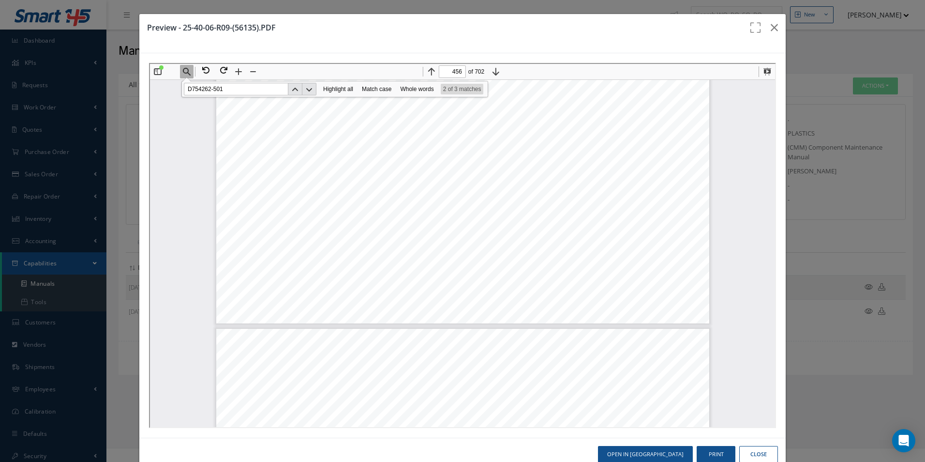
type input "457"
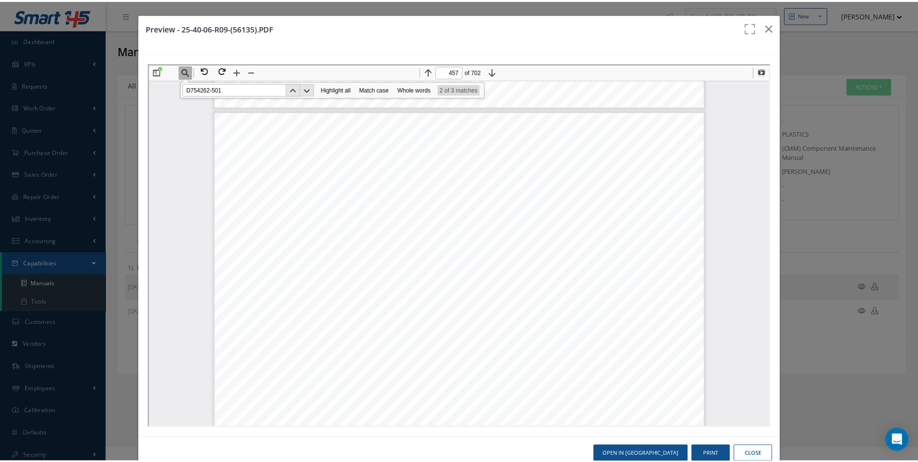
scroll to position [293525, 0]
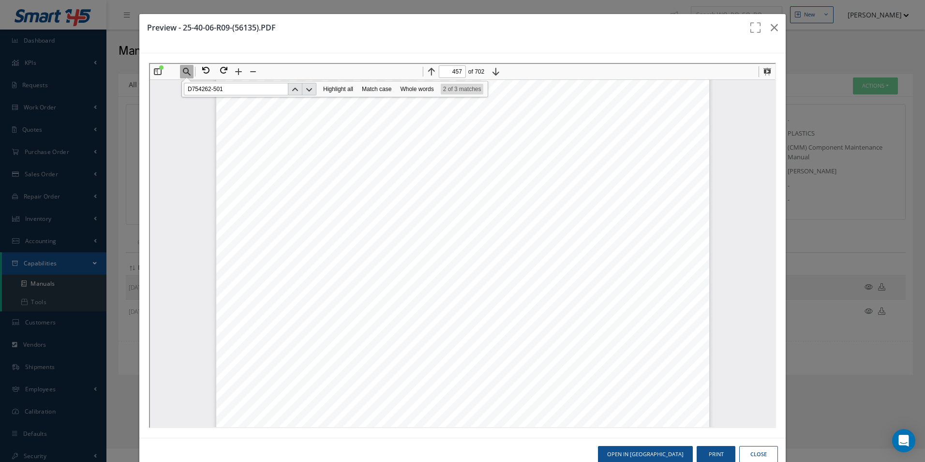
click at [333, 198] on span "D754161-19" at bounding box center [355, 198] width 44 height 8
drag, startPoint x: 327, startPoint y: 197, endPoint x: 376, endPoint y: 197, distance: 48.4
click at [376, 197] on div "COMPONENT MAINTENANCE MANUAL D754001 FIG. ITEM P AR T NUMBER AIRLINE NOMENCLA T…" at bounding box center [461, 351] width 493 height 638
drag, startPoint x: 369, startPoint y: 197, endPoint x: 346, endPoint y: 197, distance: 22.7
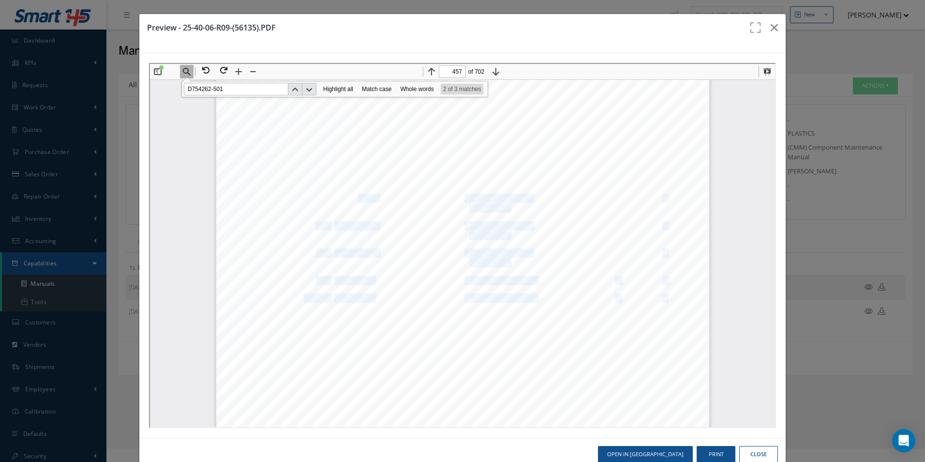
click at [346, 197] on div "COMPONENT MAINTENANCE MANUAL D754001 FIG. ITEM P AR T NUMBER AIRLINE NOMENCLA T…" at bounding box center [461, 351] width 493 height 638
drag, startPoint x: 346, startPoint y: 197, endPoint x: 340, endPoint y: 196, distance: 6.3
click at [342, 196] on span "D754161-19" at bounding box center [355, 198] width 44 height 8
drag, startPoint x: 331, startPoint y: 196, endPoint x: 369, endPoint y: 198, distance: 38.3
click at [369, 198] on span "D754161-19" at bounding box center [355, 198] width 44 height 8
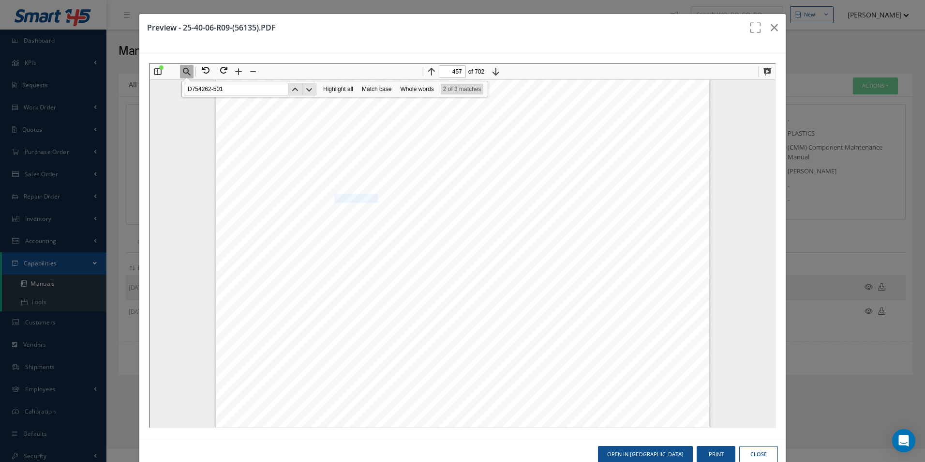
copy span "D754161-19"
drag, startPoint x: 328, startPoint y: 225, endPoint x: 370, endPoint y: 225, distance: 42.6
click at [370, 225] on span "D754161-23" at bounding box center [355, 225] width 44 height 8
copy span "D754161-23"
click at [333, 254] on span "D754161-25" at bounding box center [355, 252] width 44 height 8
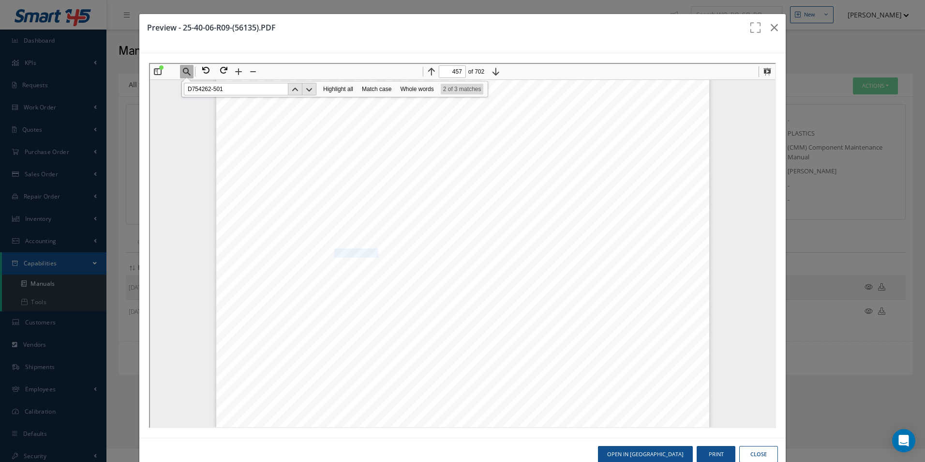
drag, startPoint x: 327, startPoint y: 254, endPoint x: 364, endPoint y: 253, distance: 37.3
click at [364, 253] on span "D754161-25" at bounding box center [355, 252] width 44 height 8
drag, startPoint x: 329, startPoint y: 252, endPoint x: 370, endPoint y: 252, distance: 41.1
click at [370, 252] on span "D754161-25" at bounding box center [355, 252] width 44 height 8
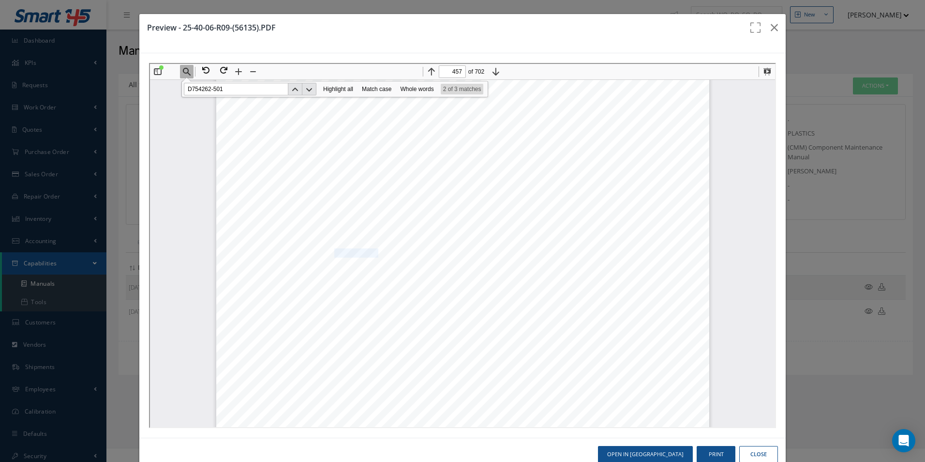
copy span "D754161-25"
click at [775, 21] on button "button" at bounding box center [774, 27] width 23 height 27
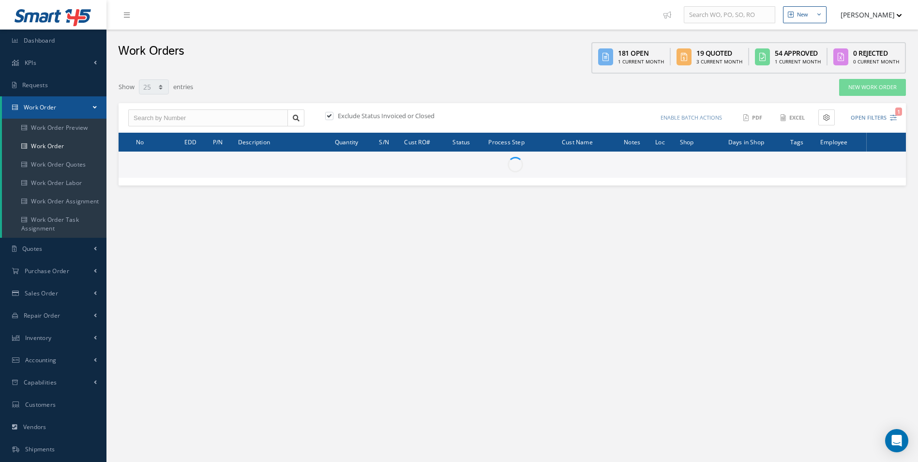
select select "25"
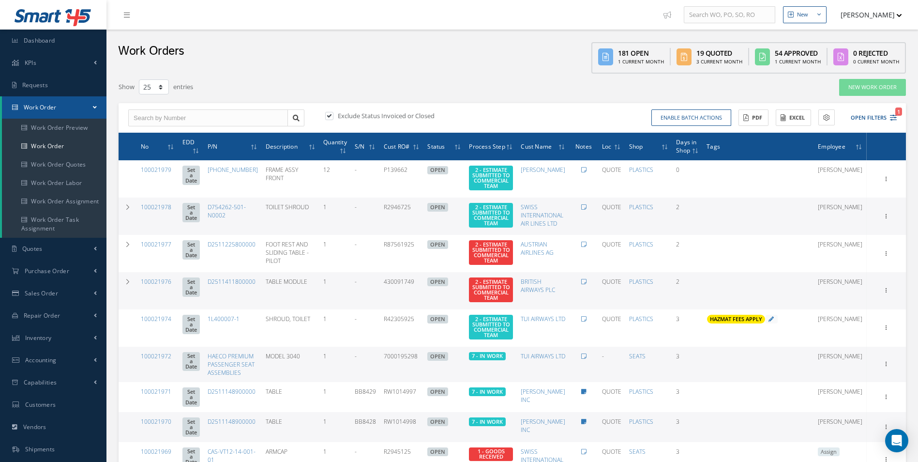
type input "All Work Request"
type input "All Work Performed"
type input "All Status"
type input "WO Part Status"
click at [891, 118] on icon "1" at bounding box center [893, 117] width 7 height 7
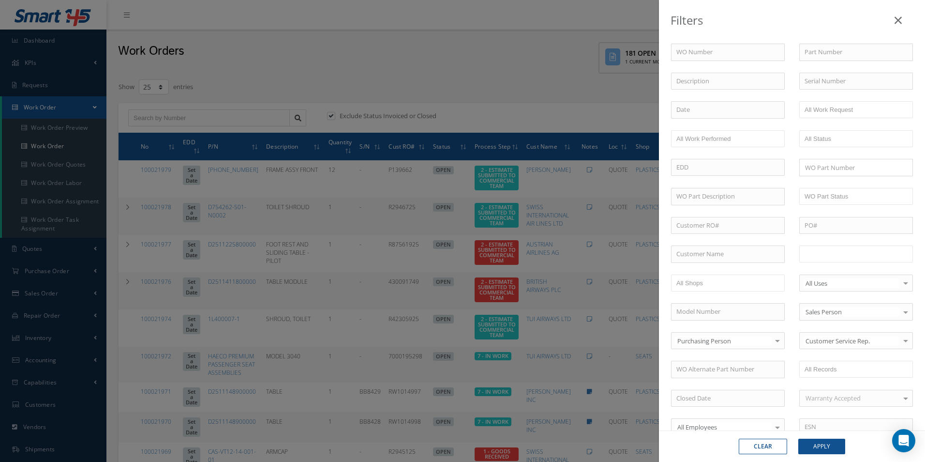
click at [868, 253] on ul at bounding box center [856, 253] width 114 height 17
click at [831, 451] on button "Apply" at bounding box center [821, 445] width 47 height 15
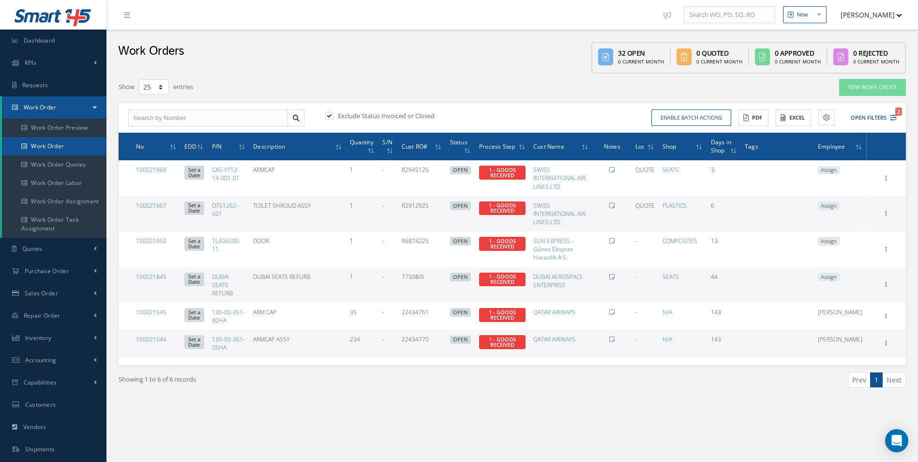
click at [53, 144] on link "Work Order" at bounding box center [54, 146] width 105 height 18
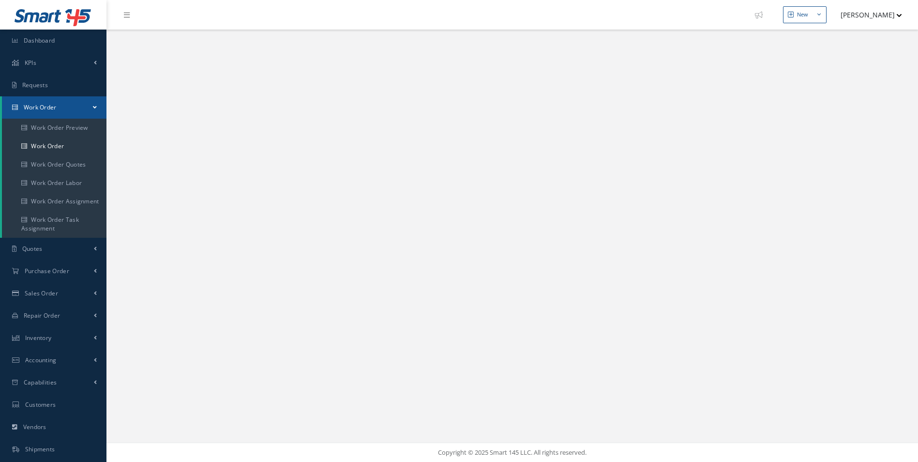
select select "25"
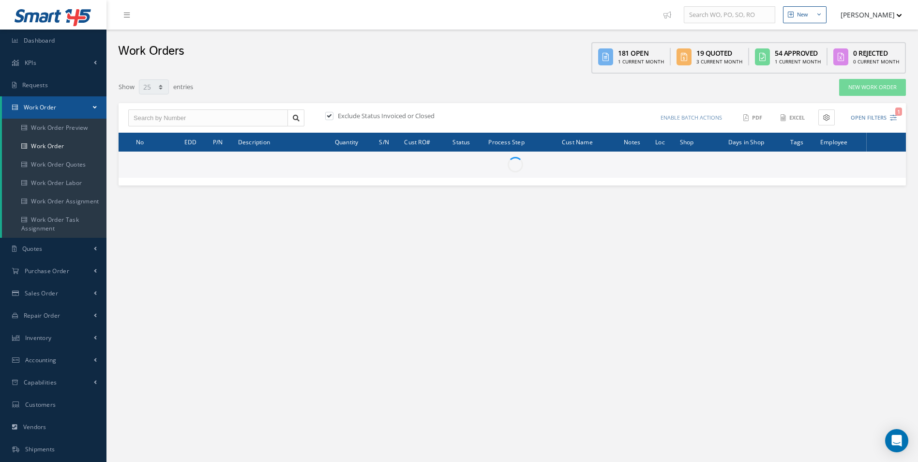
select select "25"
